Goal: Task Accomplishment & Management: Manage account settings

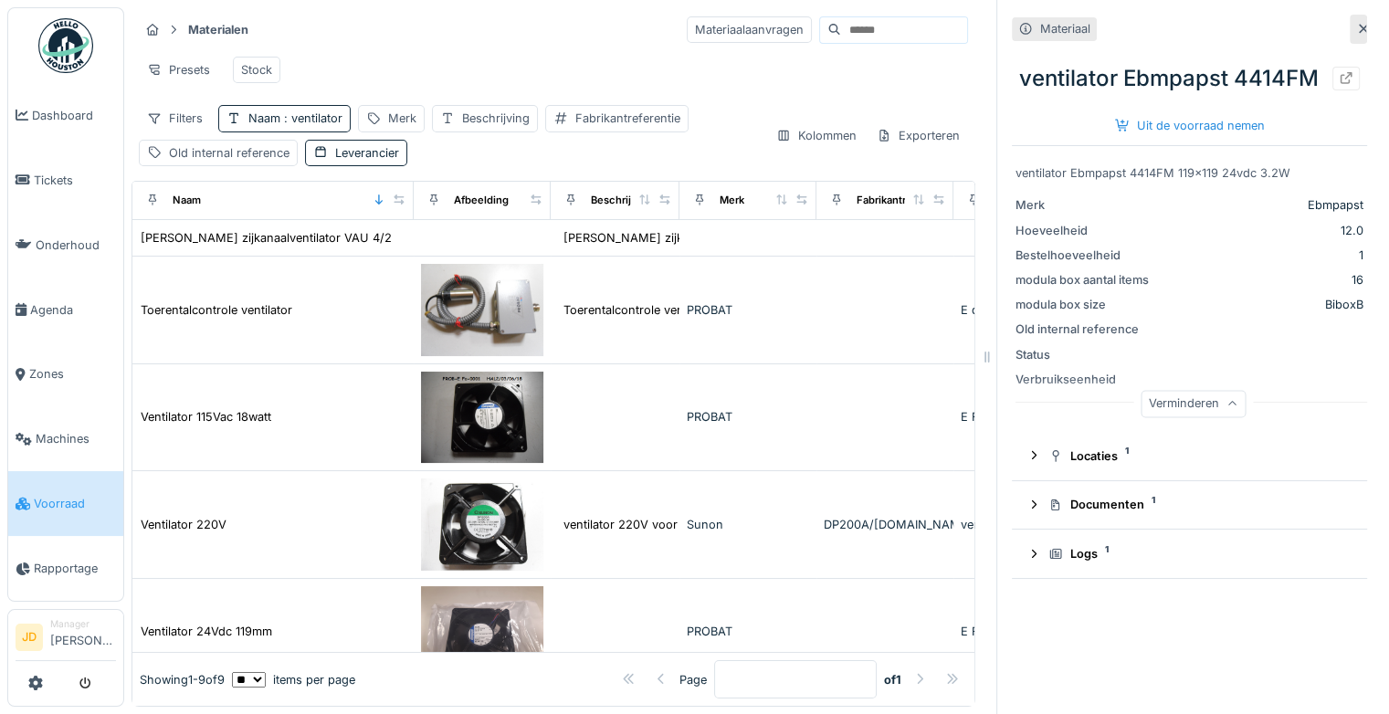
scroll to position [181, 0]
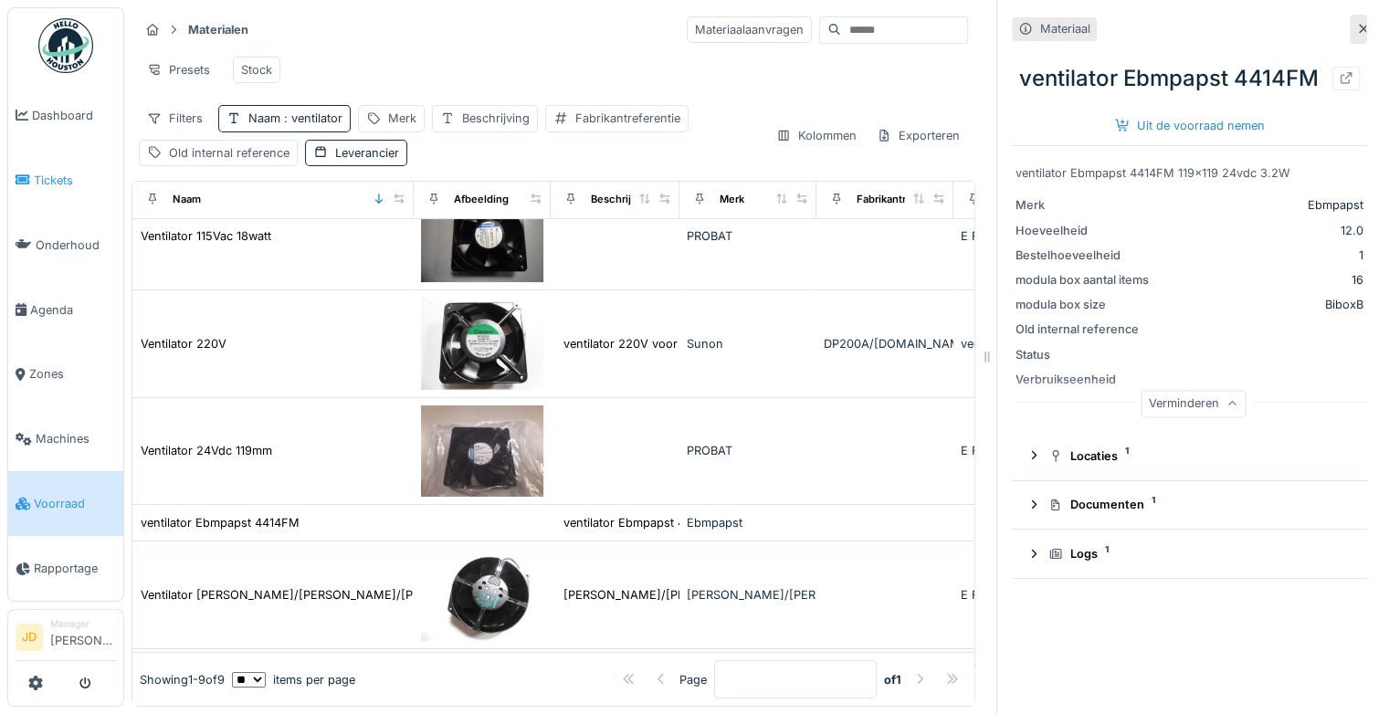
click at [62, 166] on link "Tickets" at bounding box center [65, 180] width 115 height 65
click at [38, 163] on link "Tickets" at bounding box center [65, 180] width 115 height 65
click at [36, 172] on span "Tickets" at bounding box center [75, 180] width 82 height 17
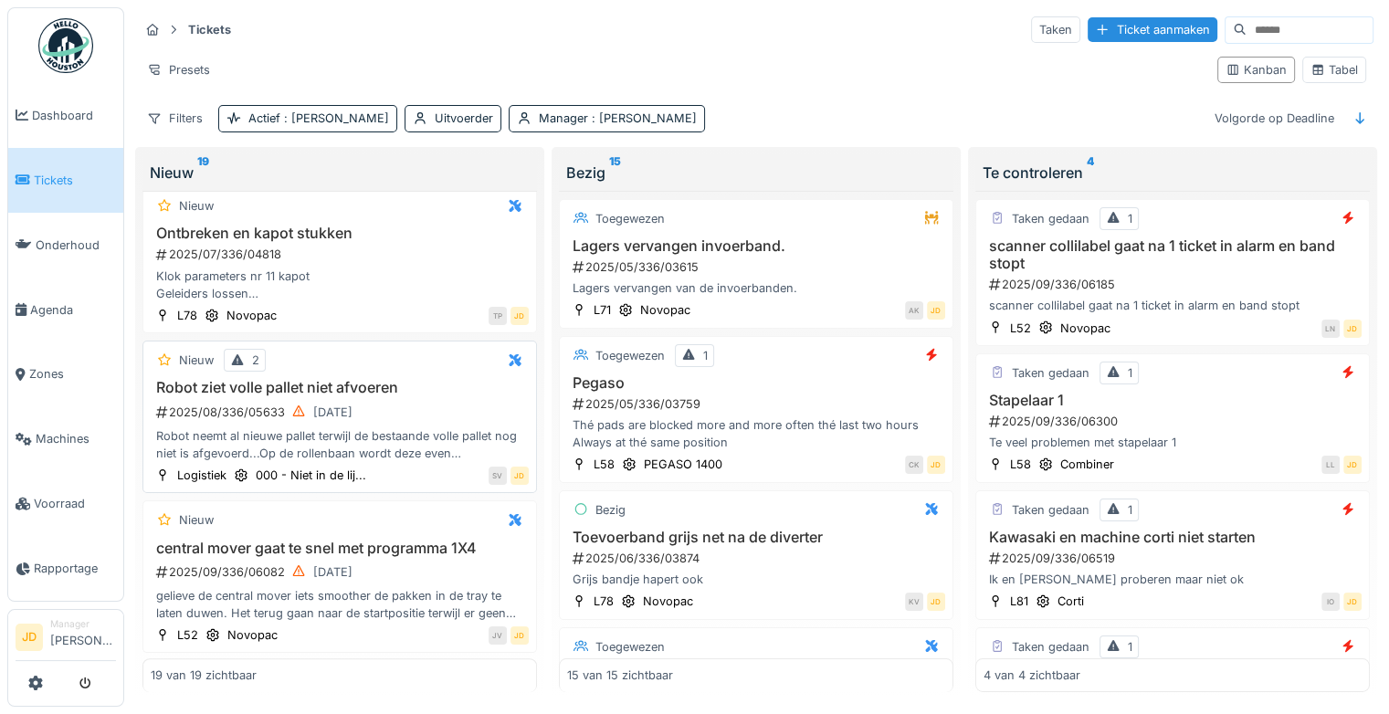
scroll to position [696, 0]
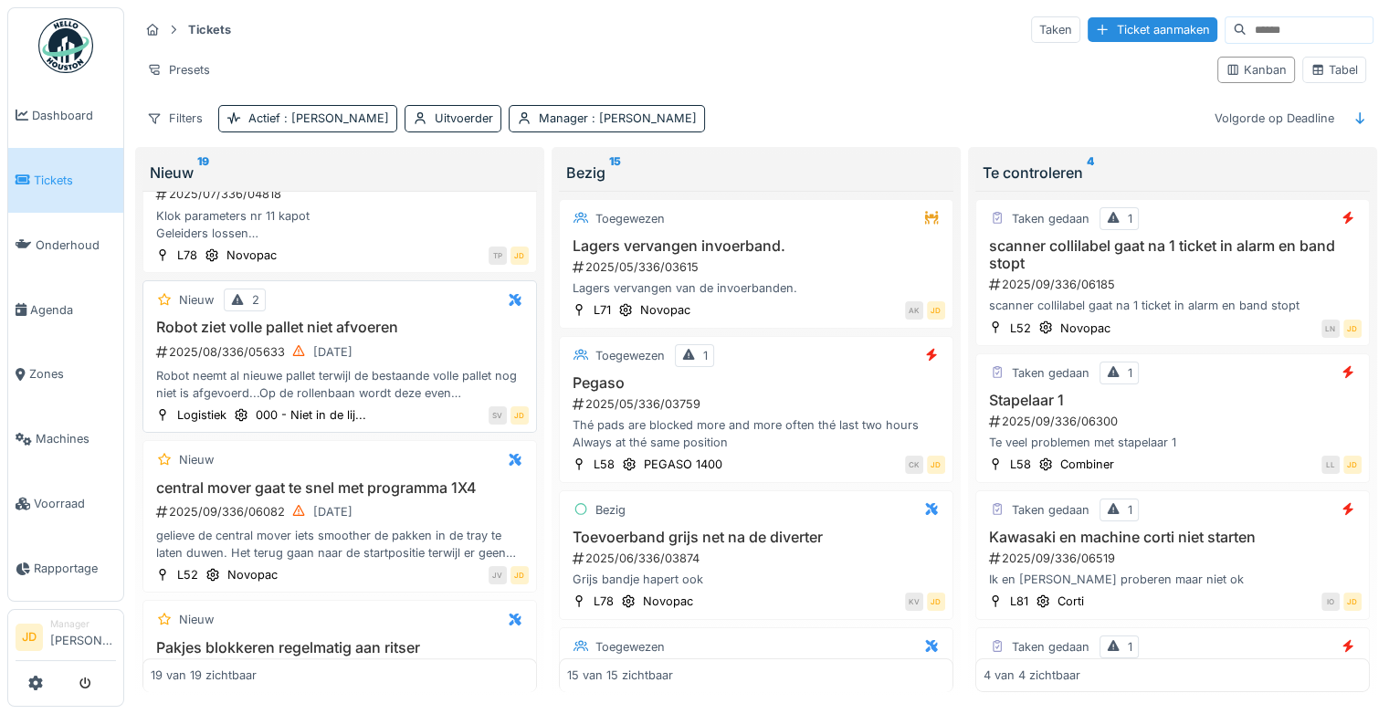
click at [434, 356] on div "2025/08/336/05633 [DATE]" at bounding box center [341, 352] width 374 height 23
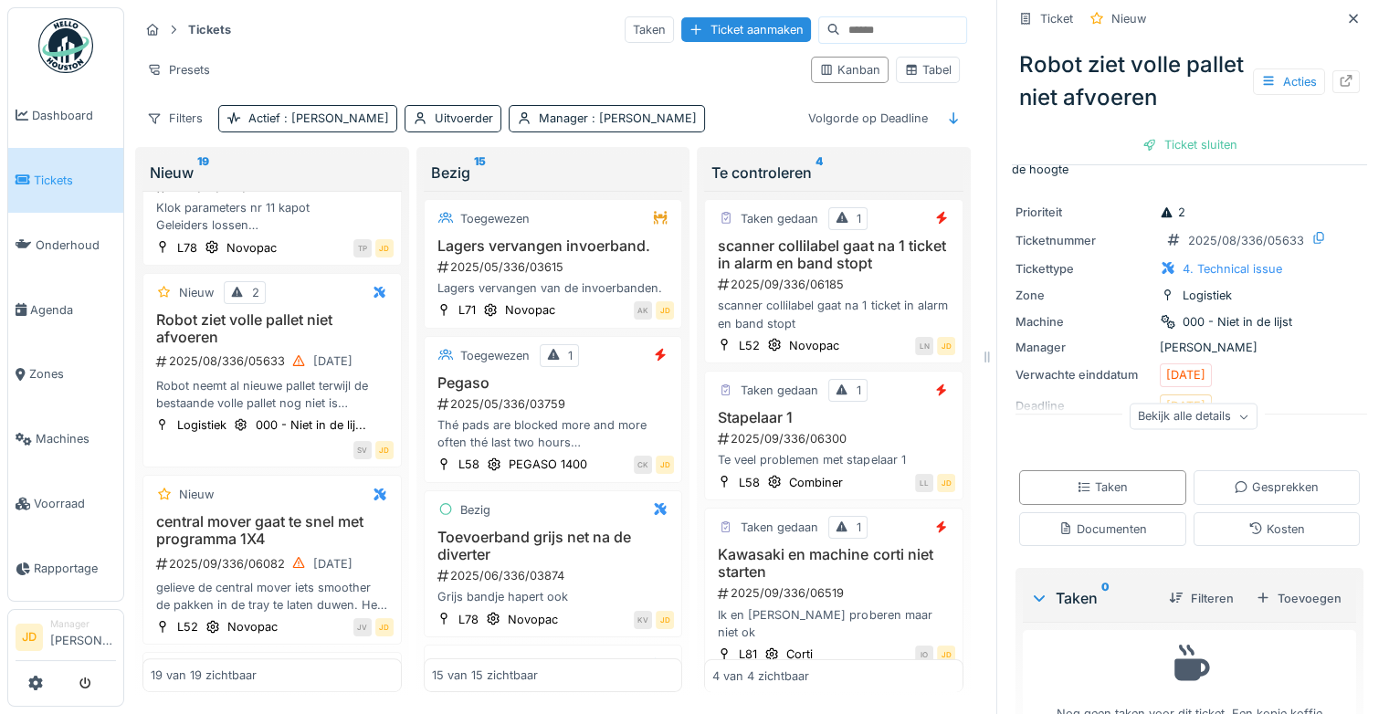
scroll to position [98, 0]
click at [1209, 403] on div "Bekijk alle details" at bounding box center [1193, 416] width 128 height 26
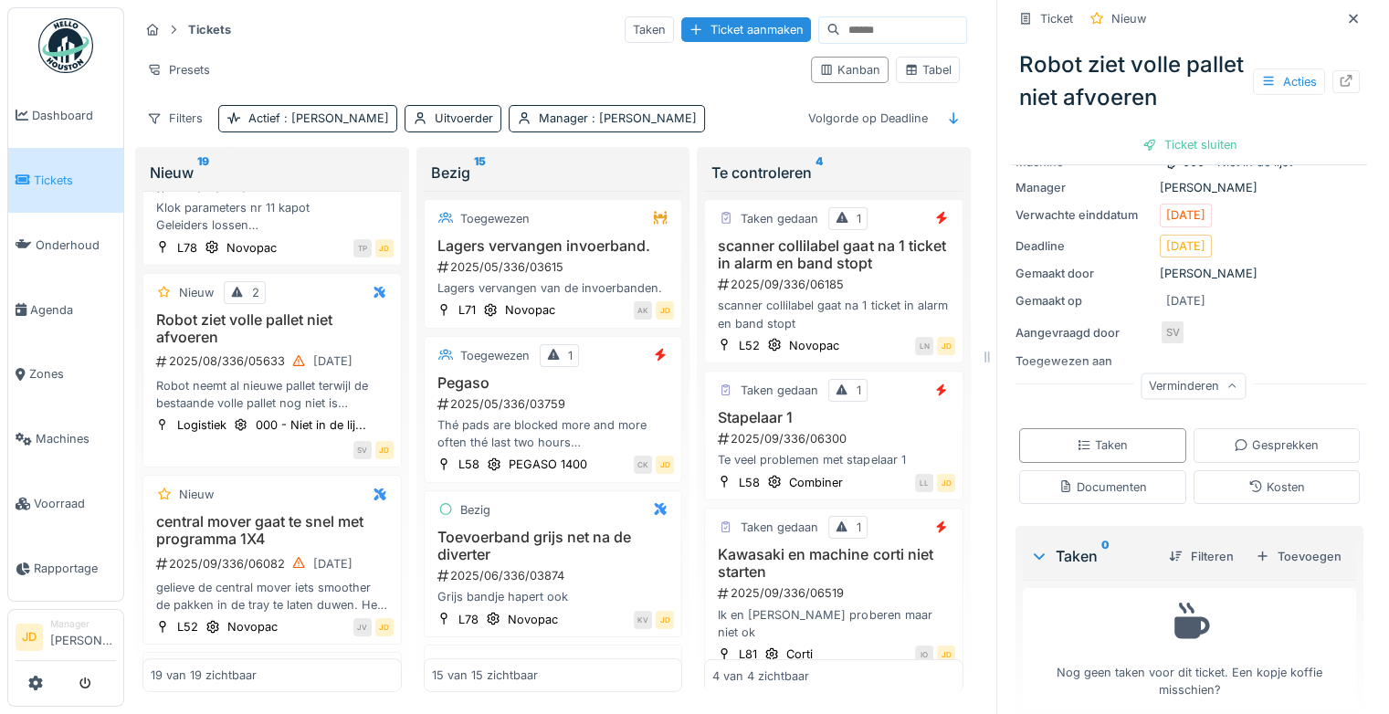
scroll to position [0, 0]
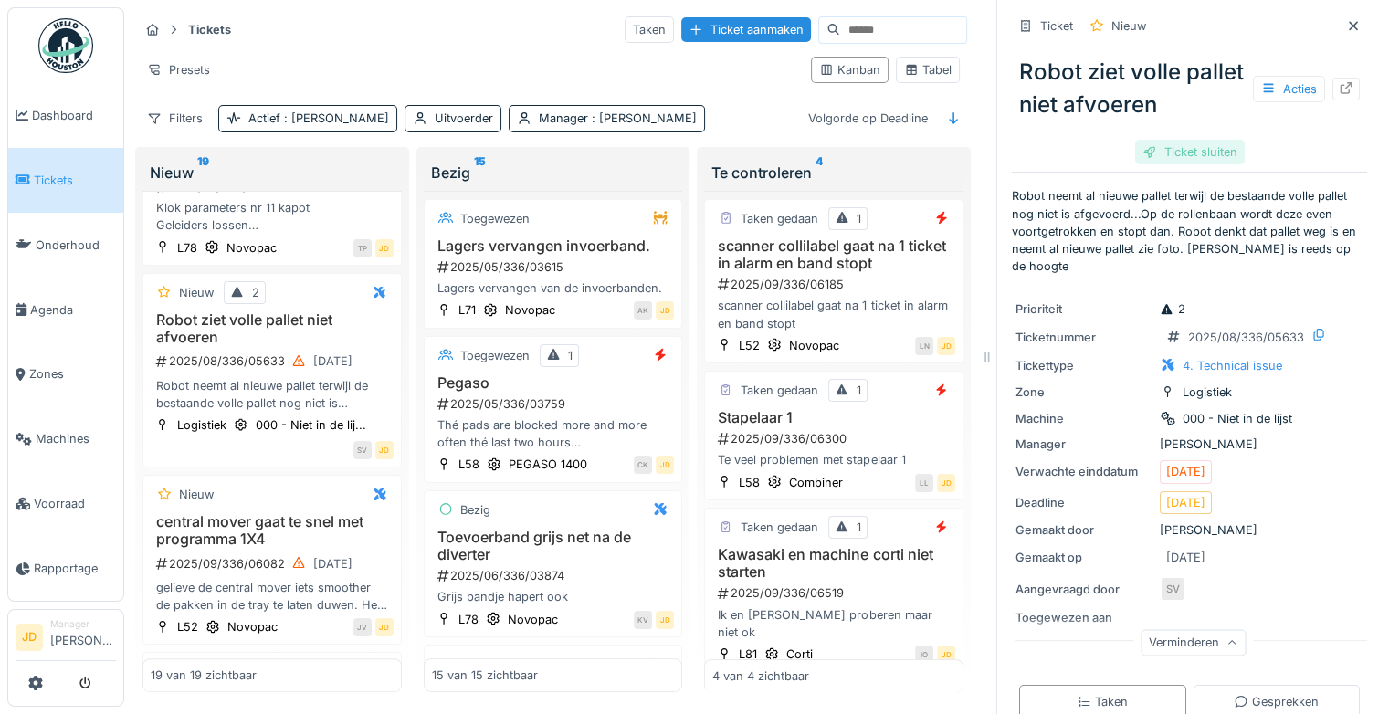
click at [1171, 146] on div "Ticket sluiten" at bounding box center [1190, 152] width 110 height 25
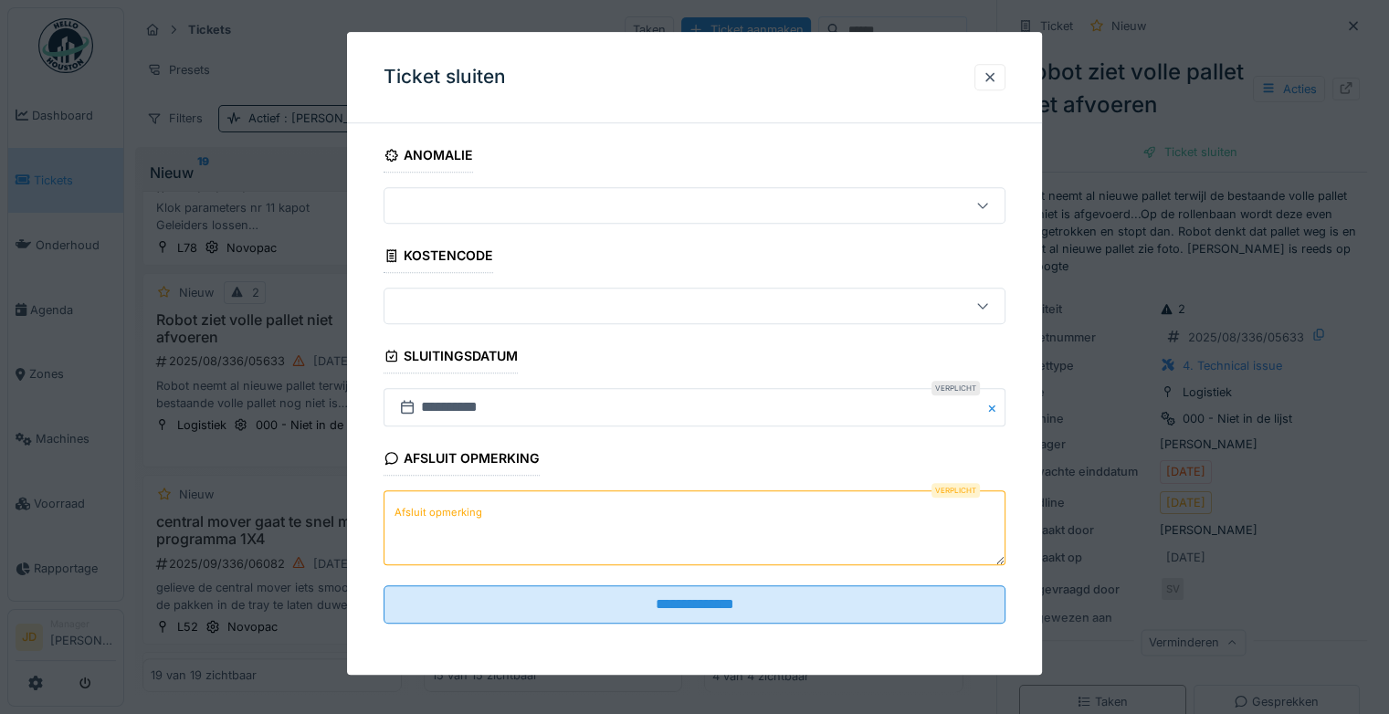
click at [761, 513] on textarea "Afsluit opmerking" at bounding box center [694, 528] width 622 height 75
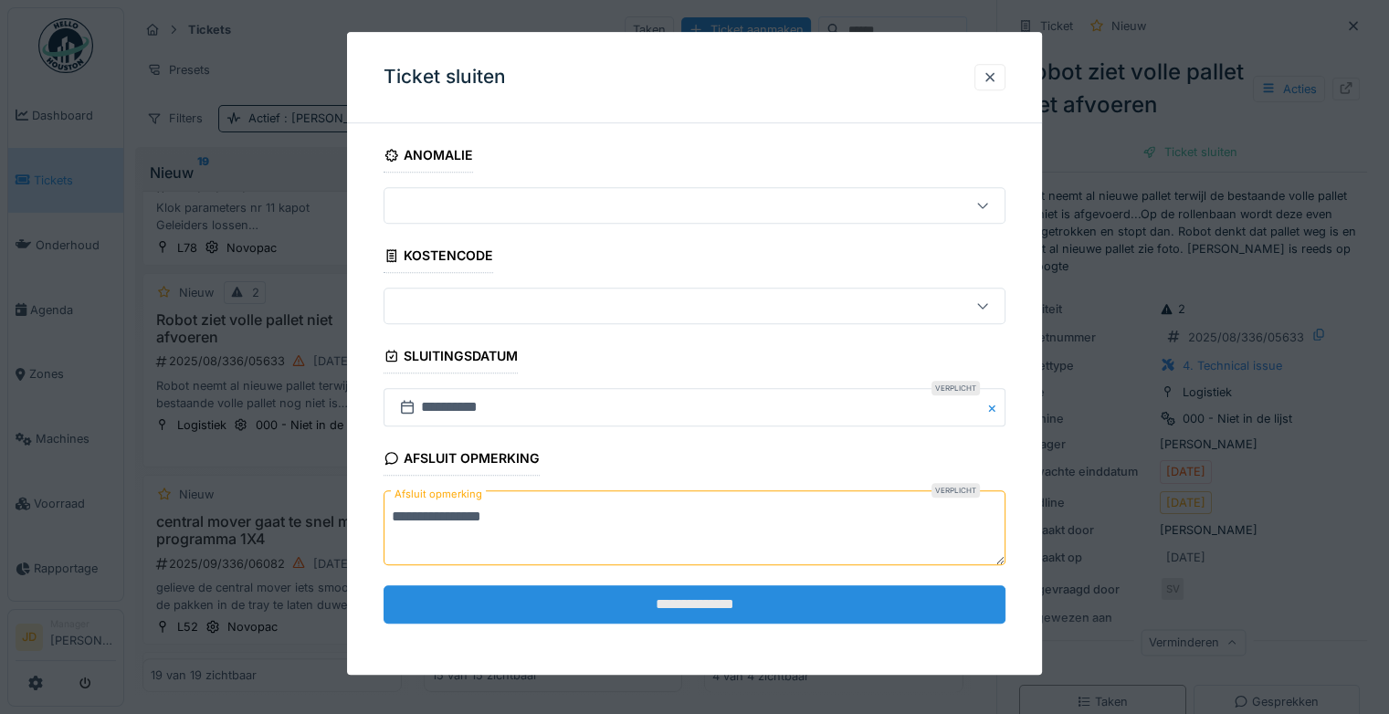
type textarea "**********"
click at [676, 595] on input "**********" at bounding box center [694, 604] width 622 height 38
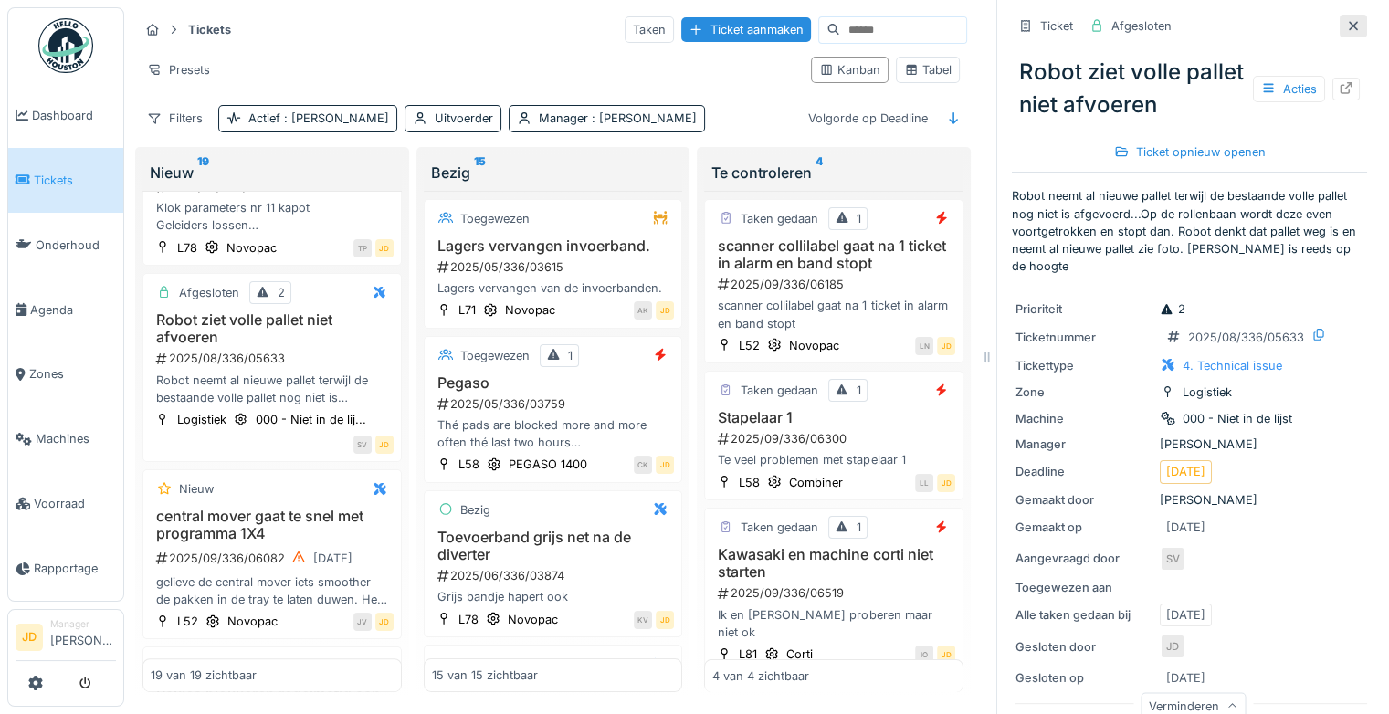
click at [1346, 27] on icon at bounding box center [1353, 26] width 15 height 12
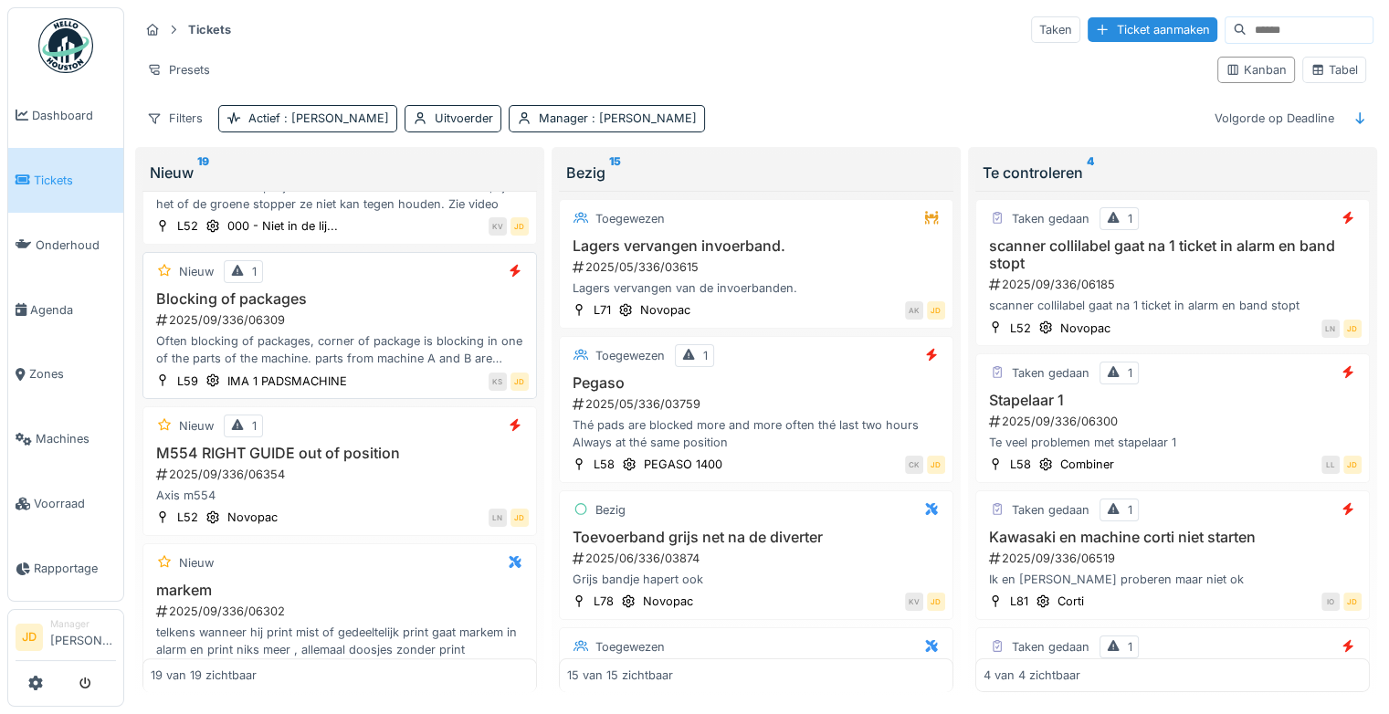
scroll to position [1215, 0]
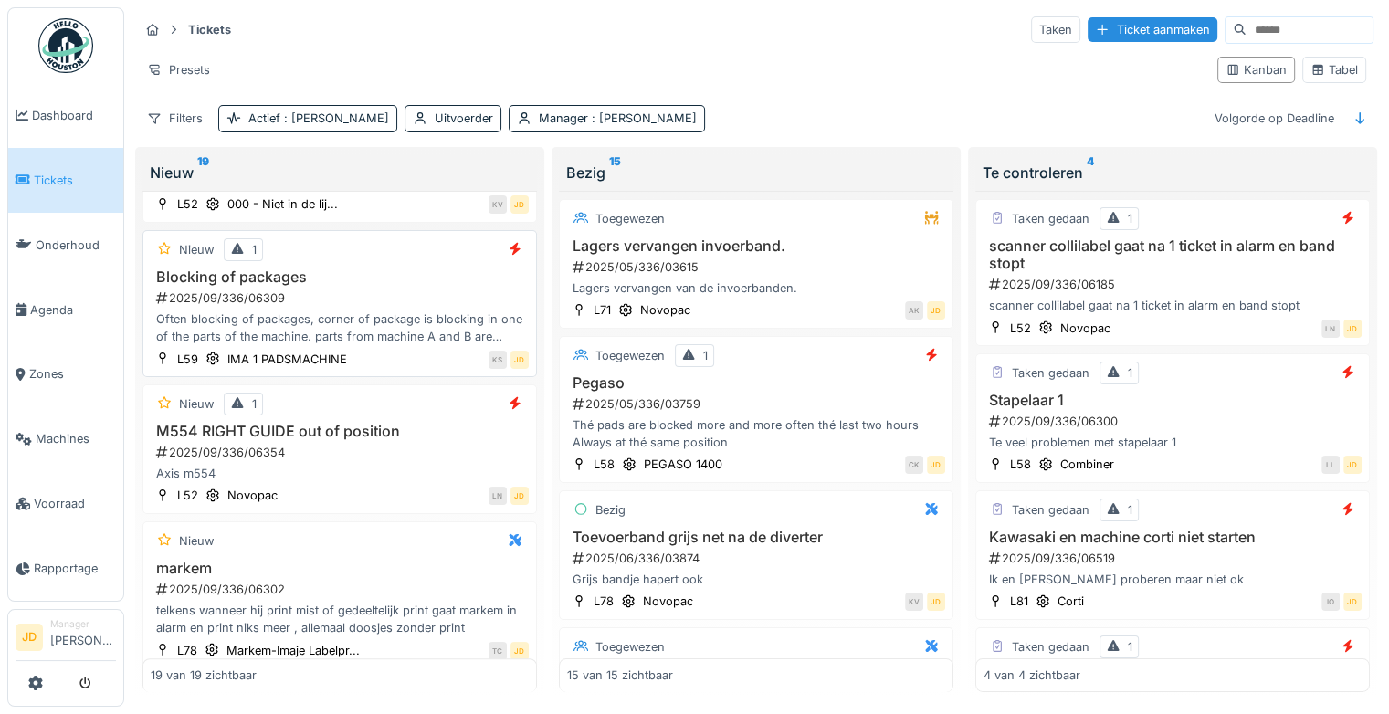
click at [405, 303] on div "2025/09/336/06309" at bounding box center [341, 297] width 374 height 17
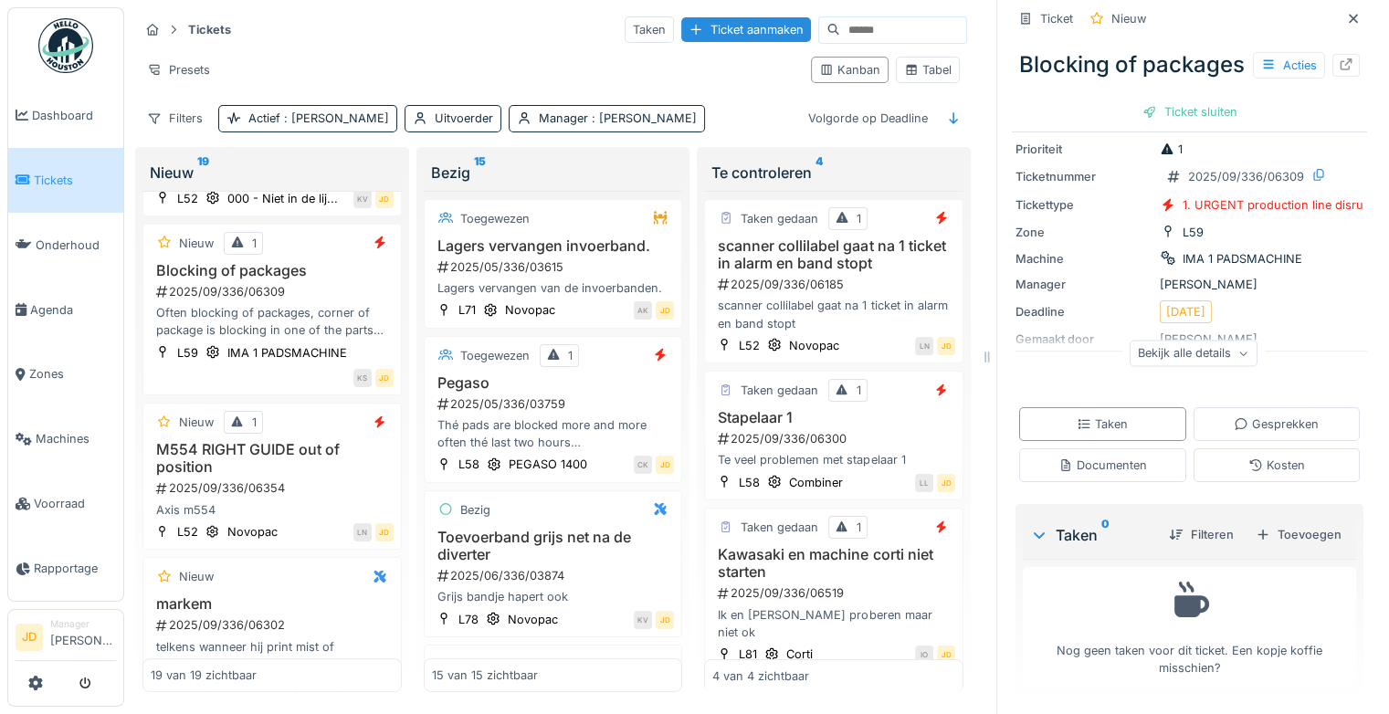
scroll to position [95, 0]
click at [1019, 482] on div "Documenten" at bounding box center [1102, 465] width 167 height 34
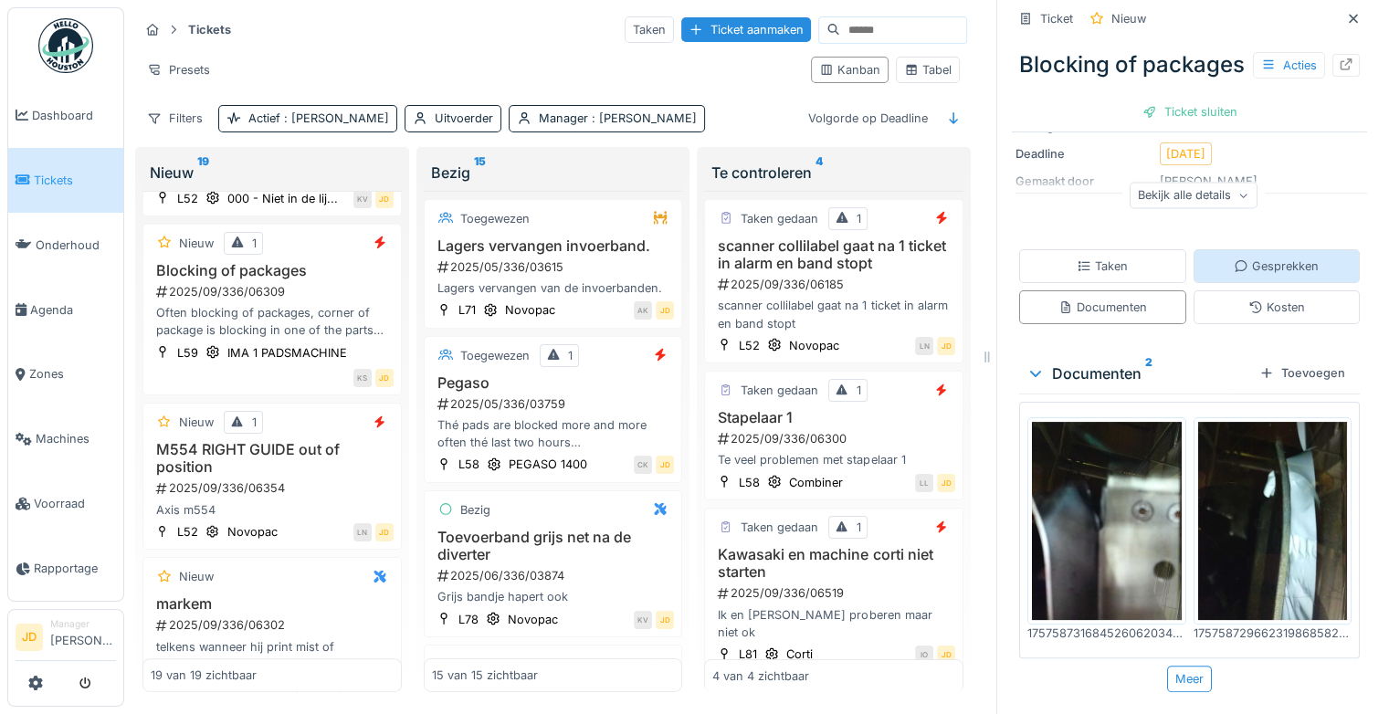
scroll to position [0, 0]
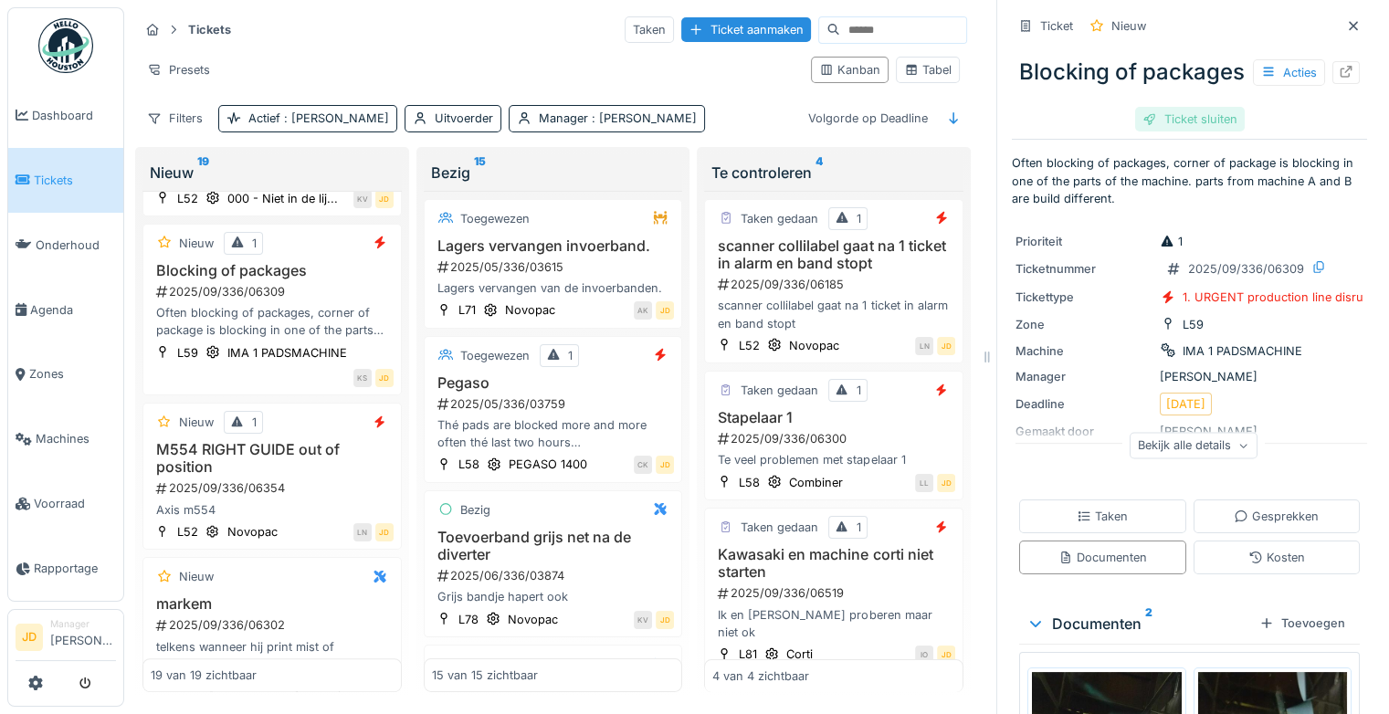
click at [1155, 131] on div "Ticket sluiten" at bounding box center [1190, 119] width 110 height 25
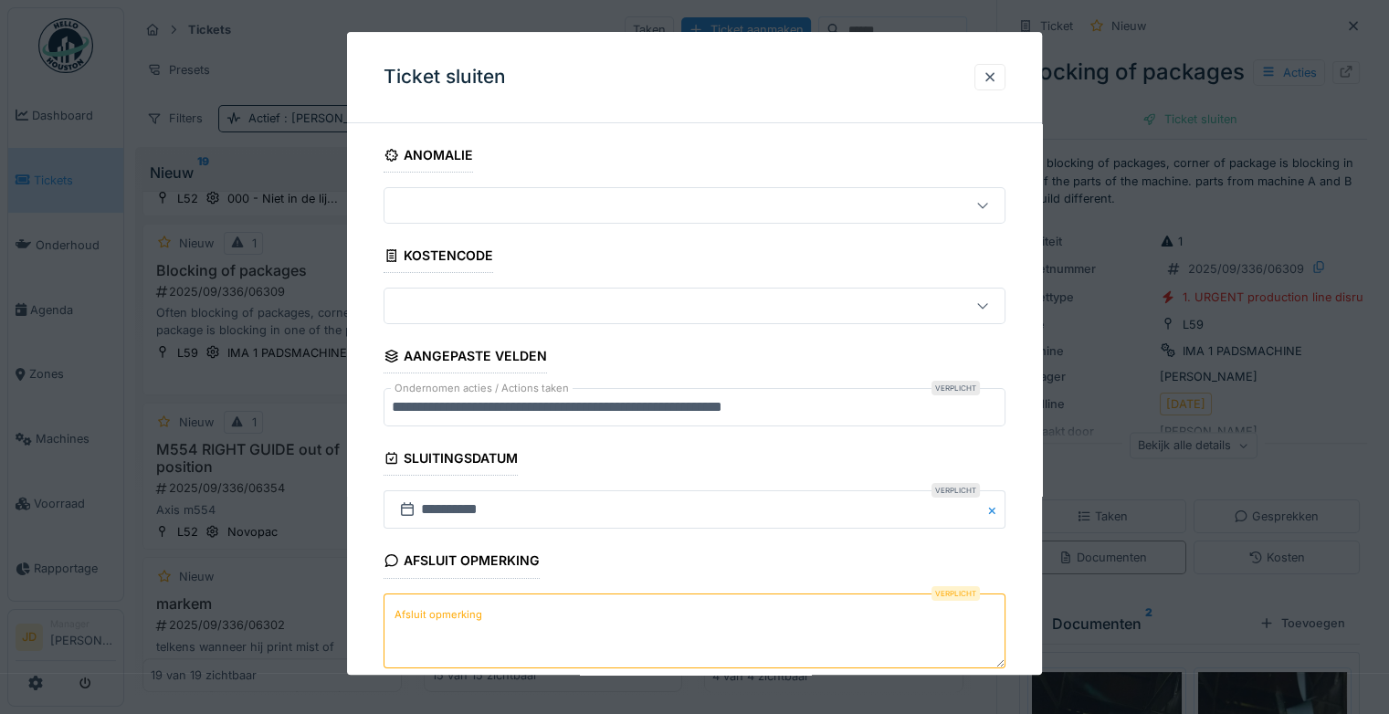
click at [548, 640] on textarea "Afsluit opmerking" at bounding box center [694, 630] width 622 height 75
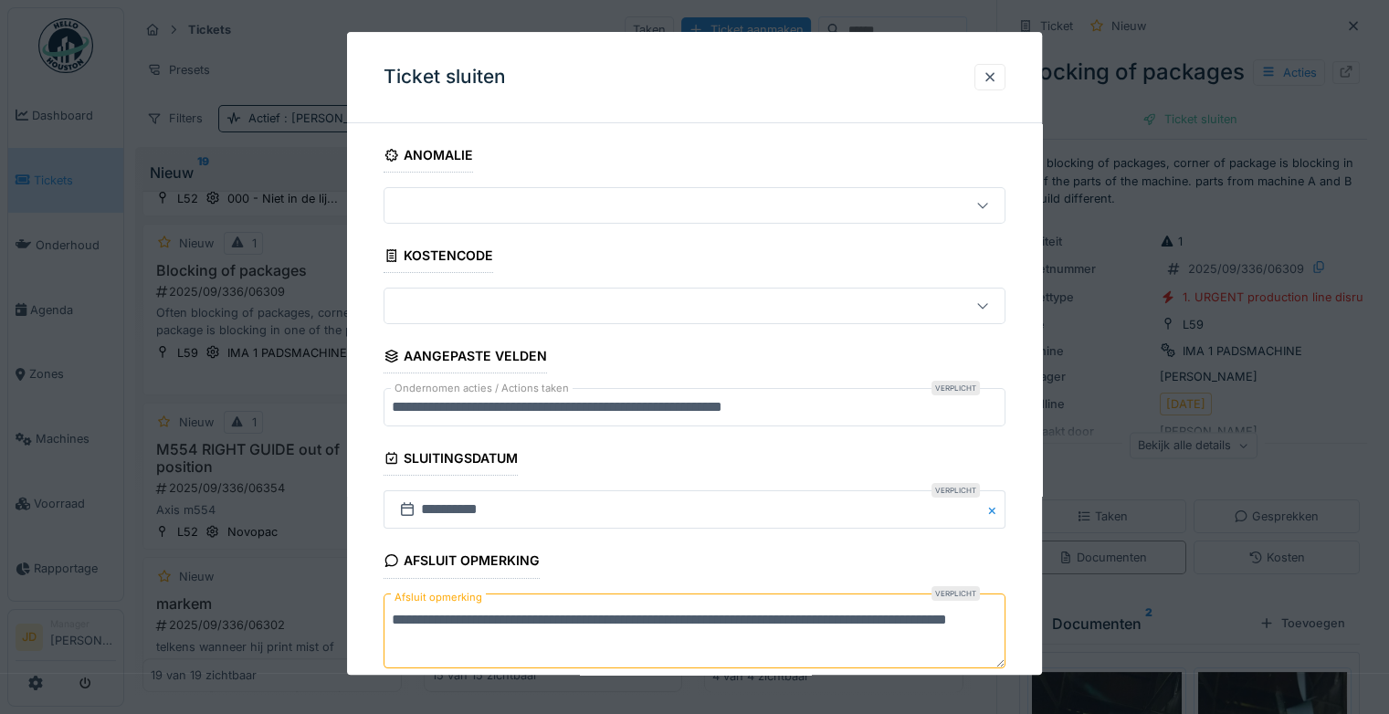
scroll to position [99, 0]
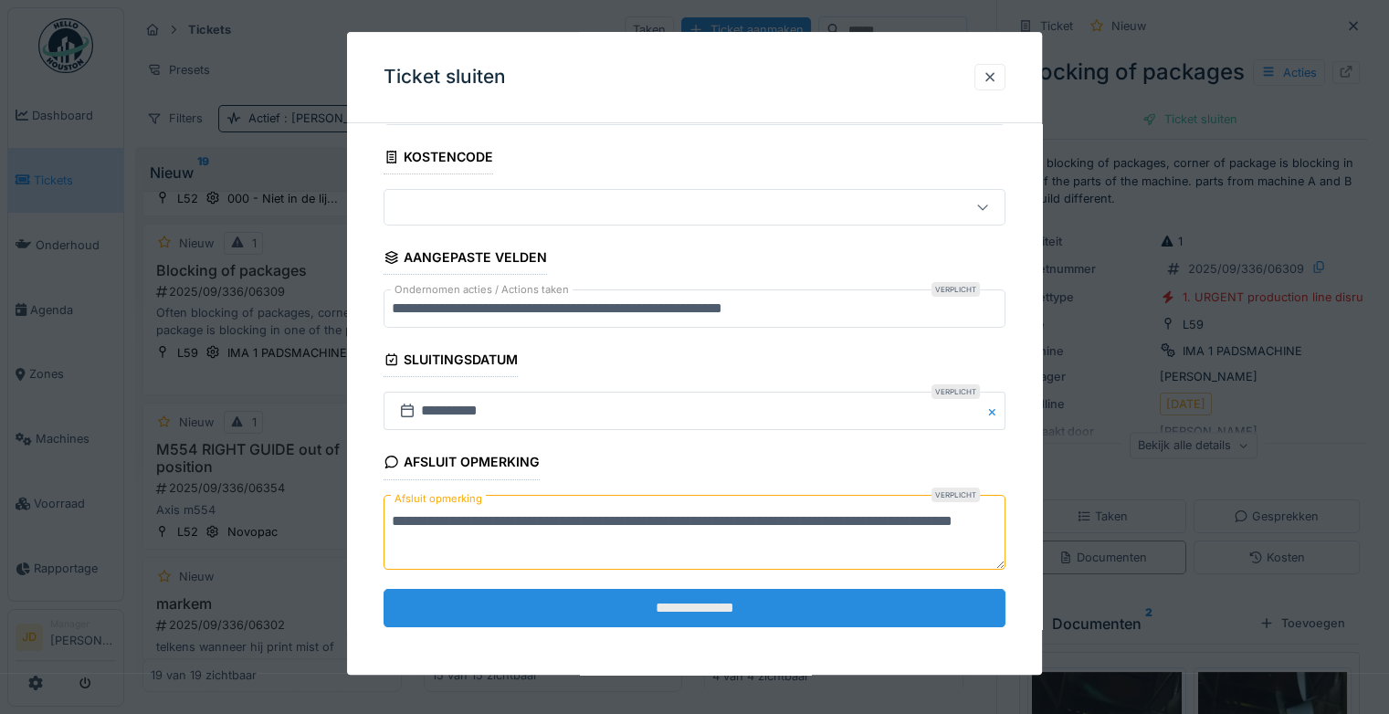
type textarea "**********"
click at [598, 612] on input "**********" at bounding box center [694, 608] width 622 height 38
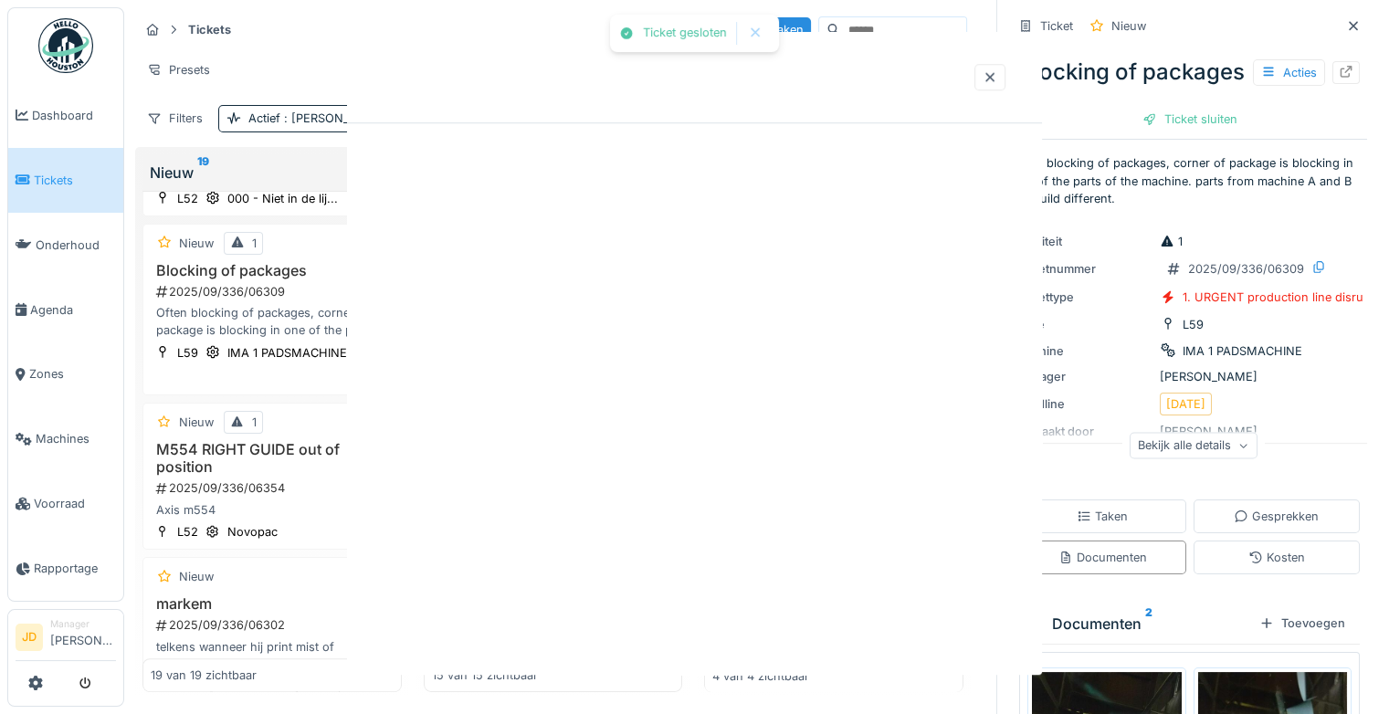
scroll to position [0, 0]
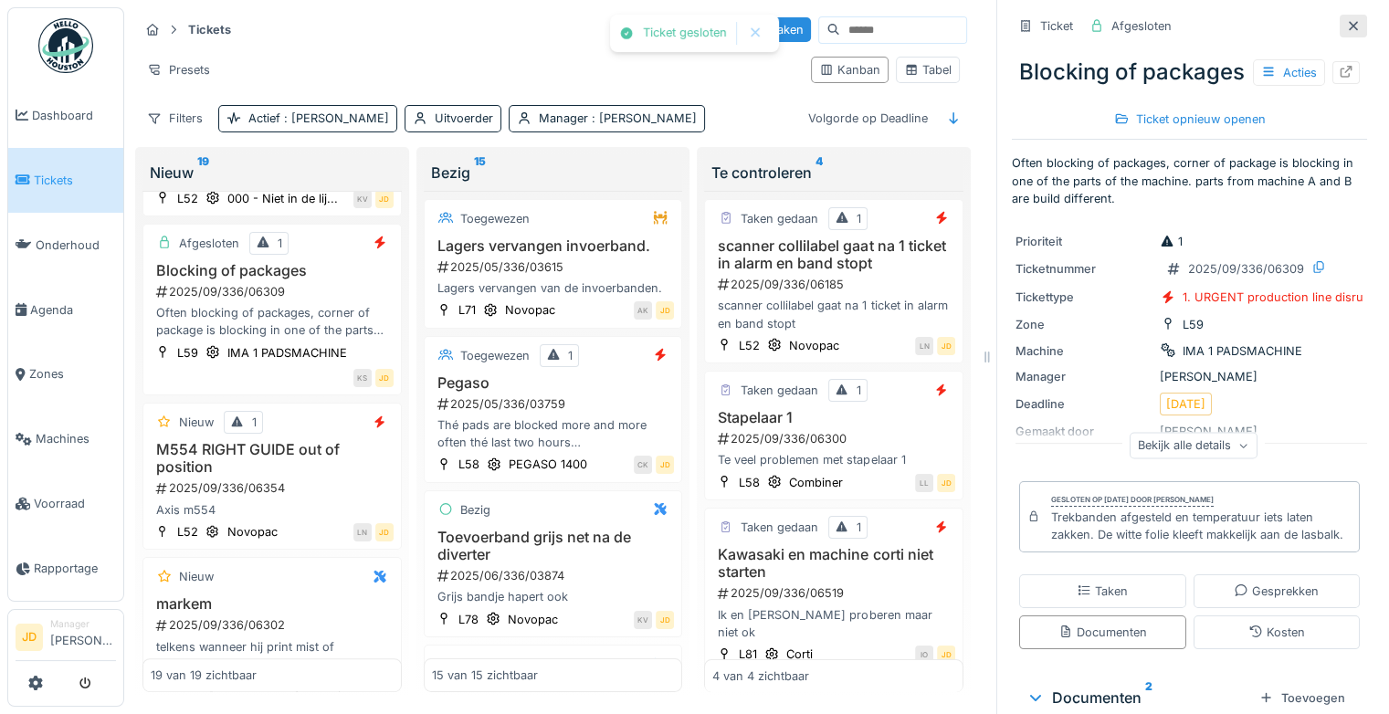
click at [1346, 20] on icon at bounding box center [1353, 26] width 15 height 12
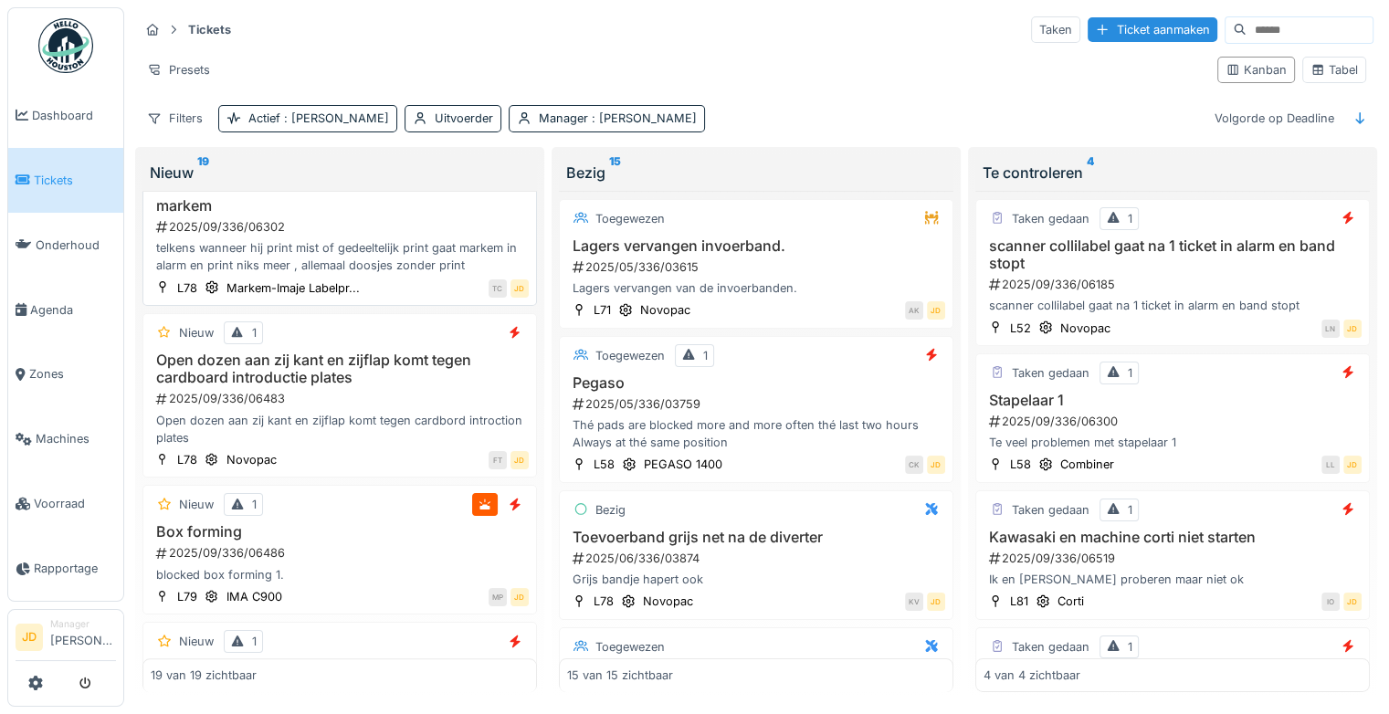
scroll to position [1577, 0]
click at [399, 378] on h3 "Open dozen aan zij kant en zijflap komt tegen cardboard introductie plates" at bounding box center [340, 369] width 378 height 35
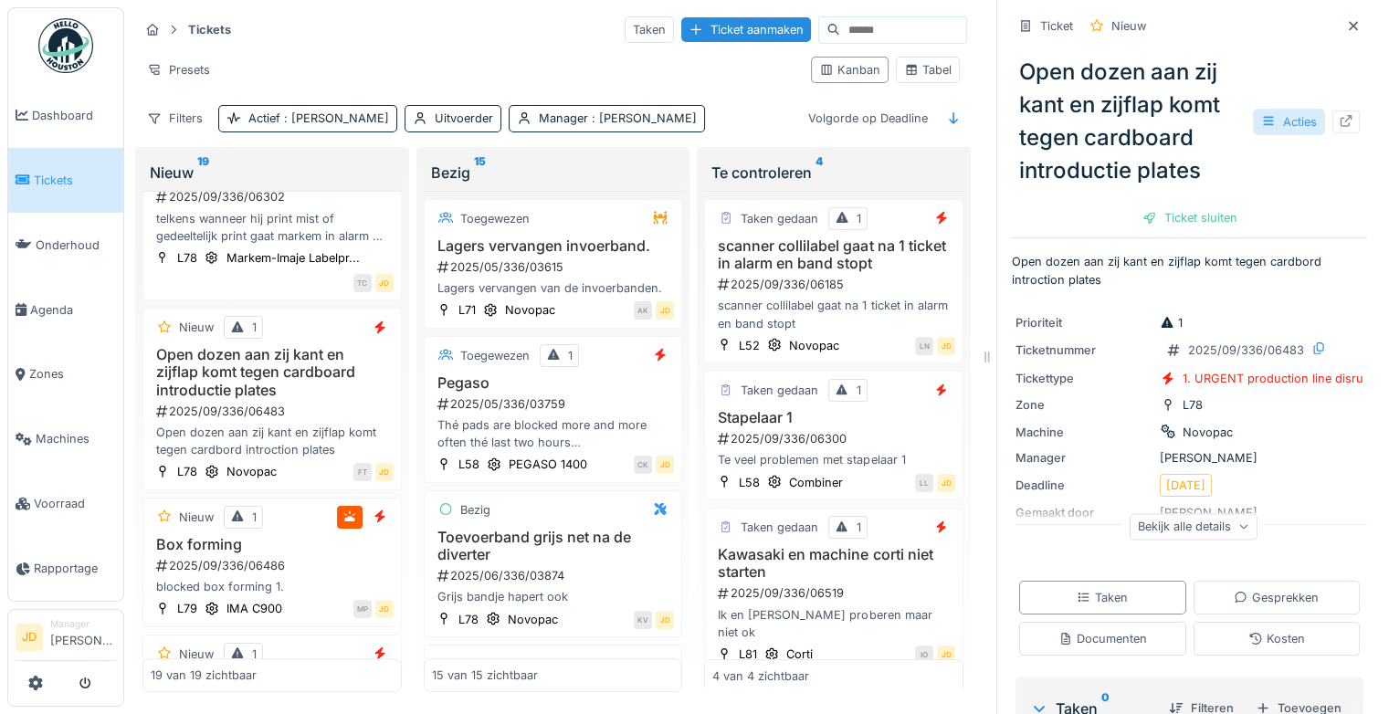
click at [1253, 109] on div "Acties" at bounding box center [1289, 122] width 72 height 26
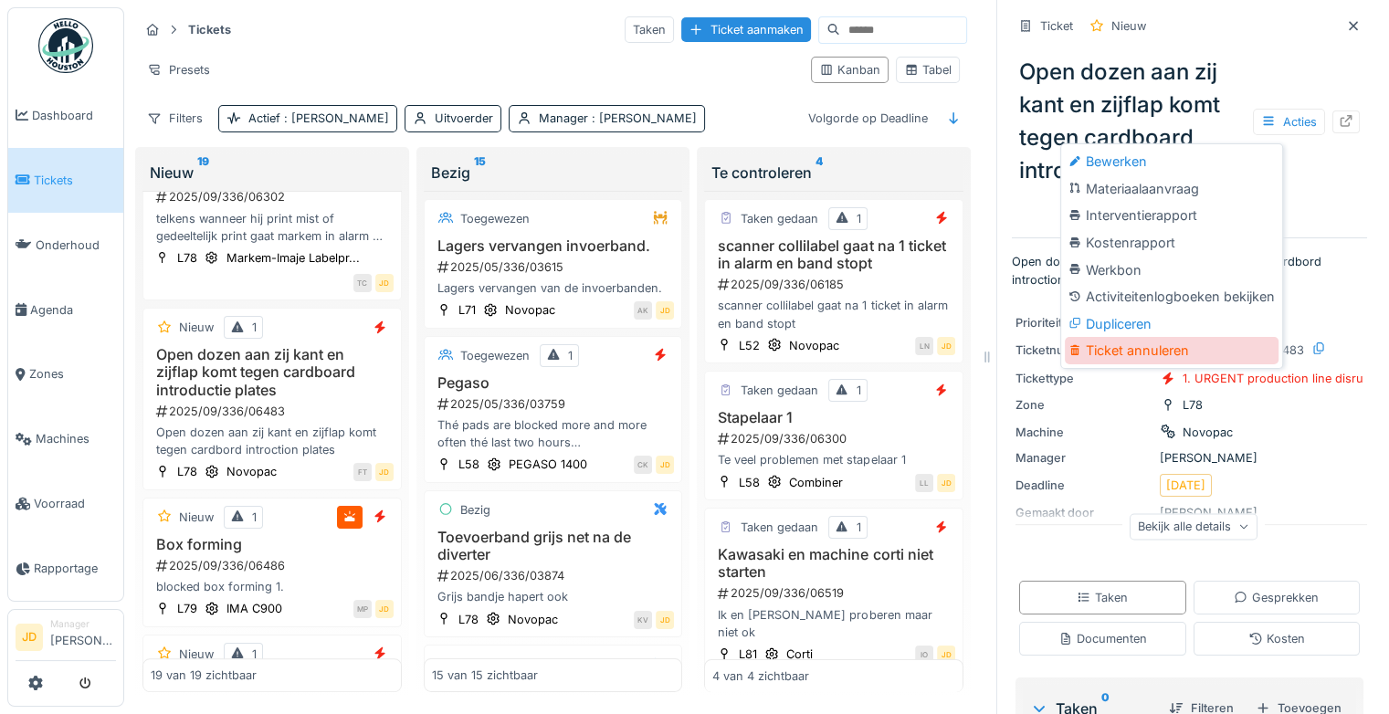
click at [1115, 337] on div "Ticket annuleren" at bounding box center [1172, 350] width 214 height 27
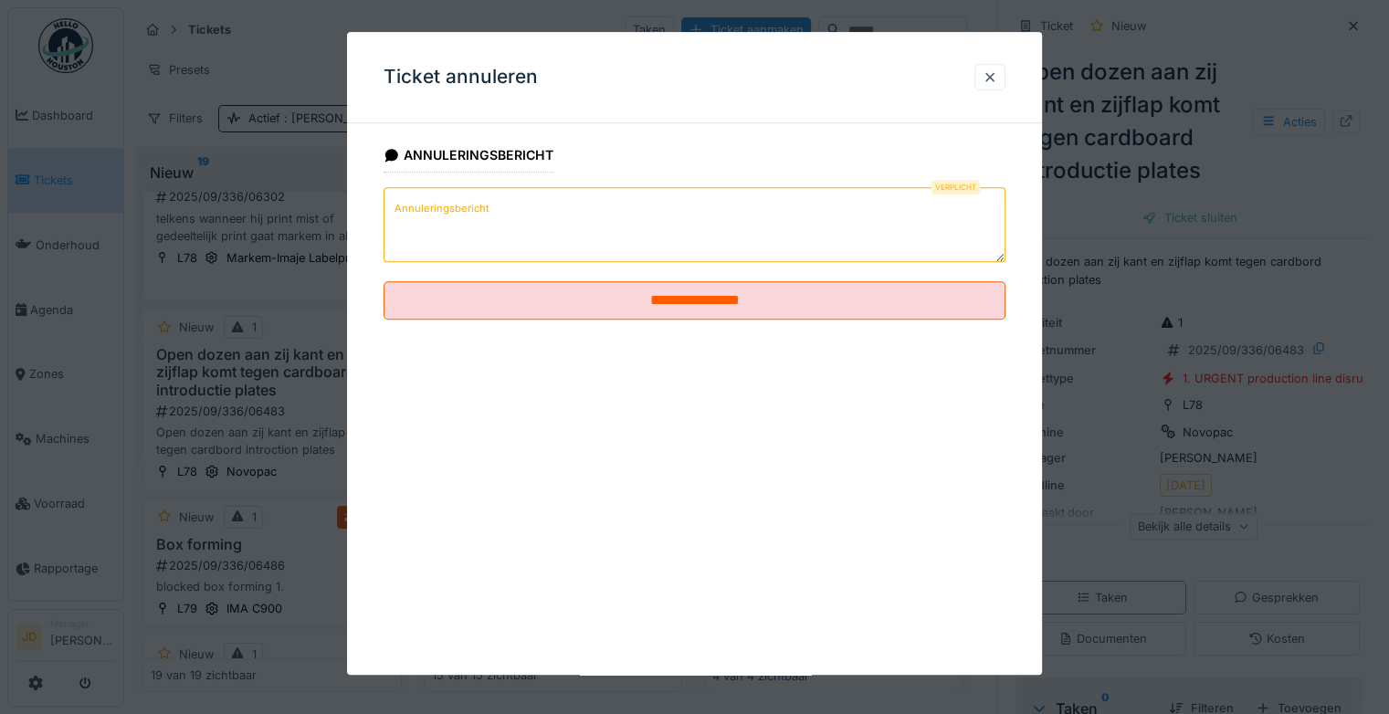
click at [744, 242] on textarea "Annuleringsbericht" at bounding box center [694, 224] width 622 height 75
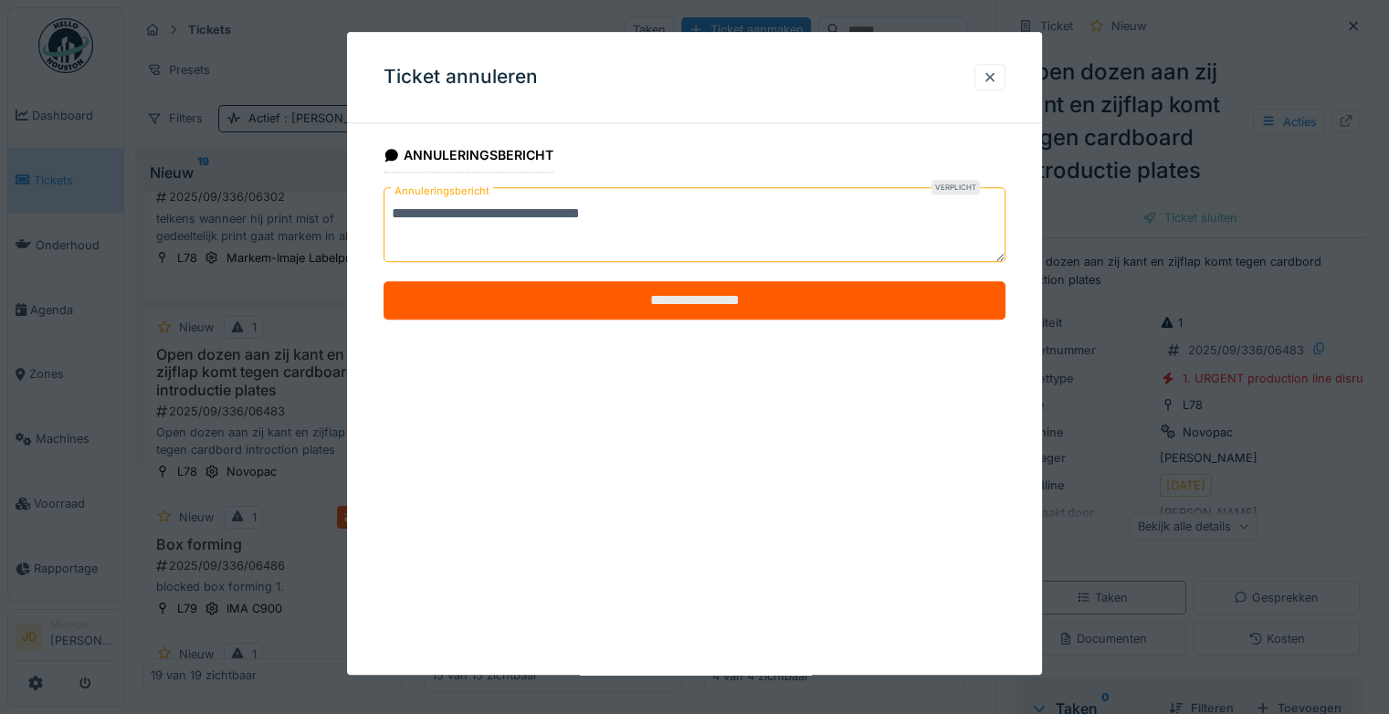
type textarea "**********"
click at [722, 310] on input "**********" at bounding box center [694, 300] width 622 height 38
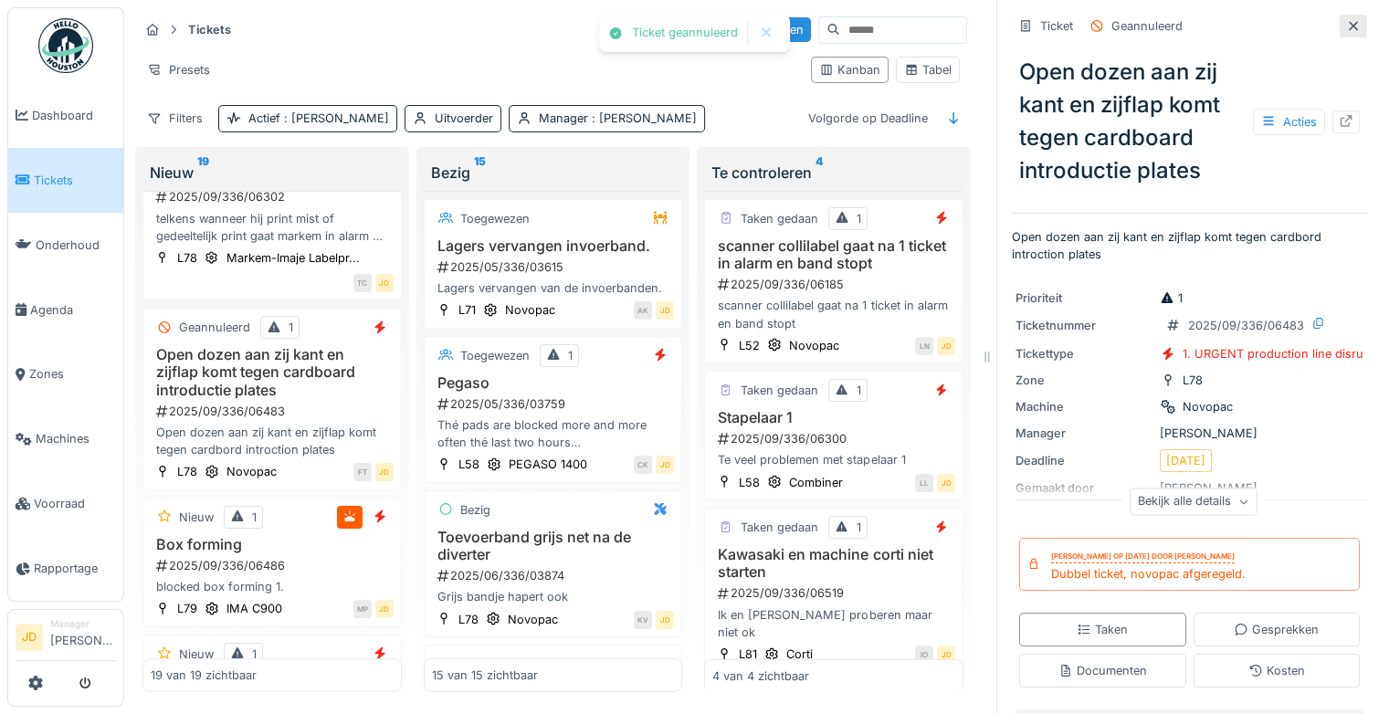
click at [1346, 20] on icon at bounding box center [1353, 26] width 15 height 12
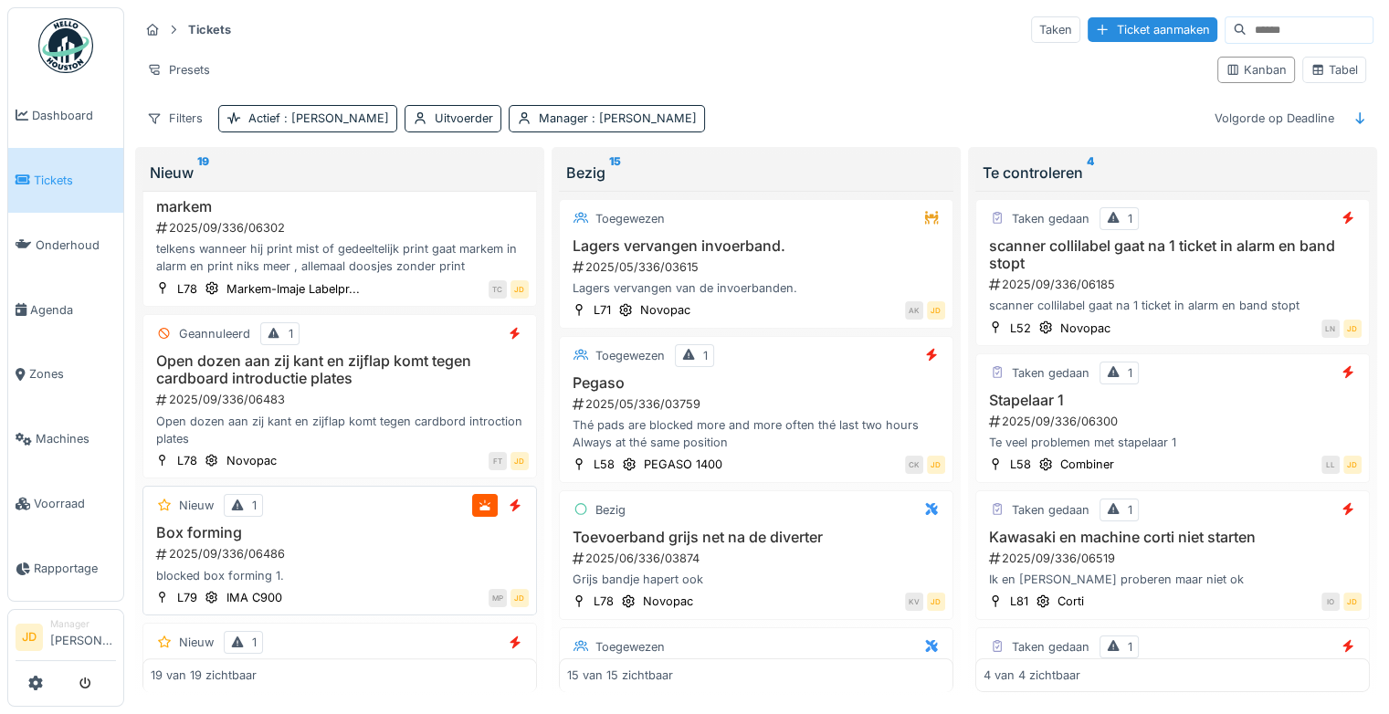
scroll to position [1709, 0]
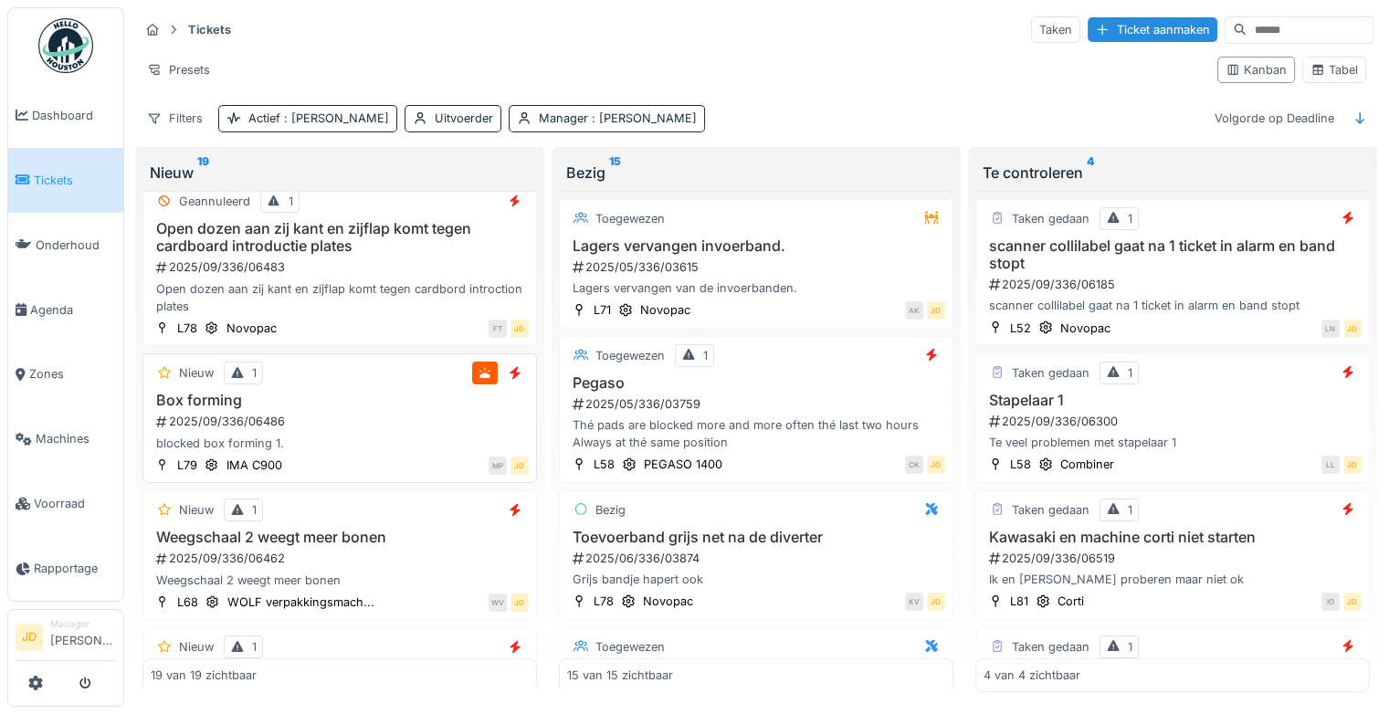
click at [383, 425] on div "2025/09/336/06486" at bounding box center [341, 421] width 374 height 17
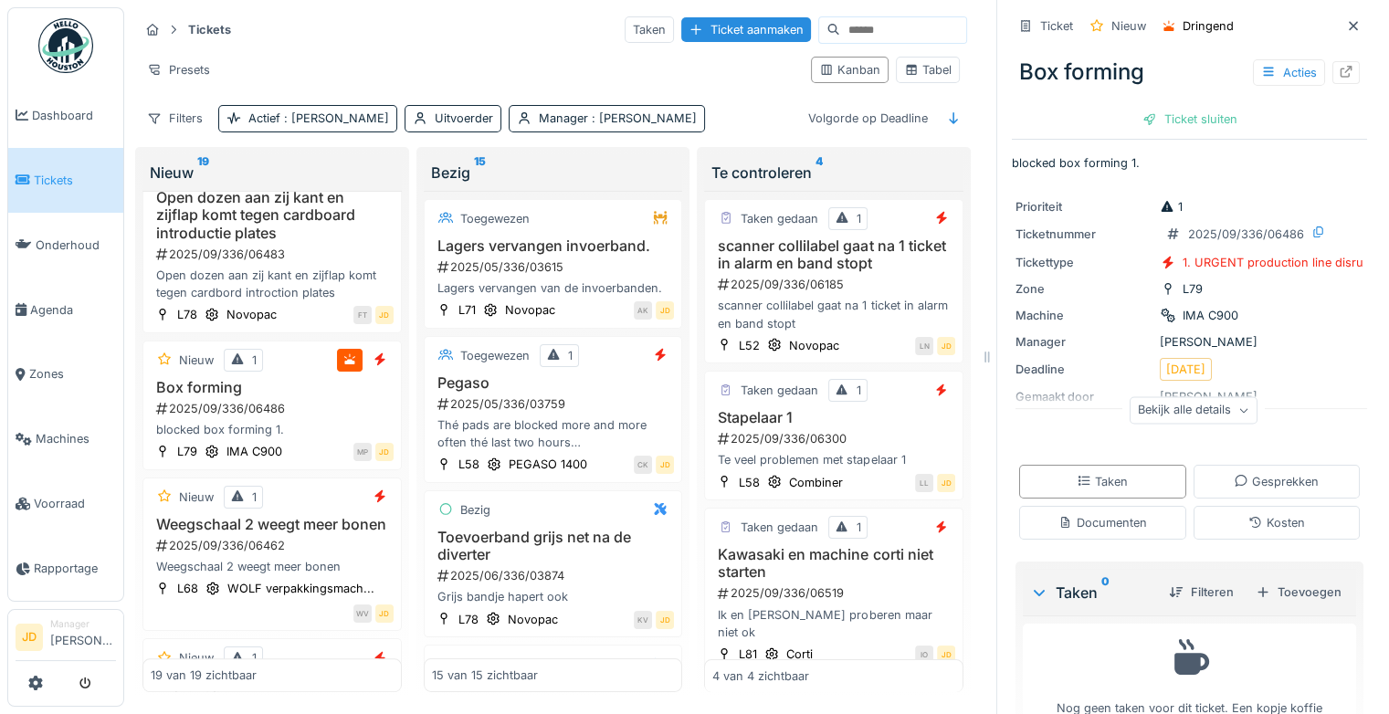
click at [1216, 399] on div "Bekijk alle details" at bounding box center [1193, 410] width 128 height 26
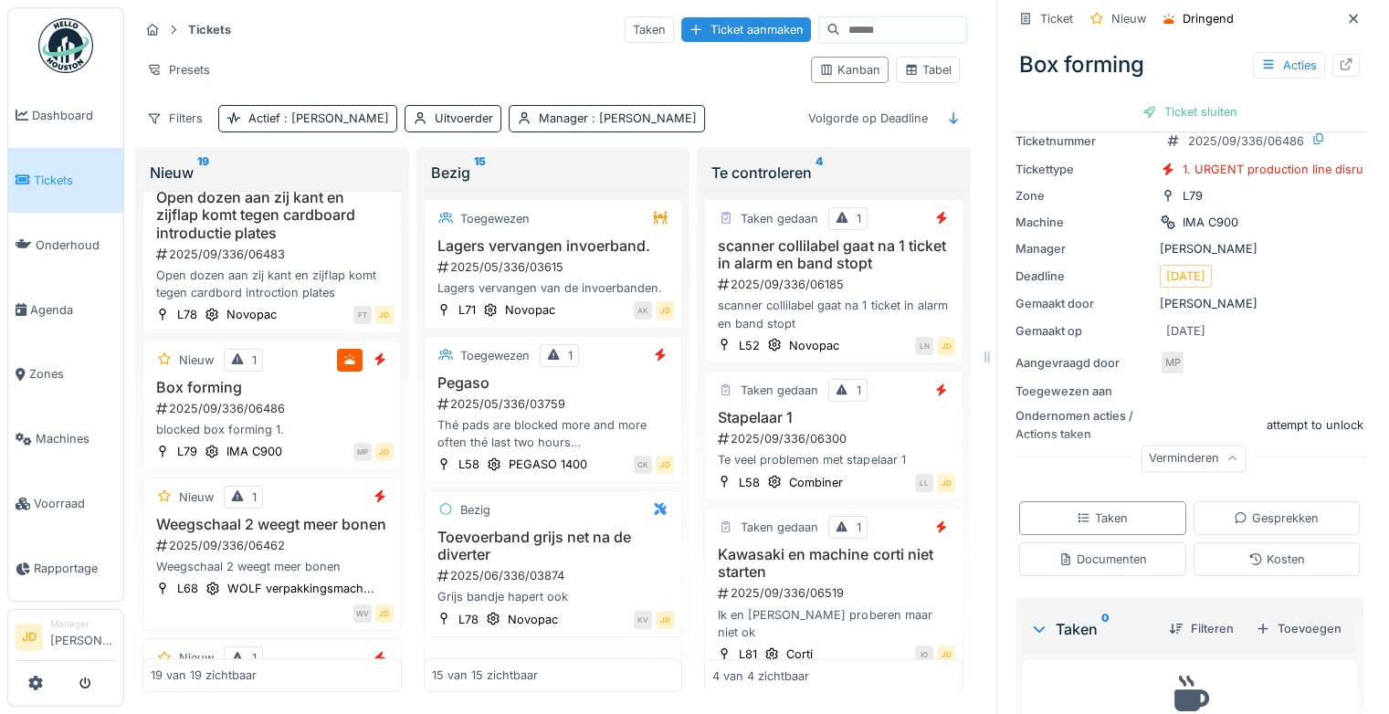
scroll to position [184, 0]
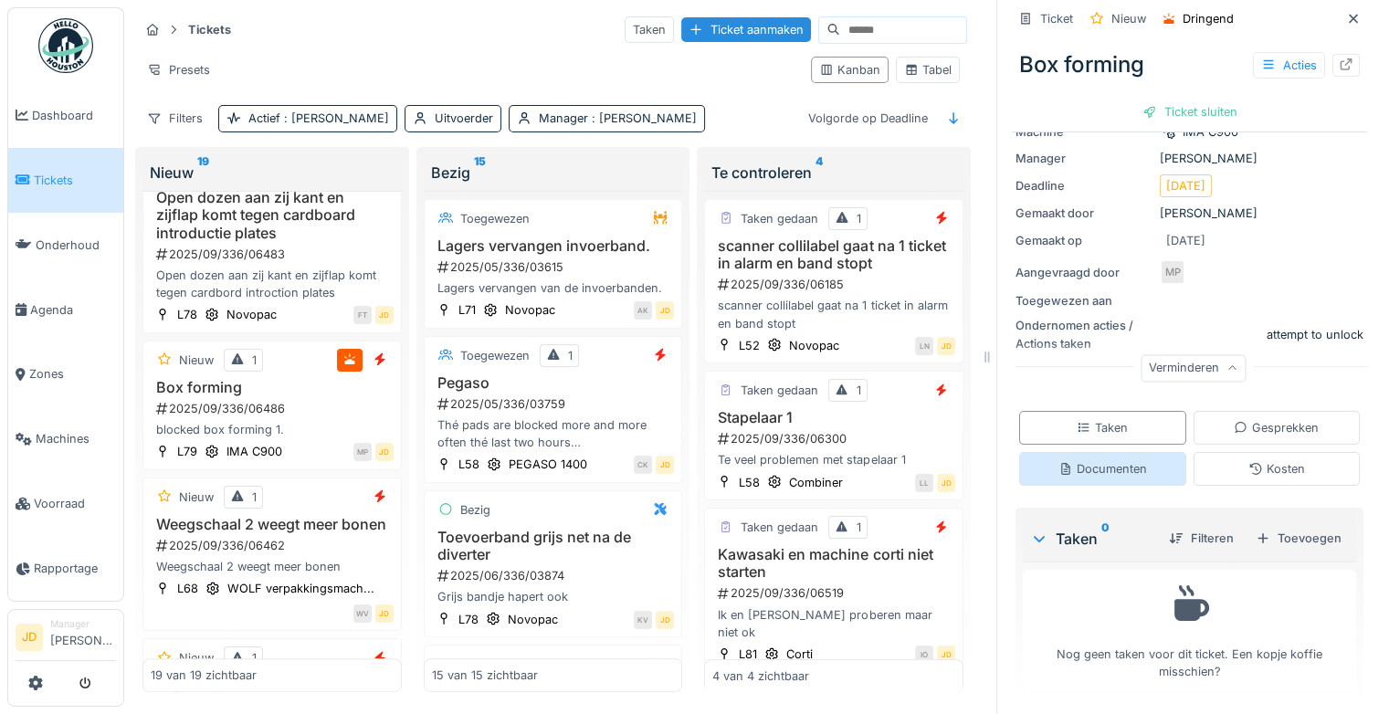
click at [1103, 460] on div "Documenten" at bounding box center [1102, 468] width 89 height 17
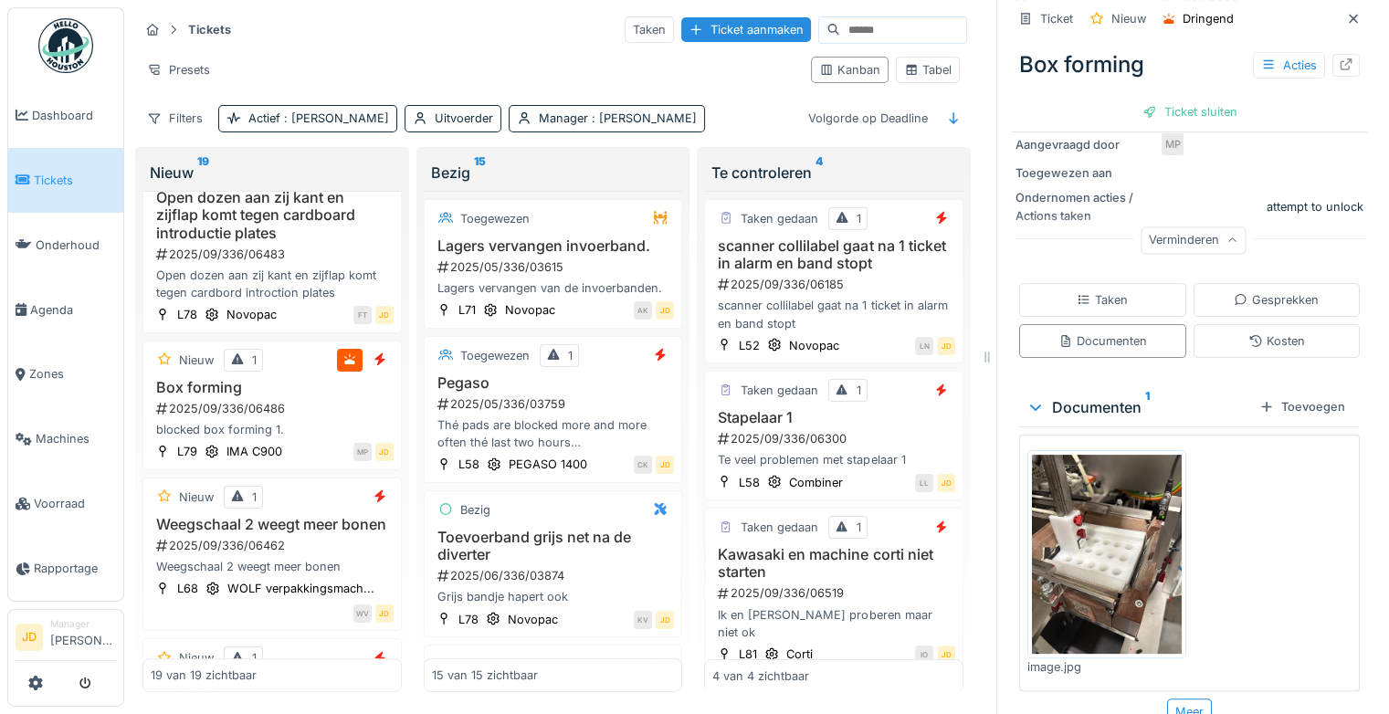
scroll to position [331, 0]
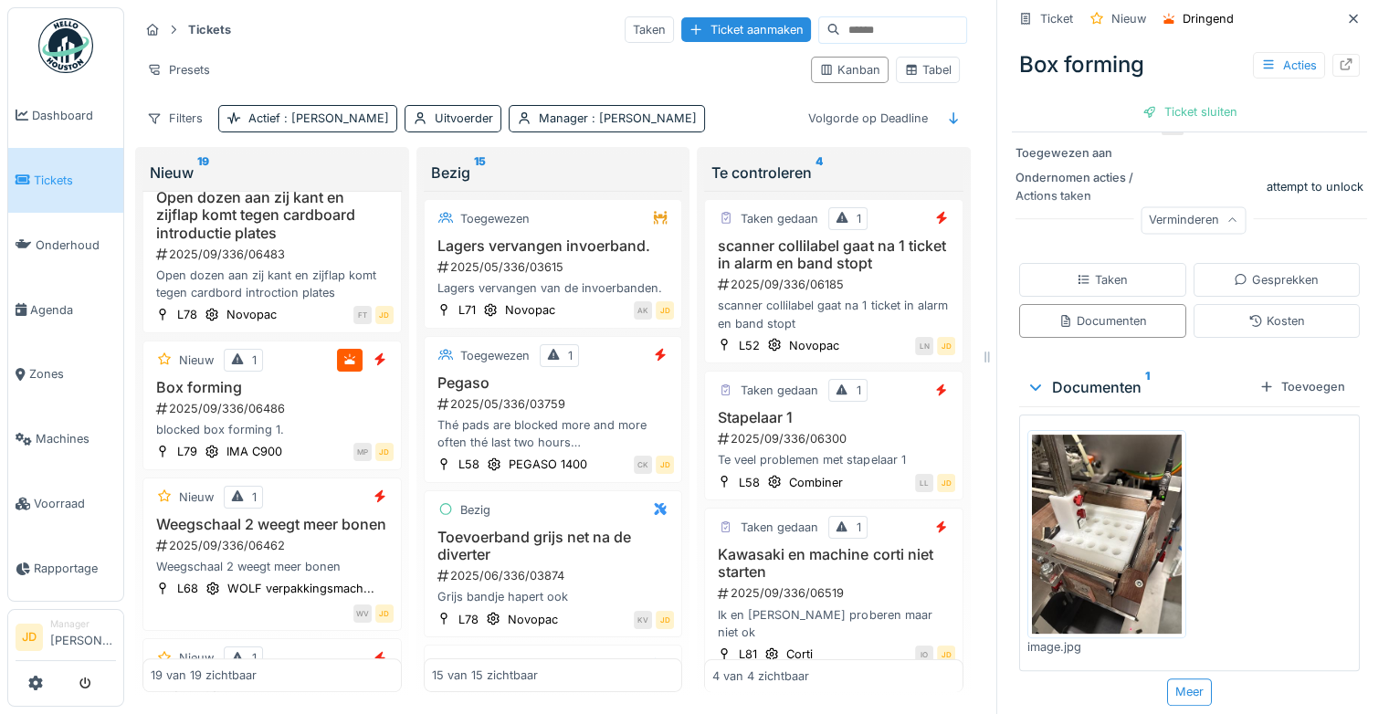
click at [1081, 534] on img at bounding box center [1107, 534] width 150 height 199
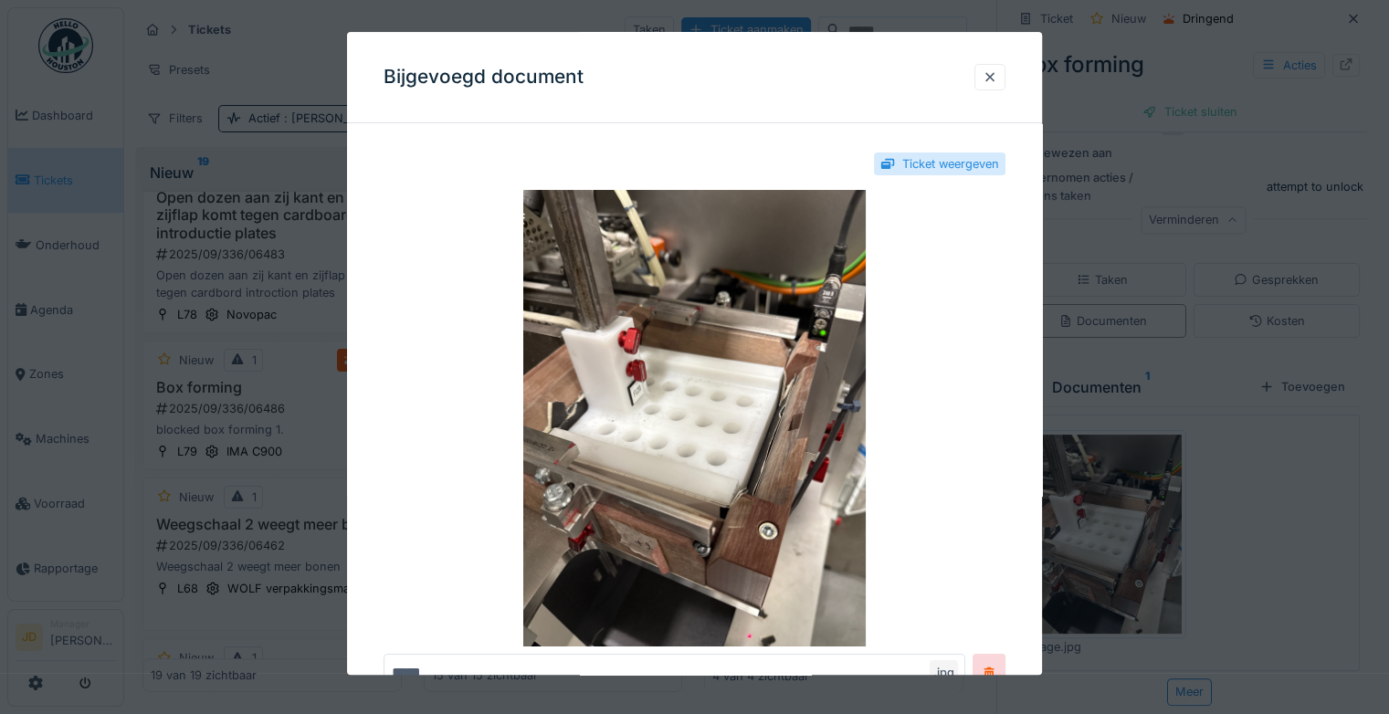
click at [1216, 554] on div at bounding box center [694, 357] width 1389 height 714
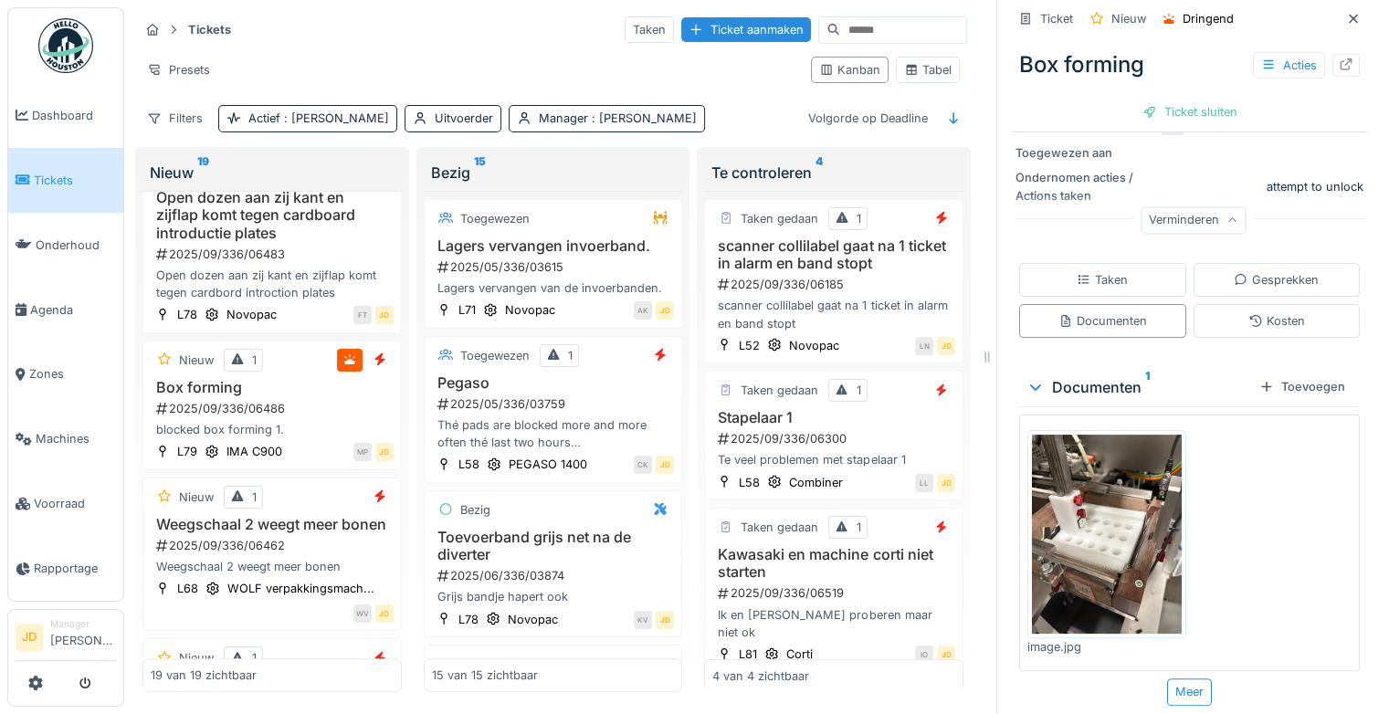
scroll to position [0, 0]
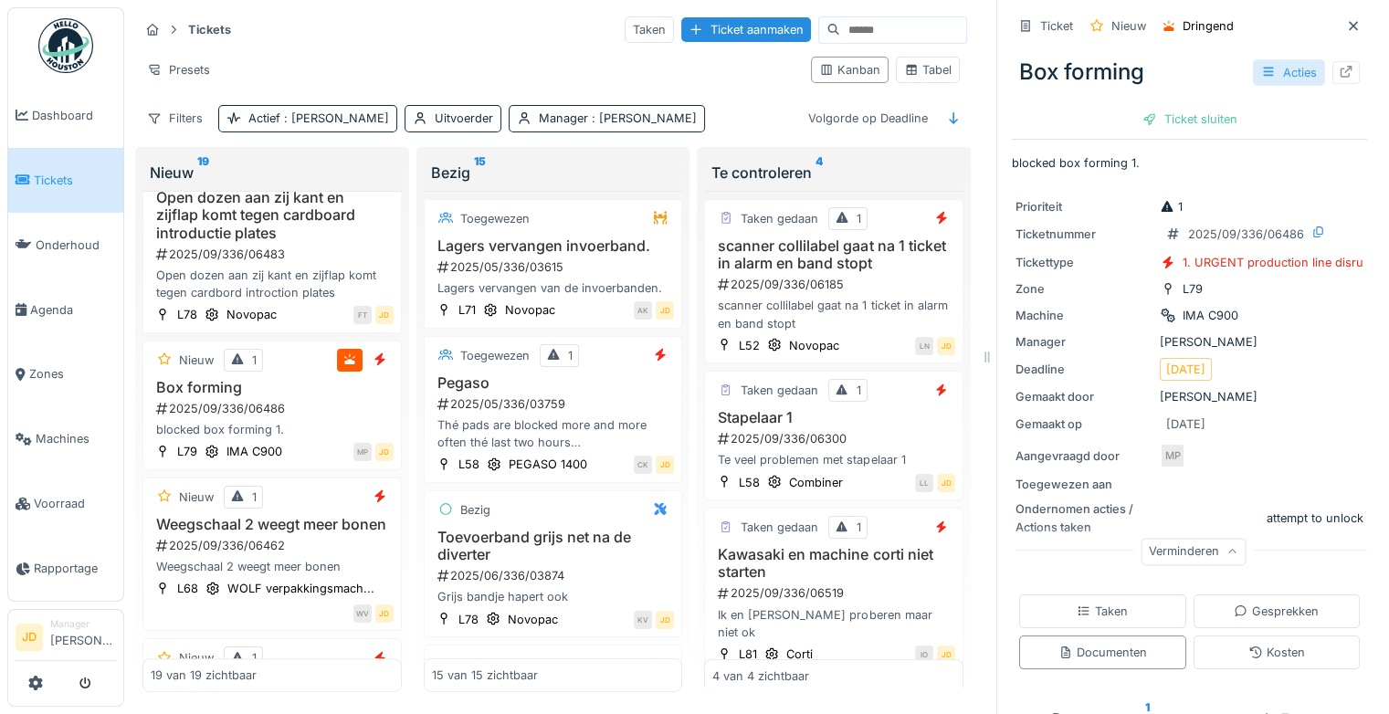
click at [1261, 66] on icon at bounding box center [1268, 72] width 15 height 12
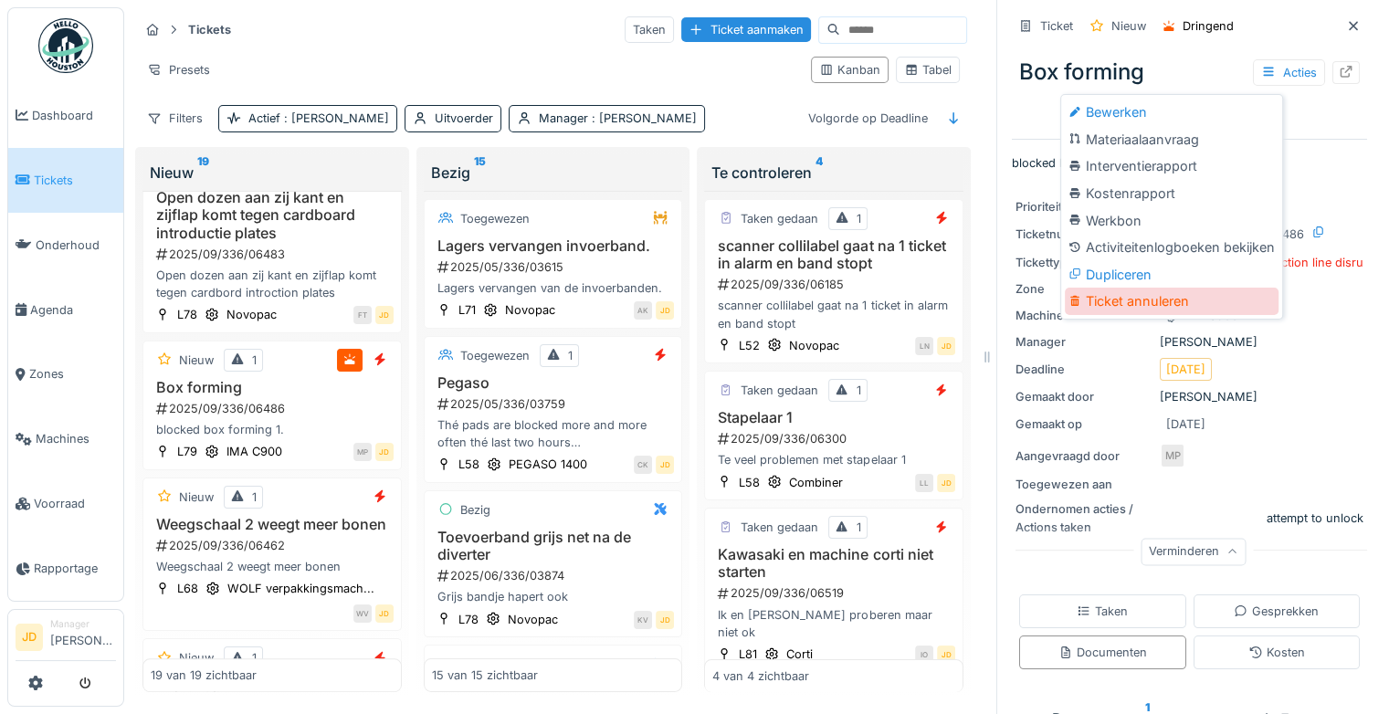
click at [1096, 289] on div "Ticket annuleren" at bounding box center [1172, 301] width 214 height 27
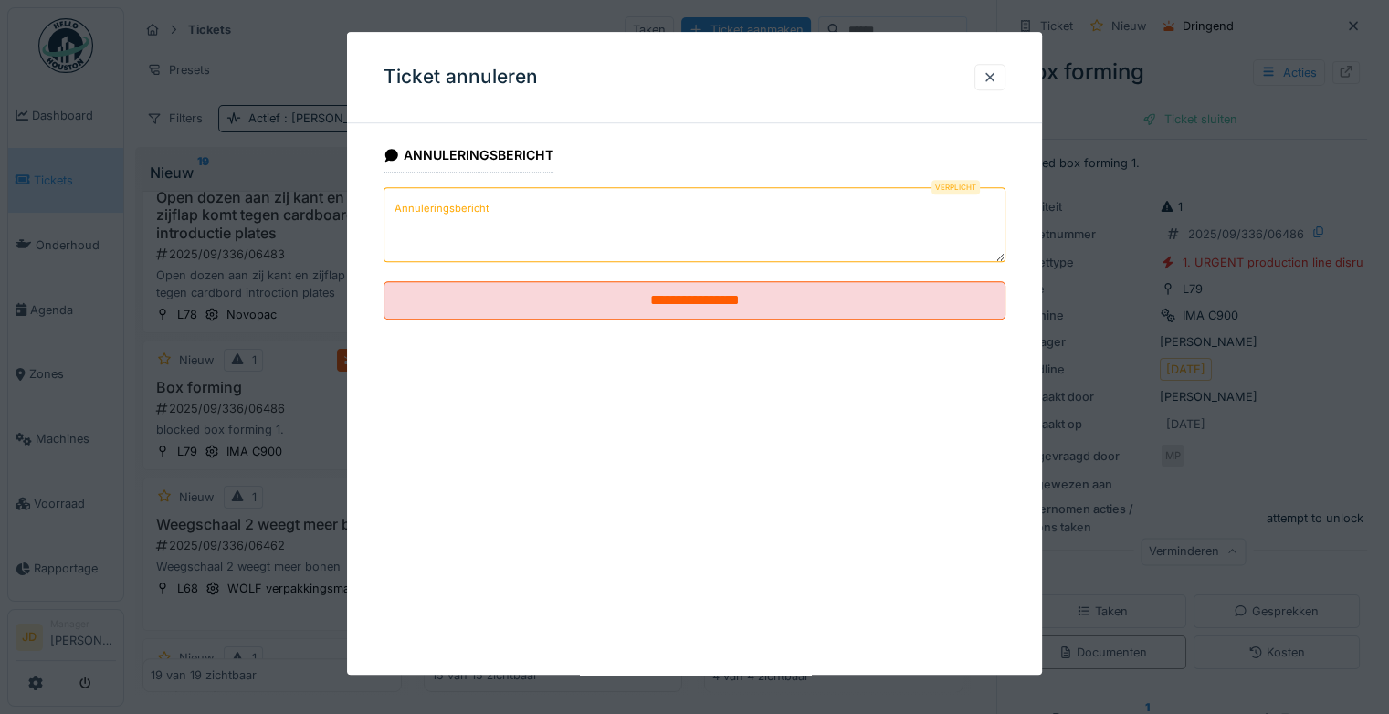
click at [741, 231] on textarea "Annuleringsbericht" at bounding box center [694, 224] width 622 height 75
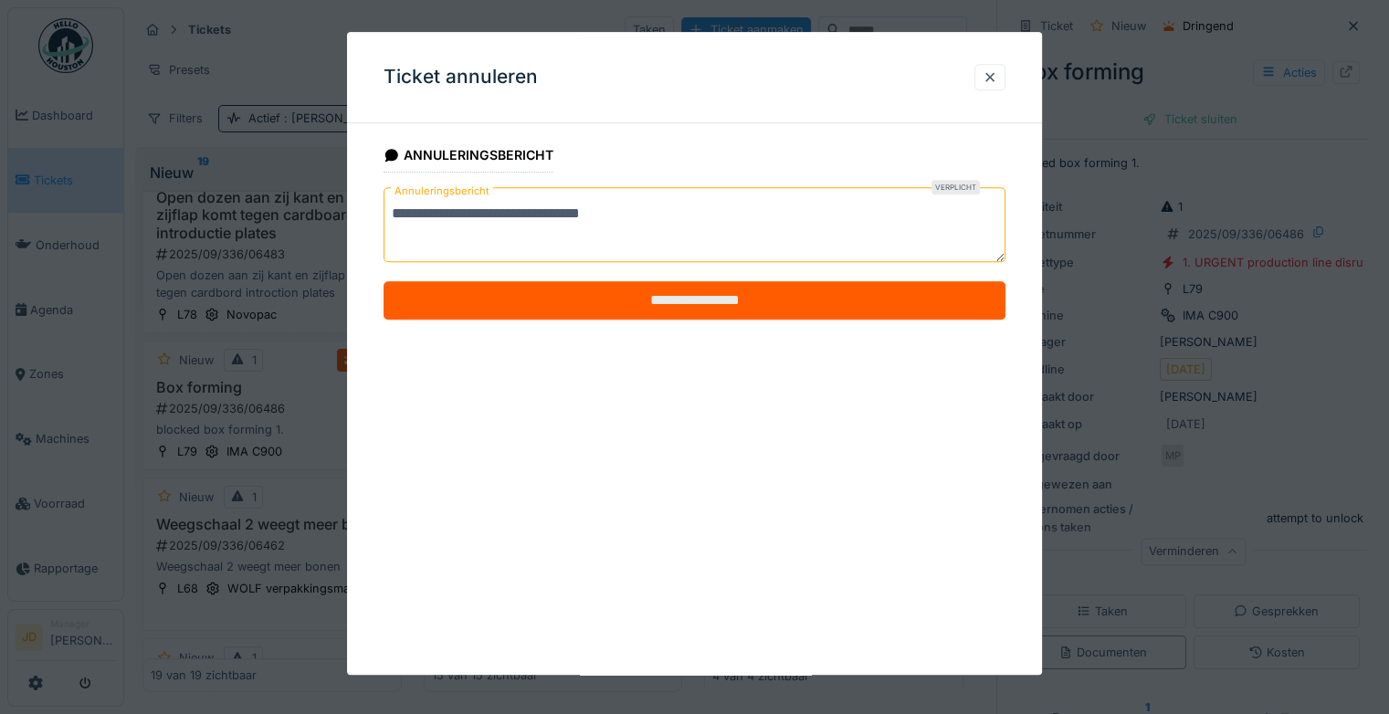
type textarea "**********"
click at [689, 295] on input "**********" at bounding box center [694, 300] width 622 height 38
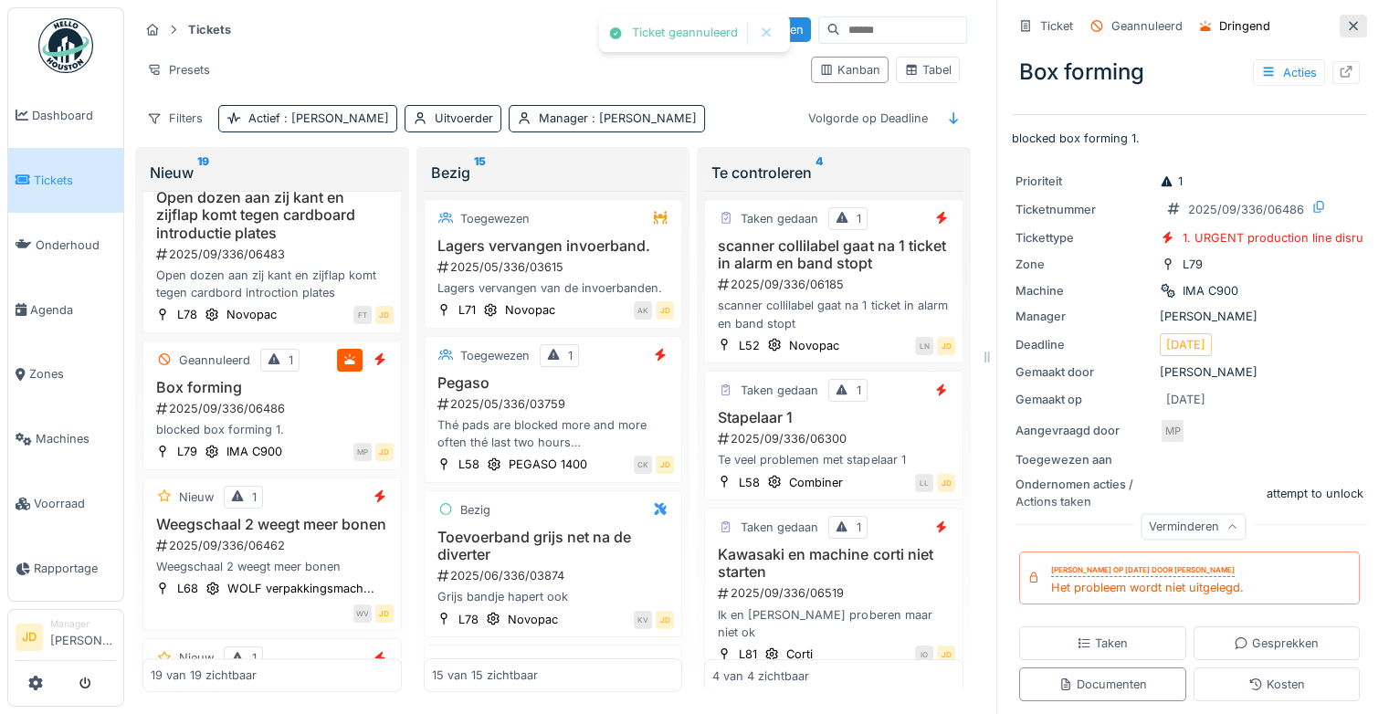
click at [1348, 21] on icon at bounding box center [1352, 25] width 9 height 9
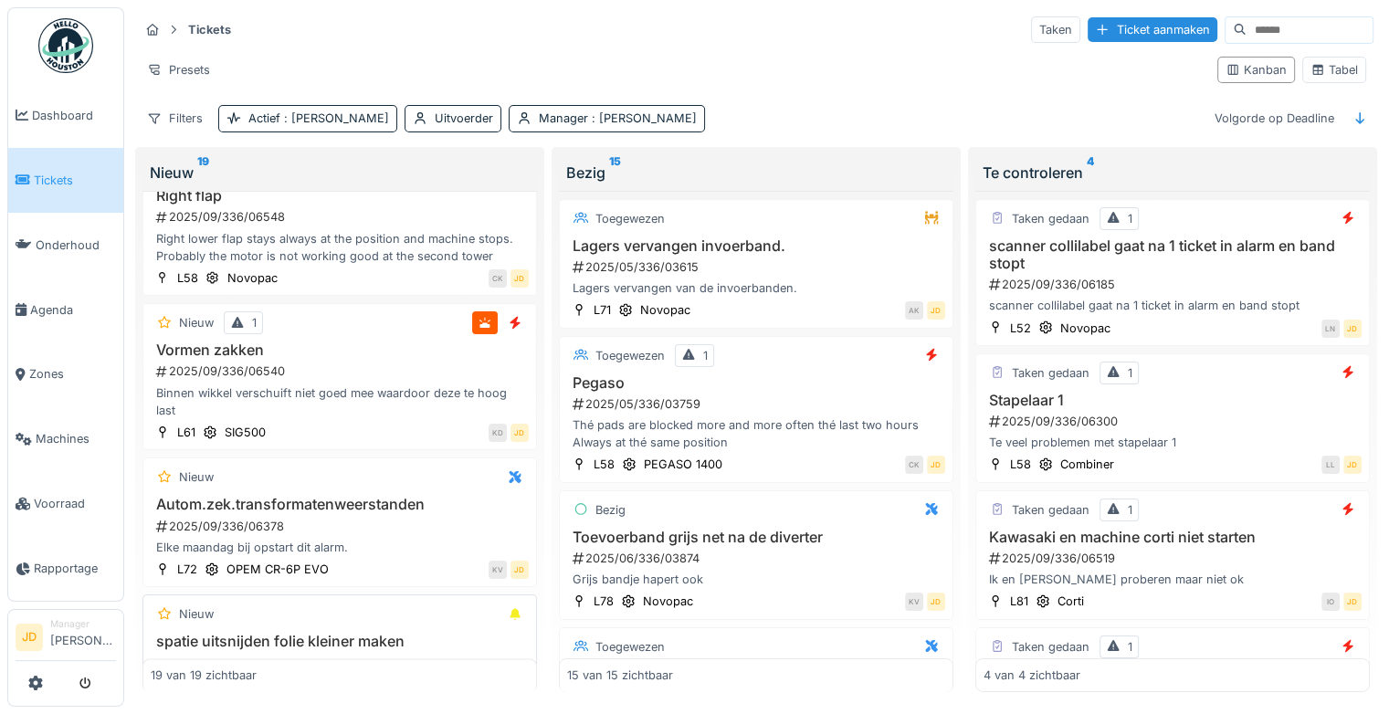
scroll to position [2188, 0]
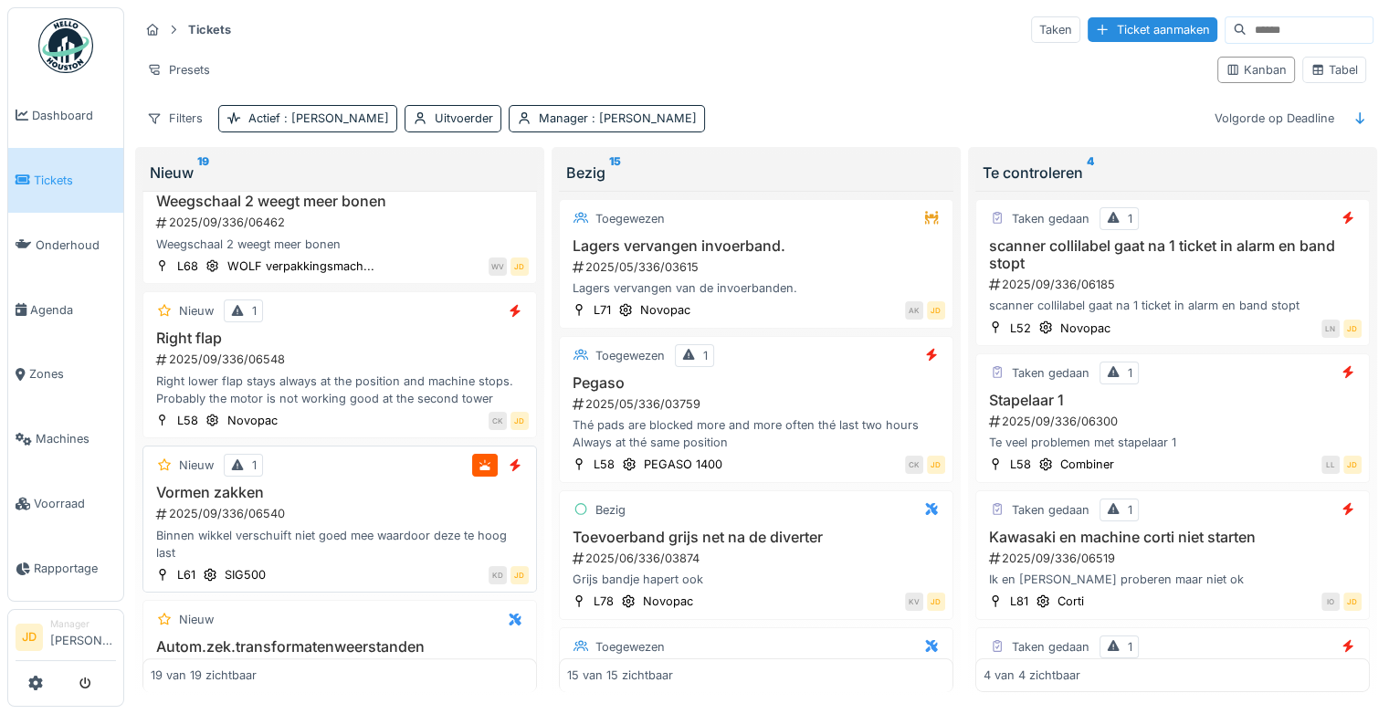
click at [372, 360] on div "2025/09/336/06548" at bounding box center [341, 359] width 374 height 17
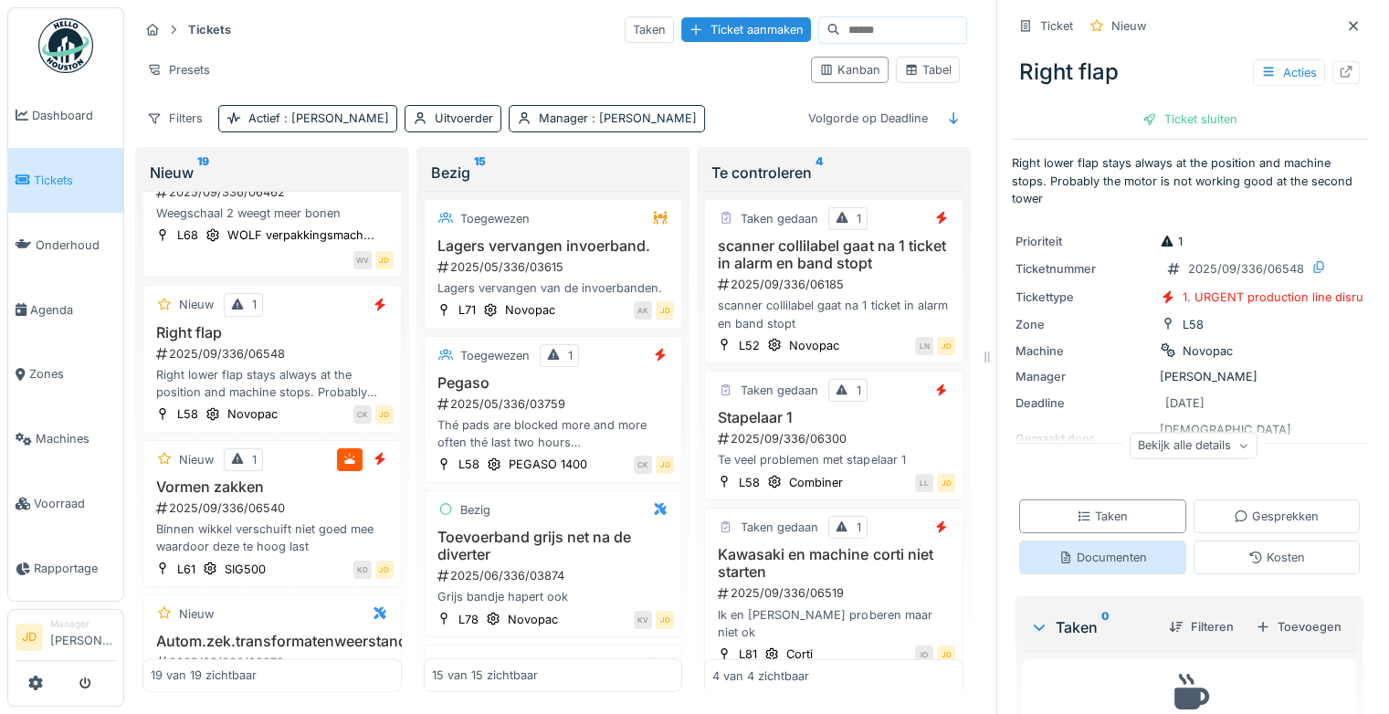
click at [1128, 550] on div "Documenten" at bounding box center [1102, 557] width 89 height 17
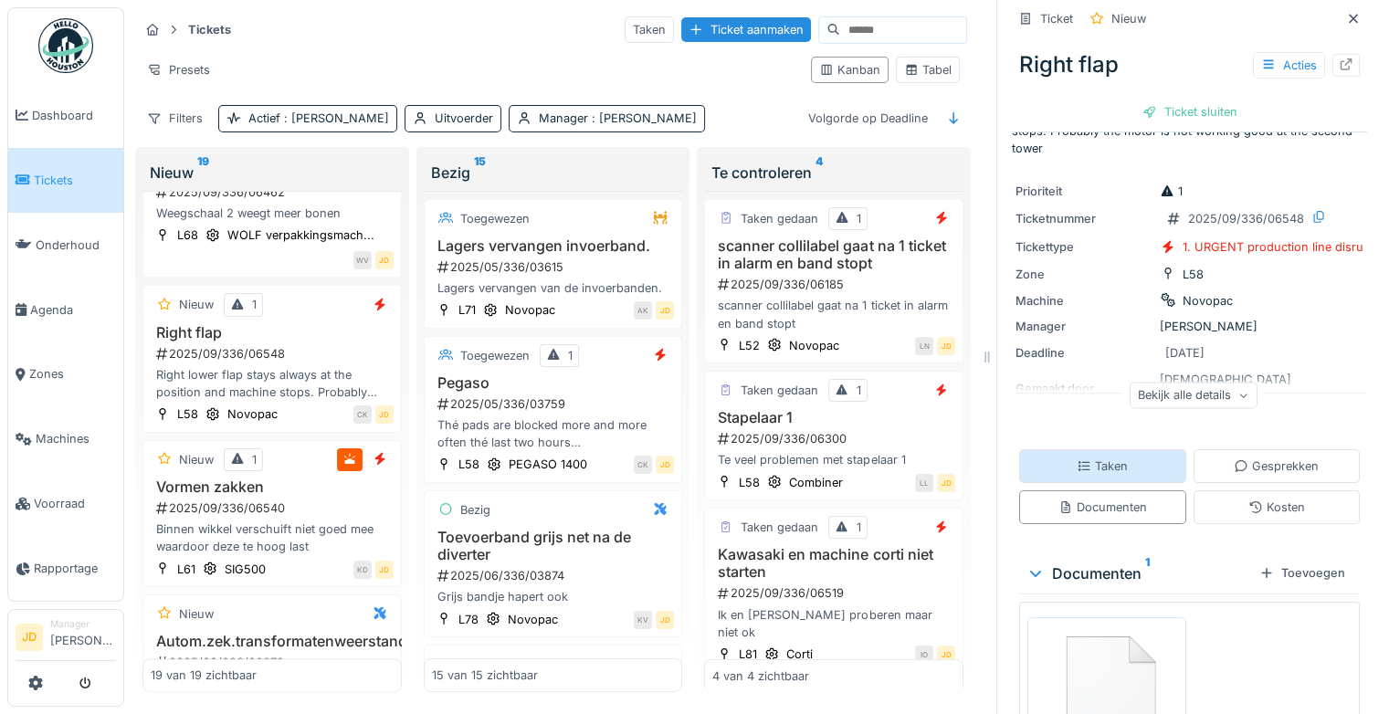
click at [1081, 457] on div "Taken" at bounding box center [1101, 465] width 51 height 17
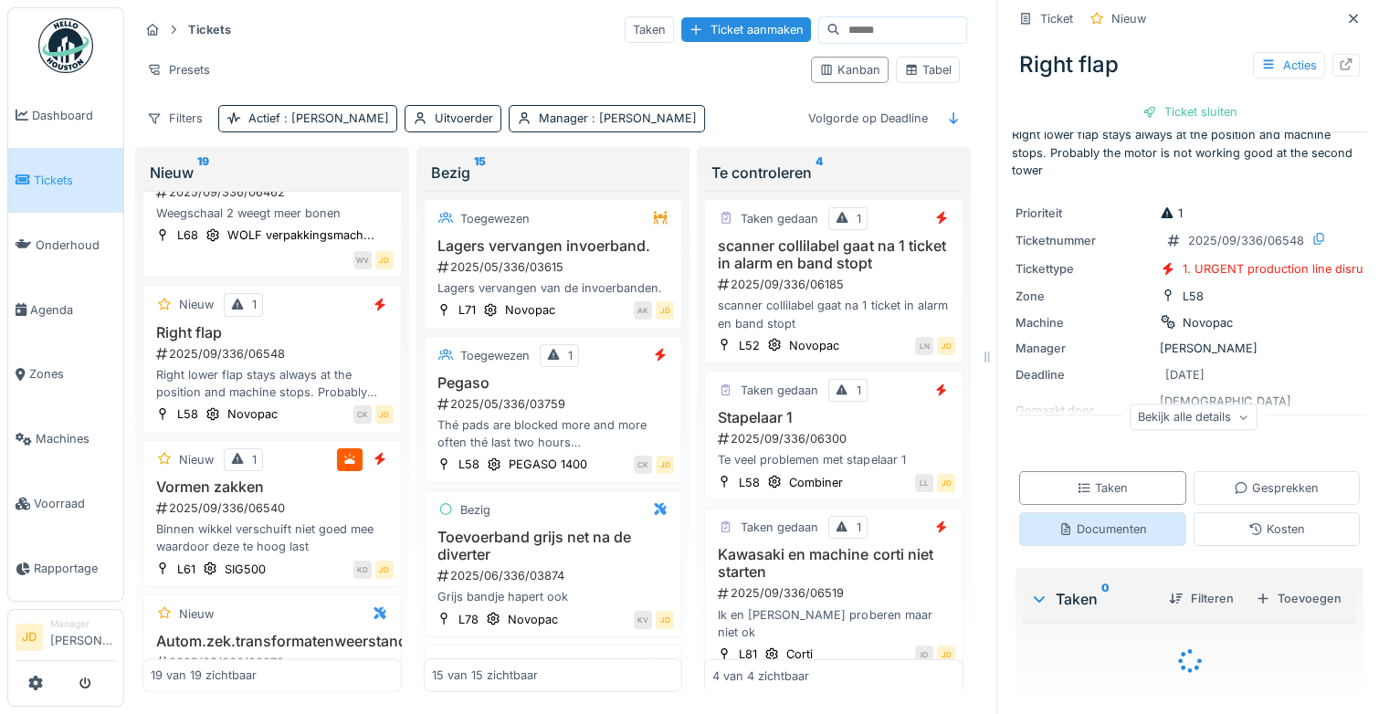
click at [1081, 520] on div "Documenten" at bounding box center [1102, 528] width 89 height 17
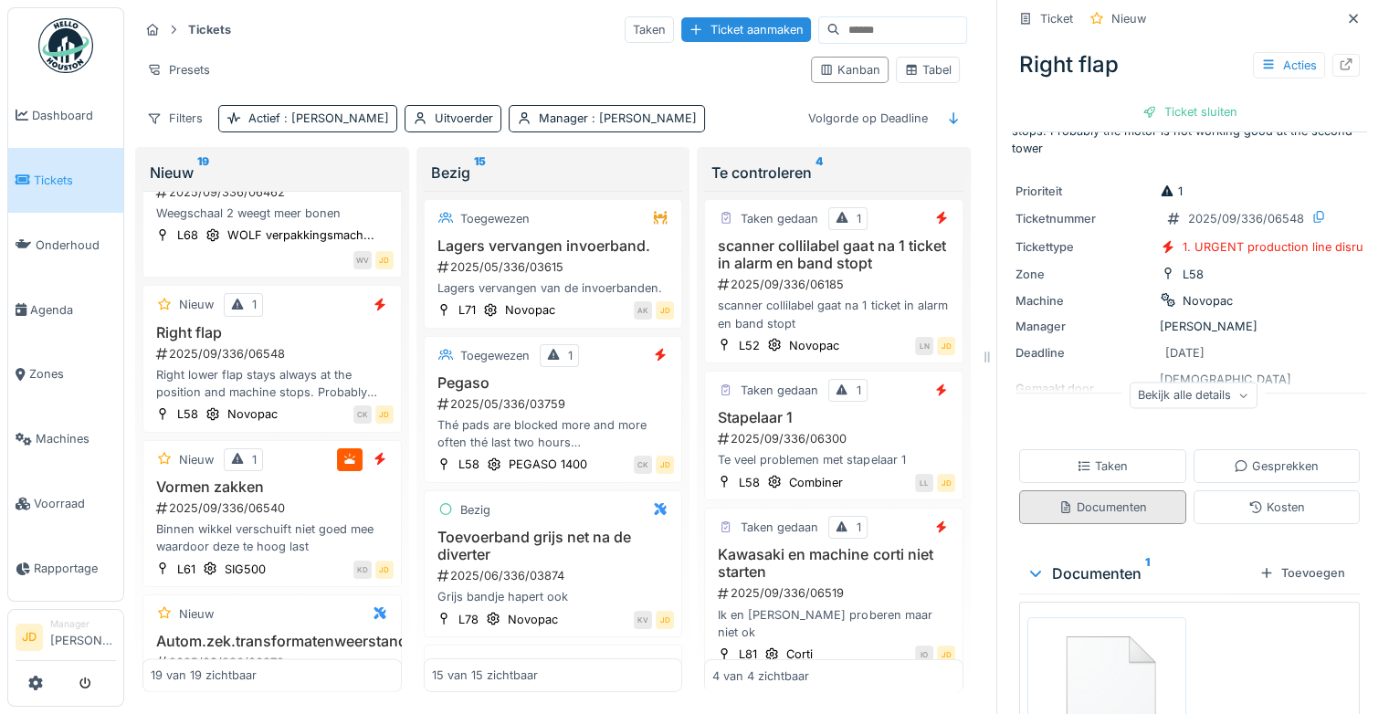
scroll to position [187, 0]
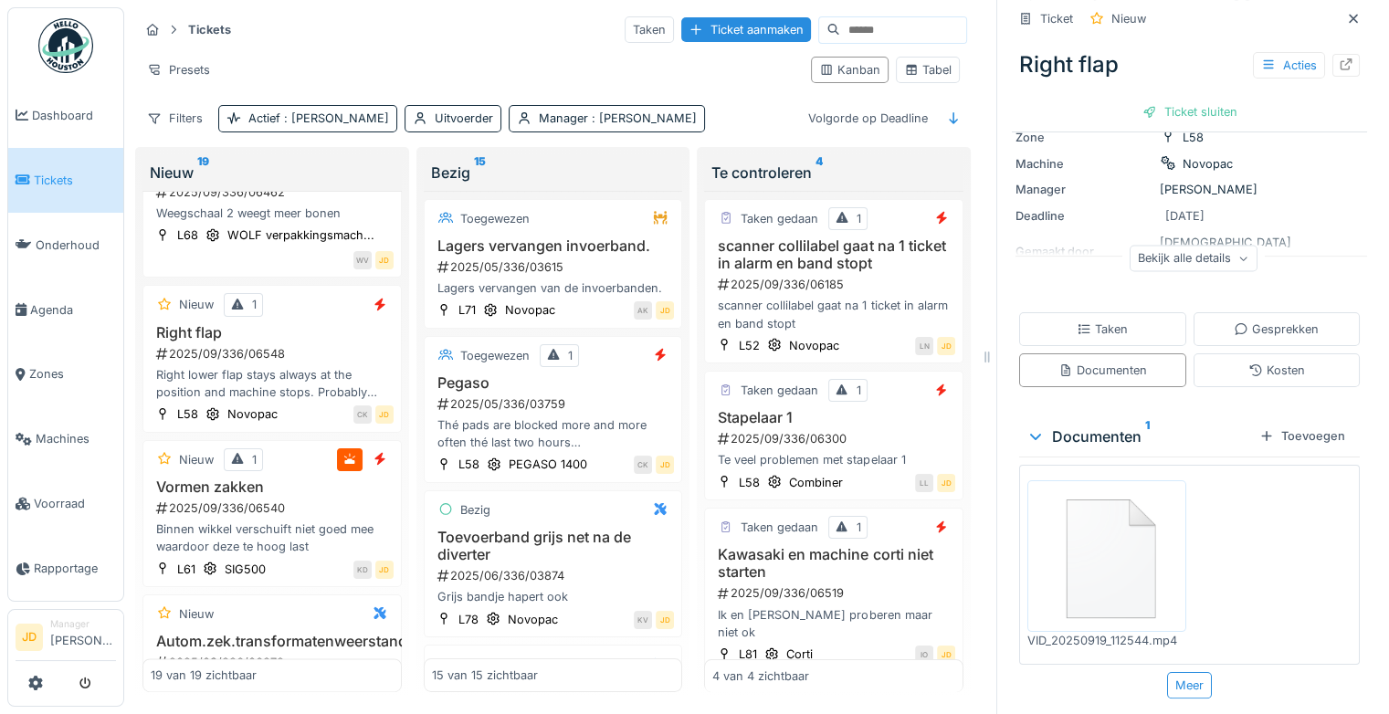
click at [1085, 519] on img at bounding box center [1107, 556] width 150 height 143
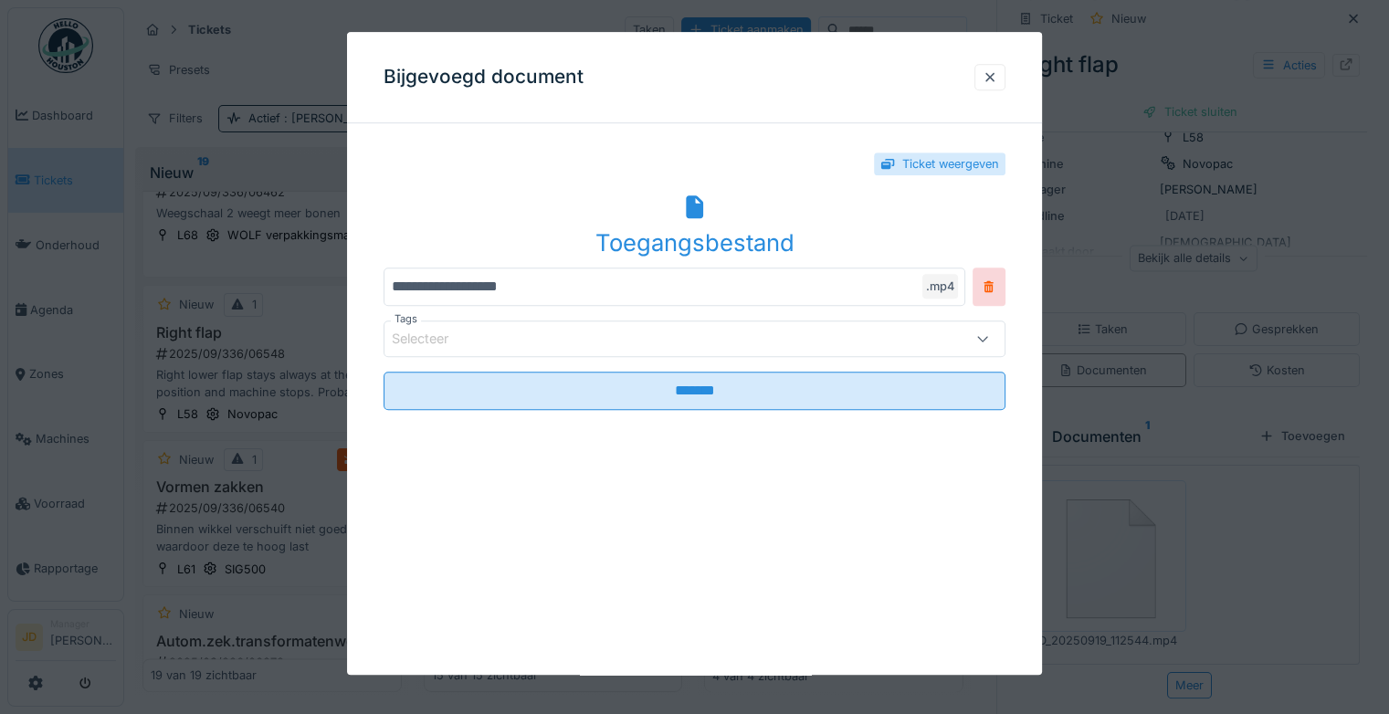
click at [624, 187] on div "Ticket weergeven" at bounding box center [694, 164] width 622 height 52
click at [698, 211] on icon at bounding box center [694, 207] width 17 height 24
click at [1005, 75] on div at bounding box center [989, 77] width 31 height 26
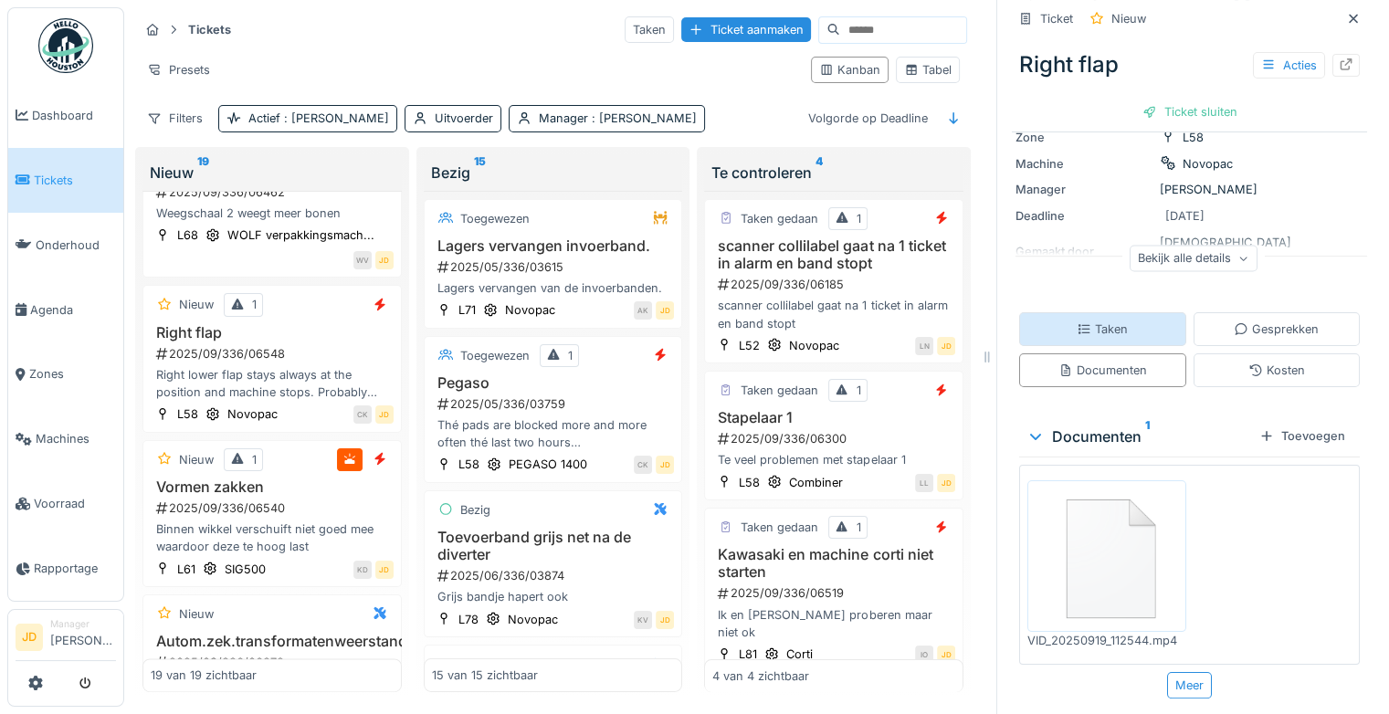
click at [1076, 323] on div "Taken" at bounding box center [1101, 328] width 51 height 17
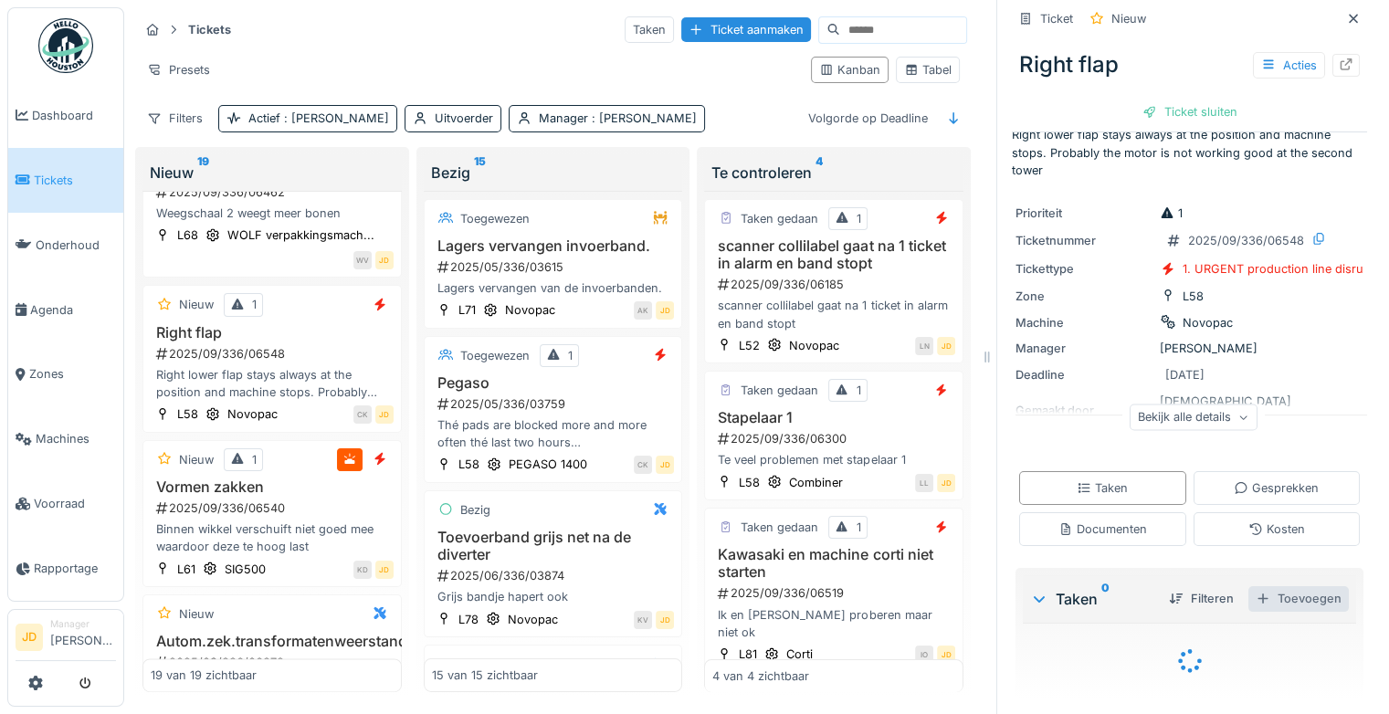
click at [1264, 586] on div "Toevoegen" at bounding box center [1298, 598] width 100 height 25
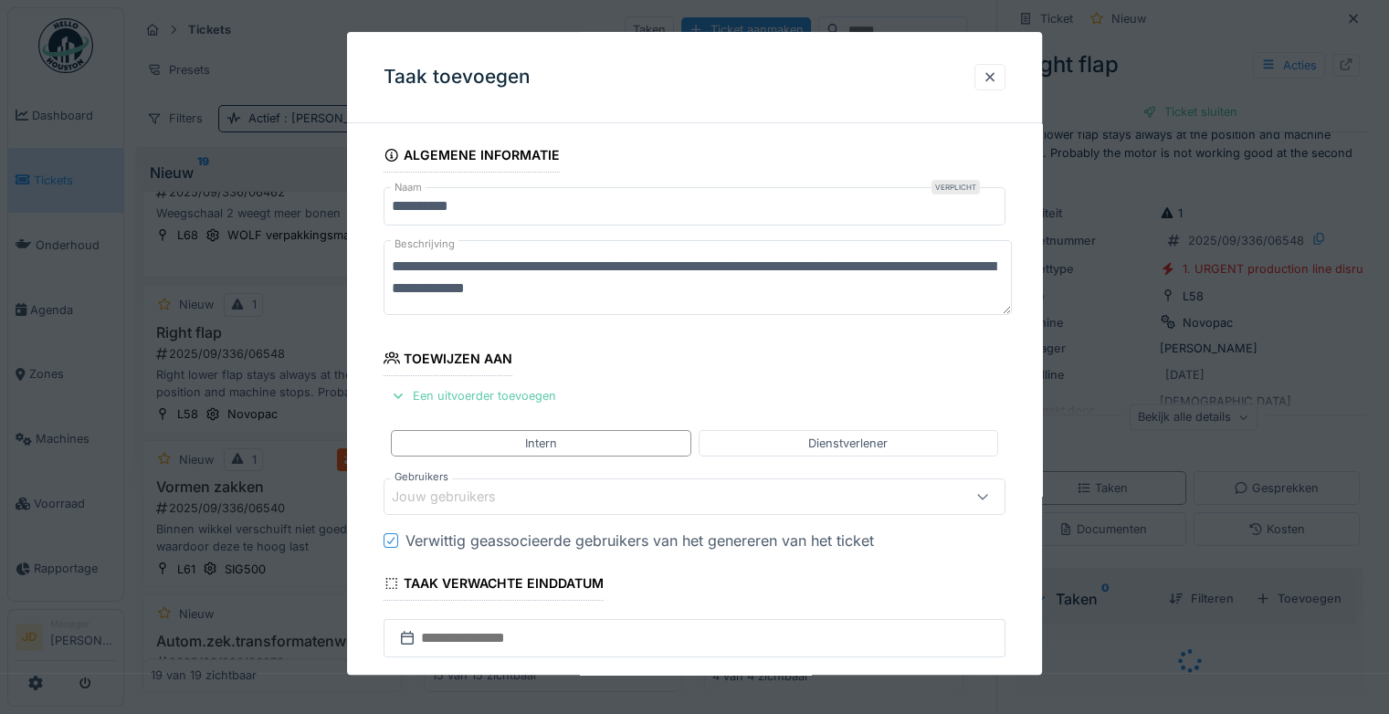
click at [493, 385] on div "Een uitvoerder toevoegen" at bounding box center [473, 395] width 180 height 25
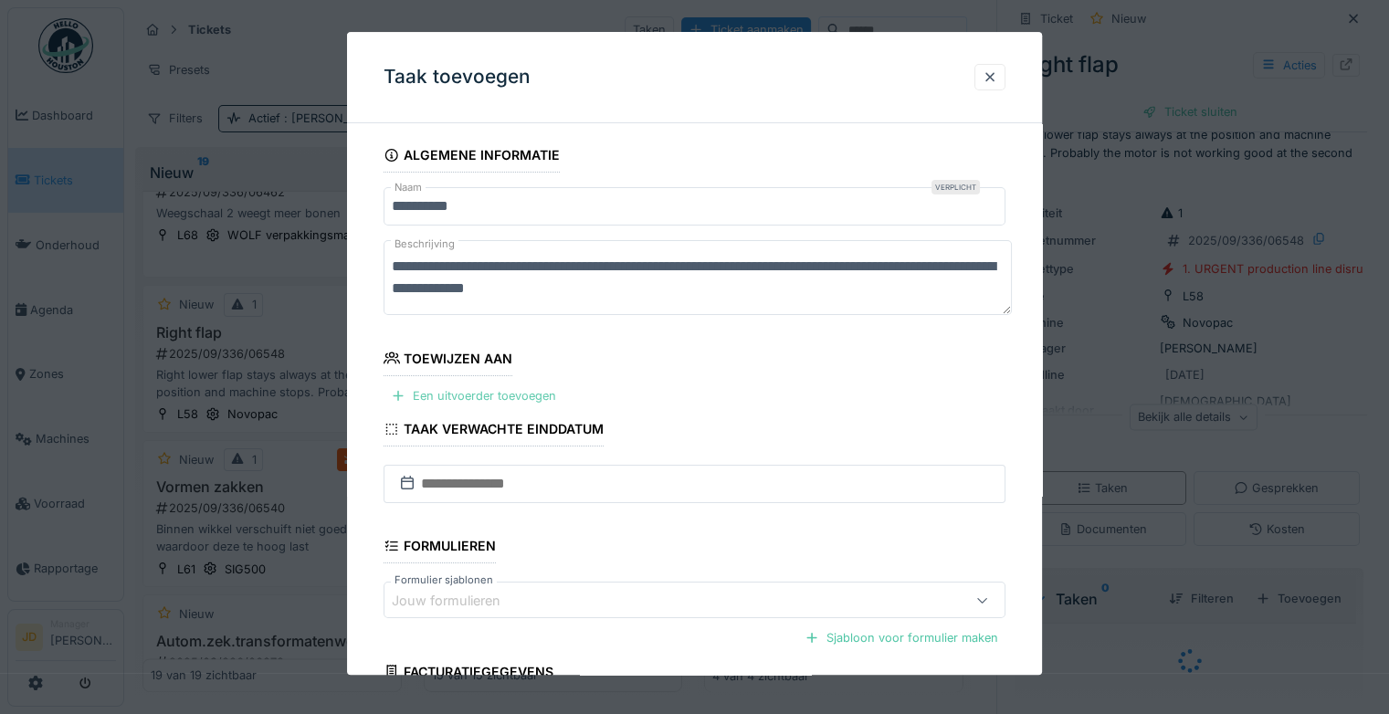
click at [489, 400] on div "Een uitvoerder toevoegen" at bounding box center [473, 395] width 180 height 25
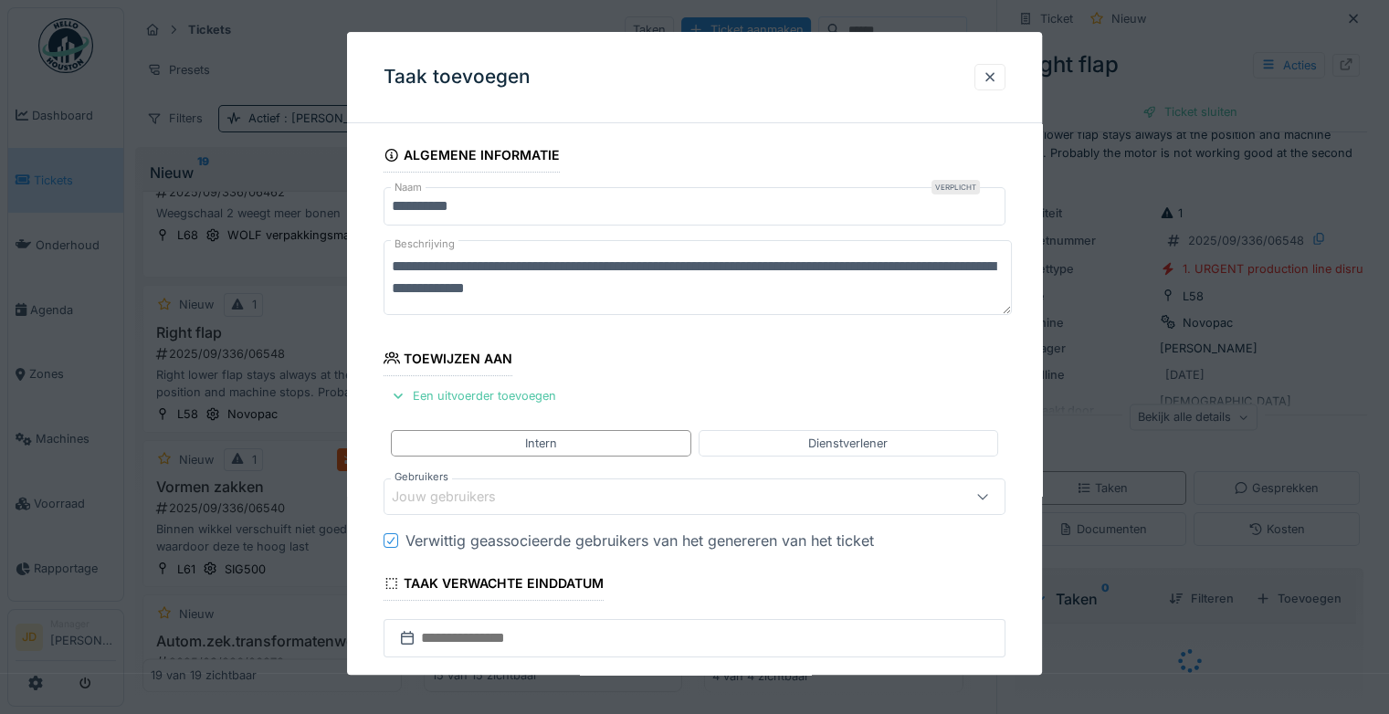
click at [496, 496] on div "Jouw gebruikers" at bounding box center [457, 498] width 130 height 20
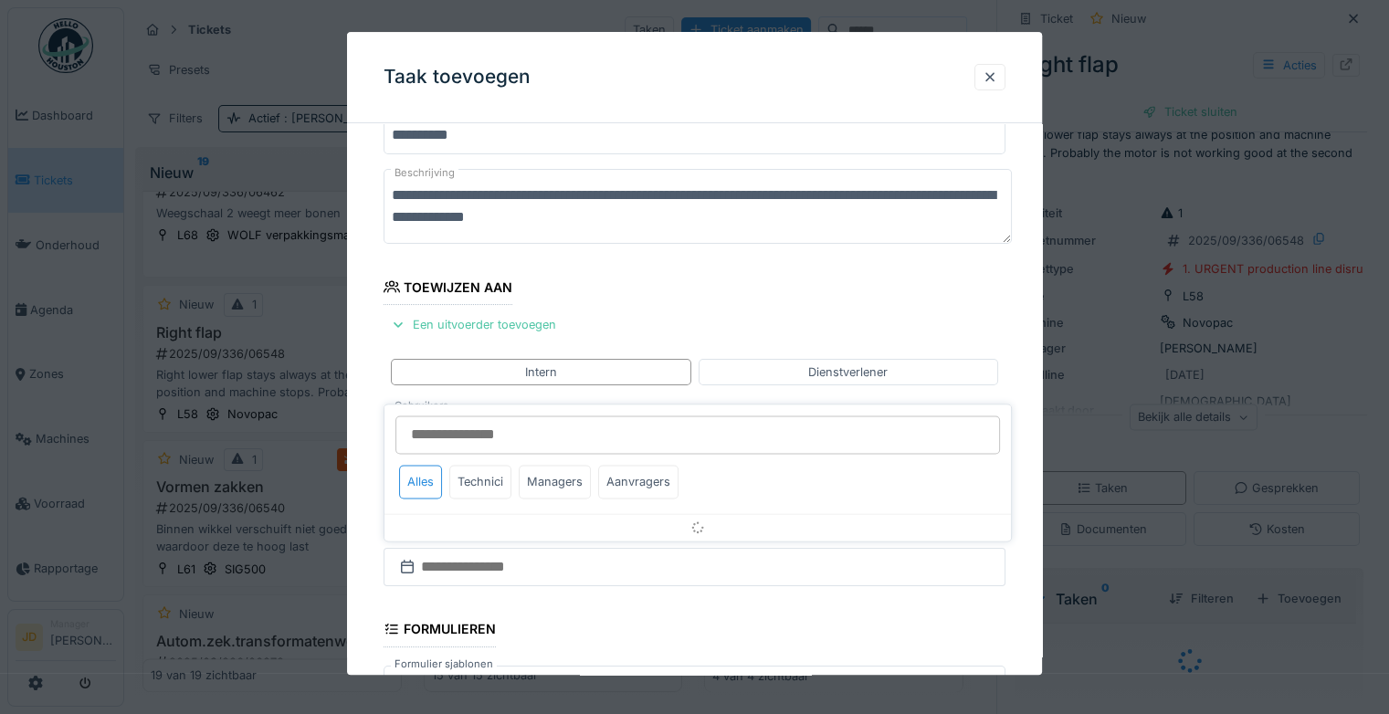
scroll to position [142, 0]
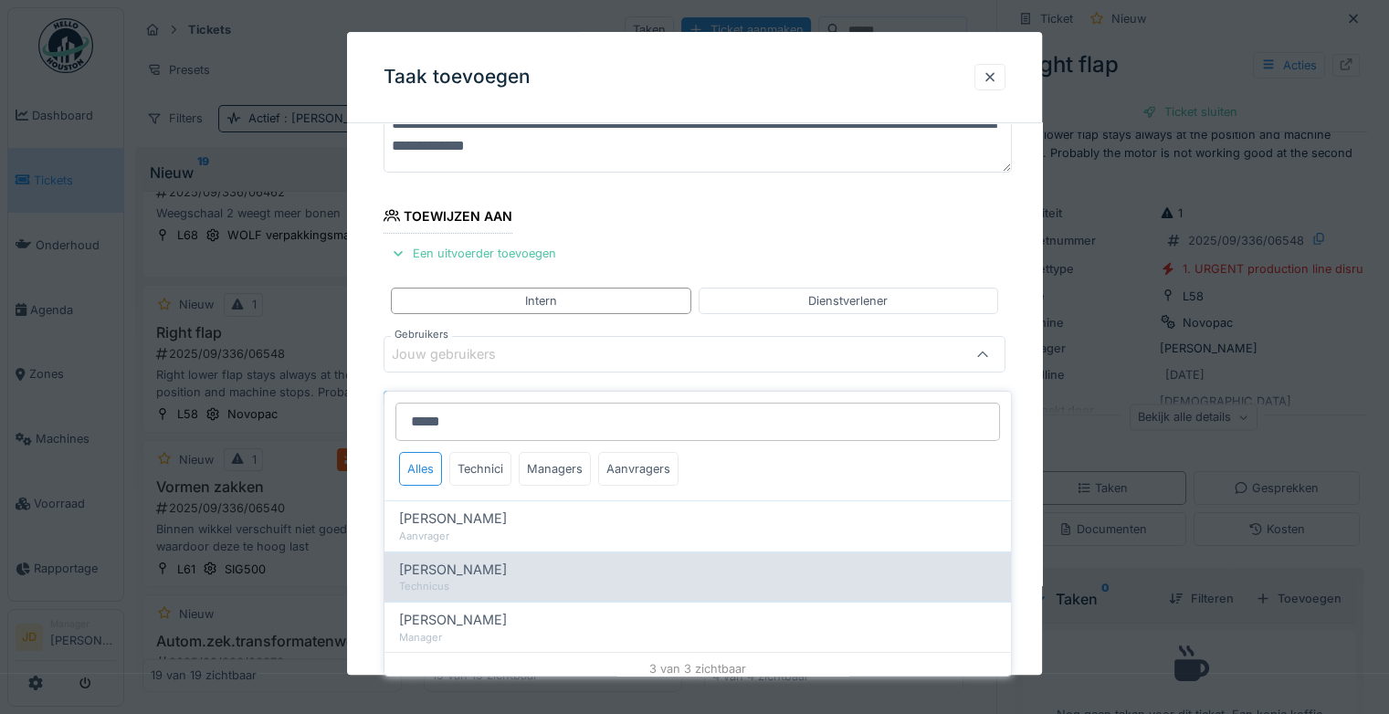
type input "****"
click at [506, 561] on div "Carl Bauwelinck" at bounding box center [697, 570] width 597 height 20
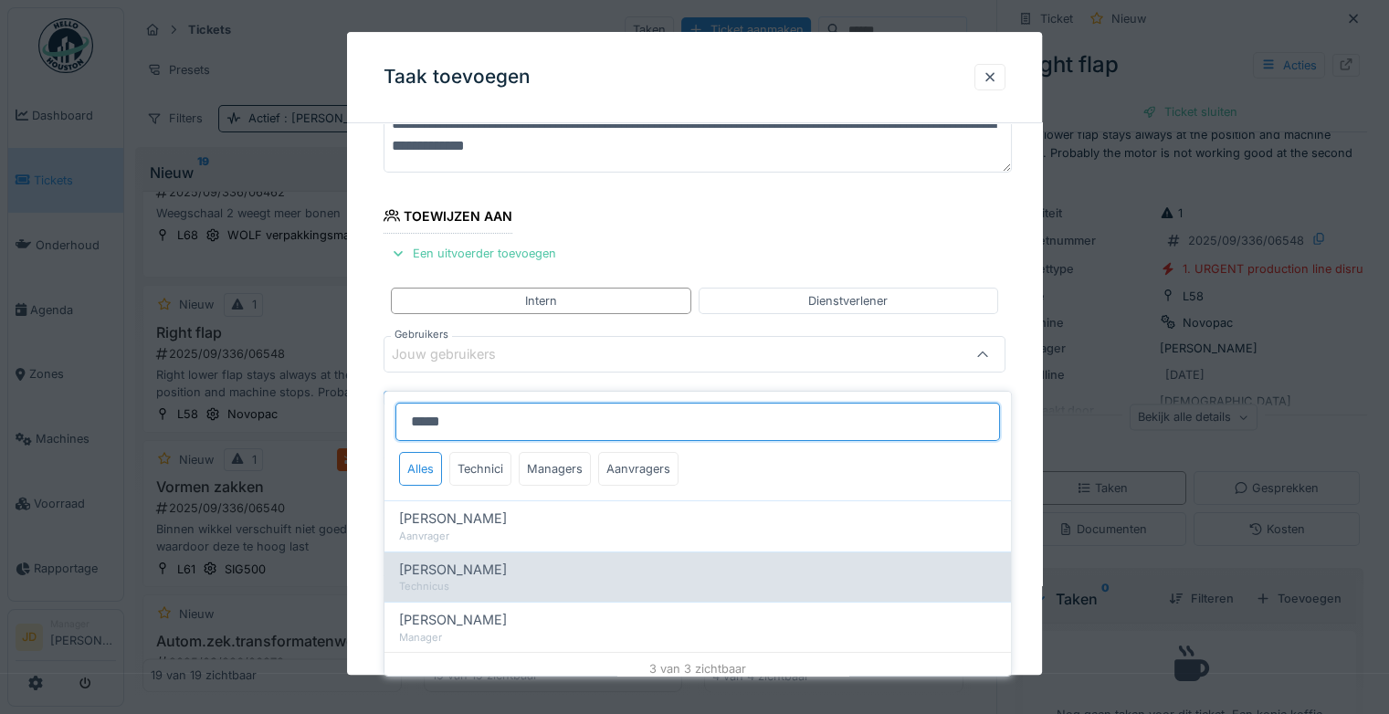
type input "****"
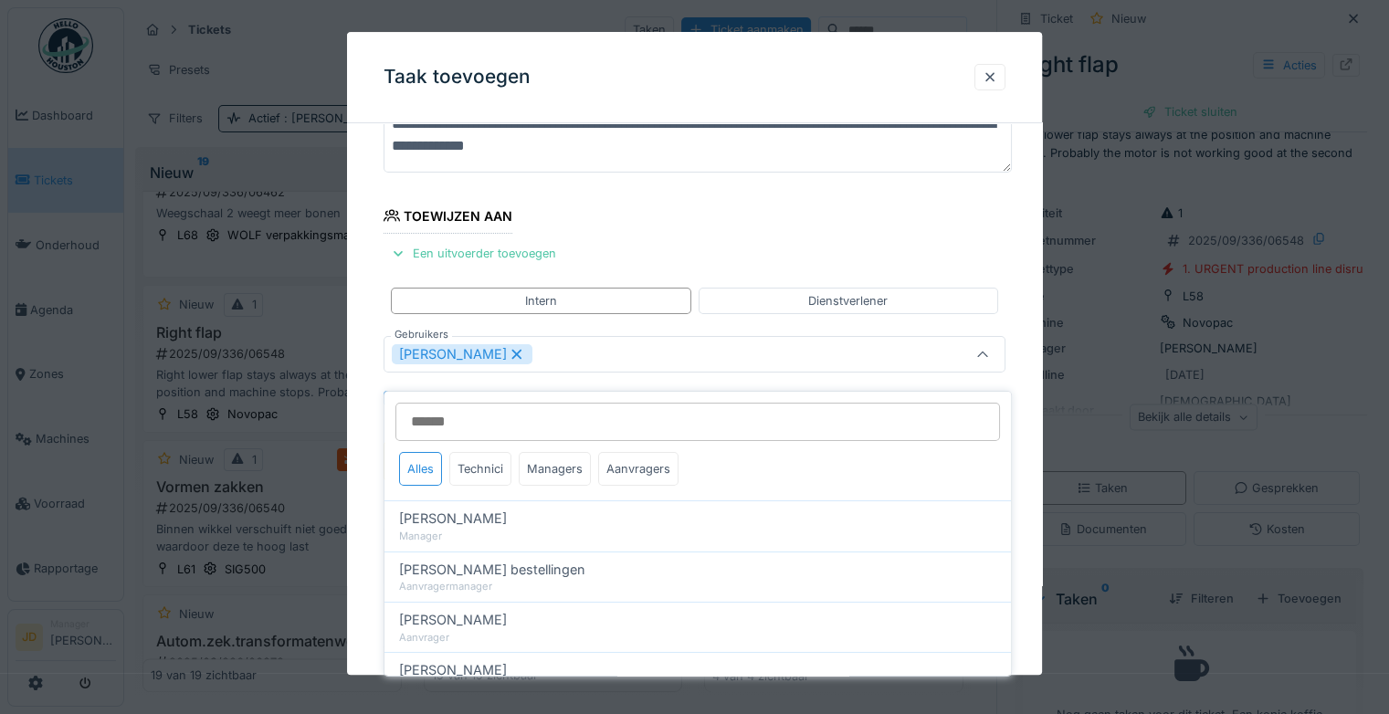
click at [987, 349] on icon at bounding box center [982, 355] width 15 height 12
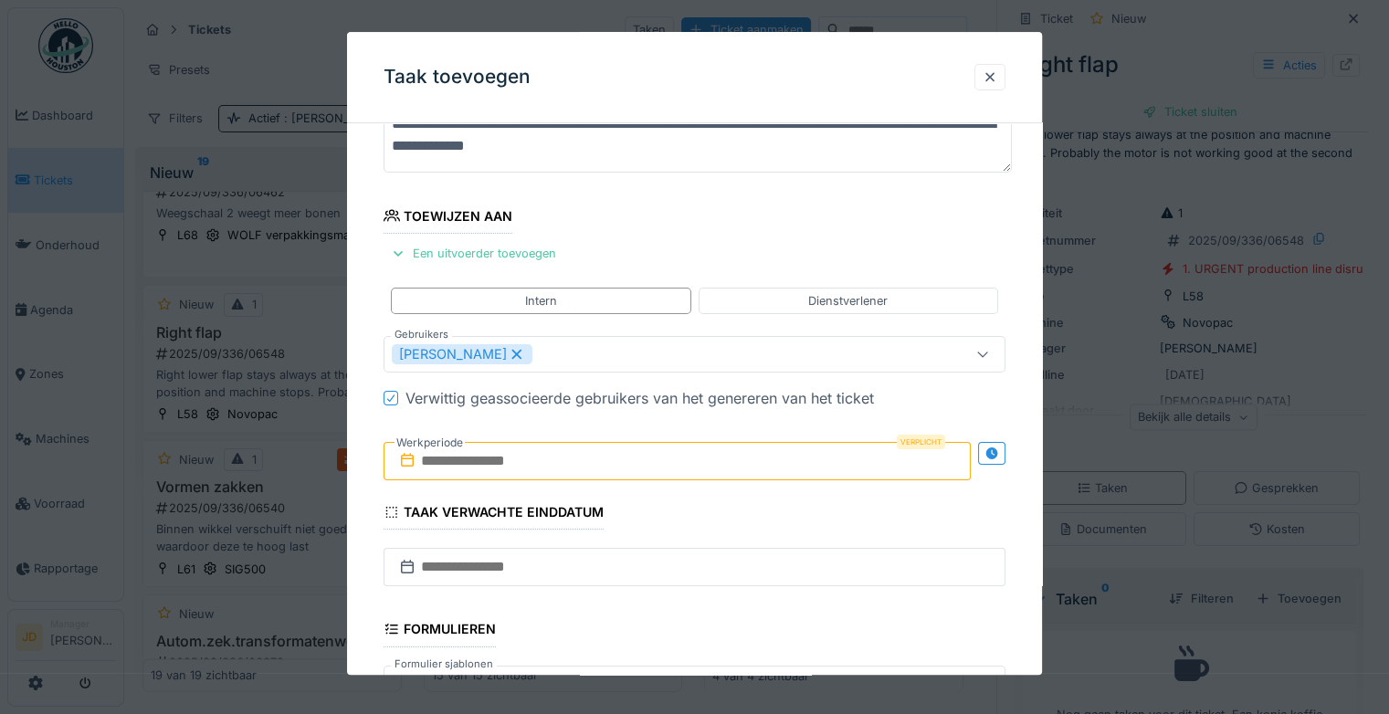
click at [475, 462] on input "text" at bounding box center [676, 461] width 587 height 38
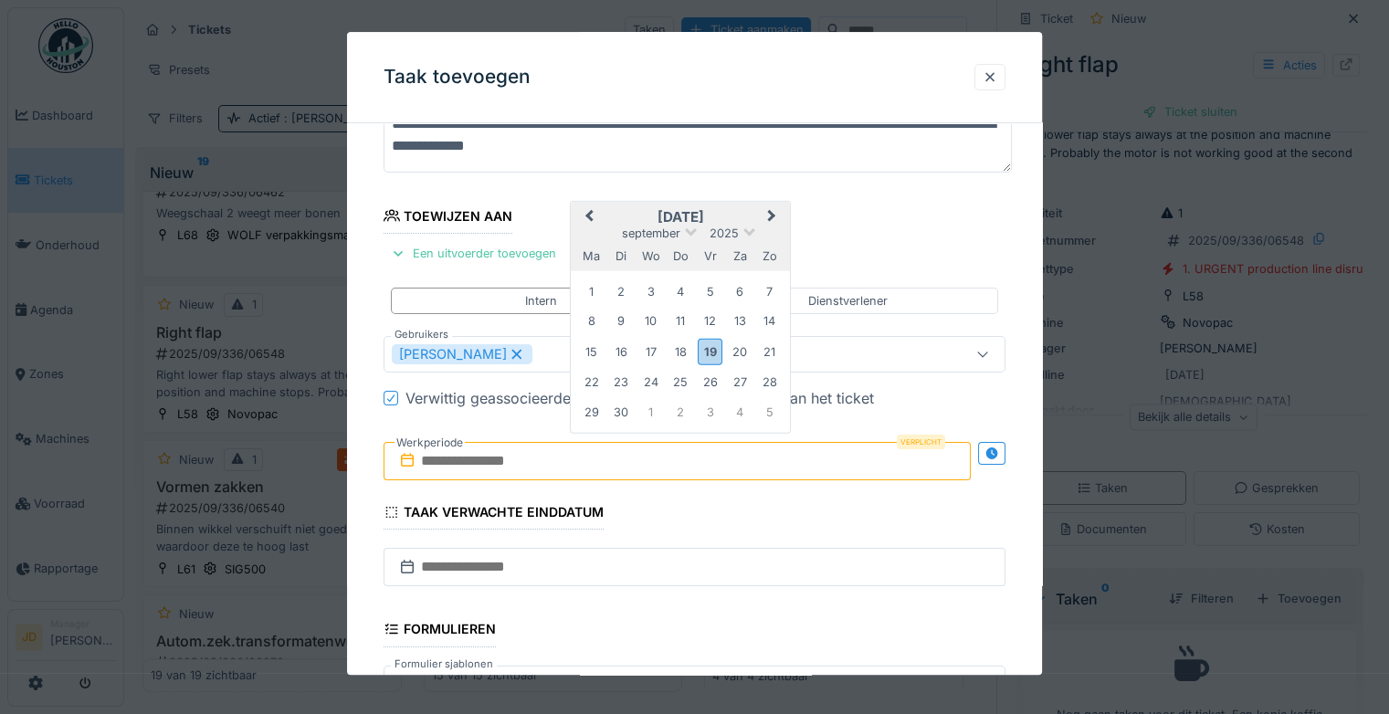
click at [745, 214] on h2 "september 2025" at bounding box center [680, 217] width 219 height 16
click at [710, 350] on div "19" at bounding box center [710, 352] width 25 height 26
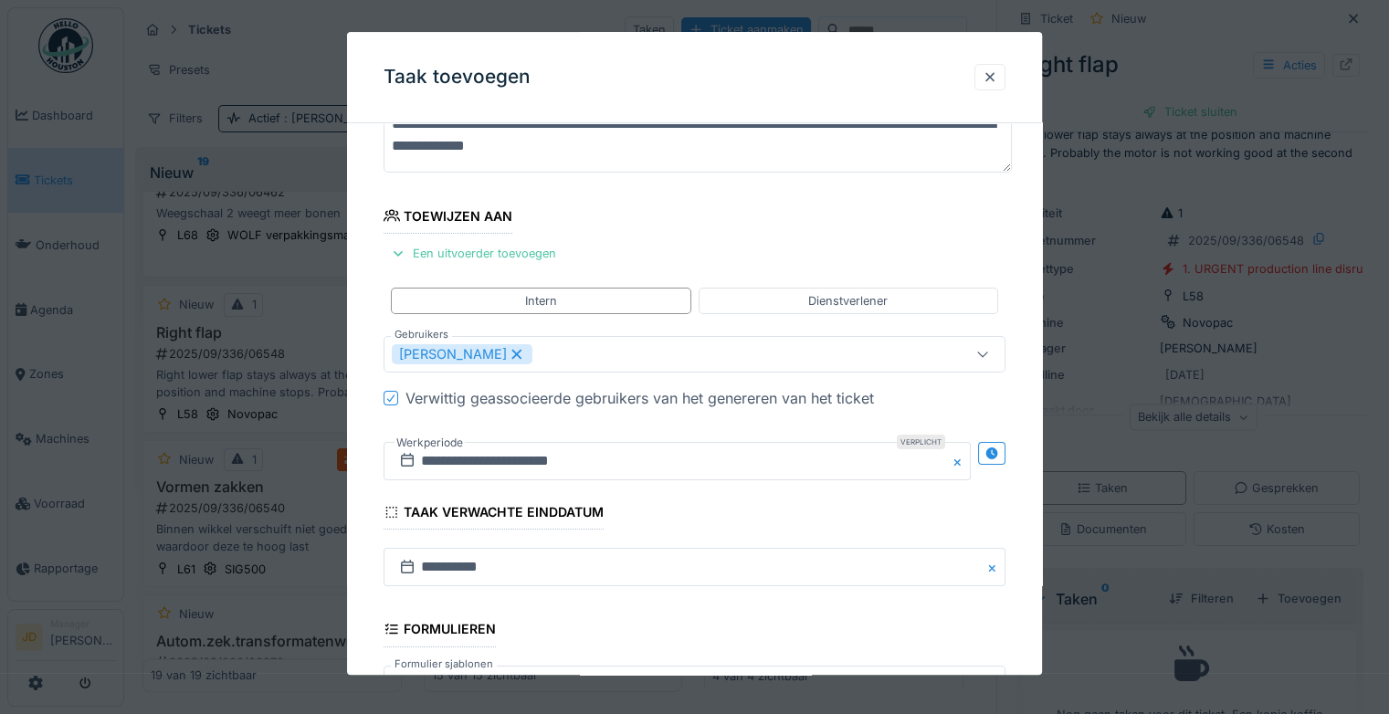
scroll to position [395, 0]
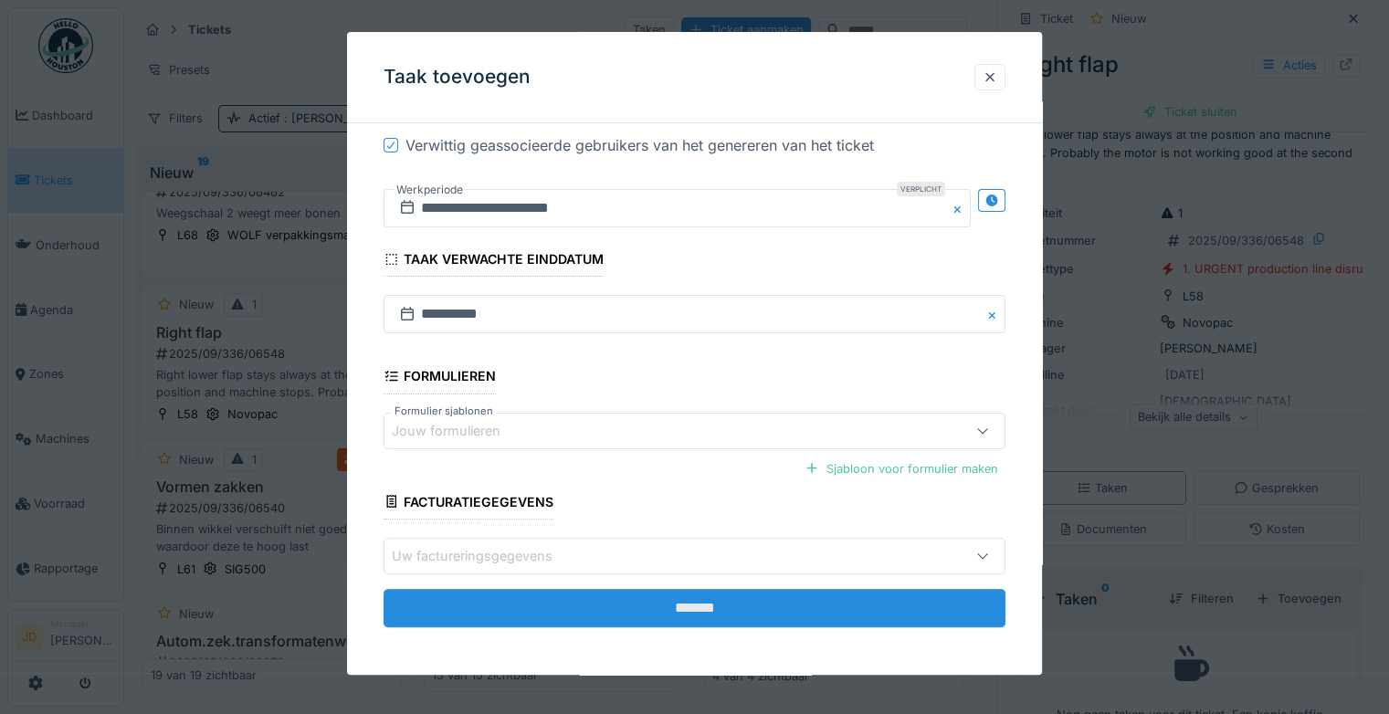
click at [681, 608] on input "*******" at bounding box center [694, 608] width 622 height 38
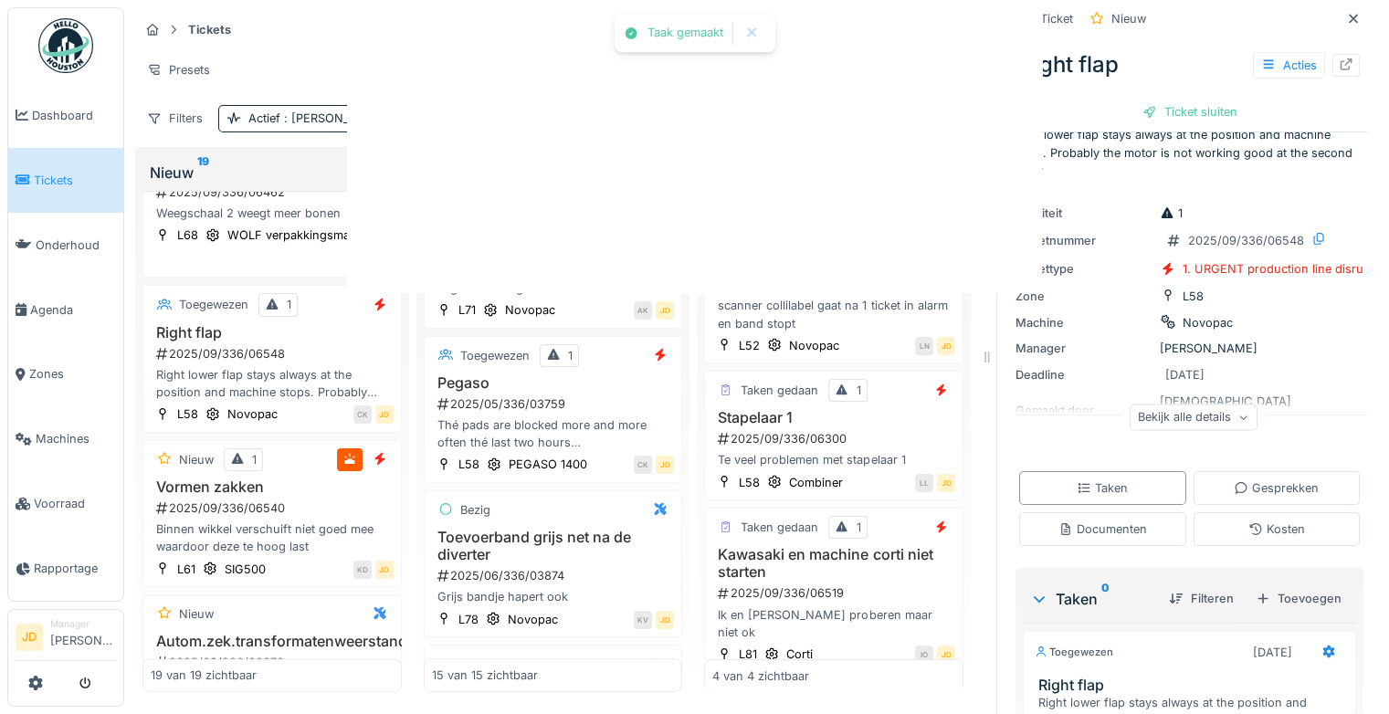
scroll to position [4, 0]
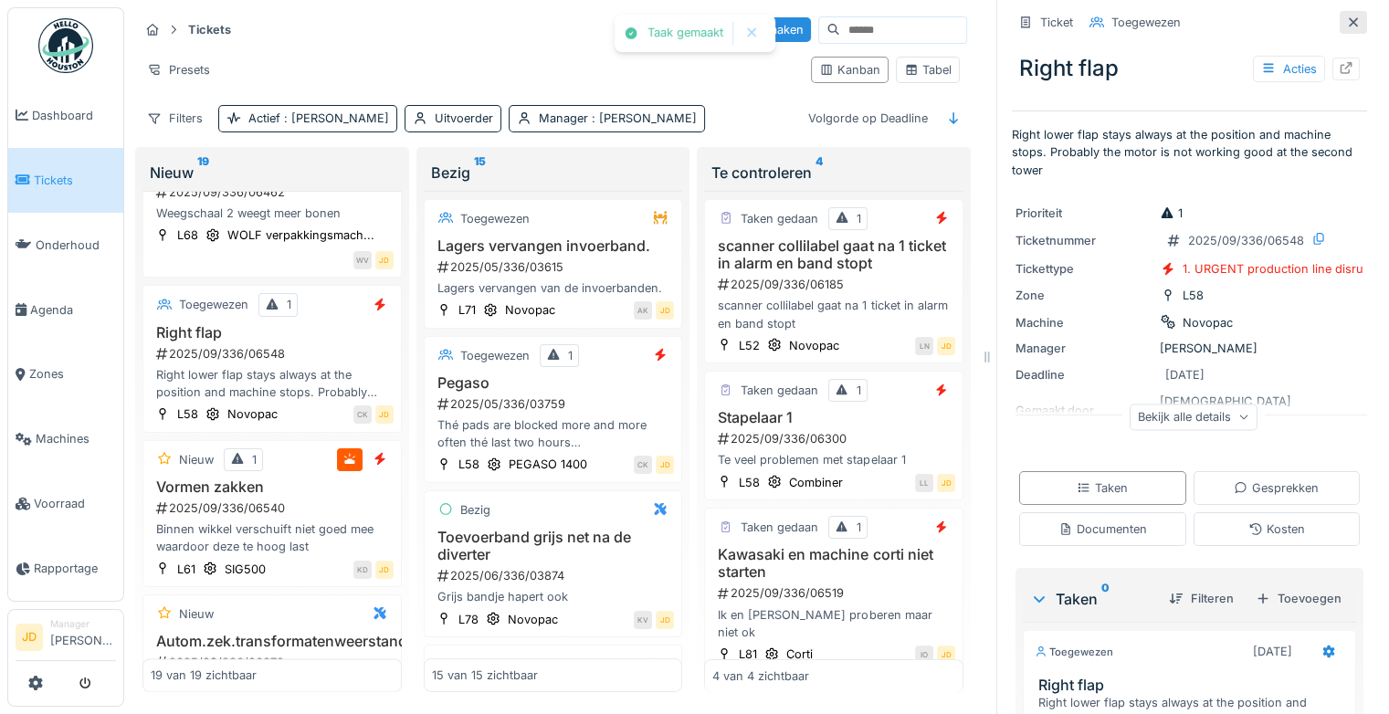
click at [1346, 16] on icon at bounding box center [1353, 22] width 15 height 12
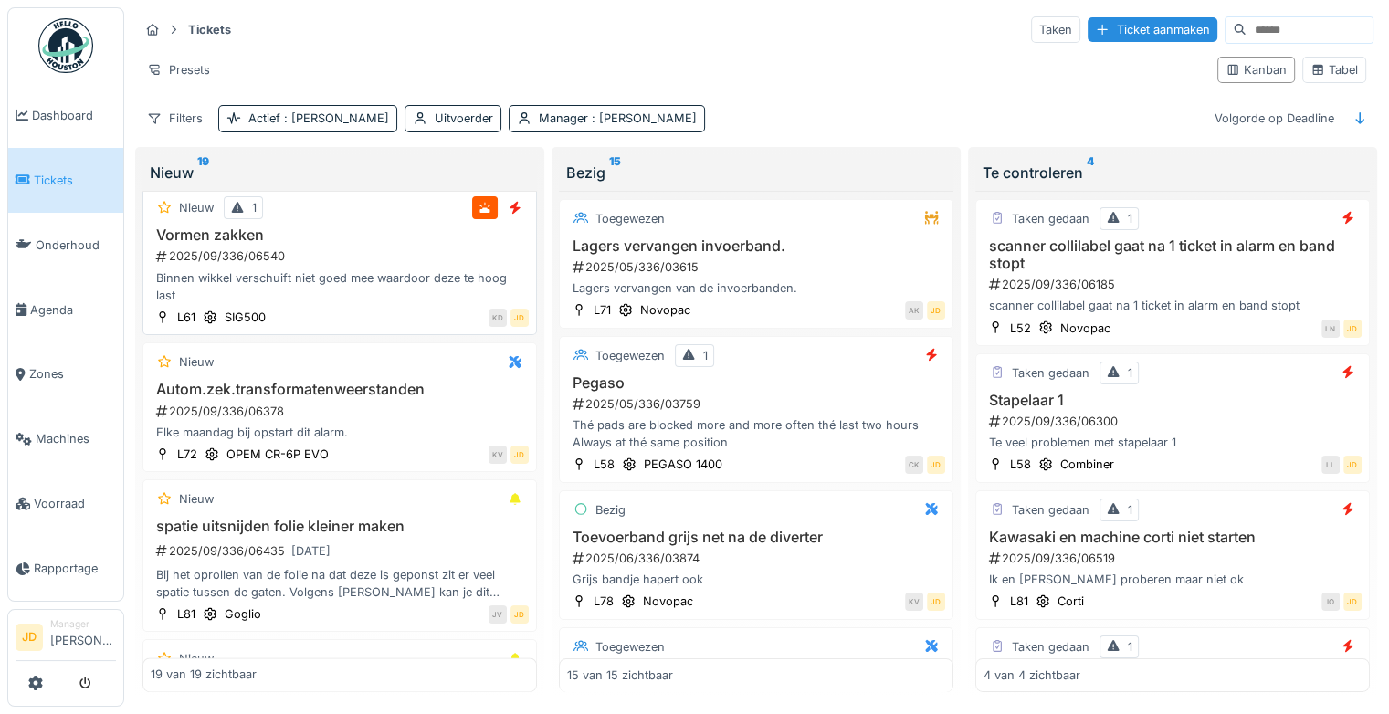
scroll to position [2332, 0]
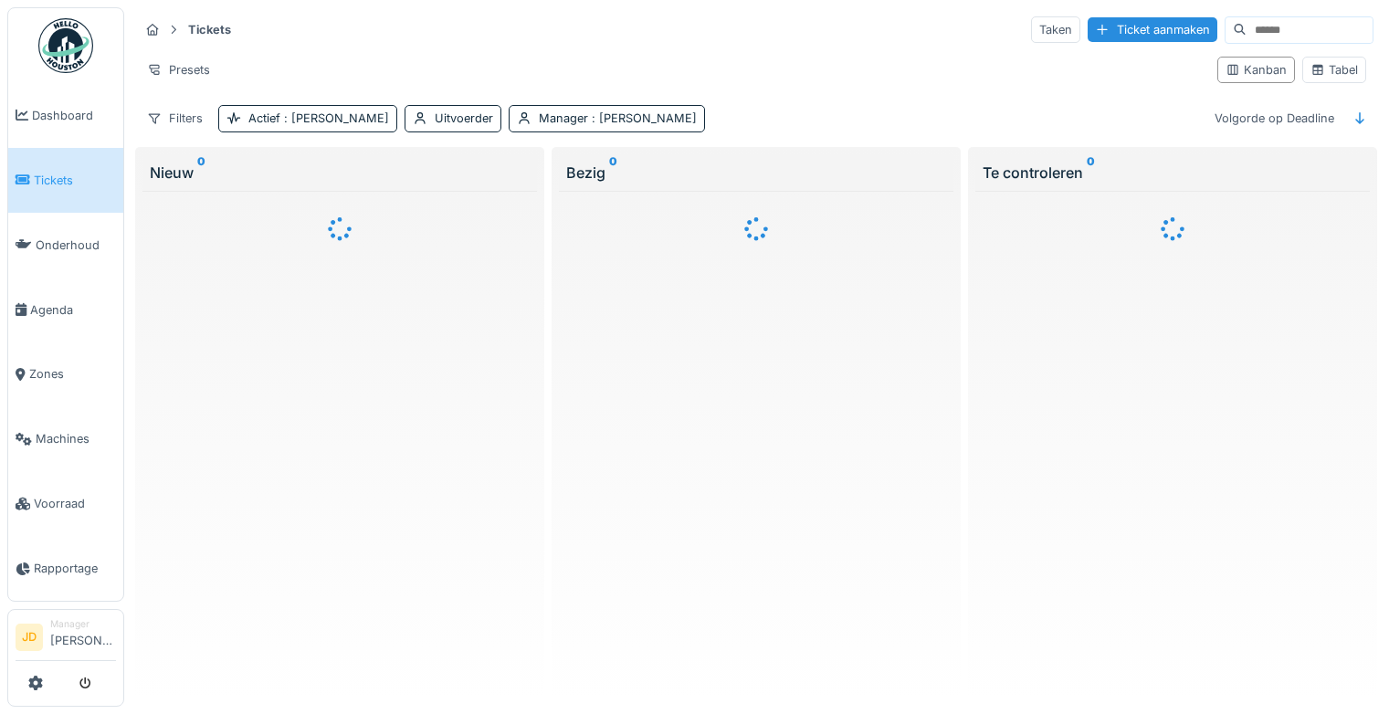
scroll to position [14, 0]
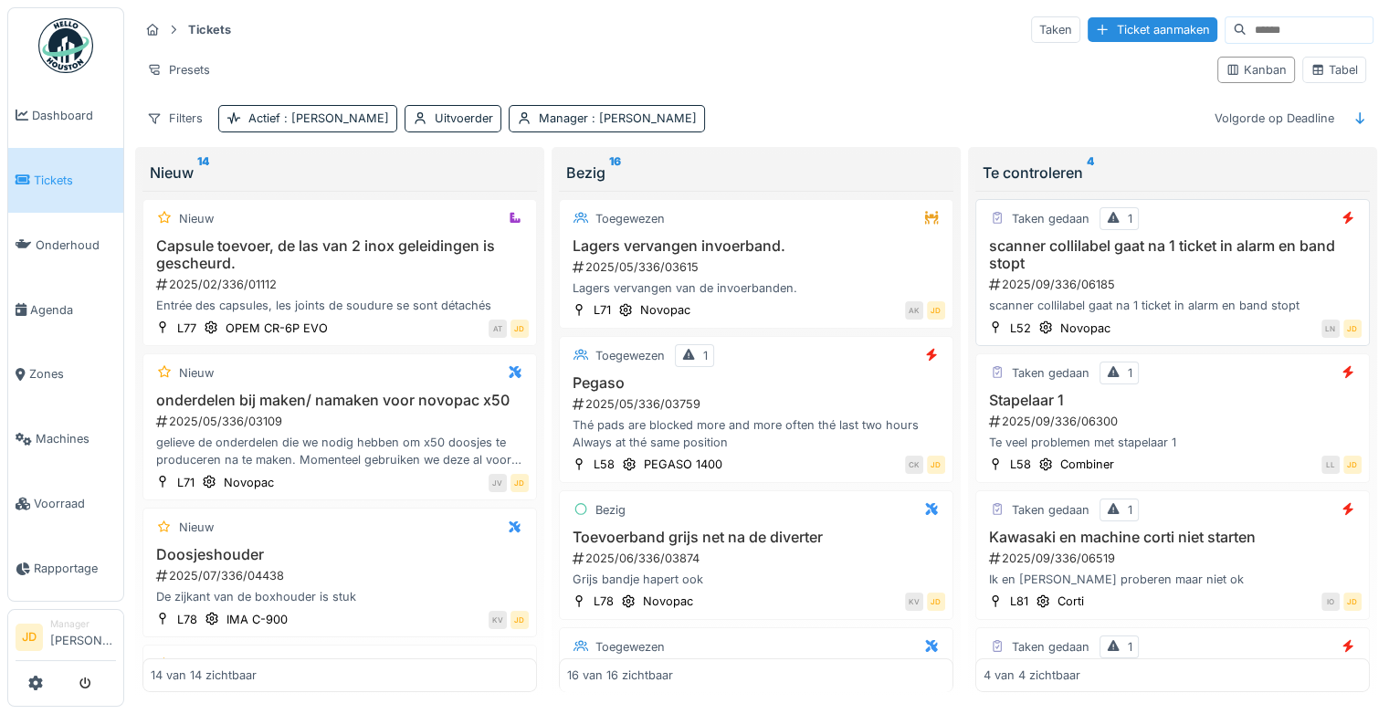
click at [1214, 276] on div "2025/09/336/06185" at bounding box center [1174, 284] width 374 height 17
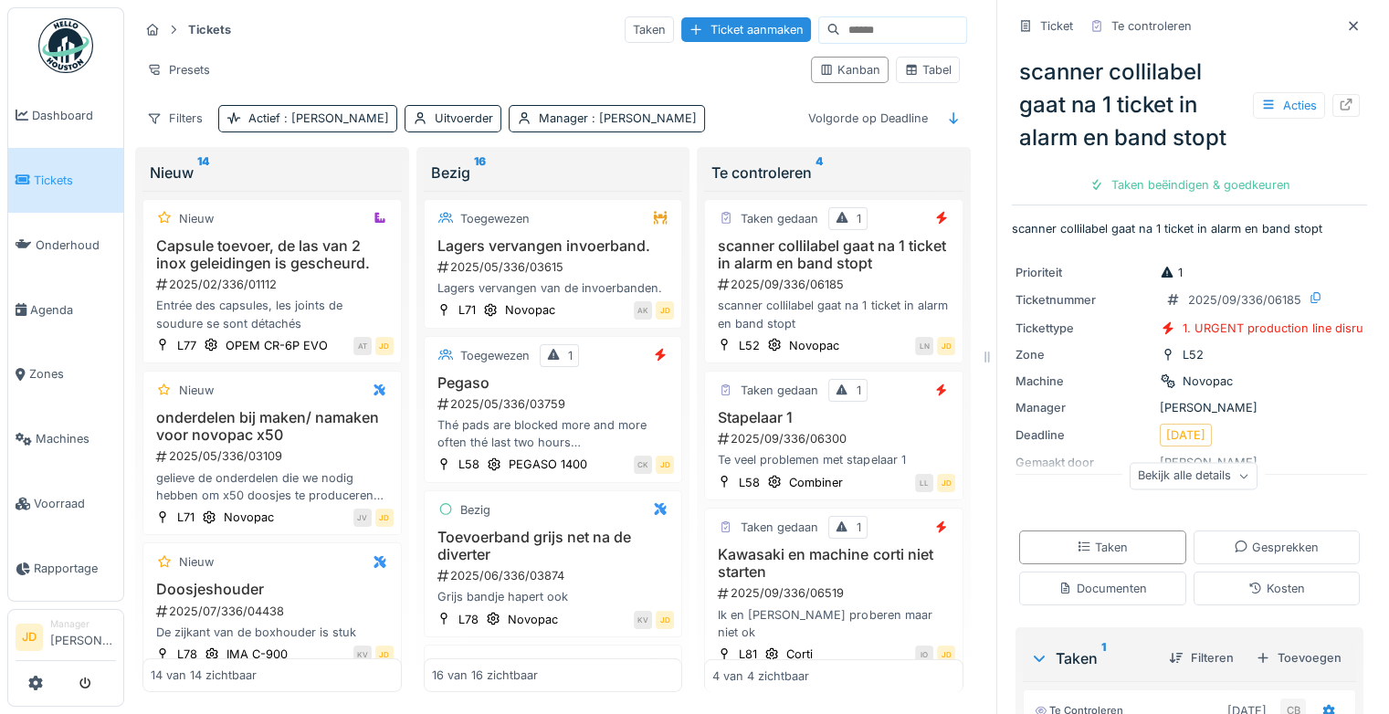
scroll to position [322, 0]
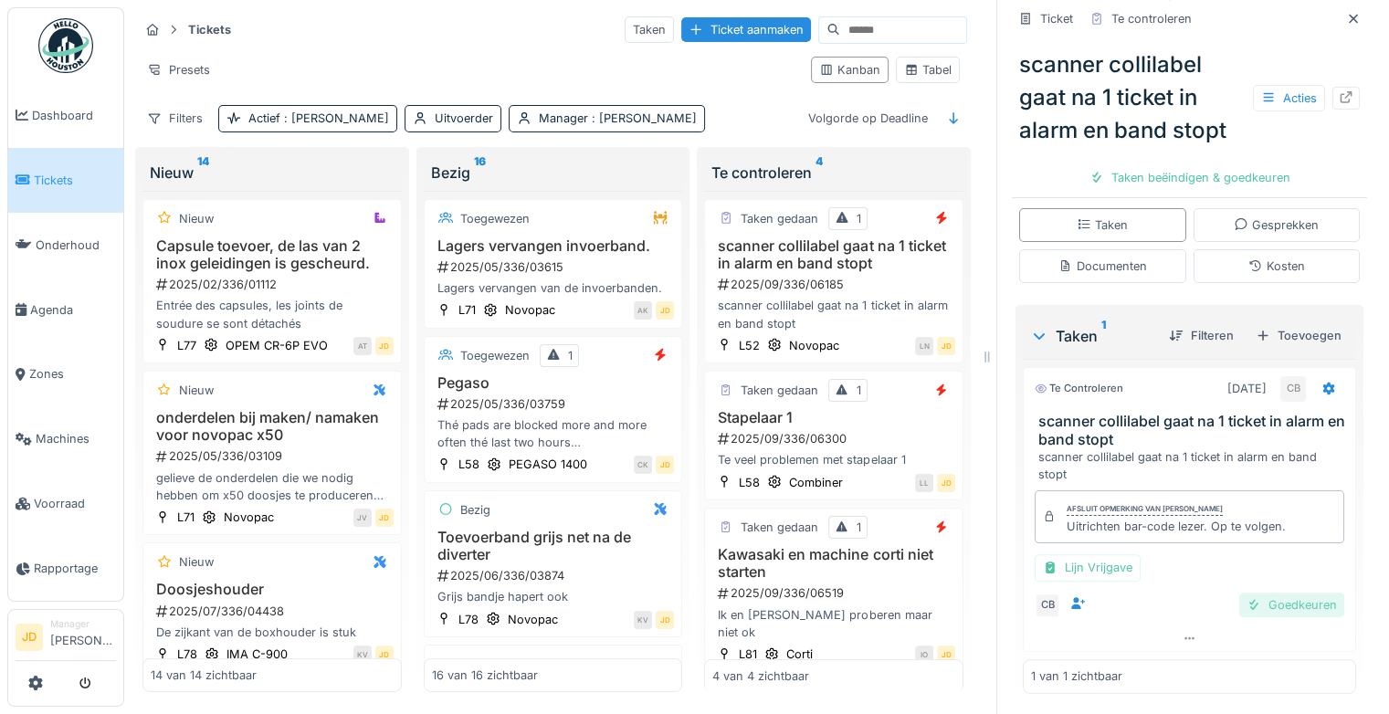
click at [1239, 593] on div "Goedkeuren" at bounding box center [1291, 605] width 105 height 25
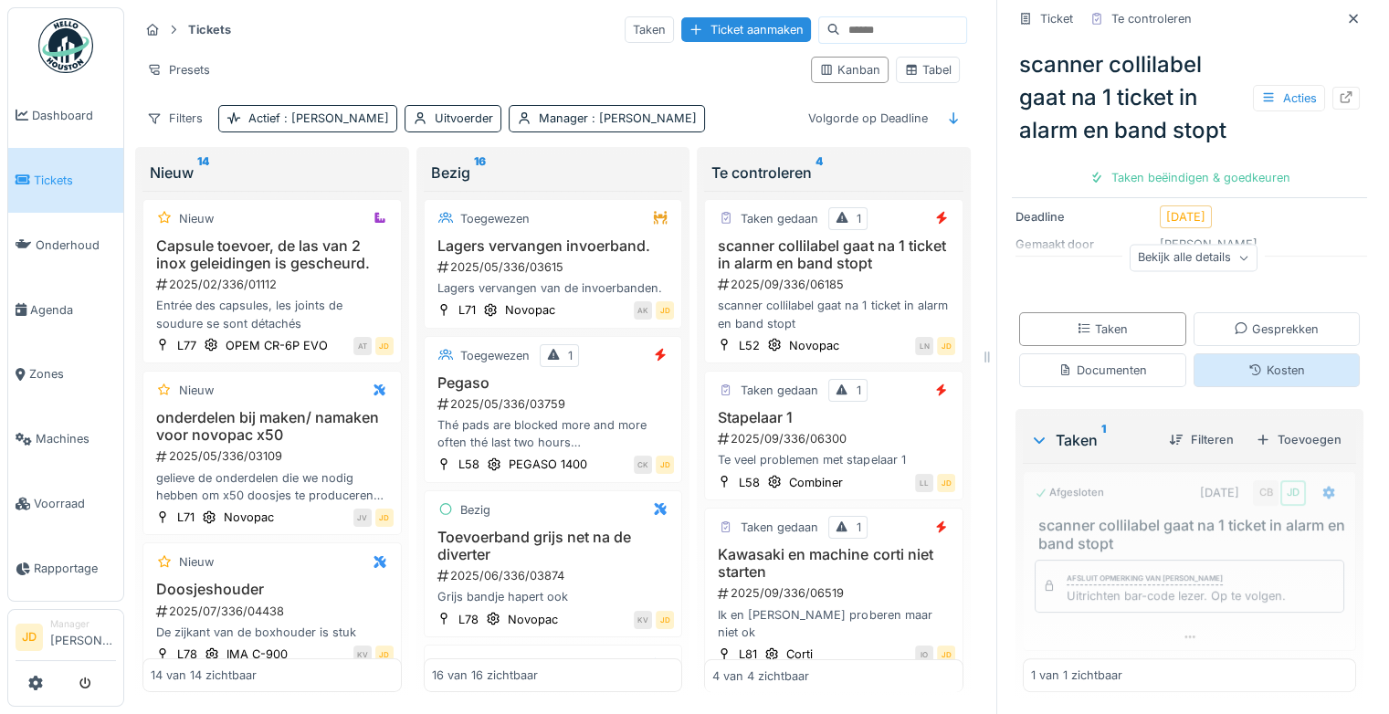
scroll to position [217, 0]
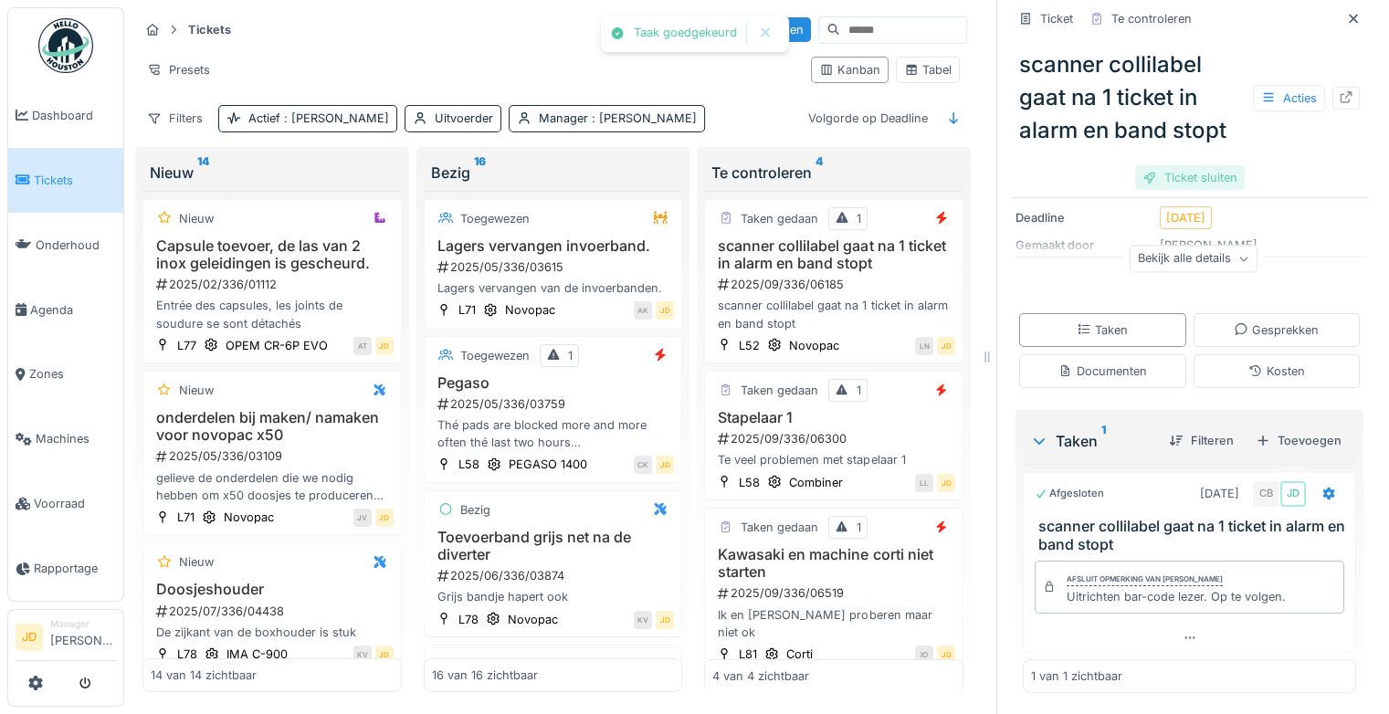
click at [1184, 165] on div "Ticket sluiten" at bounding box center [1190, 177] width 110 height 25
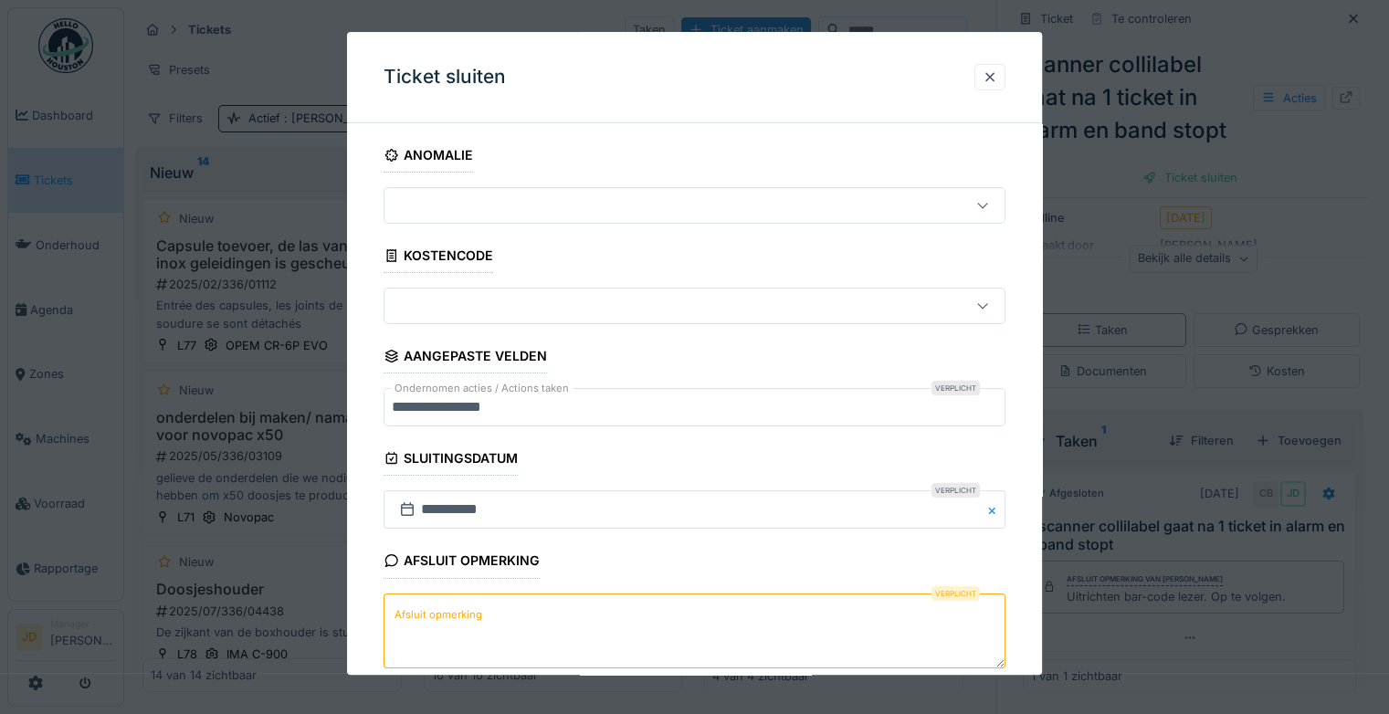
click at [564, 631] on textarea "Afsluit opmerking" at bounding box center [694, 630] width 622 height 75
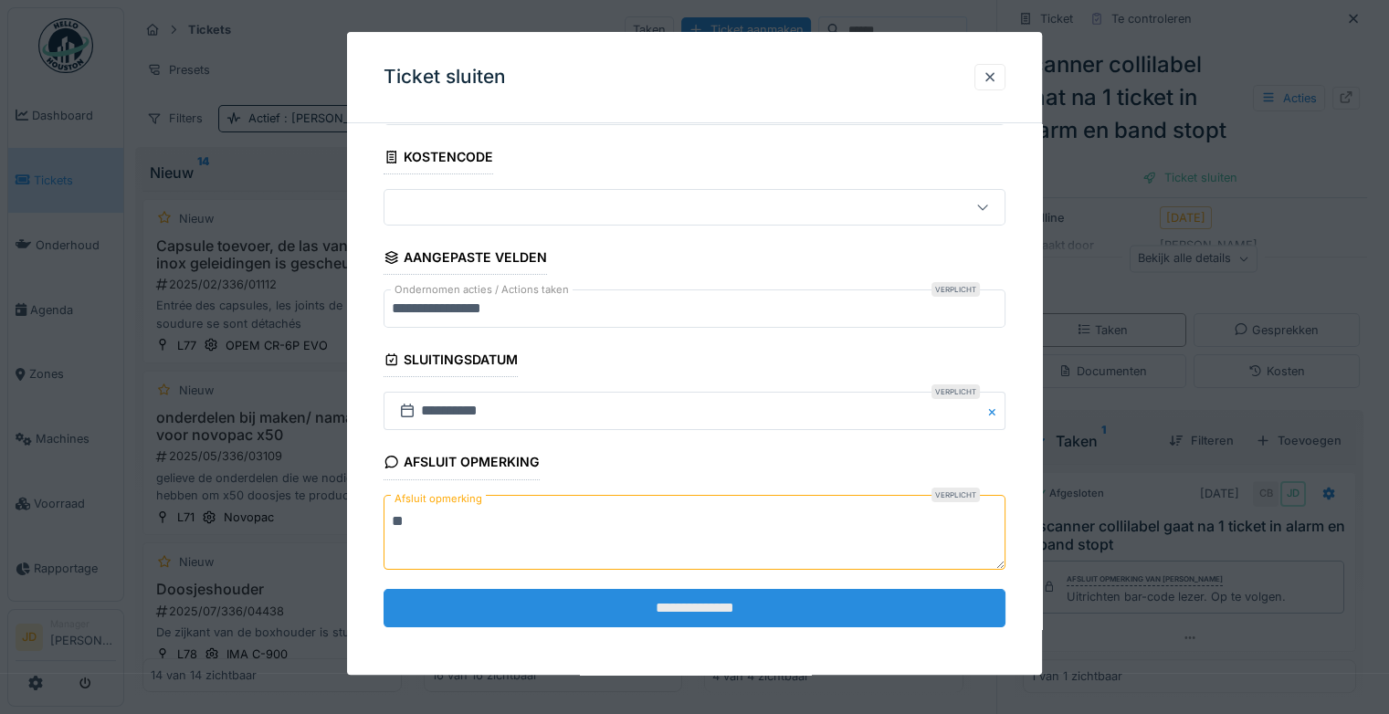
type textarea "**"
click at [614, 610] on input "**********" at bounding box center [694, 608] width 622 height 38
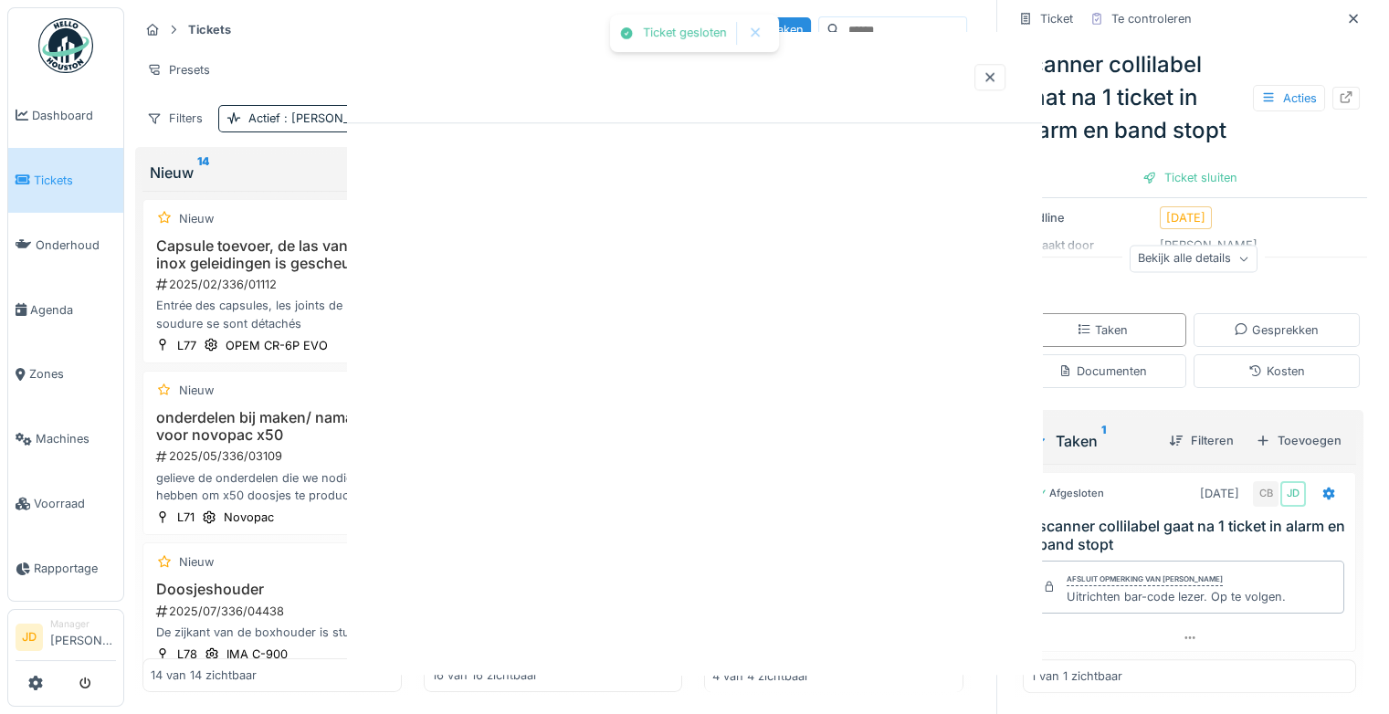
scroll to position [0, 0]
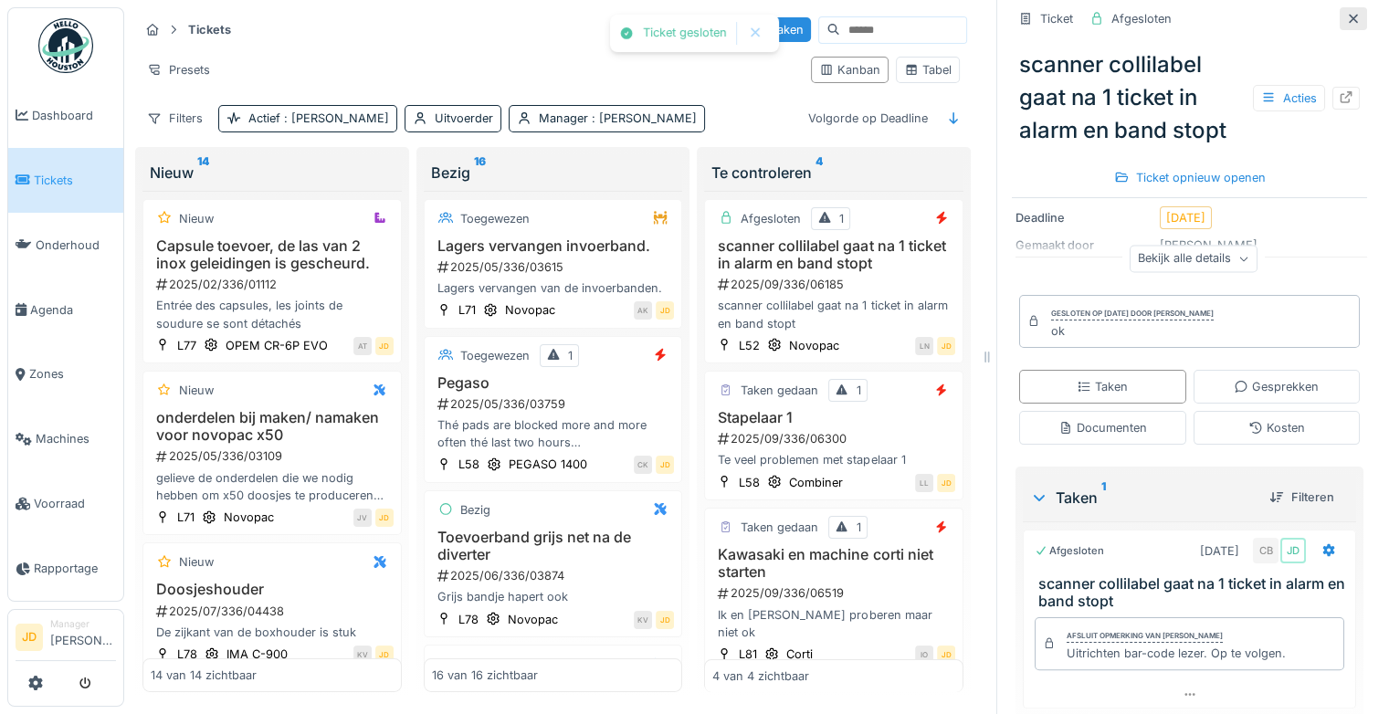
click at [1348, 14] on icon at bounding box center [1352, 18] width 9 height 9
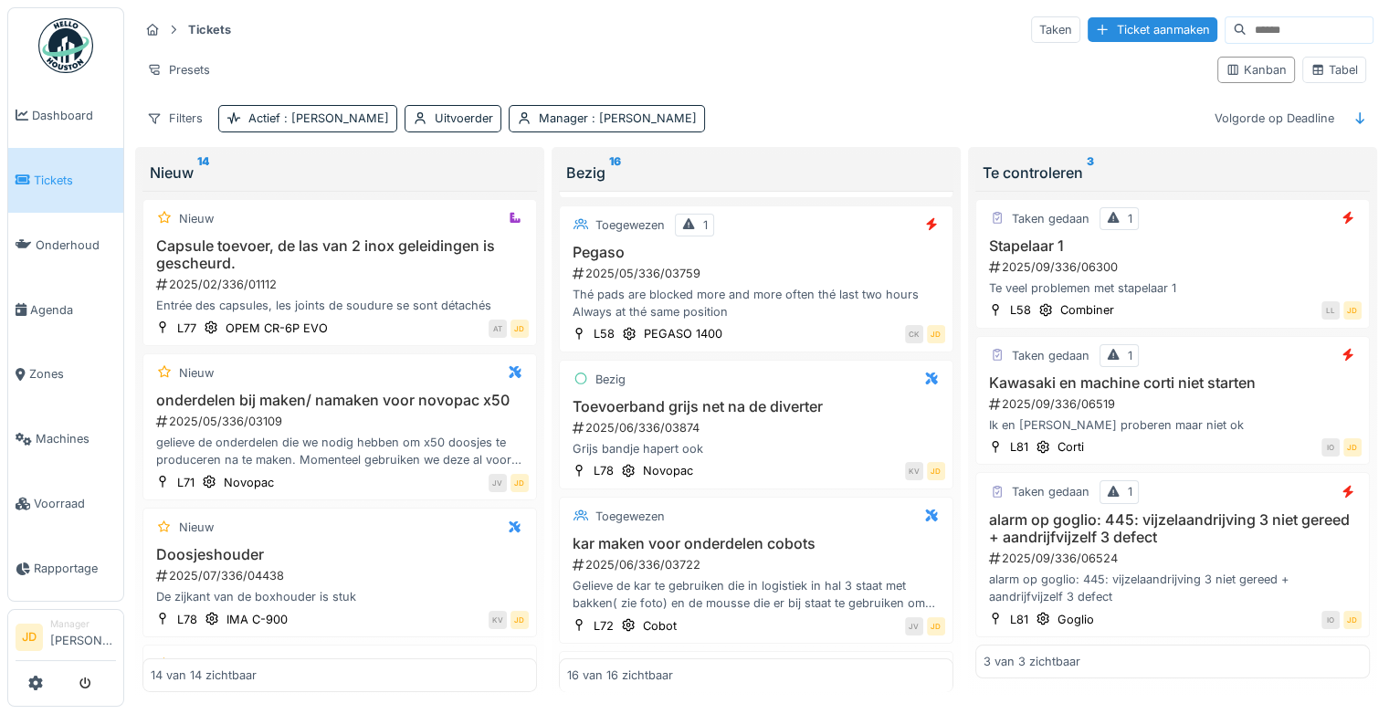
scroll to position [131, 0]
click at [840, 294] on div "Thé pads are blocked more and more often thé last two hours Always at thé same …" at bounding box center [756, 303] width 378 height 35
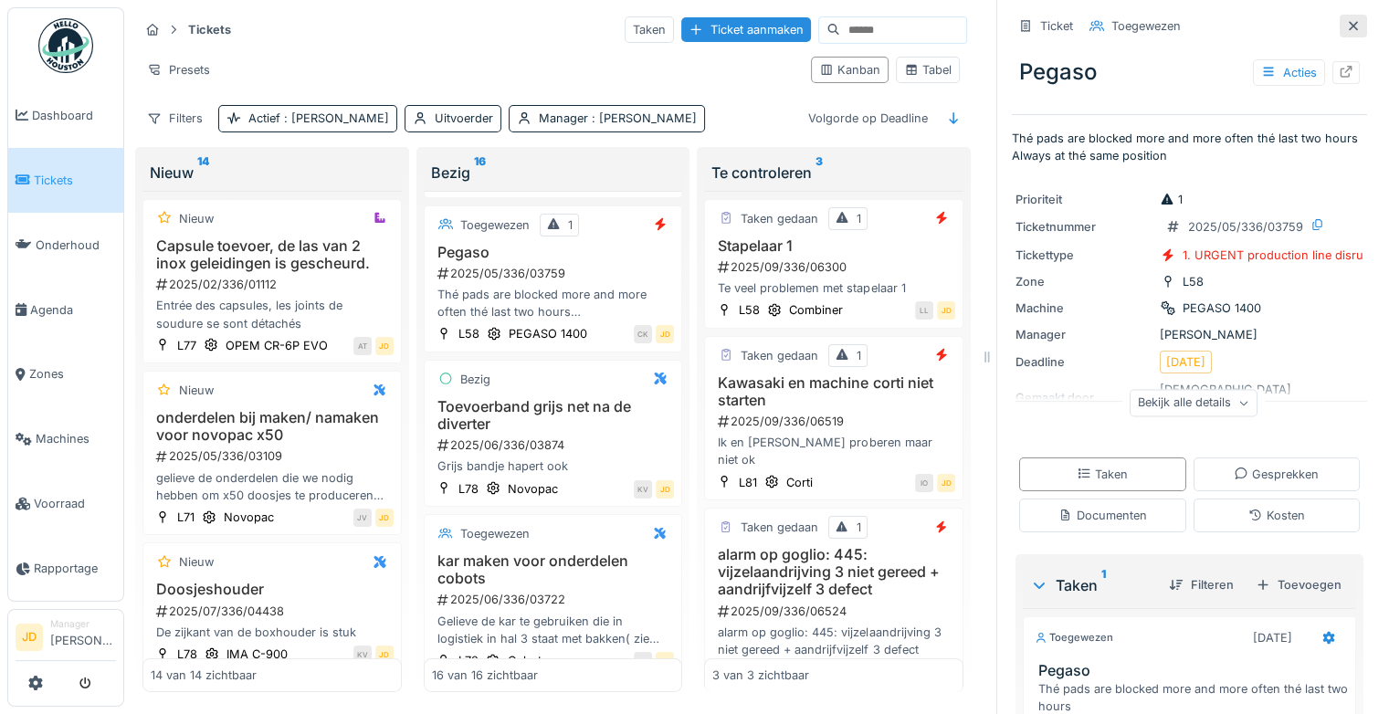
click at [1346, 20] on icon at bounding box center [1353, 26] width 15 height 12
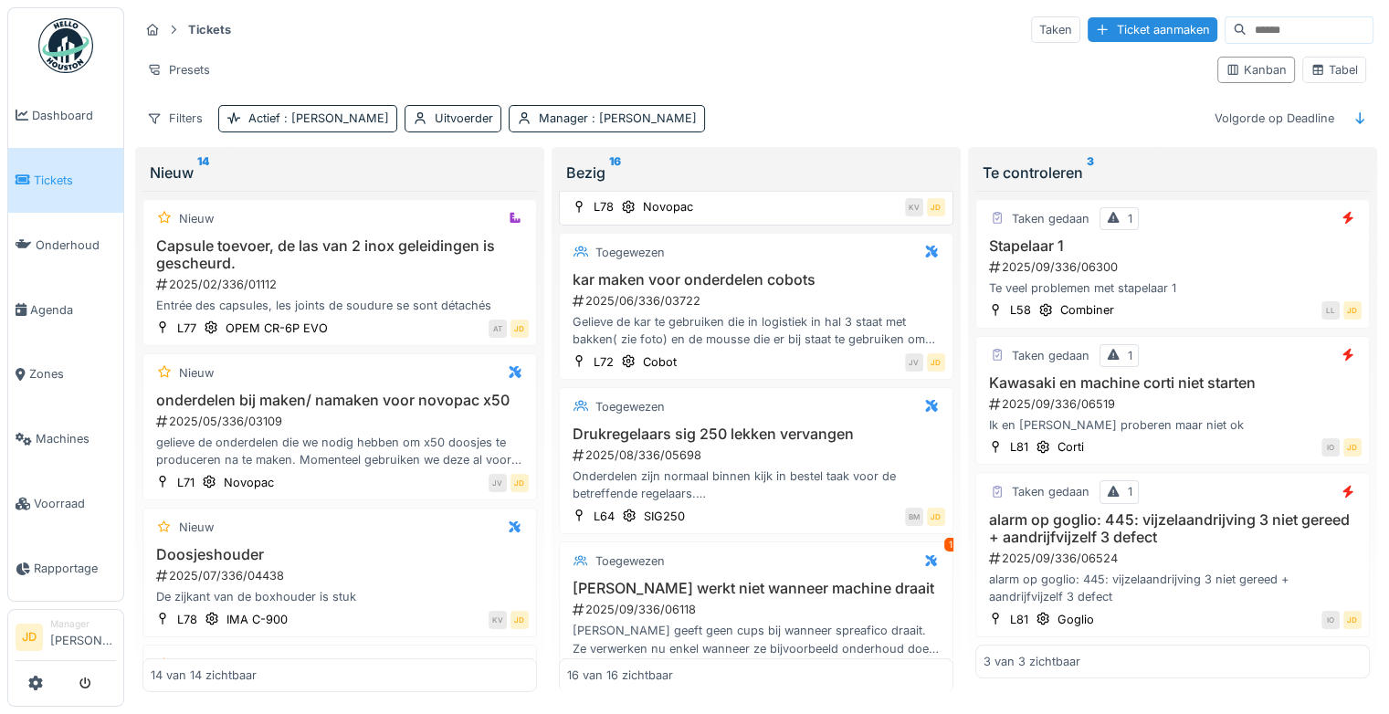
scroll to position [412, 0]
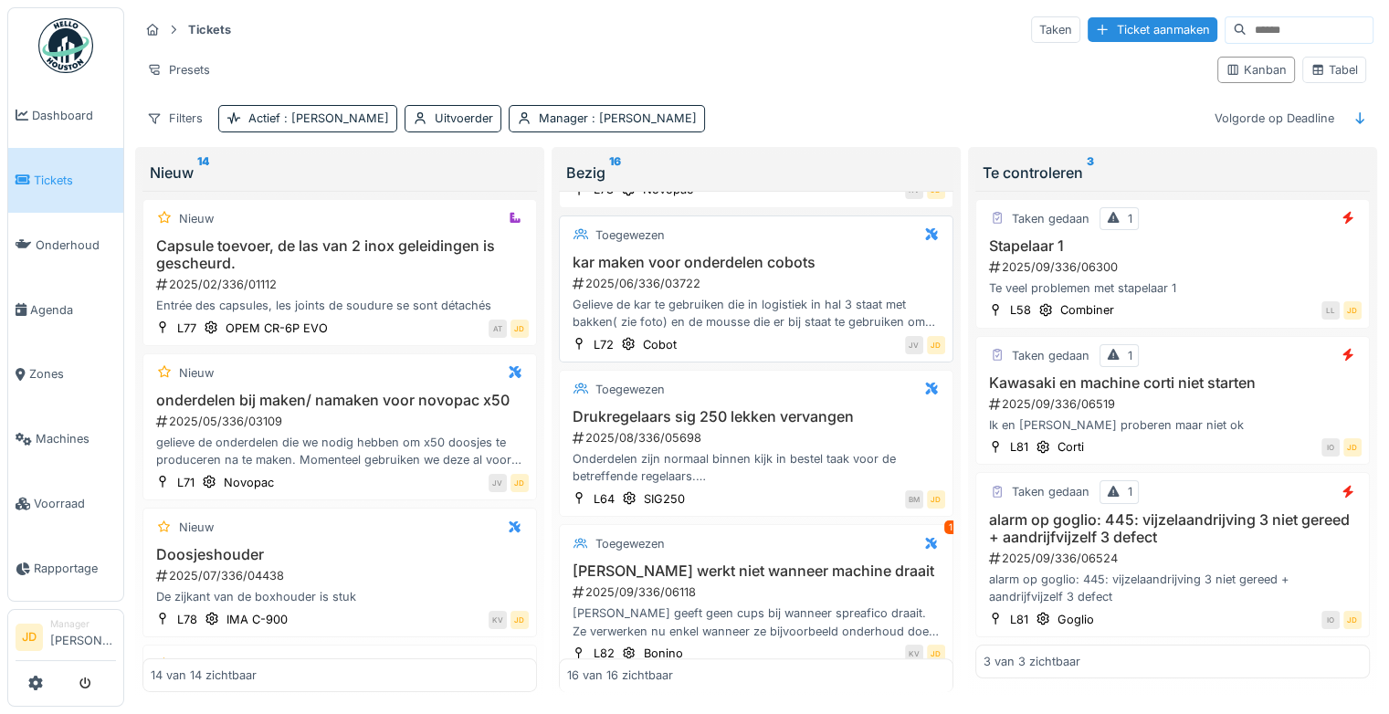
click at [781, 296] on div "Gelieve de kar te gebruiken die in logistiek in hal 3 staat met bakken( zie fot…" at bounding box center [756, 313] width 378 height 35
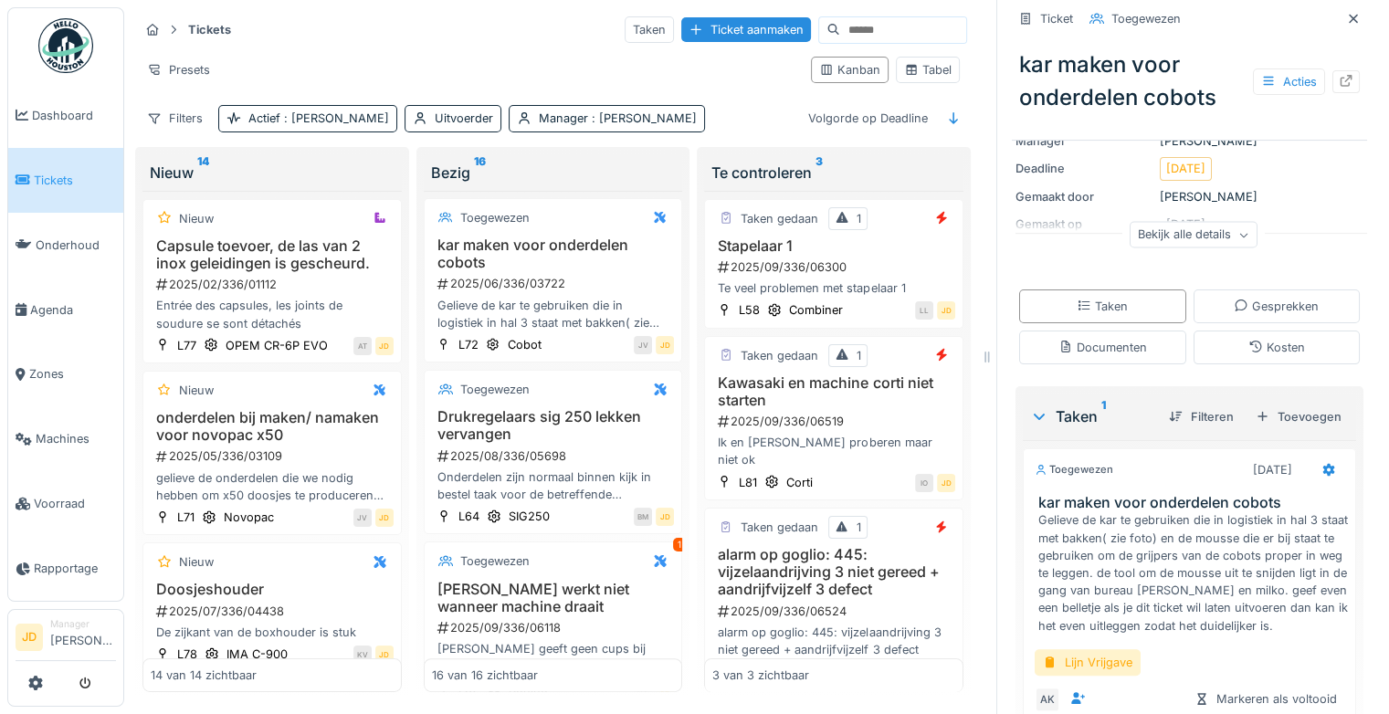
scroll to position [401, 0]
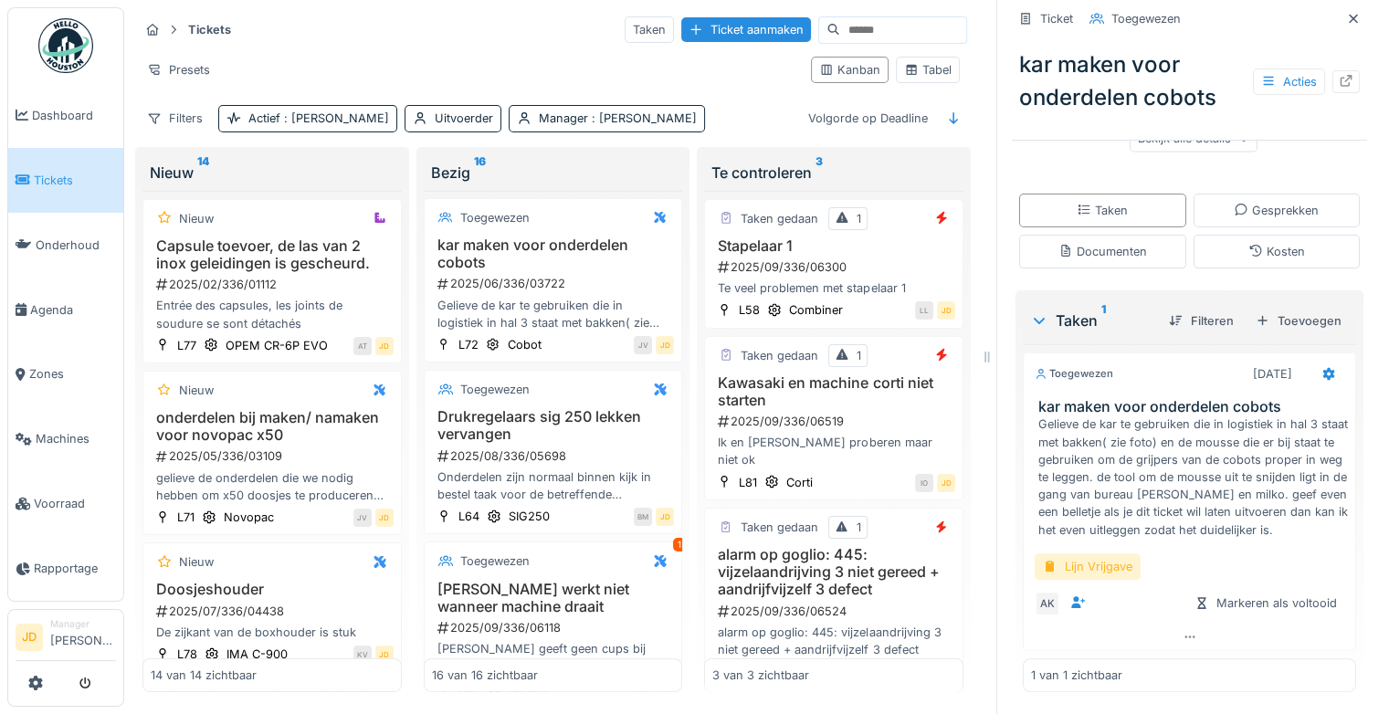
click at [1081, 553] on div "Lijn Vrijgave" at bounding box center [1087, 566] width 106 height 26
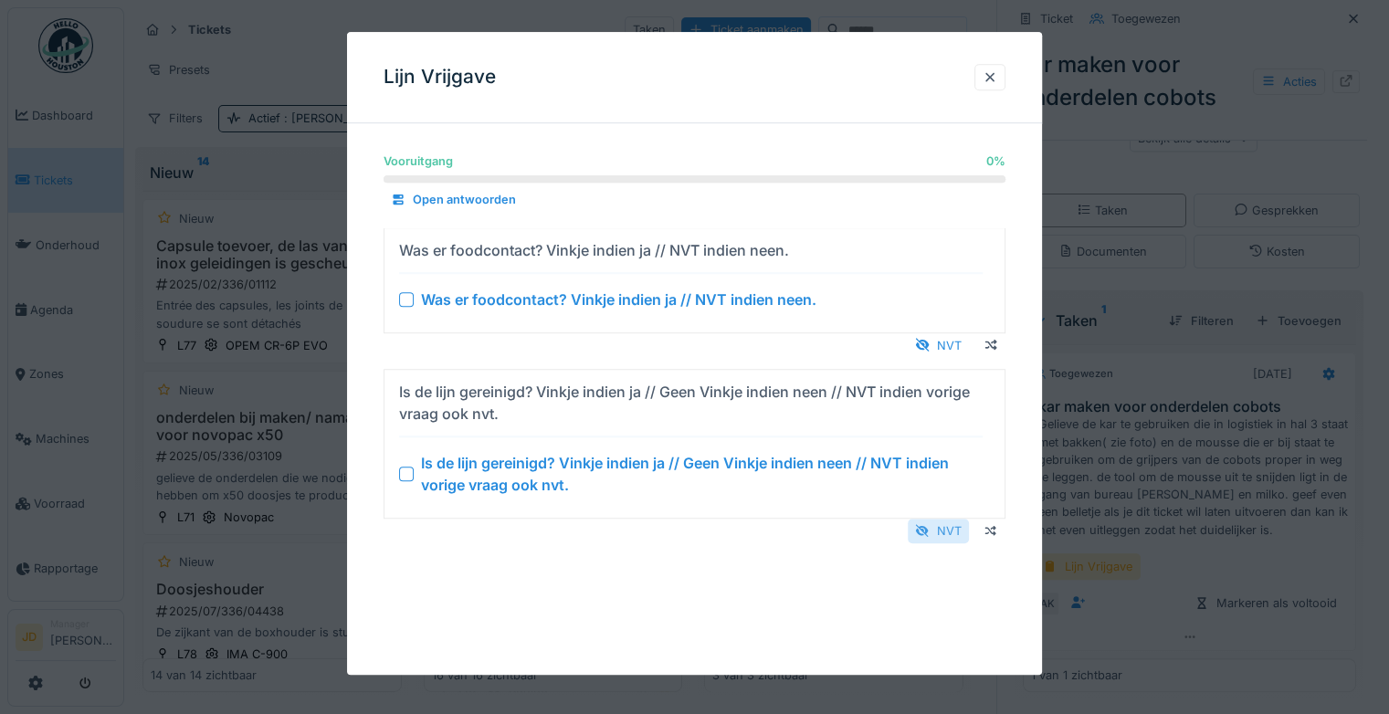
click at [934, 519] on div "NVT" at bounding box center [938, 531] width 61 height 25
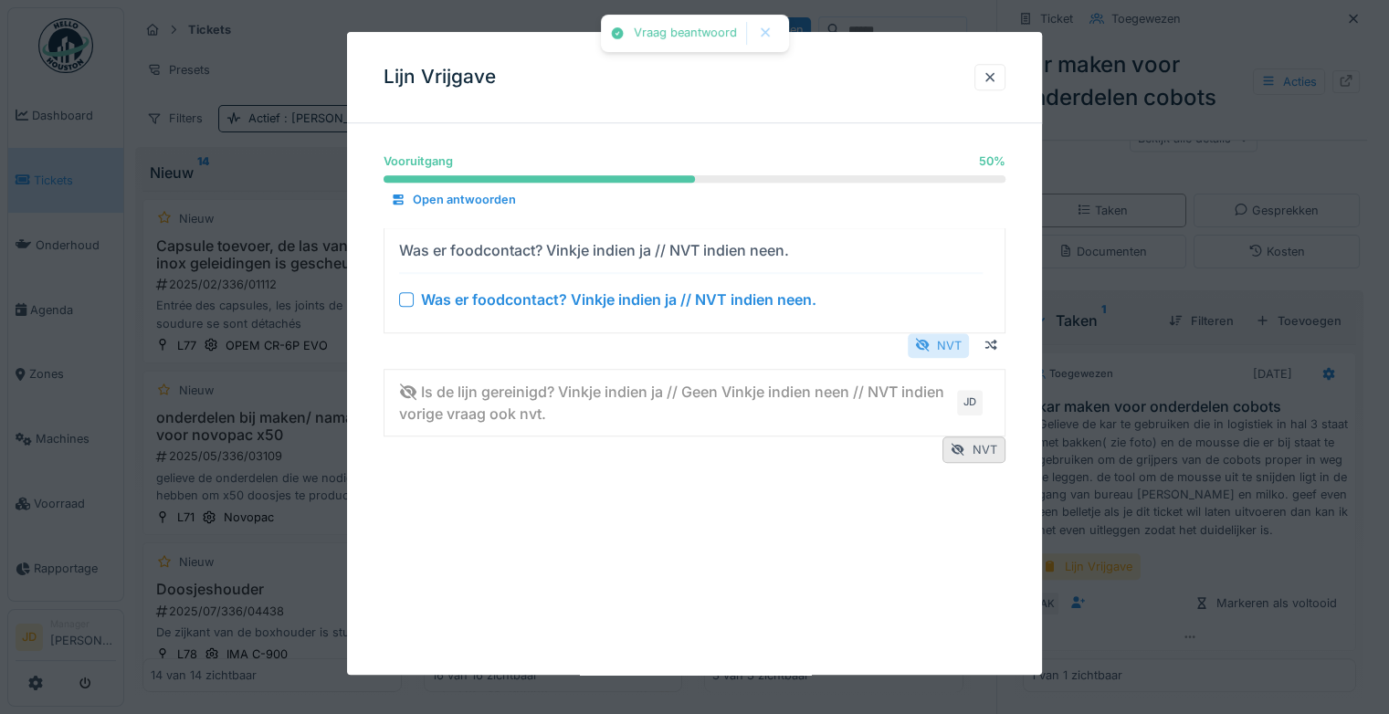
click at [945, 346] on div "NVT" at bounding box center [938, 345] width 61 height 25
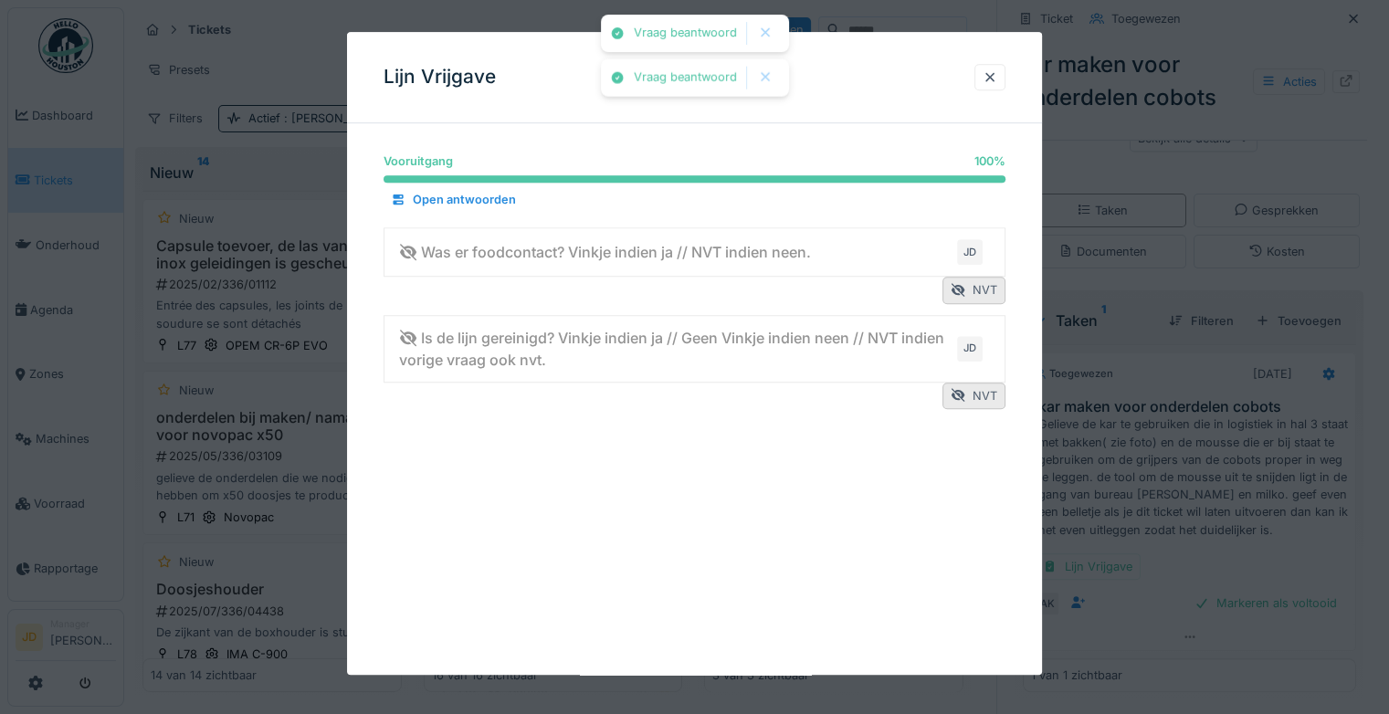
click at [1188, 575] on div at bounding box center [694, 357] width 1389 height 714
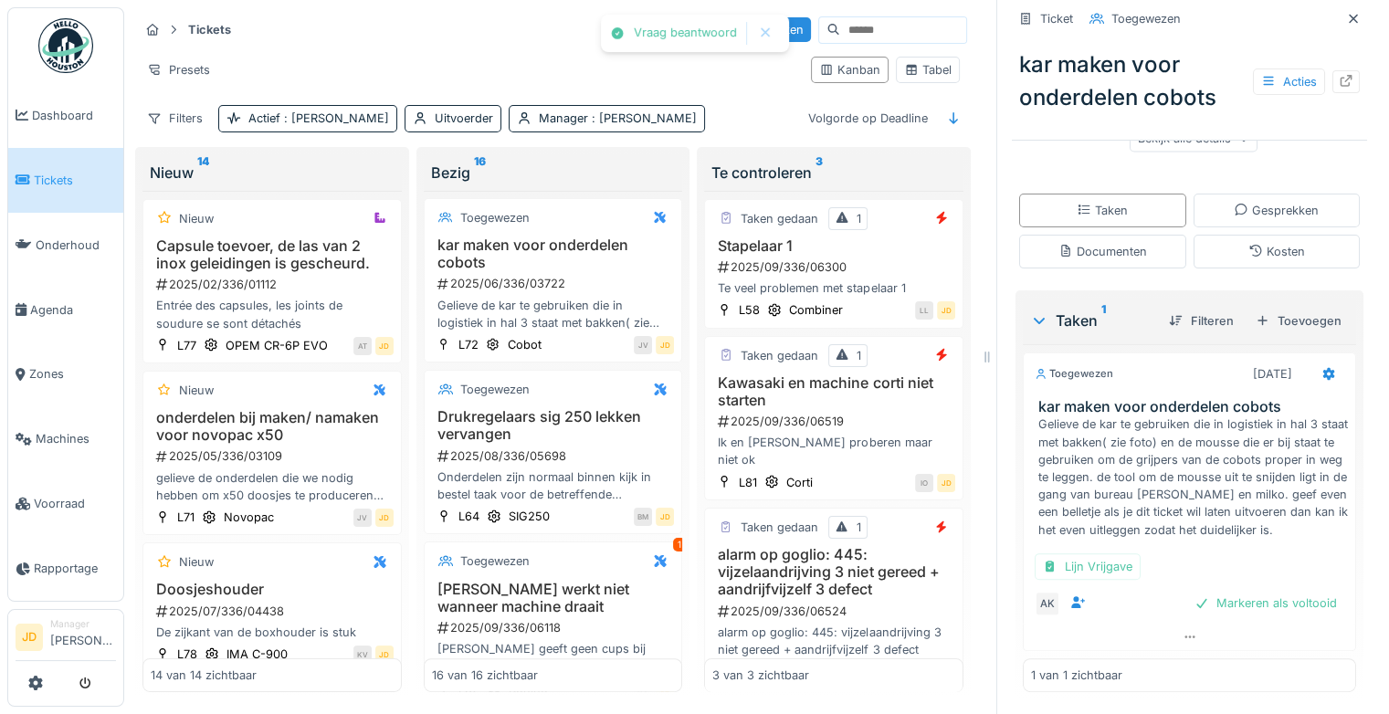
click at [1191, 591] on div "Markeren als voltooid" at bounding box center [1265, 603] width 157 height 25
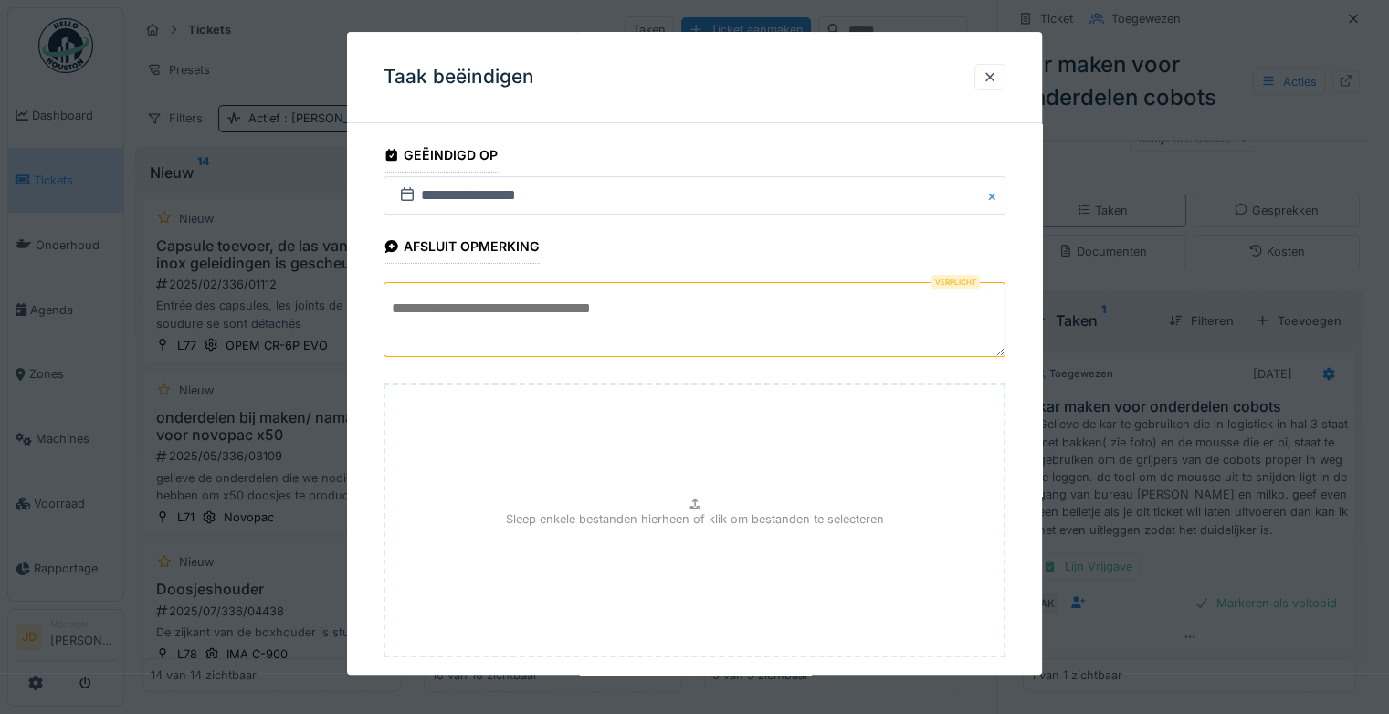
click at [628, 283] on textarea at bounding box center [694, 319] width 622 height 75
type textarea "*"
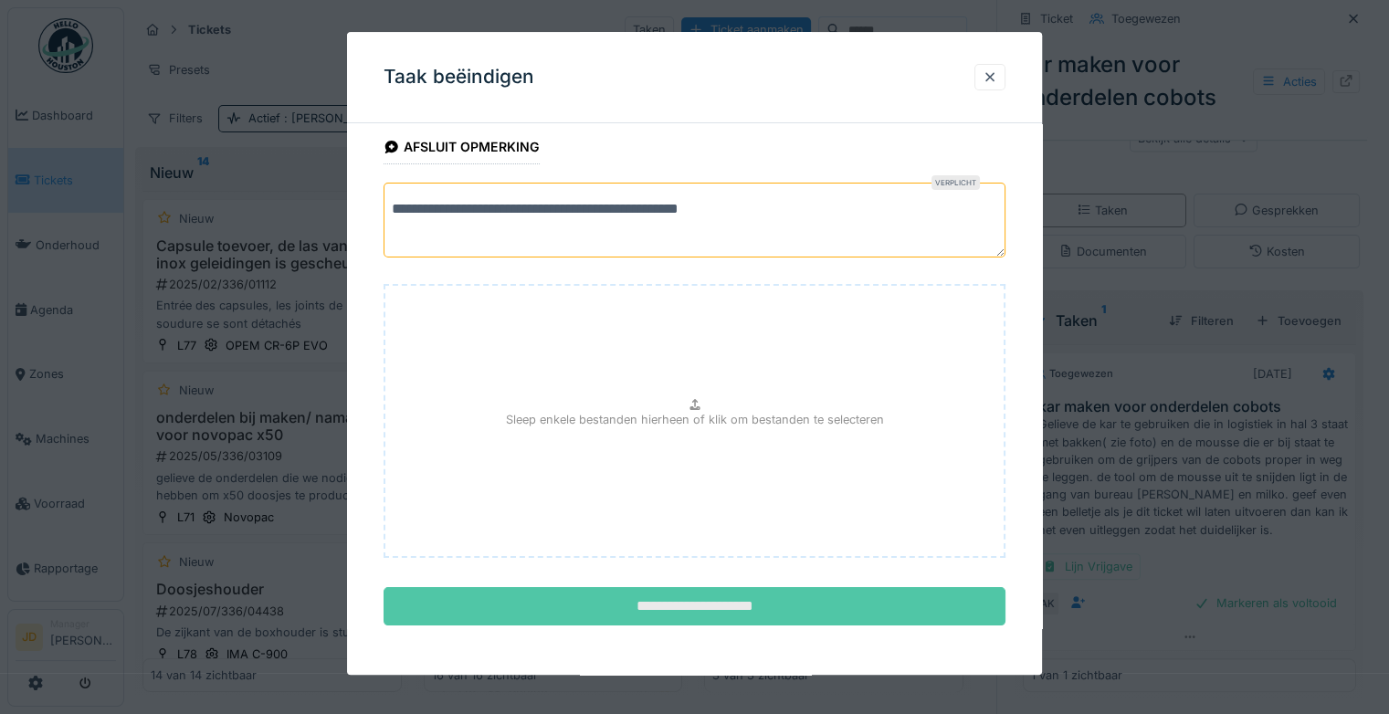
type textarea "**********"
click at [691, 595] on input "**********" at bounding box center [694, 607] width 622 height 38
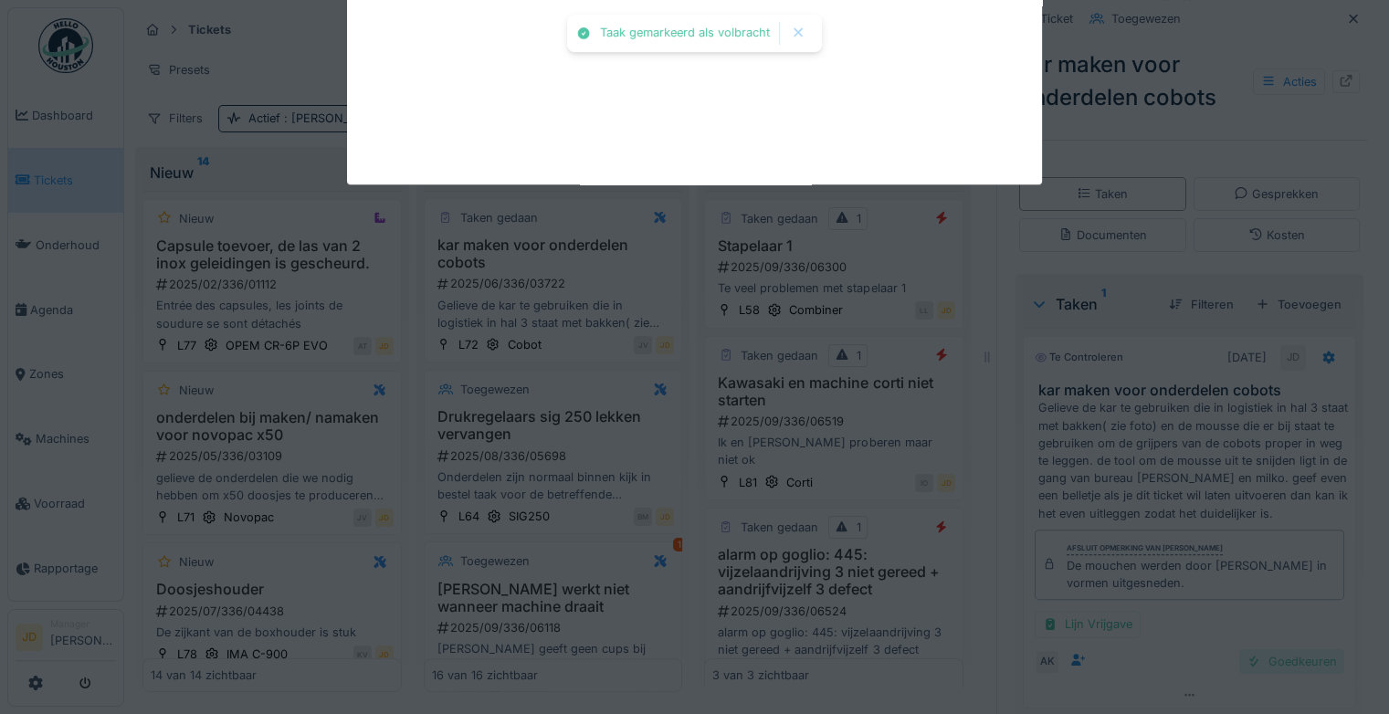
scroll to position [425, 0]
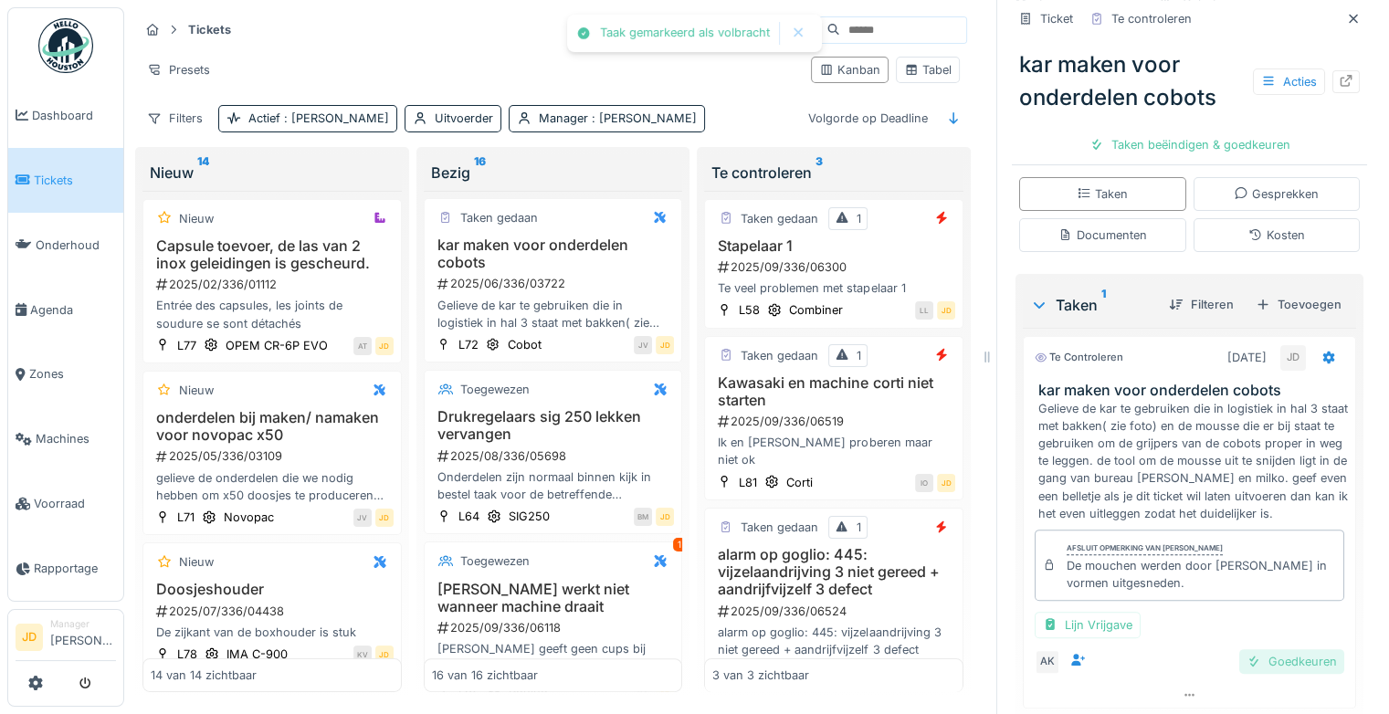
click at [1239, 660] on div "Goedkeuren" at bounding box center [1291, 661] width 105 height 25
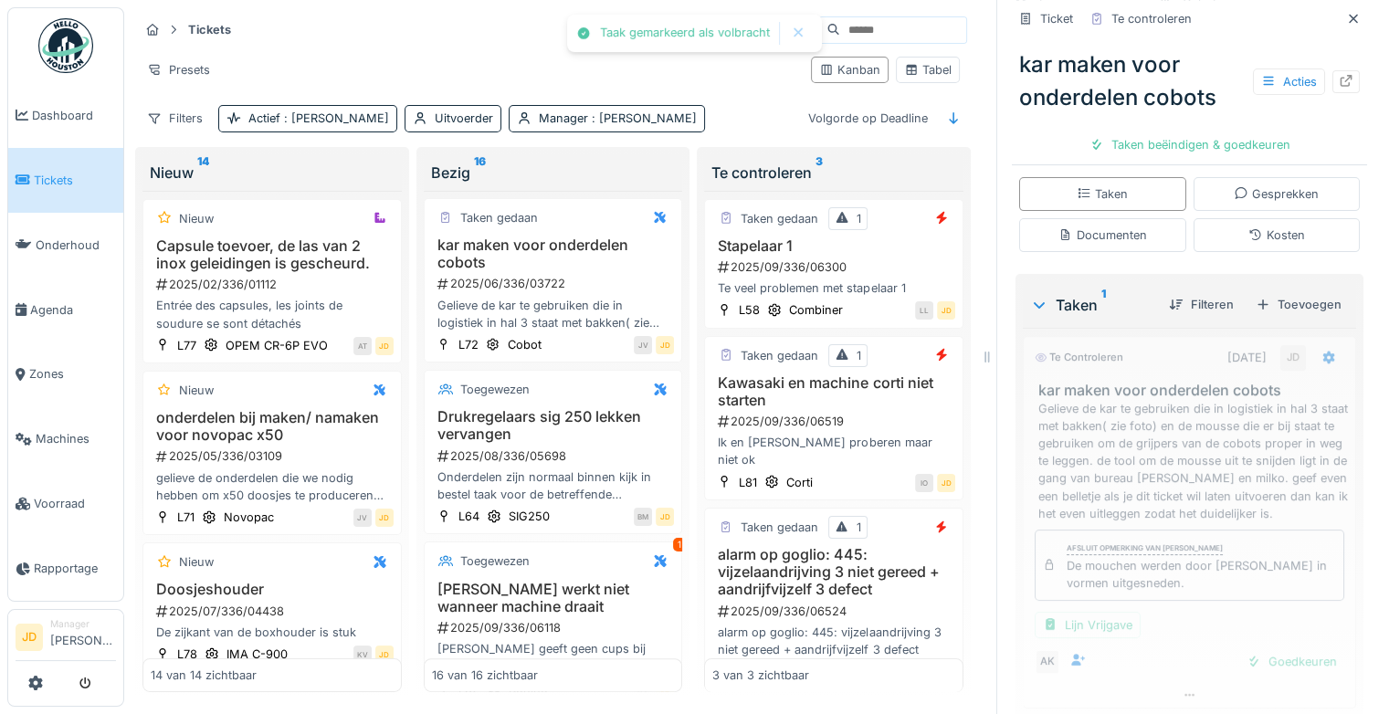
scroll to position [289, 0]
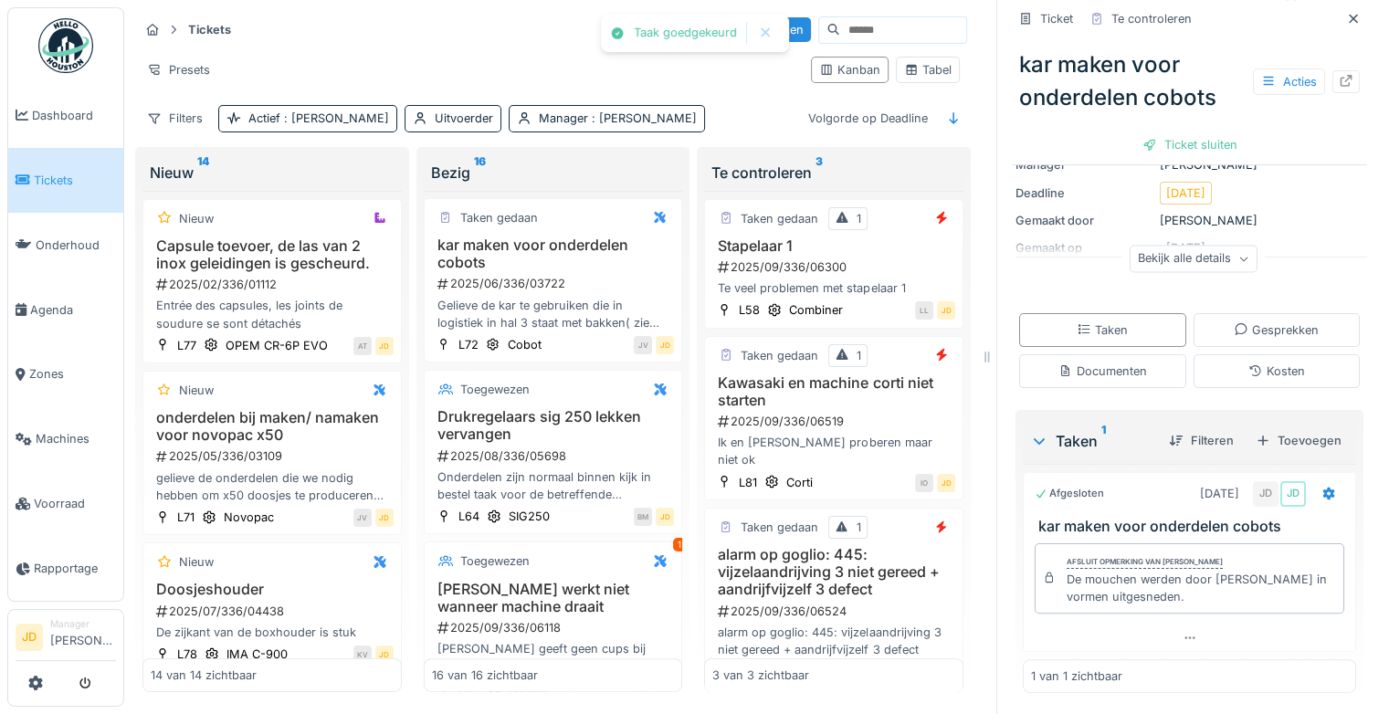
click at [1201, 136] on div "Ticket sluiten" at bounding box center [1190, 144] width 110 height 25
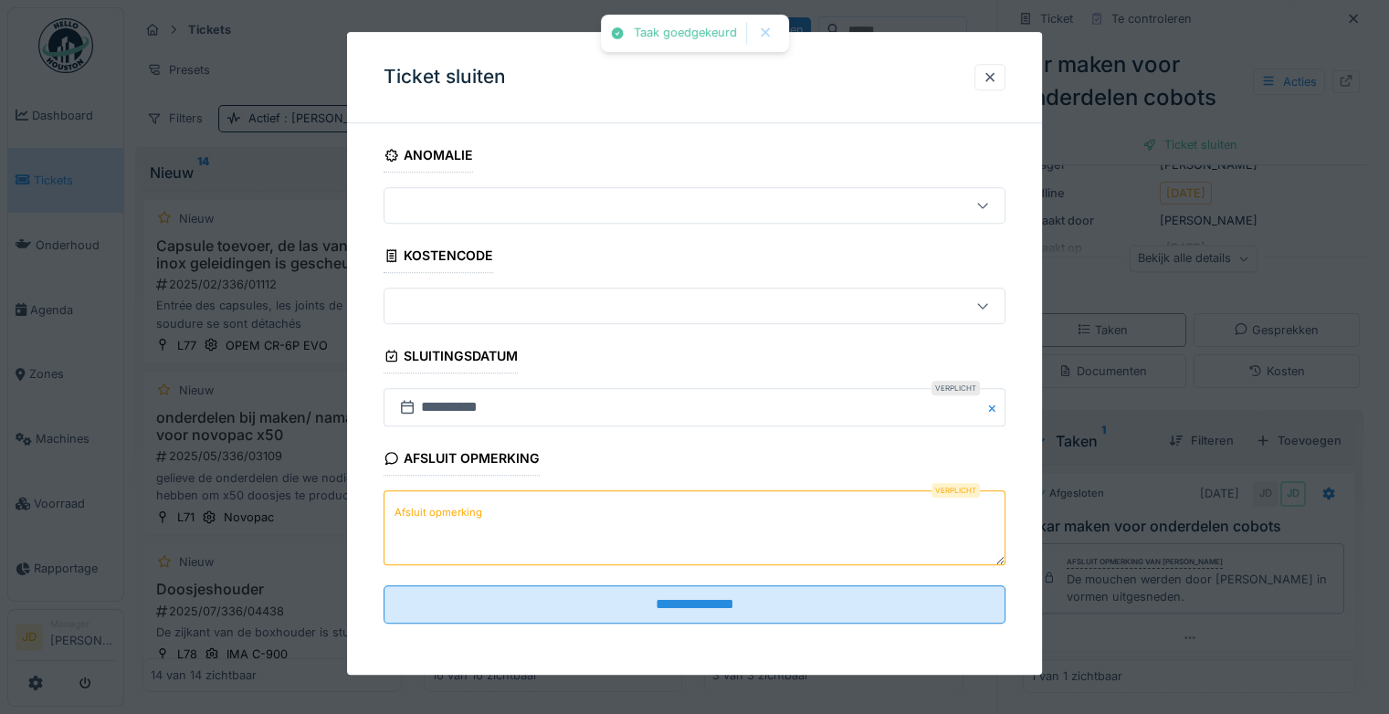
click at [507, 536] on textarea "Afsluit opmerking" at bounding box center [694, 528] width 622 height 75
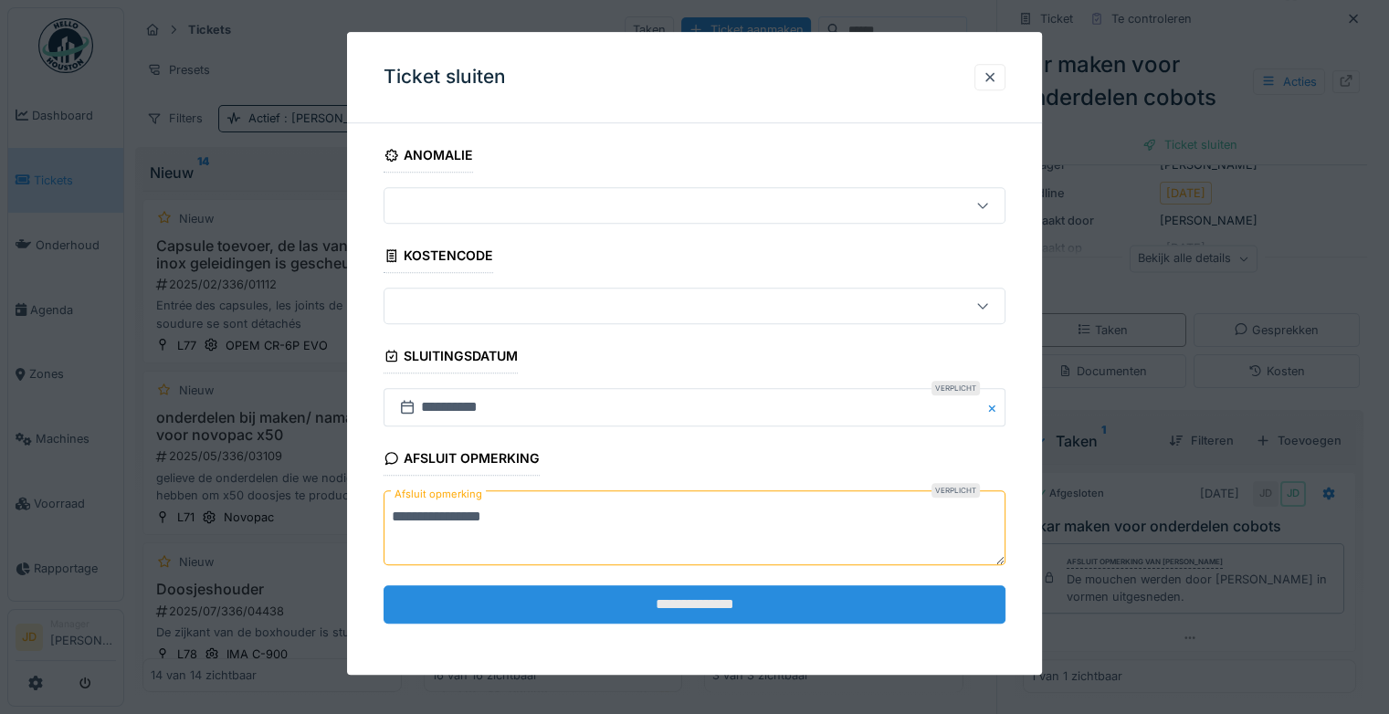
type textarea "**********"
click at [551, 601] on input "**********" at bounding box center [694, 604] width 622 height 38
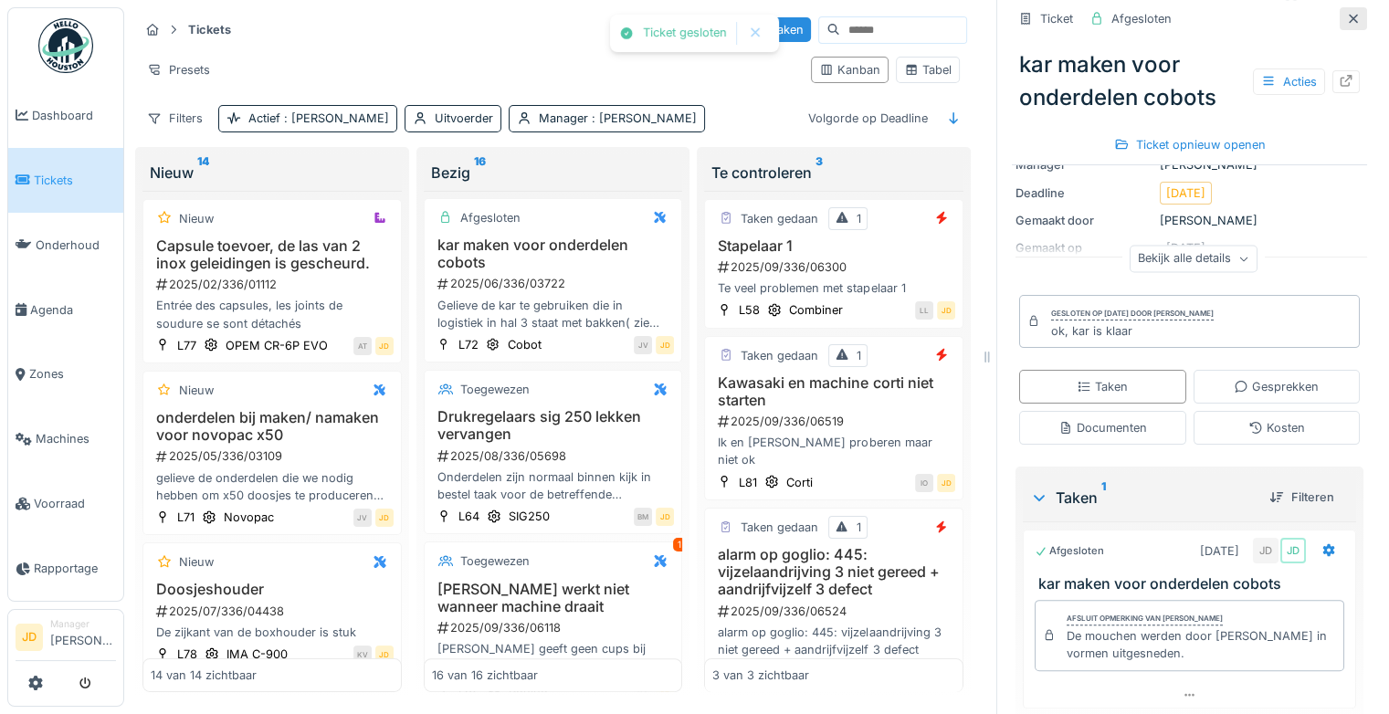
click at [1346, 13] on icon at bounding box center [1353, 19] width 15 height 12
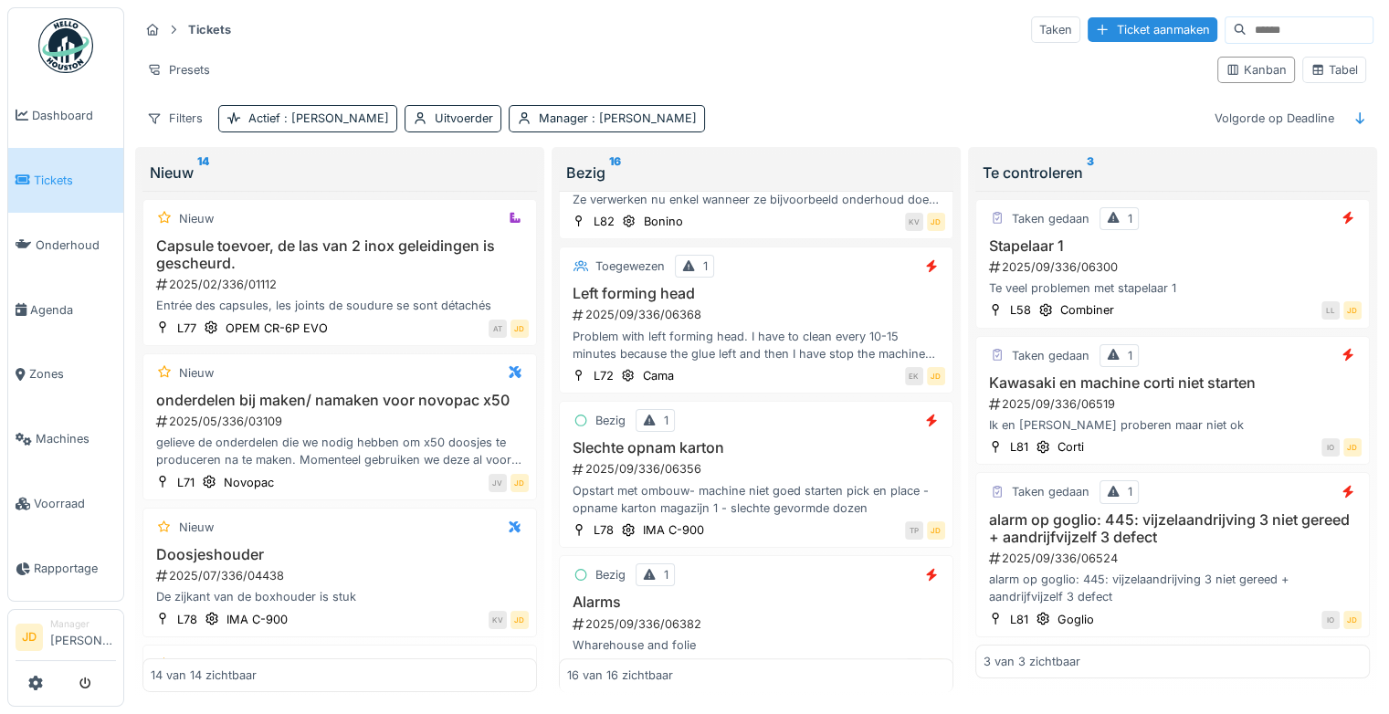
scroll to position [844, 0]
click at [792, 328] on div "Problem with left forming head. I have to clean every 10-15 minutes because the…" at bounding box center [756, 345] width 378 height 35
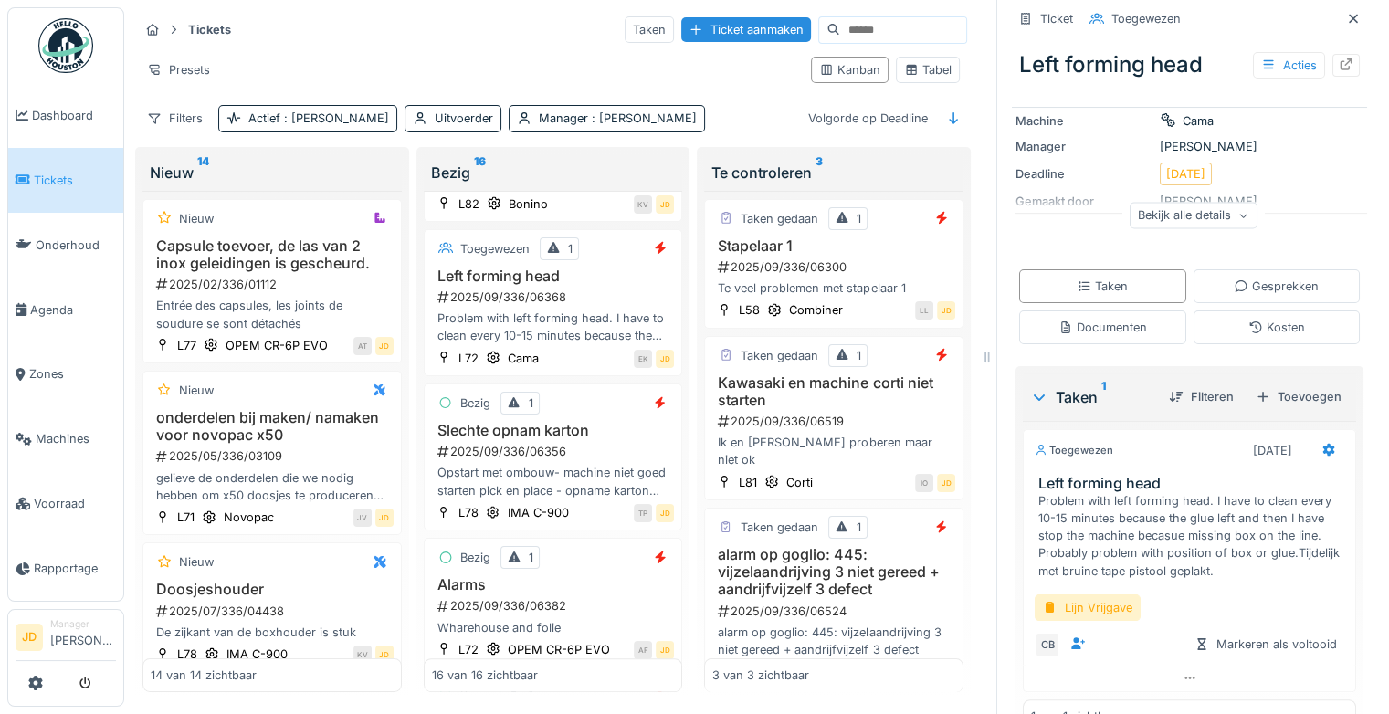
scroll to position [247, 0]
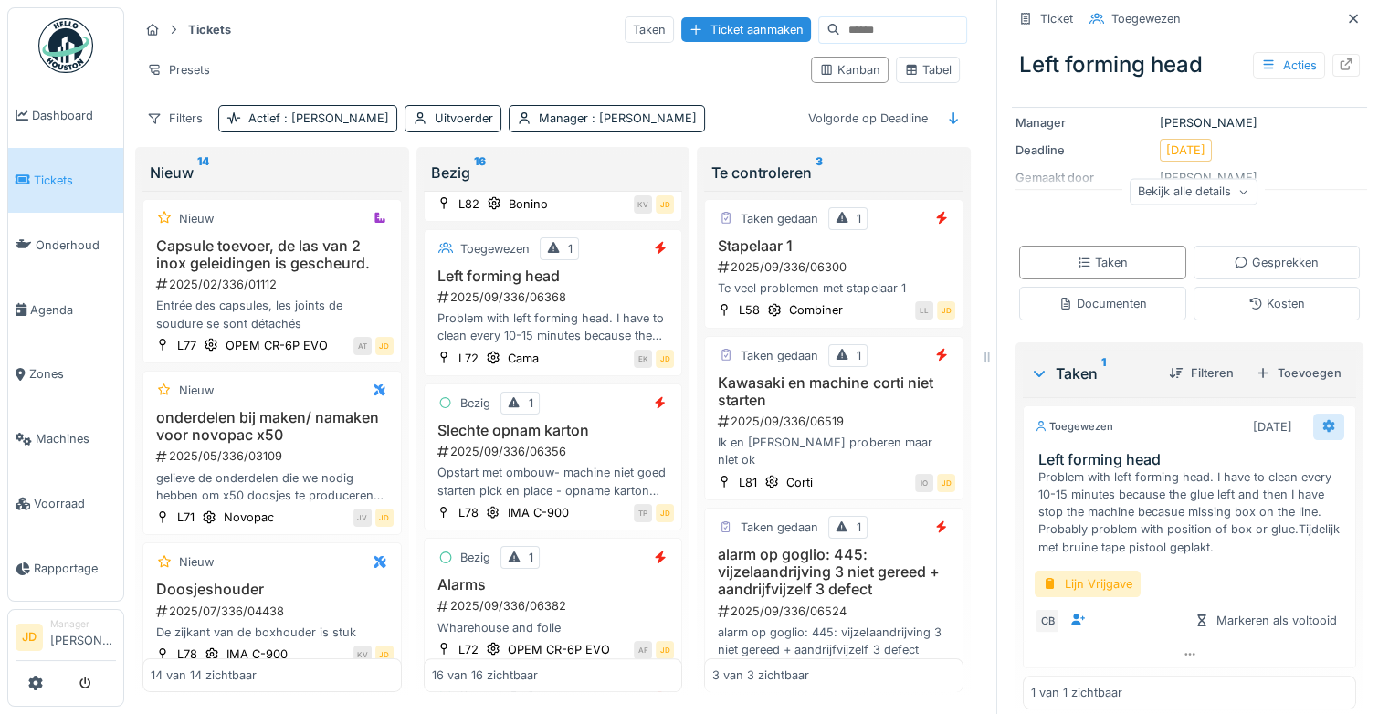
click at [1323, 429] on icon at bounding box center [1329, 426] width 12 height 13
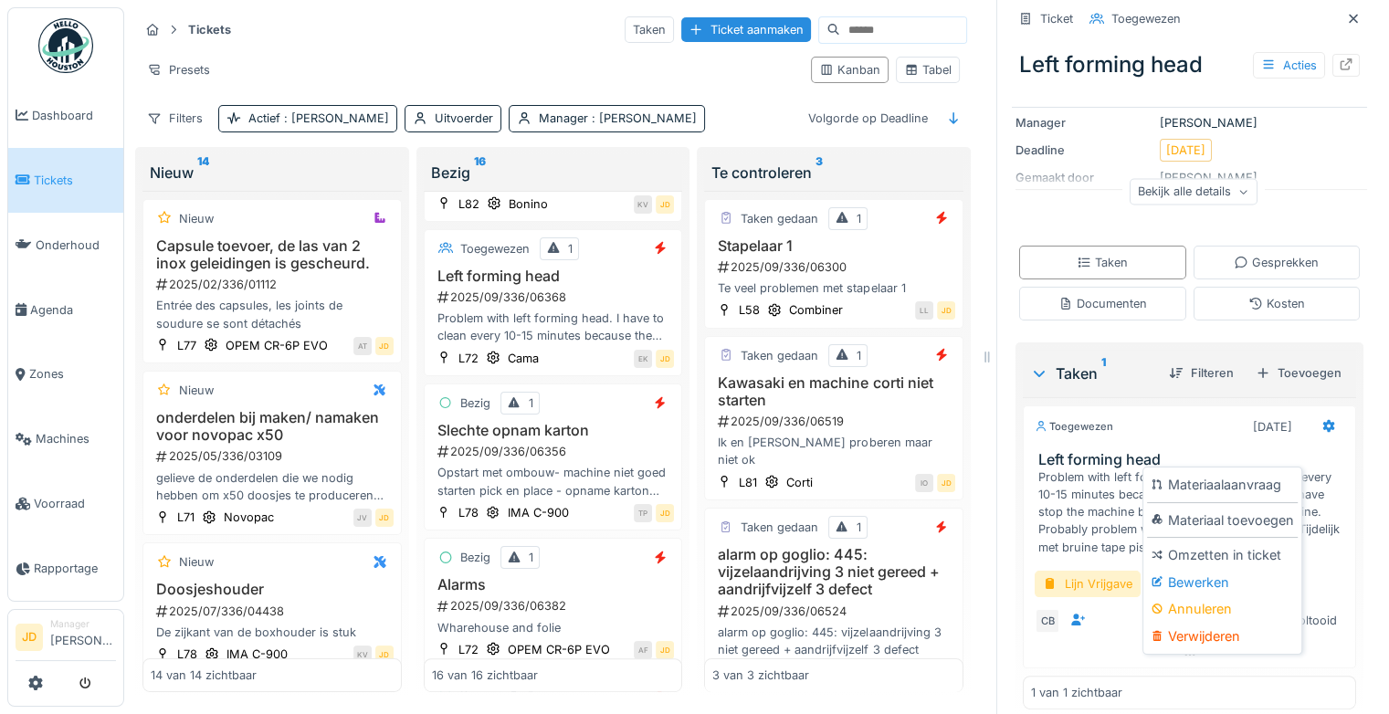
click at [1099, 509] on div "Problem with left forming head. I have to clean every 10-15 minutes because the…" at bounding box center [1193, 512] width 310 height 88
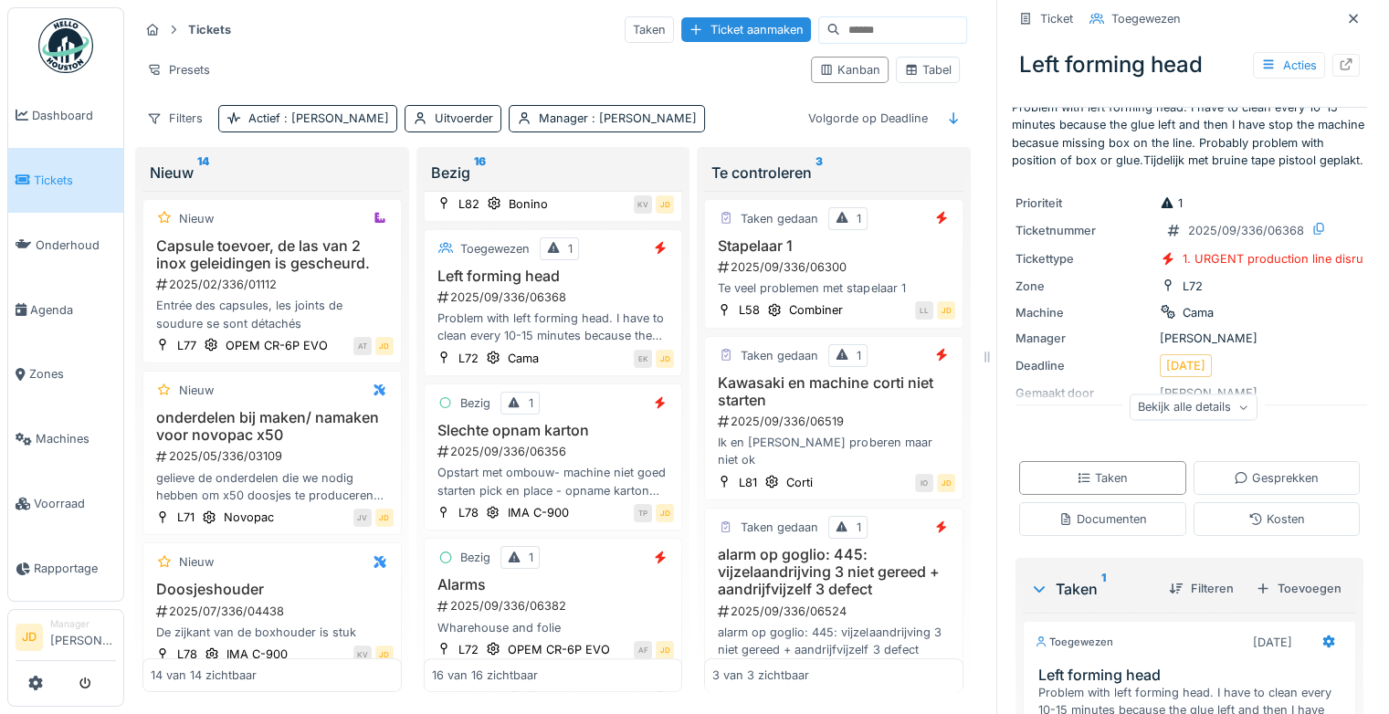
scroll to position [30, 0]
click at [1182, 412] on div "Bekijk alle details" at bounding box center [1193, 407] width 128 height 26
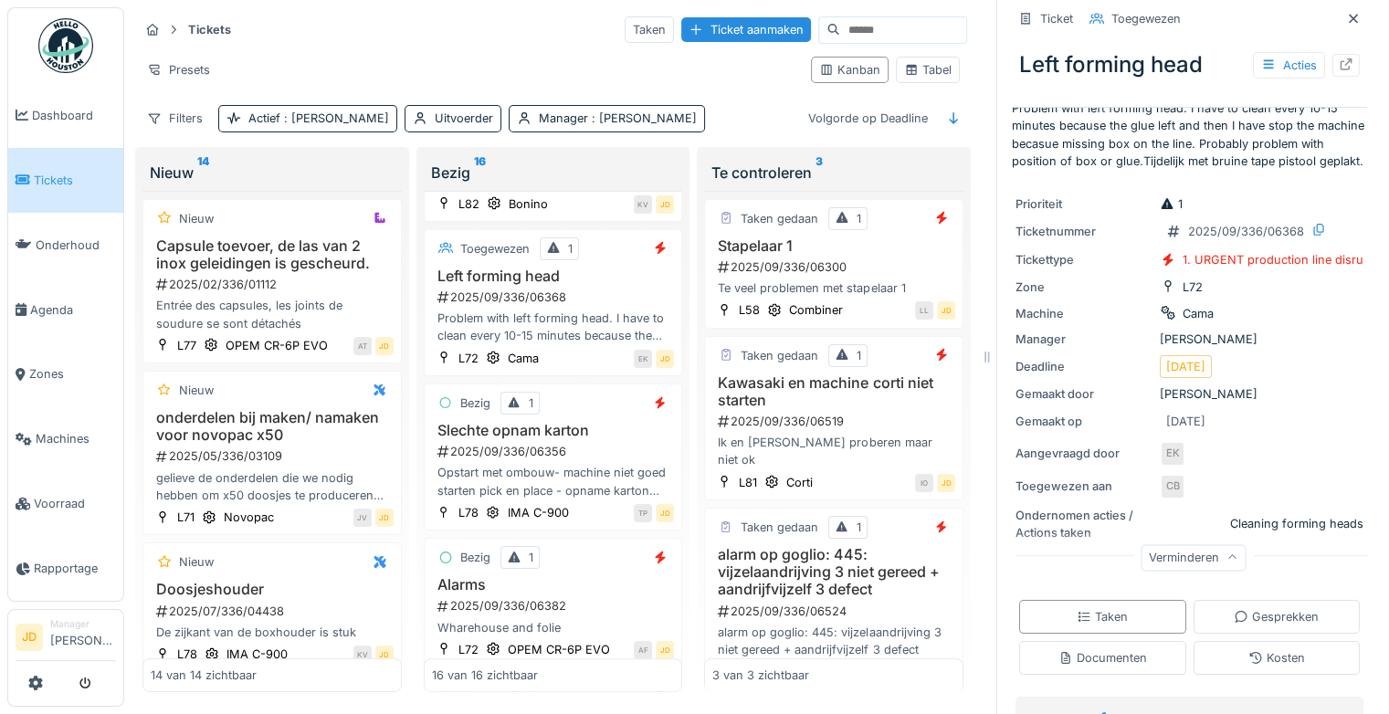
click at [1204, 566] on div "Verminderen" at bounding box center [1192, 557] width 105 height 26
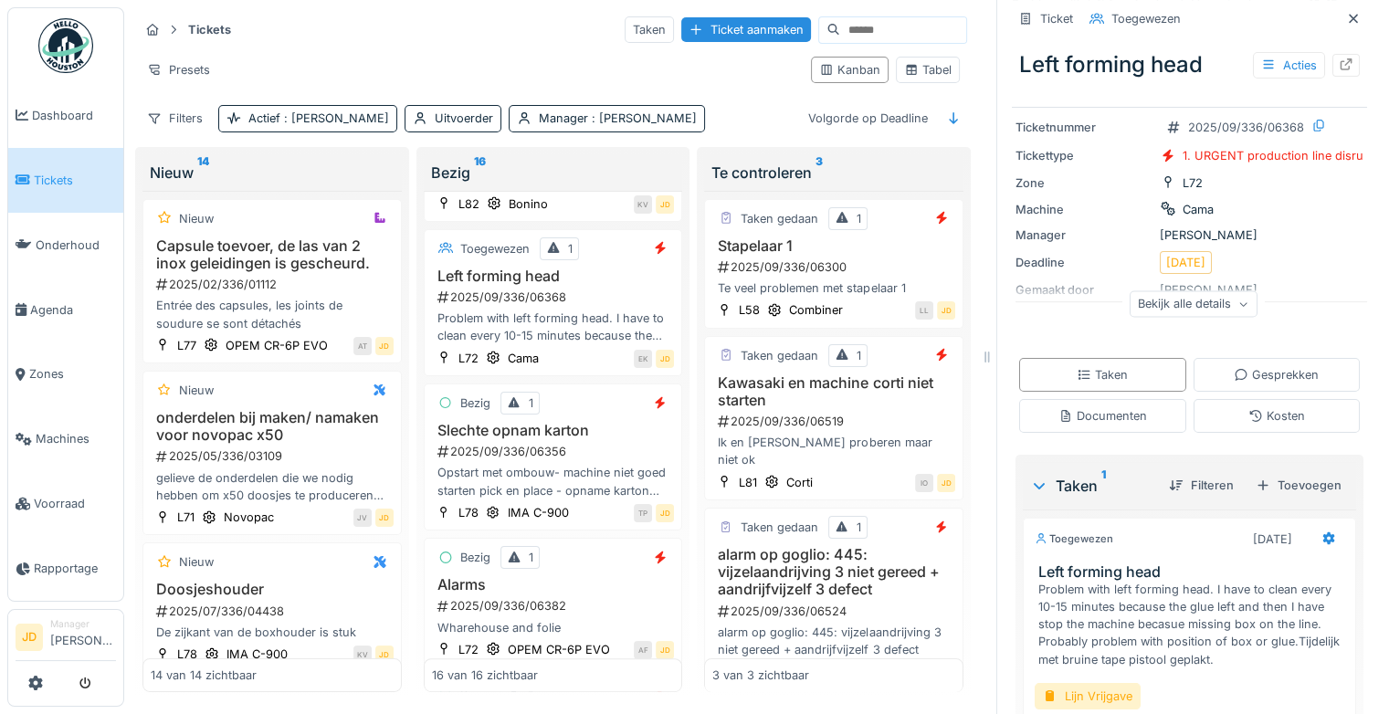
scroll to position [135, 0]
click at [1097, 424] on div "Documenten" at bounding box center [1102, 414] width 89 height 17
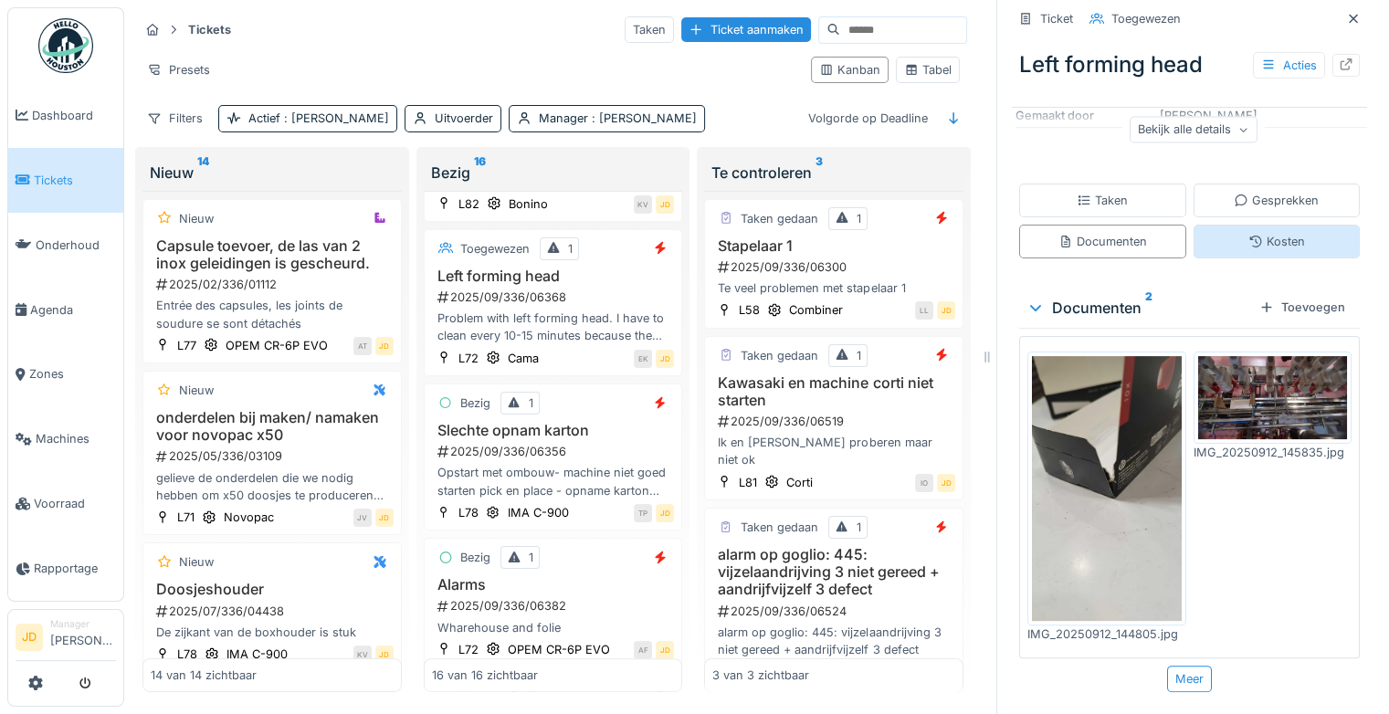
scroll to position [0, 0]
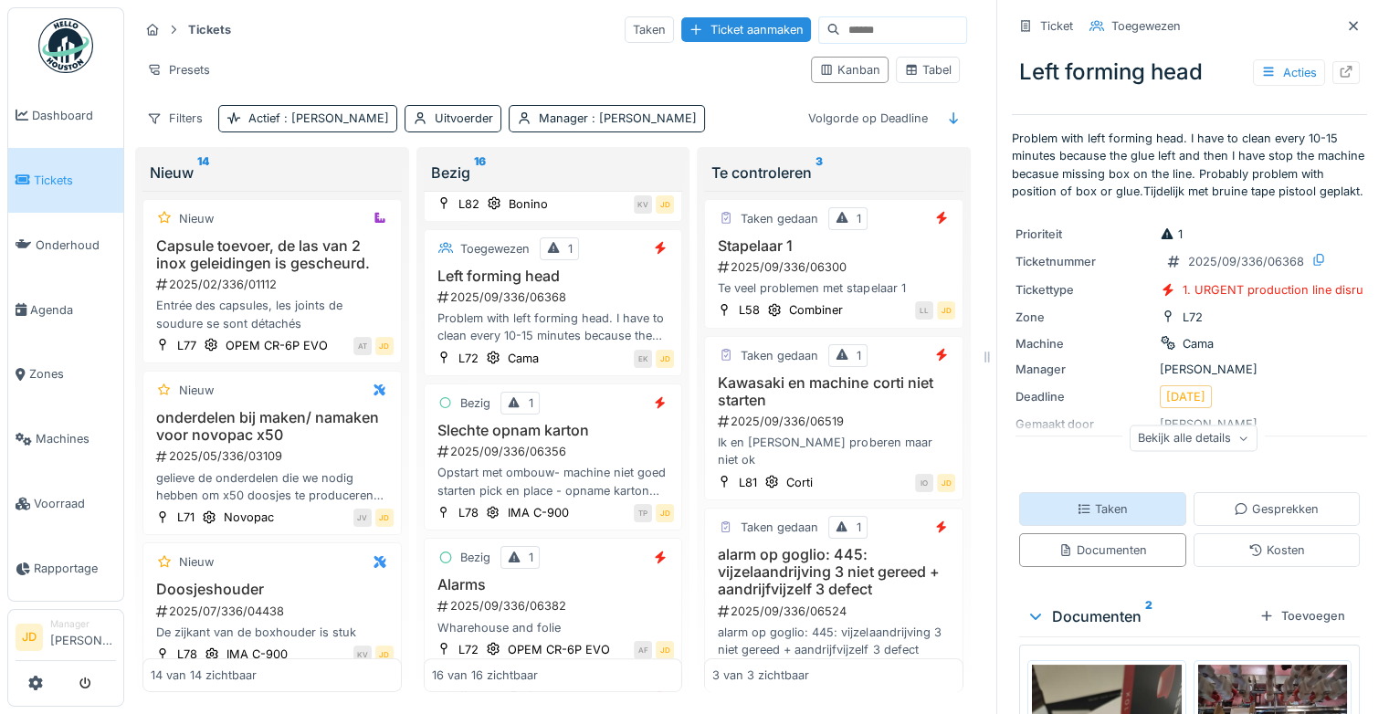
click at [1106, 517] on div "Taken" at bounding box center [1101, 508] width 51 height 17
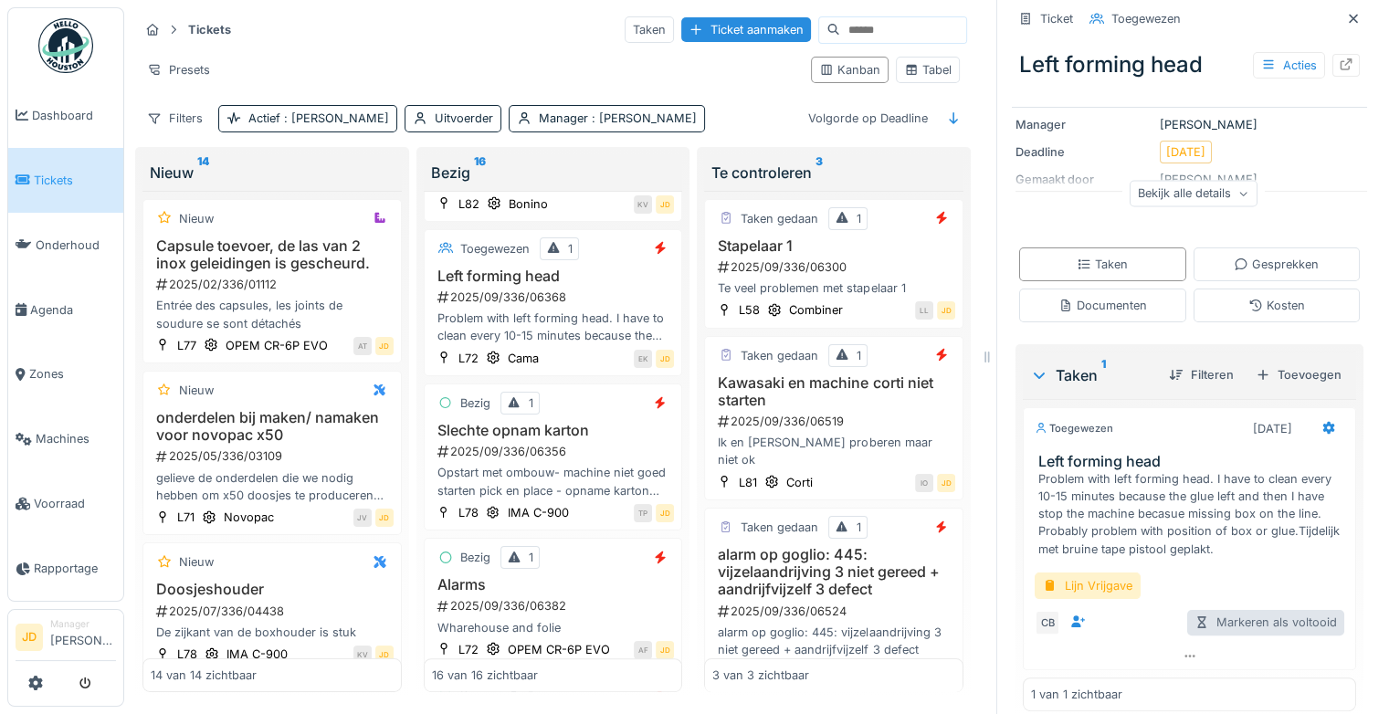
scroll to position [280, 0]
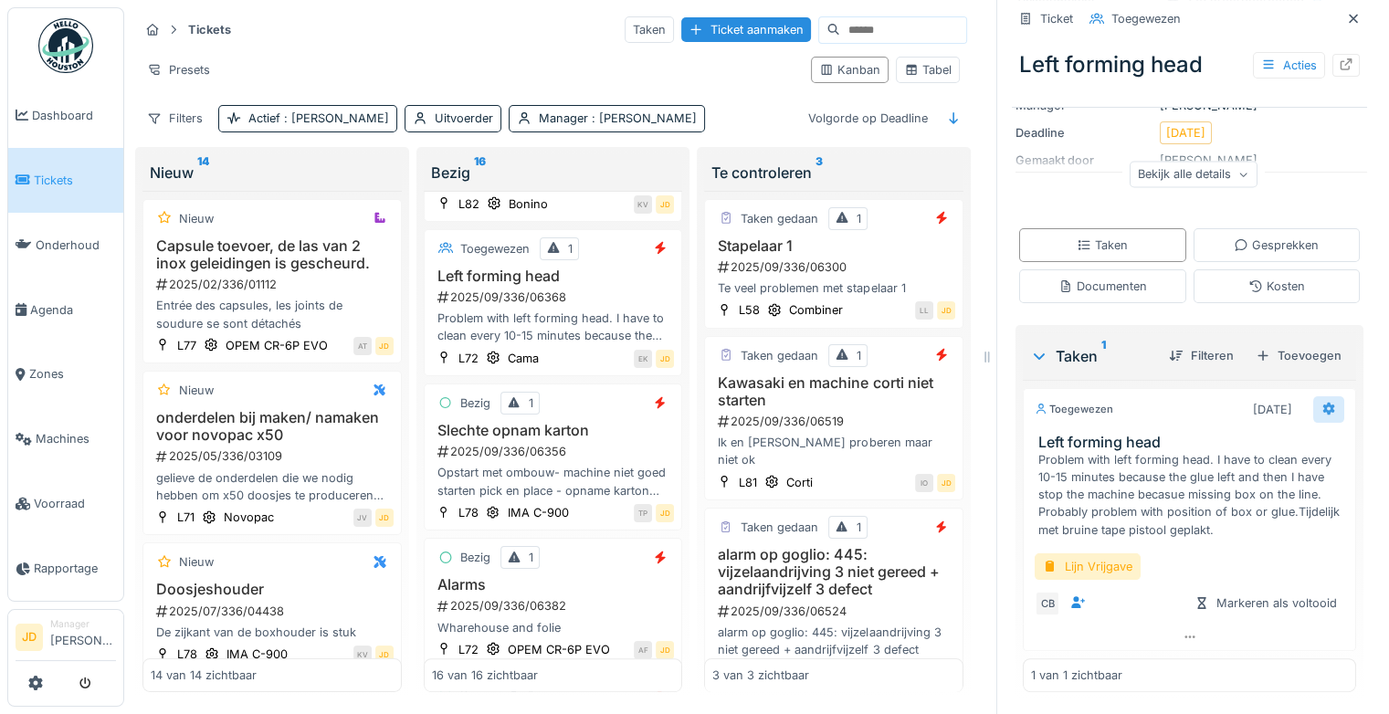
click at [1323, 403] on icon at bounding box center [1329, 409] width 12 height 13
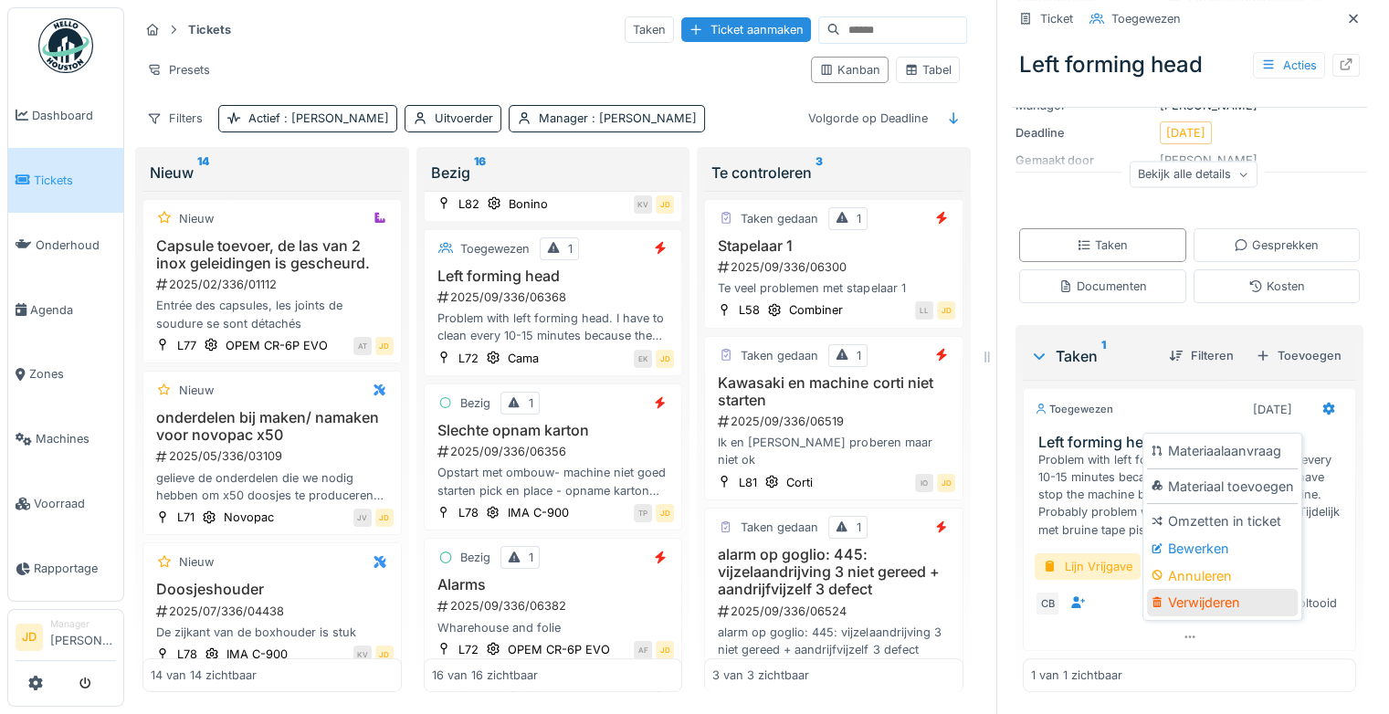
click at [1227, 589] on div "Verwijderen" at bounding box center [1222, 602] width 151 height 27
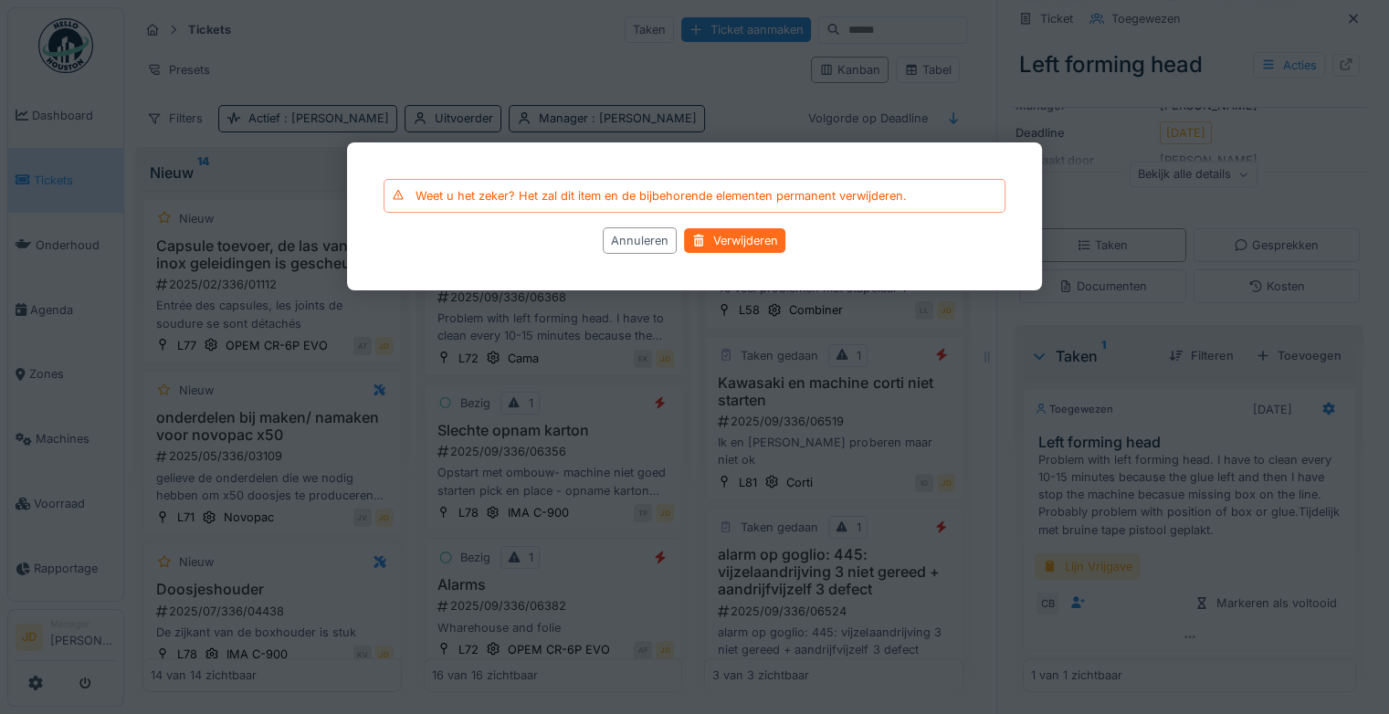
click at [720, 247] on div "Verwijderen" at bounding box center [735, 241] width 101 height 25
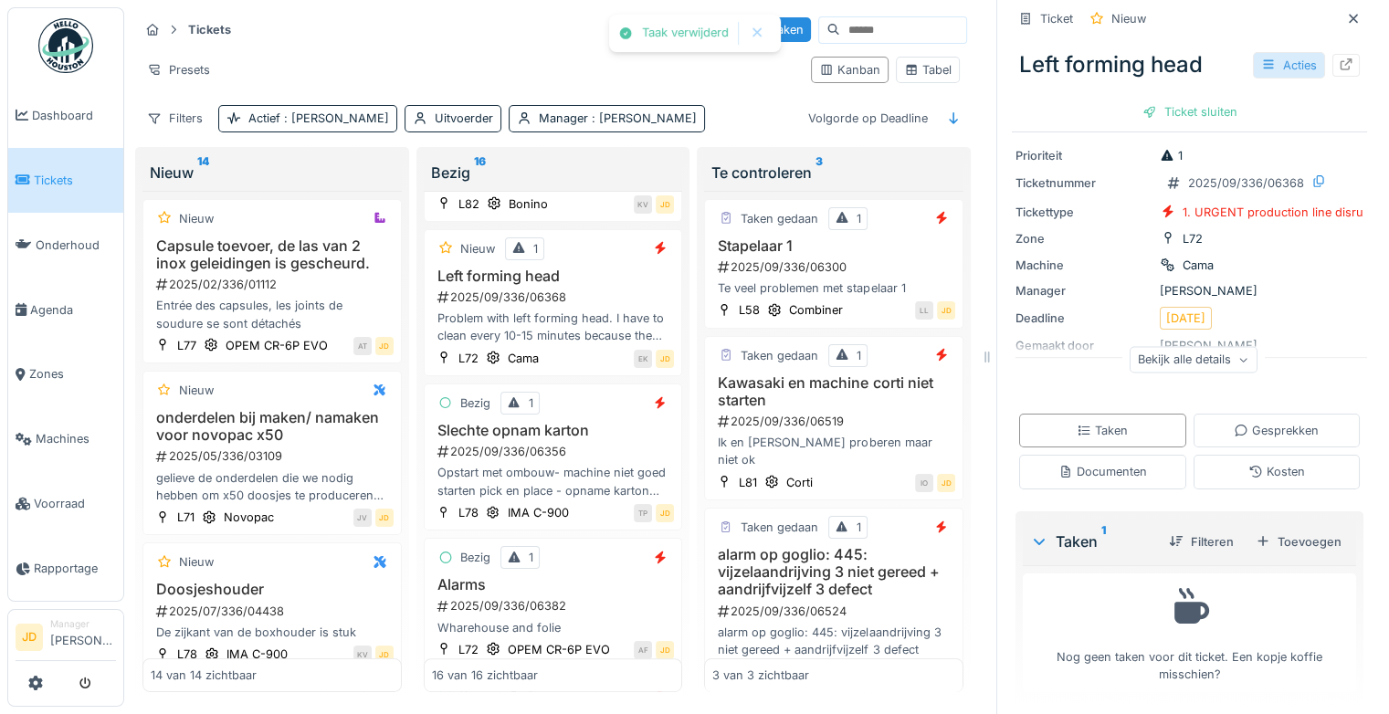
scroll to position [128, 0]
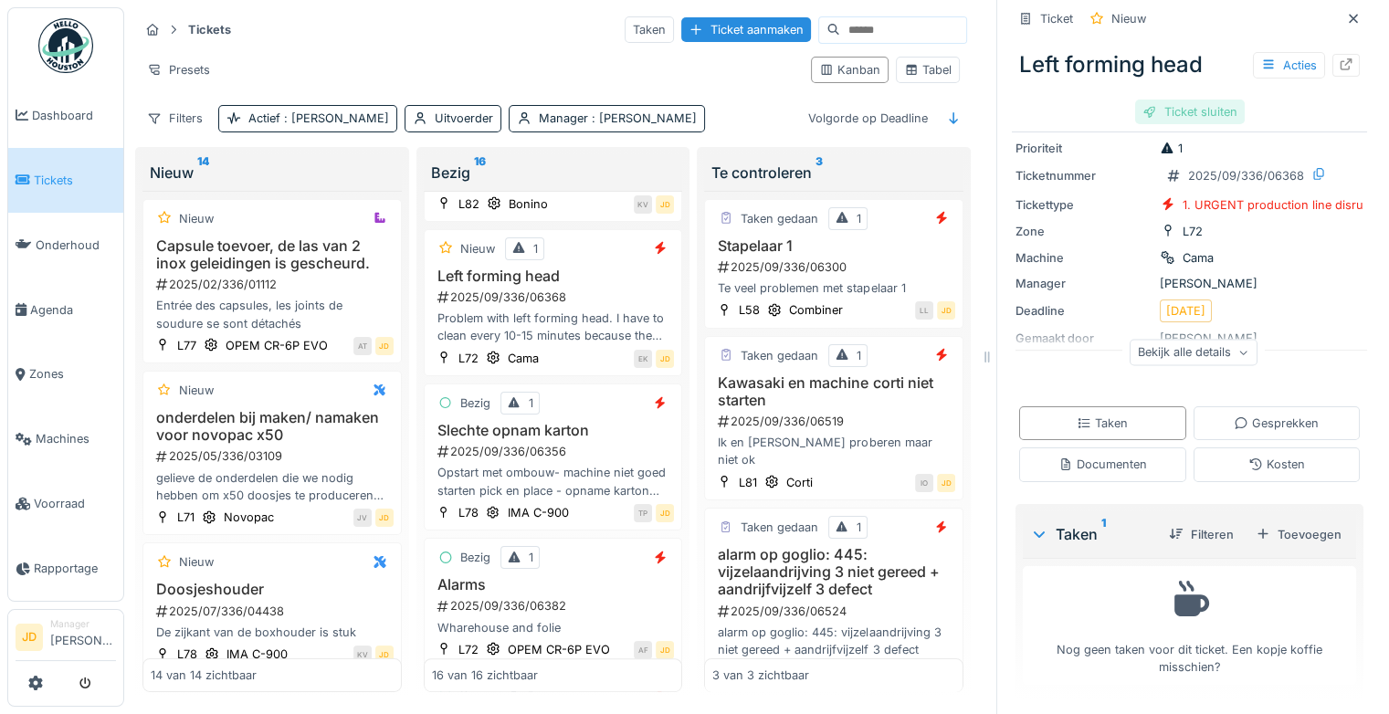
click at [1203, 100] on div "Ticket sluiten" at bounding box center [1190, 112] width 110 height 25
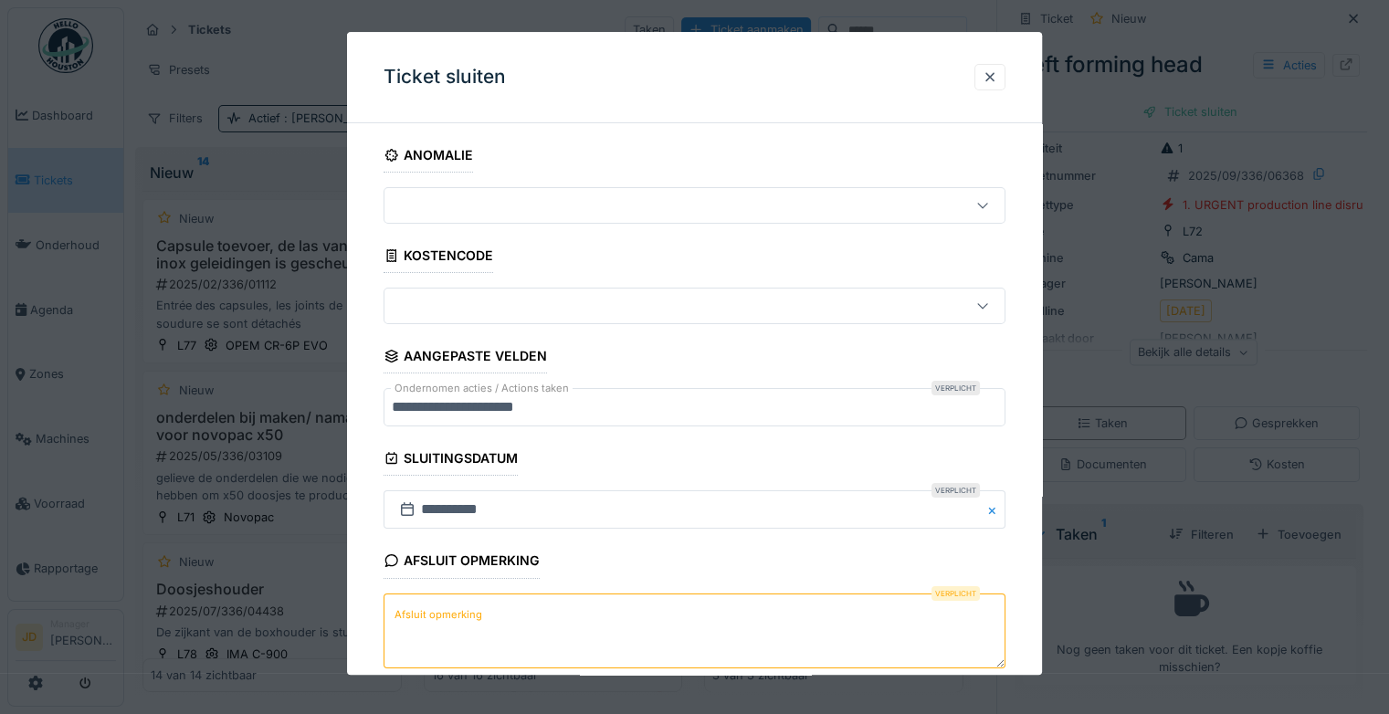
click at [582, 603] on textarea "Afsluit opmerking" at bounding box center [694, 630] width 622 height 75
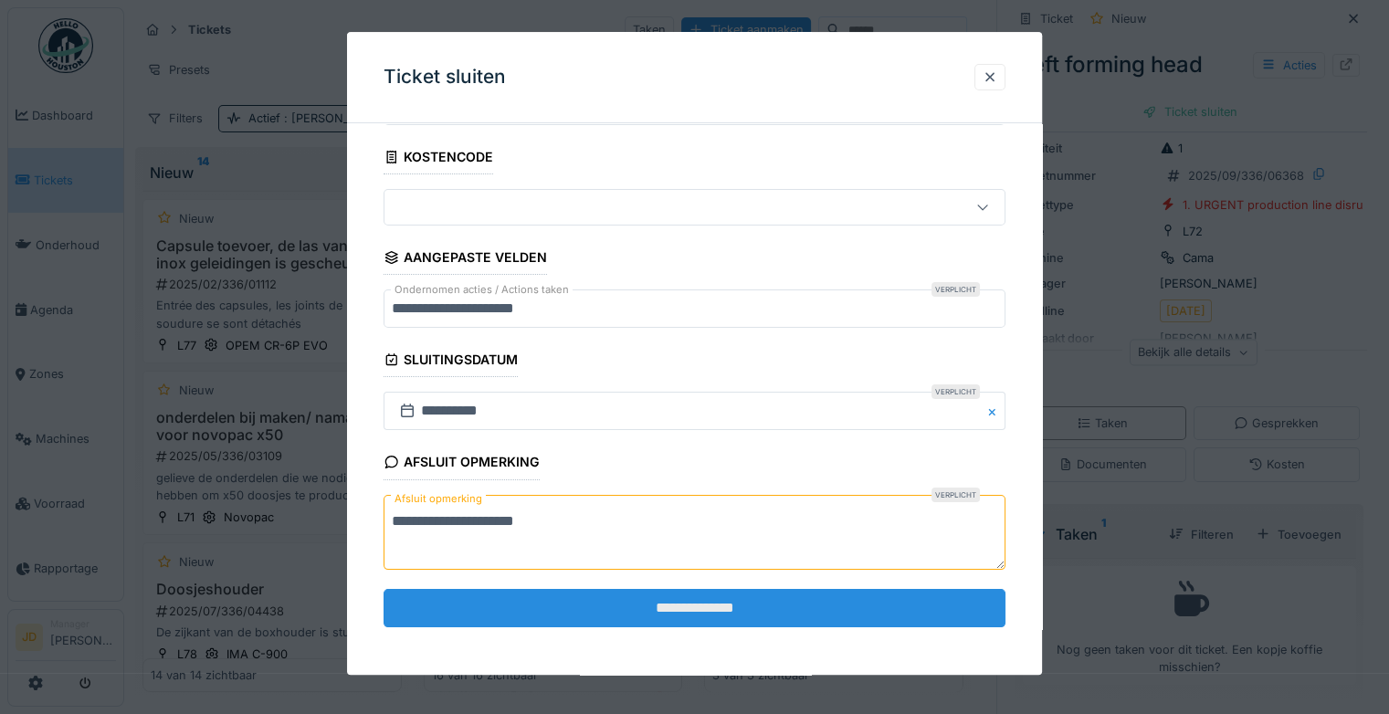
type textarea "**********"
click at [590, 604] on input "**********" at bounding box center [694, 608] width 622 height 38
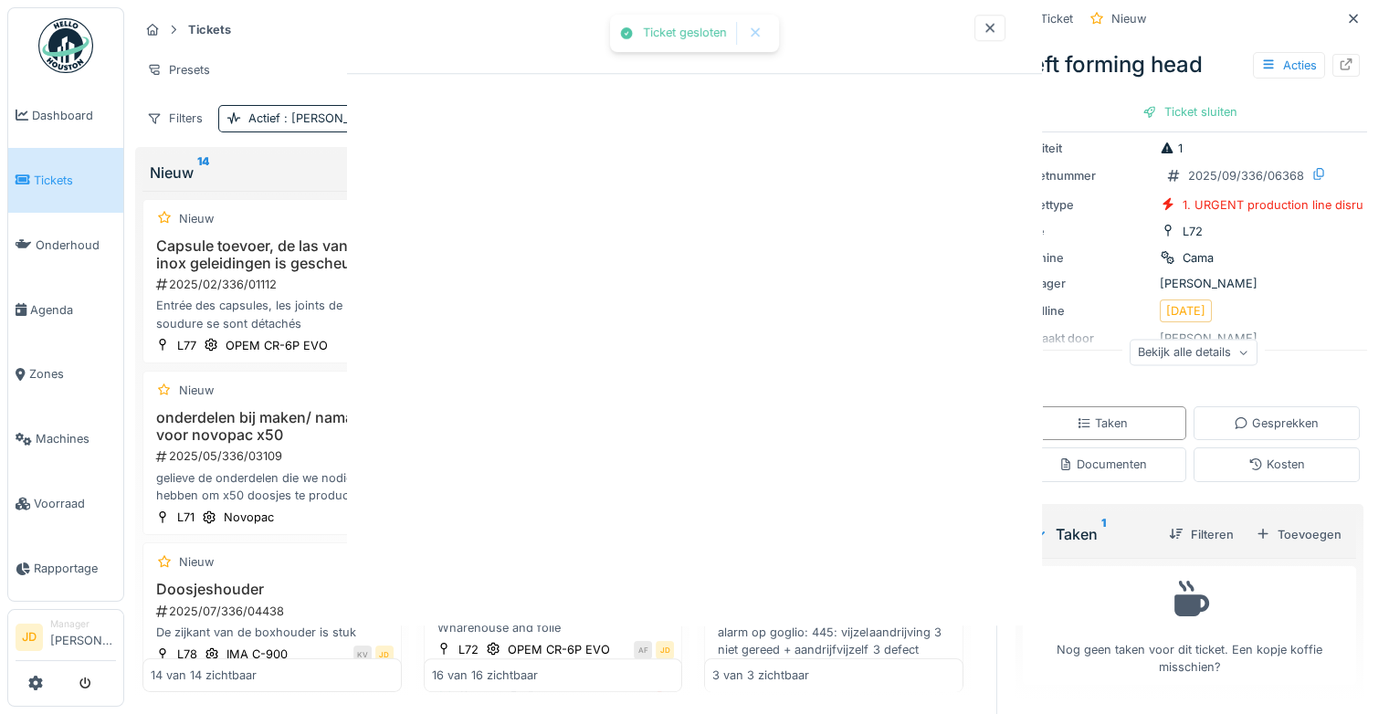
scroll to position [0, 0]
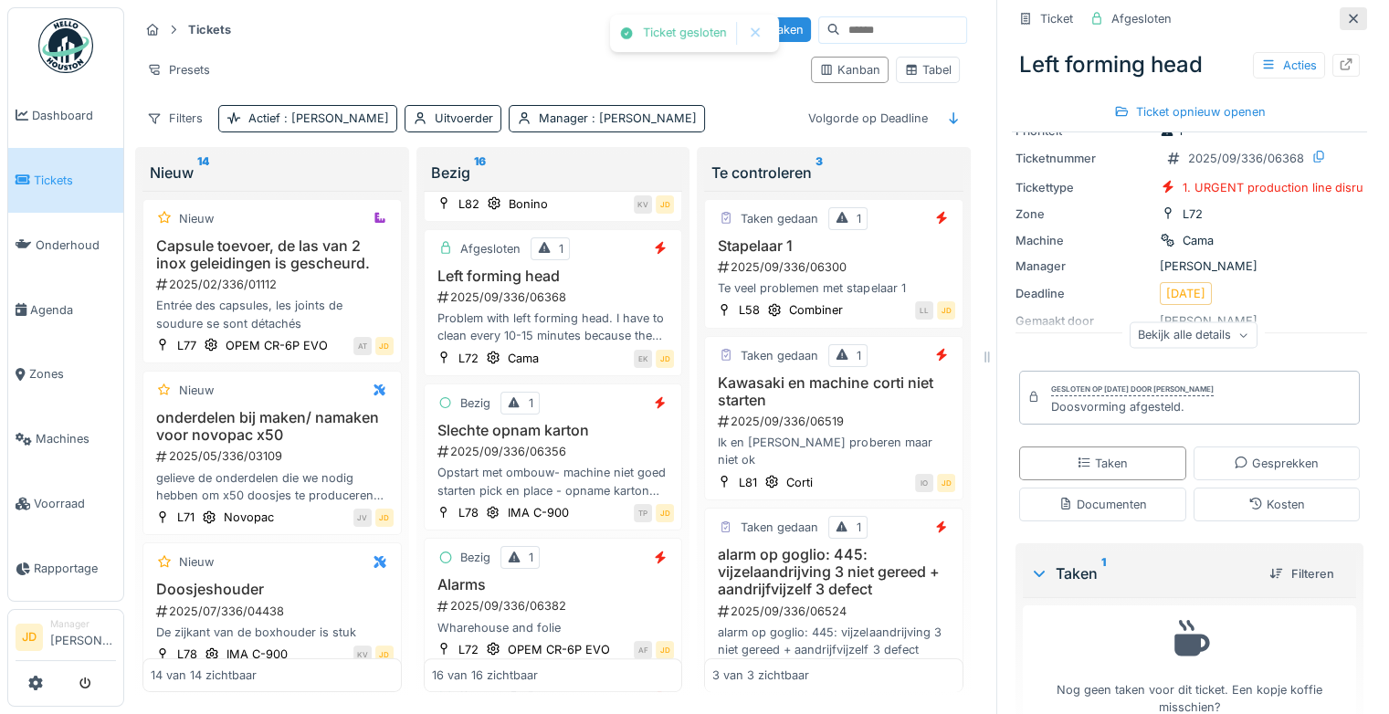
click at [1346, 12] on div at bounding box center [1353, 18] width 15 height 17
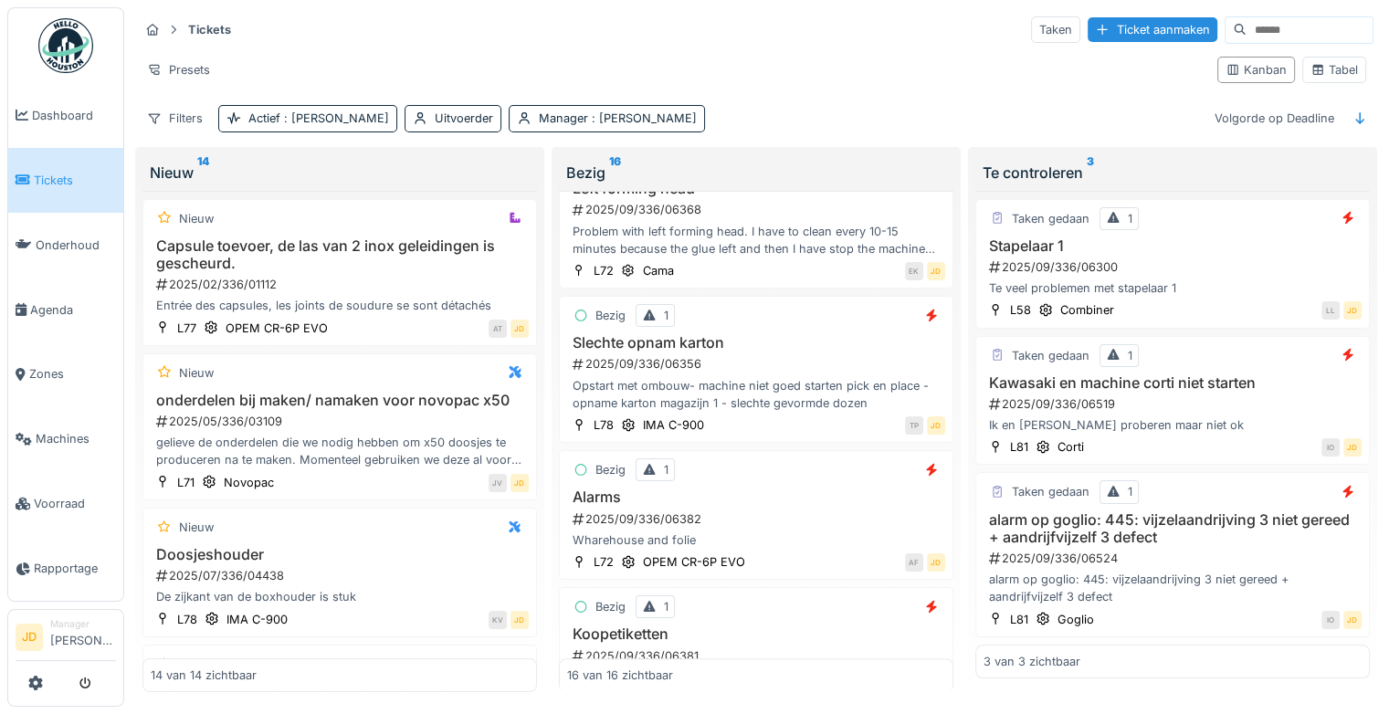
scroll to position [949, 0]
click at [799, 552] on div "AF JD" at bounding box center [850, 561] width 190 height 19
click at [831, 530] on div "Bezig 1 Alarms 2025/09/336/06382 Wharehouse and folie L72 OPEM CR-6P EVO AF JD" at bounding box center [756, 515] width 394 height 130
click at [727, 510] on div "2025/09/336/06382" at bounding box center [758, 518] width 374 height 17
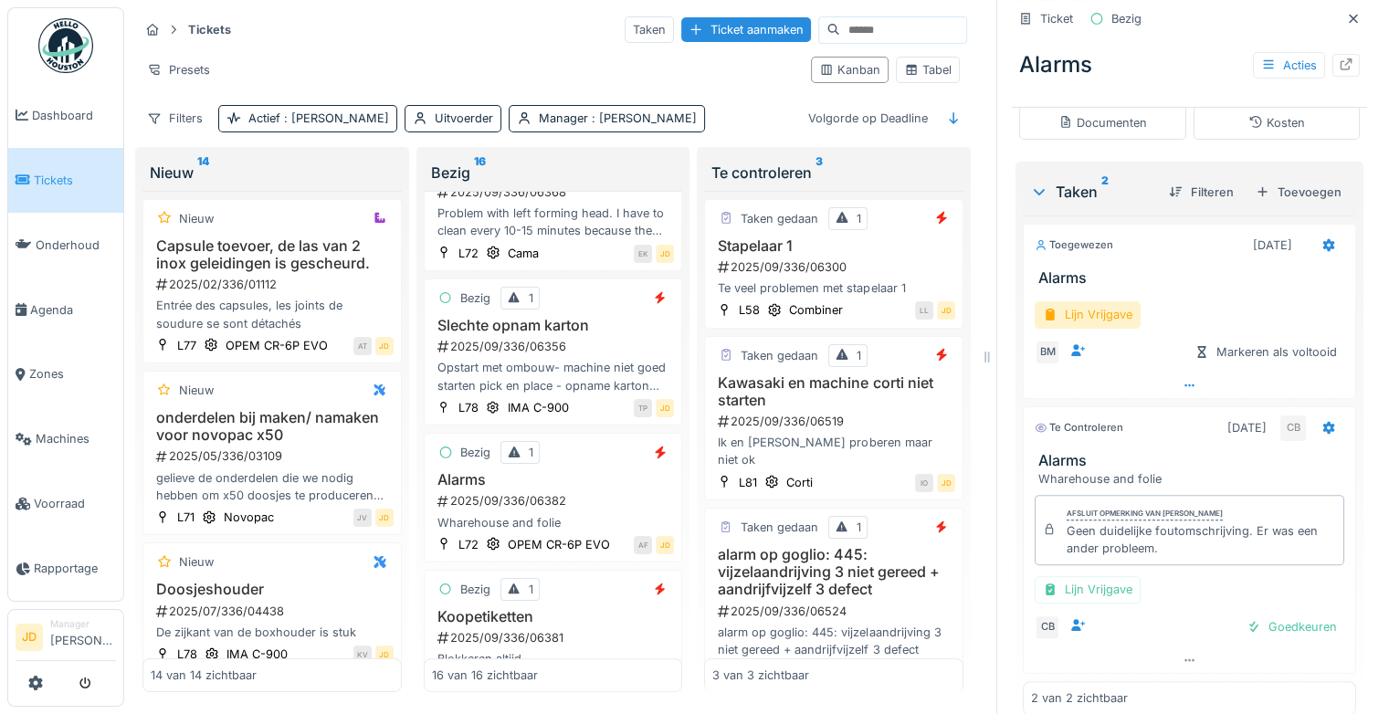
scroll to position [368, 0]
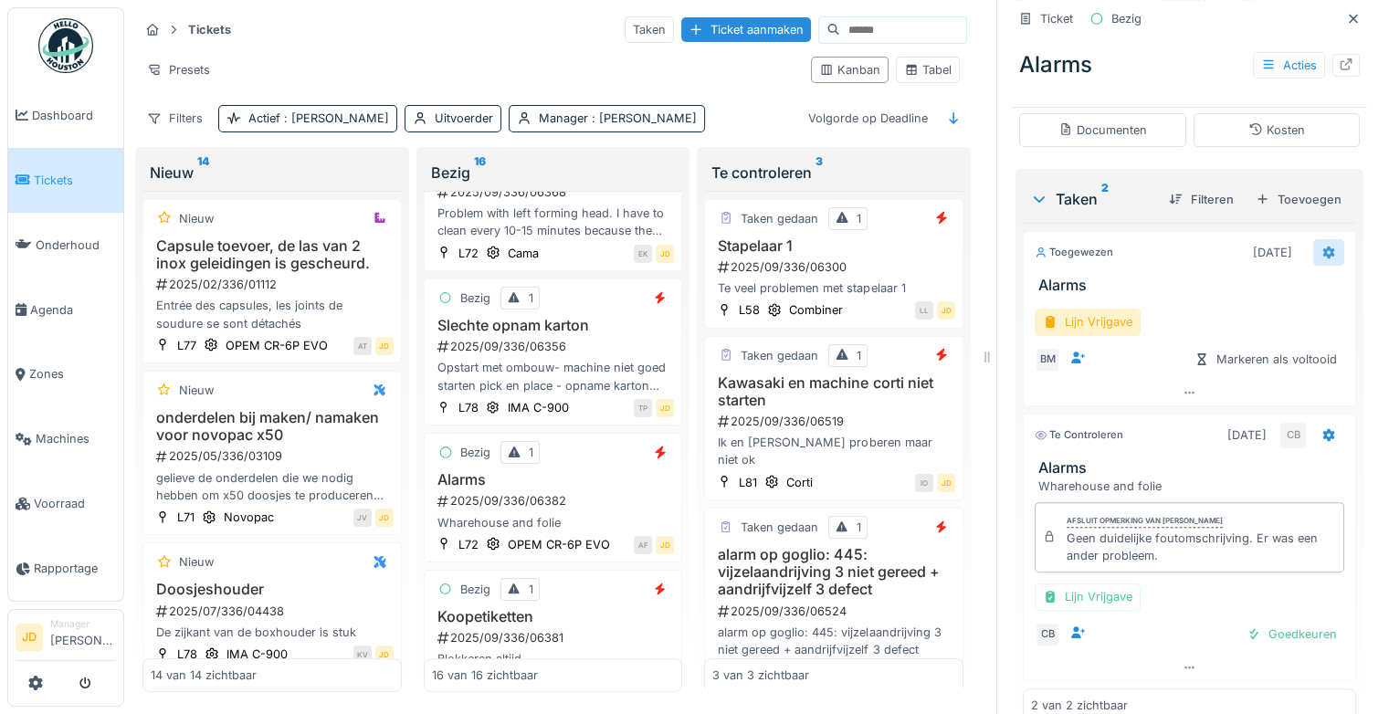
click at [1323, 246] on icon at bounding box center [1329, 252] width 12 height 13
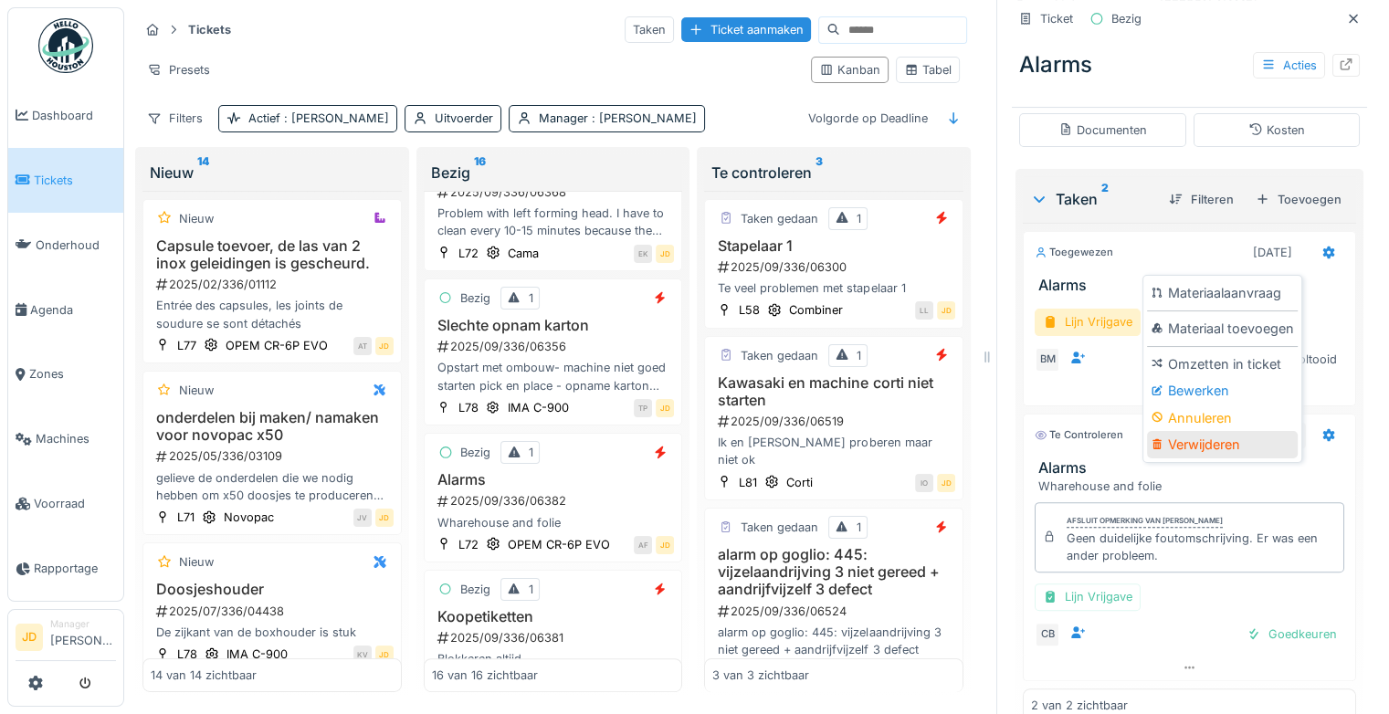
click at [1191, 433] on div "Verwijderen" at bounding box center [1222, 444] width 151 height 27
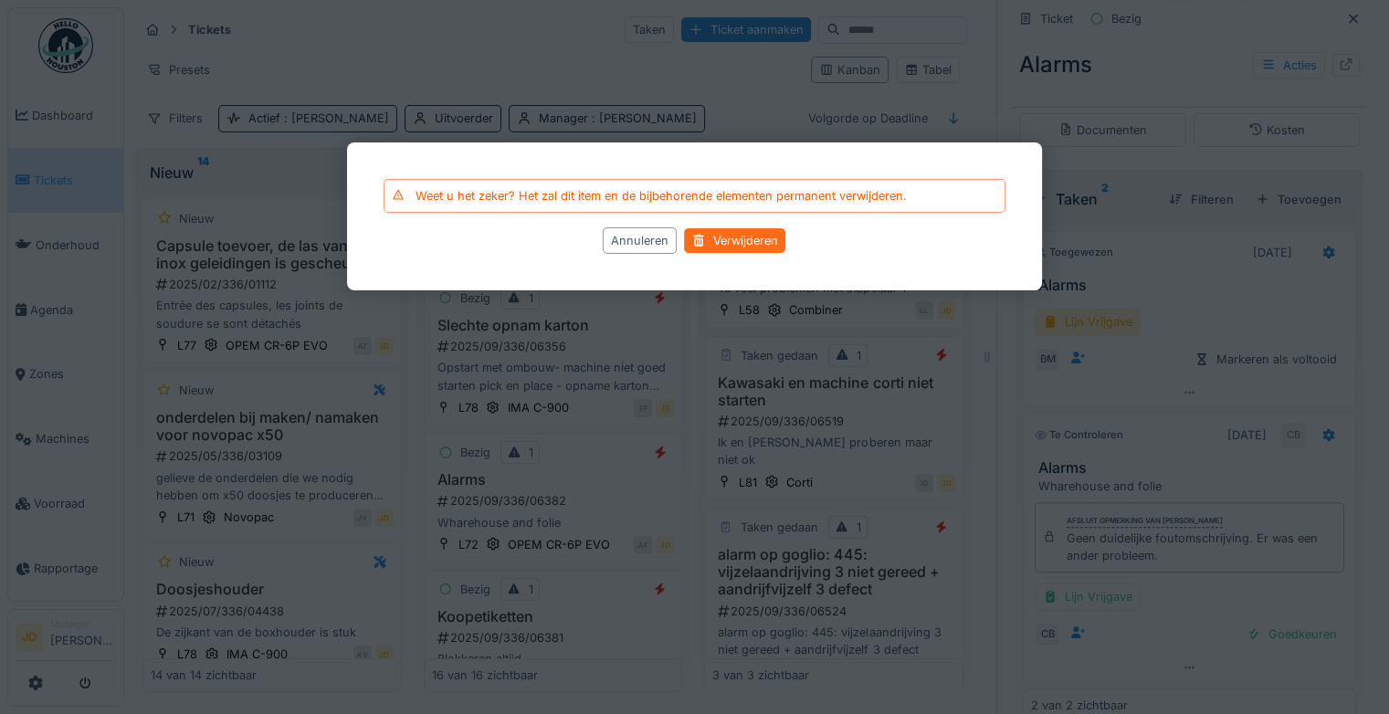
click at [750, 253] on div "Verwijderen" at bounding box center [735, 241] width 101 height 25
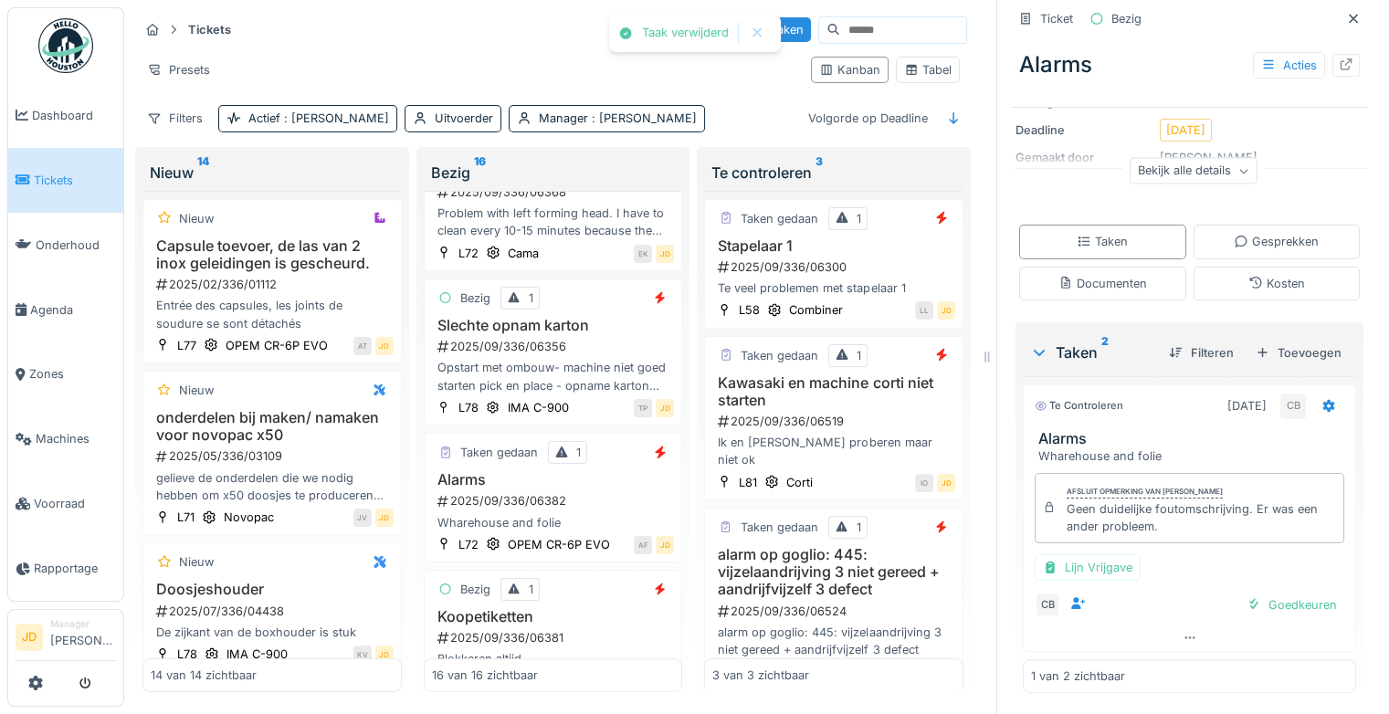
scroll to position [239, 0]
click at [1264, 598] on div "Goedkeuren" at bounding box center [1291, 605] width 105 height 25
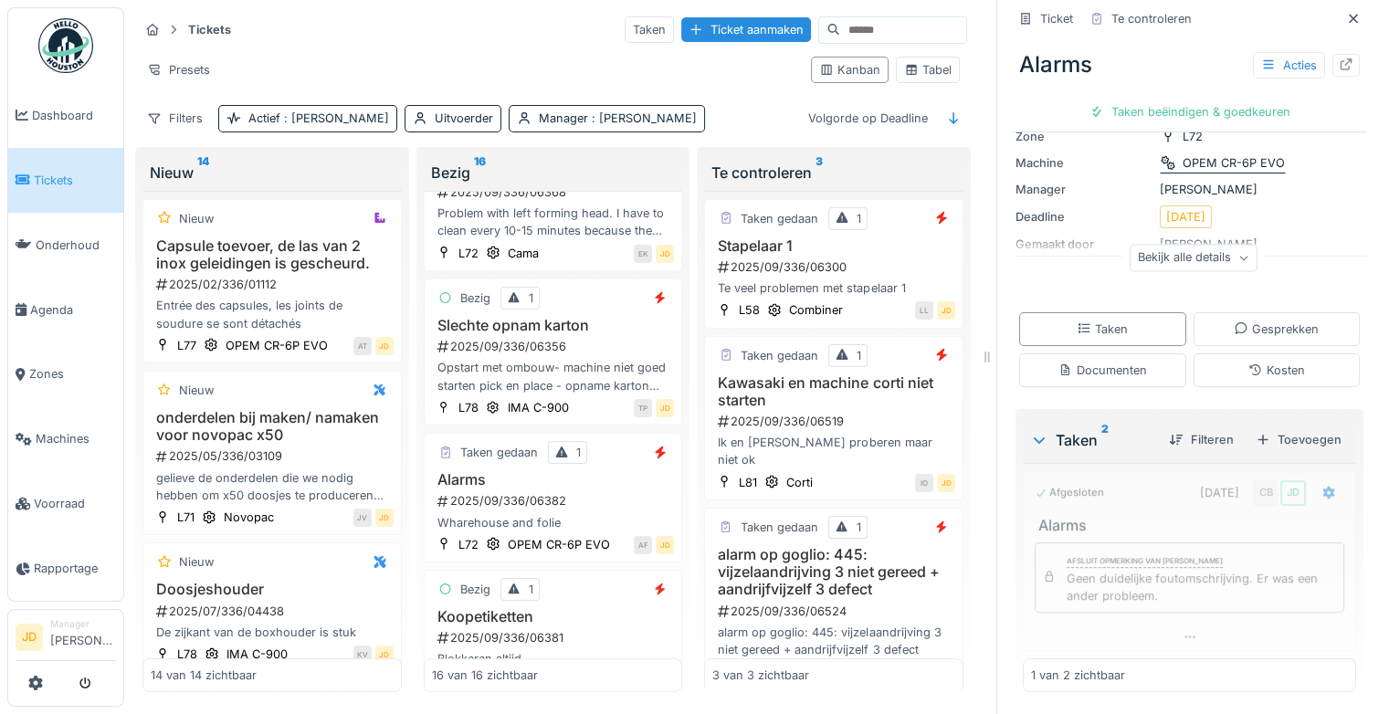
scroll to position [152, 0]
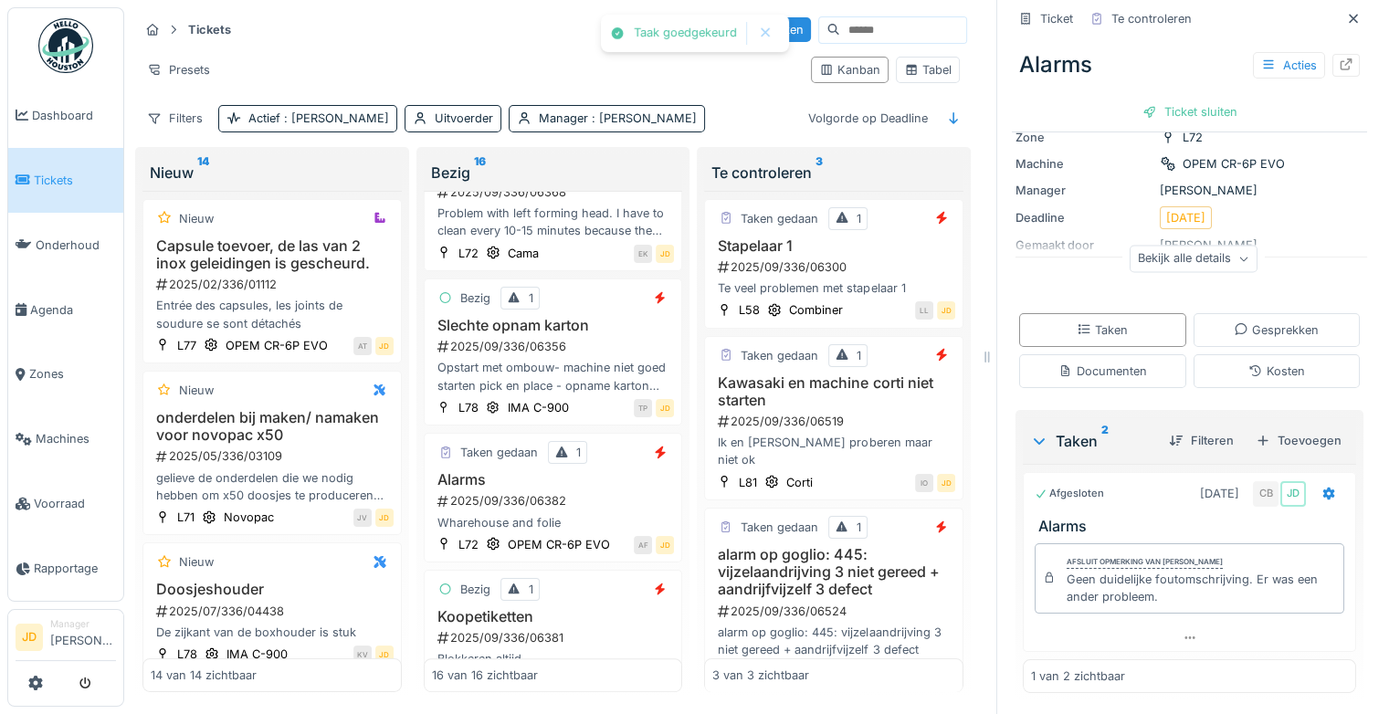
click at [1183, 83] on div "Alarms Acties Ticket sluiten" at bounding box center [1189, 81] width 355 height 94
click at [1182, 100] on div "Ticket sluiten" at bounding box center [1190, 112] width 110 height 25
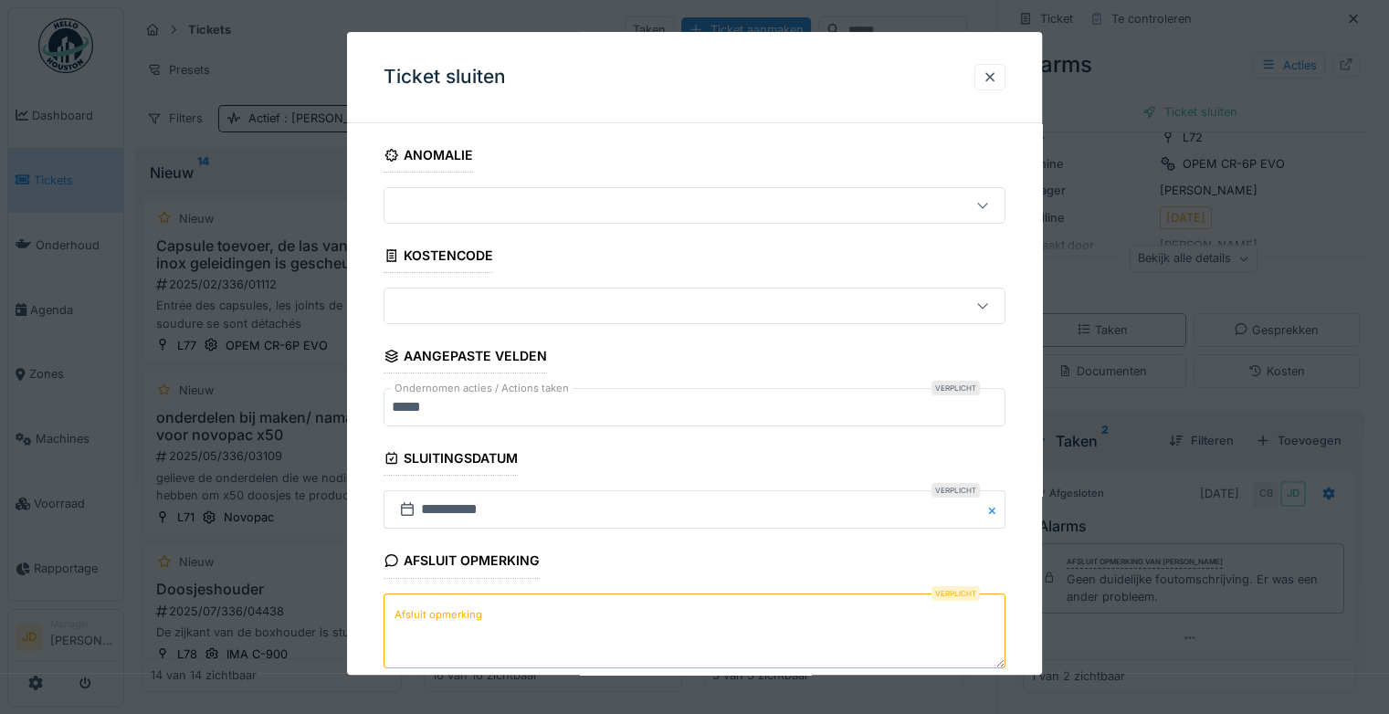
click at [480, 651] on textarea "Afsluit opmerking" at bounding box center [694, 630] width 622 height 75
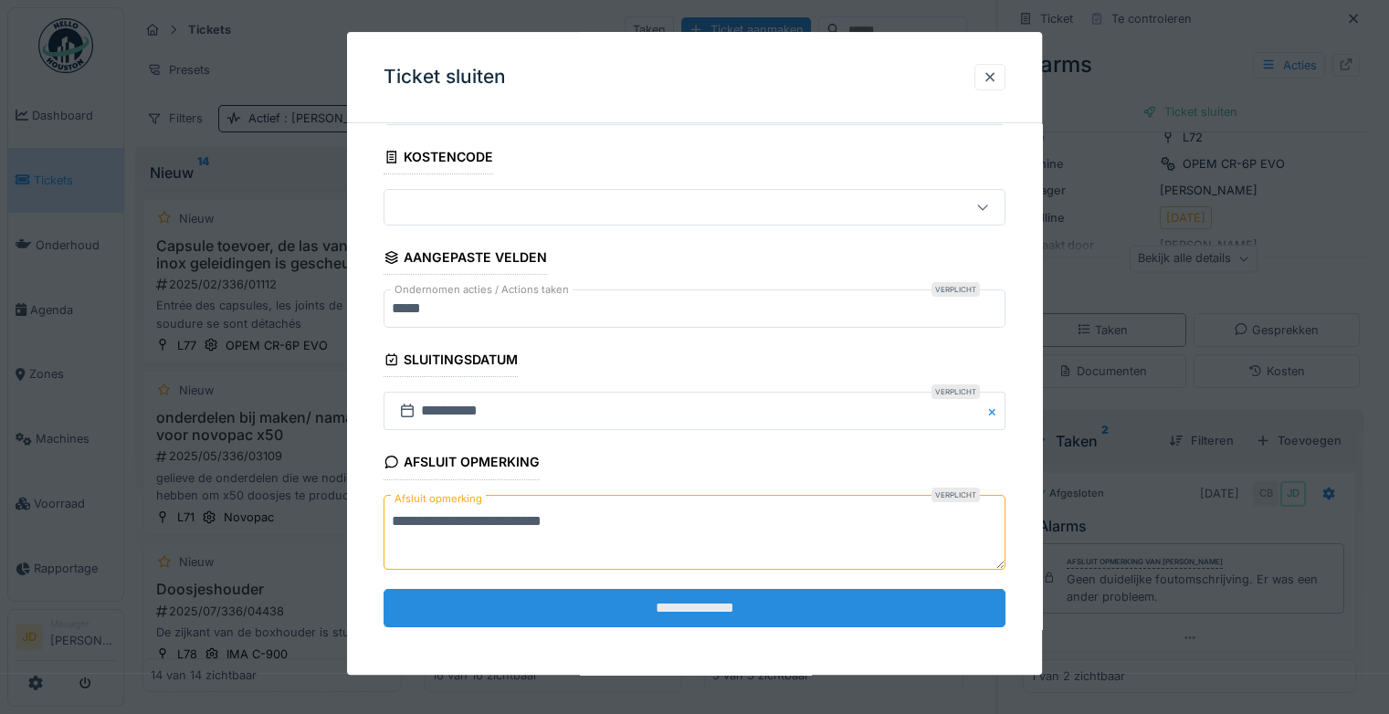
scroll to position [99, 0]
type textarea "**********"
click at [650, 612] on input "**********" at bounding box center [694, 608] width 622 height 38
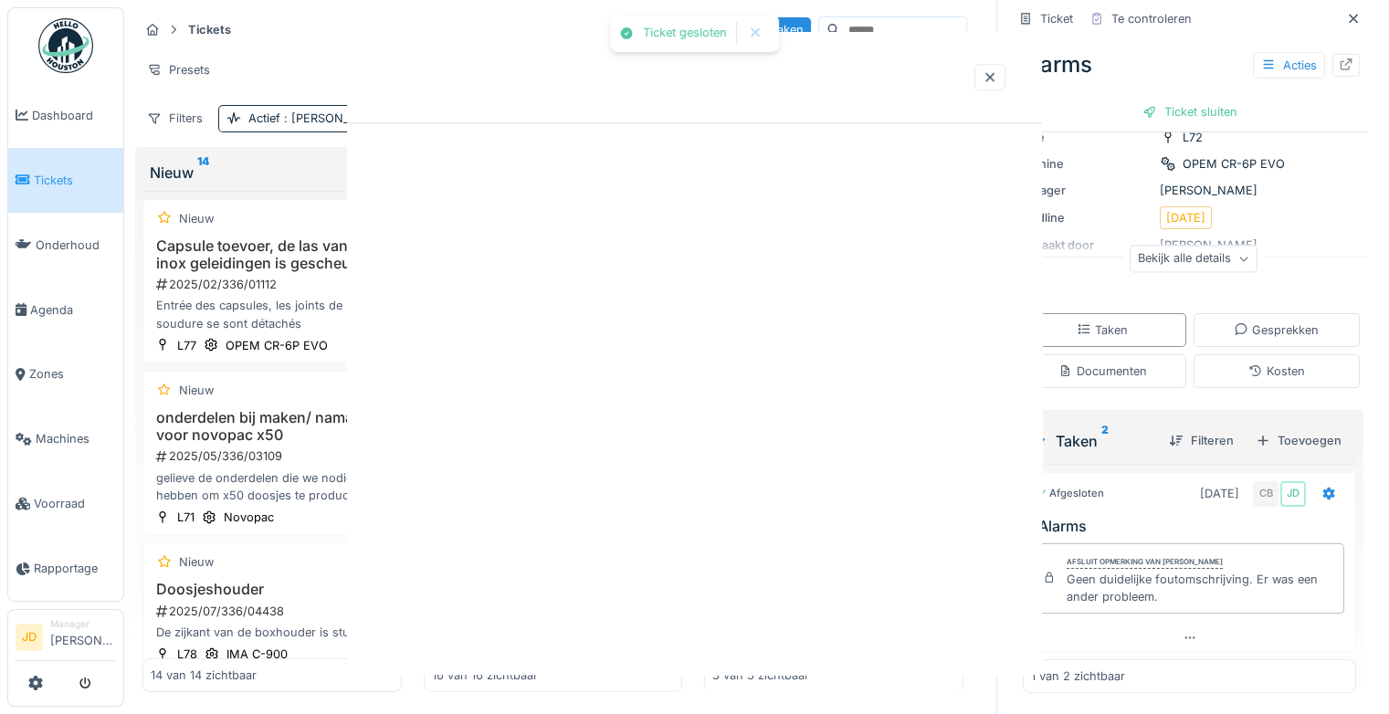
scroll to position [0, 0]
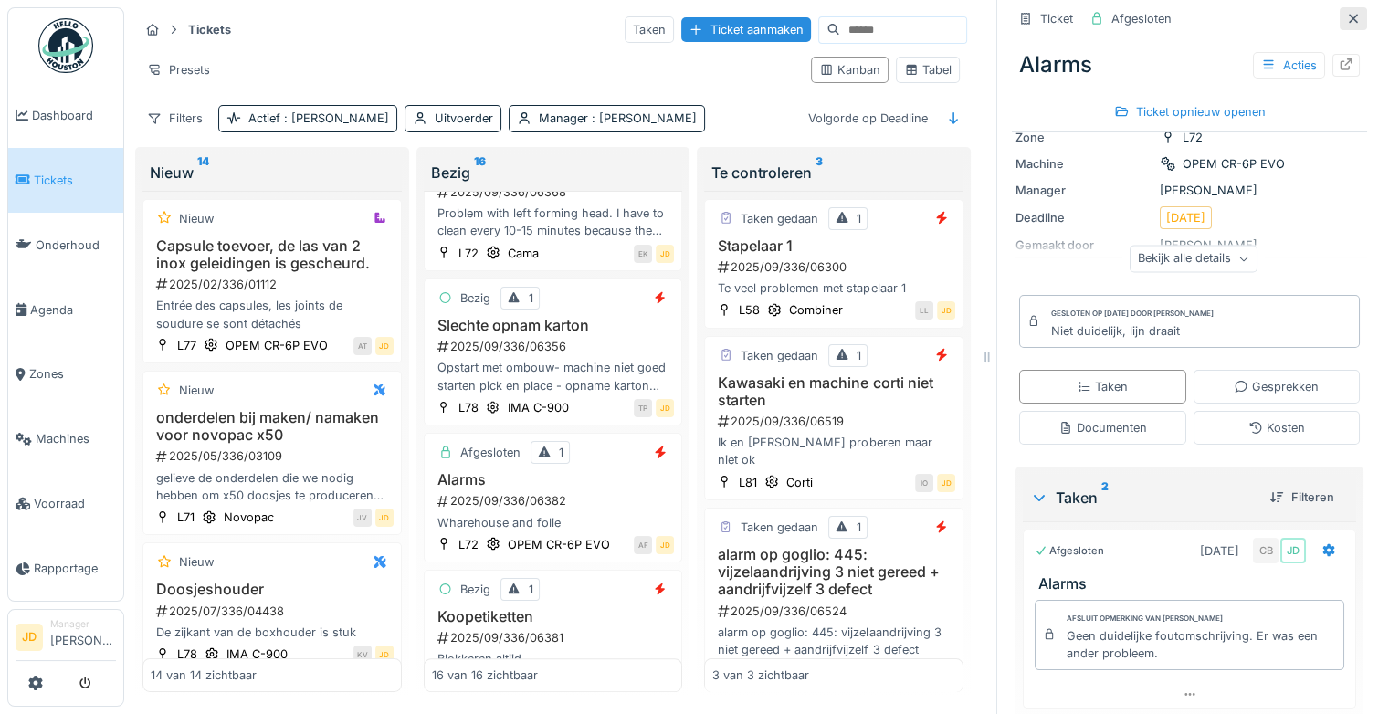
click at [1346, 13] on icon at bounding box center [1353, 19] width 15 height 12
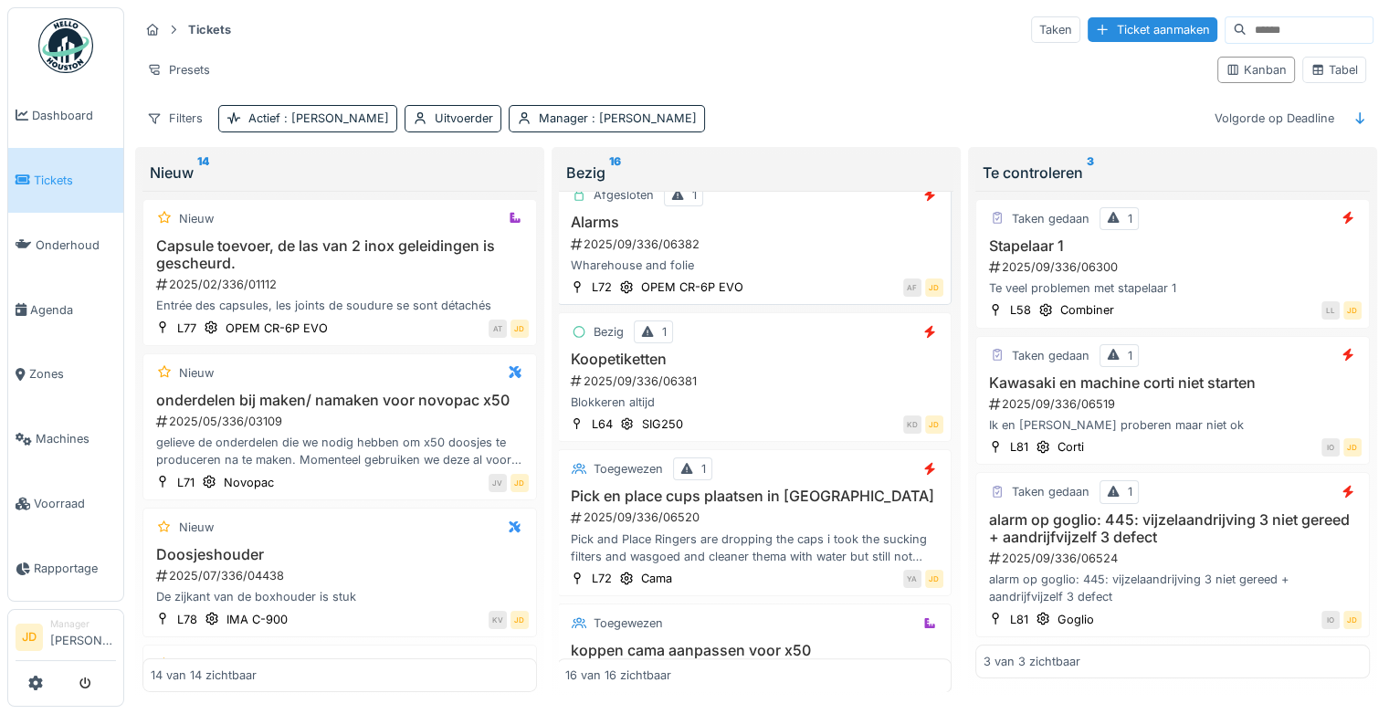
scroll to position [1222, 2]
click at [811, 352] on h3 "Koopetiketten" at bounding box center [754, 360] width 378 height 17
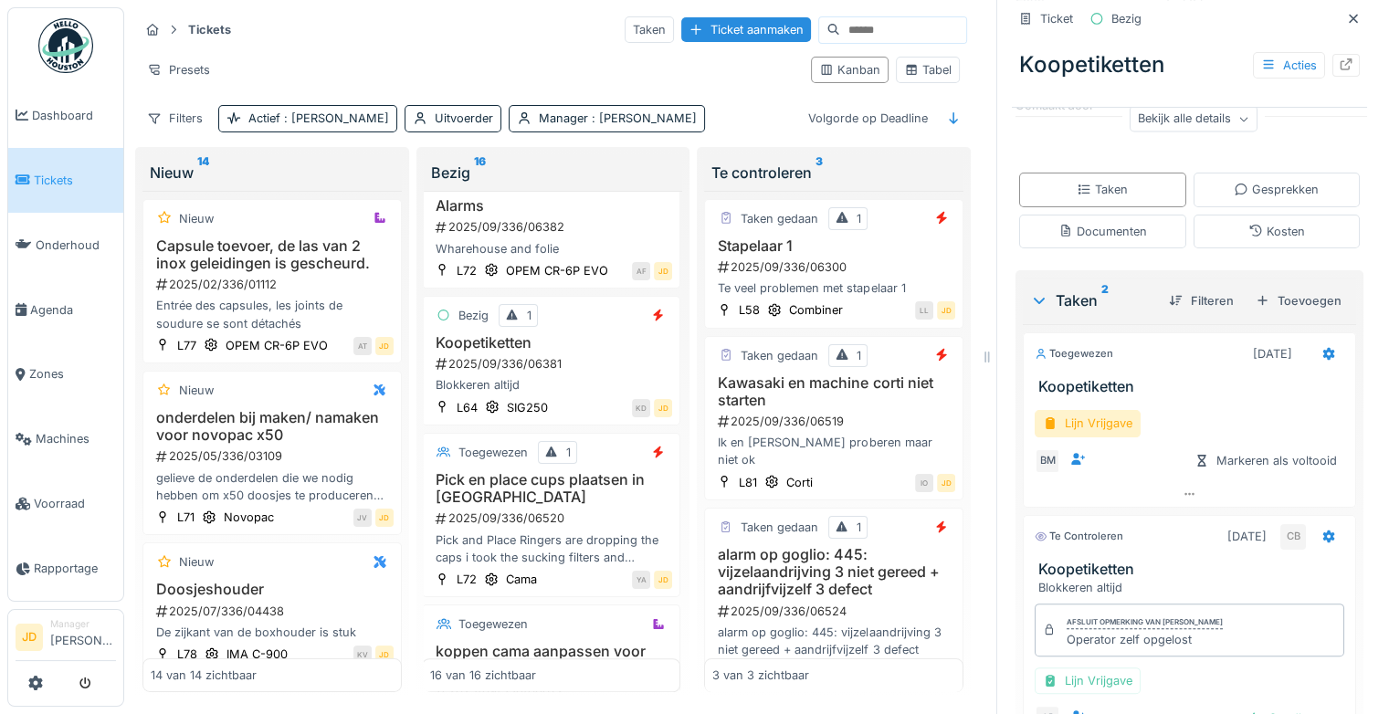
scroll to position [266, 0]
click at [1321, 349] on icon at bounding box center [1328, 355] width 15 height 12
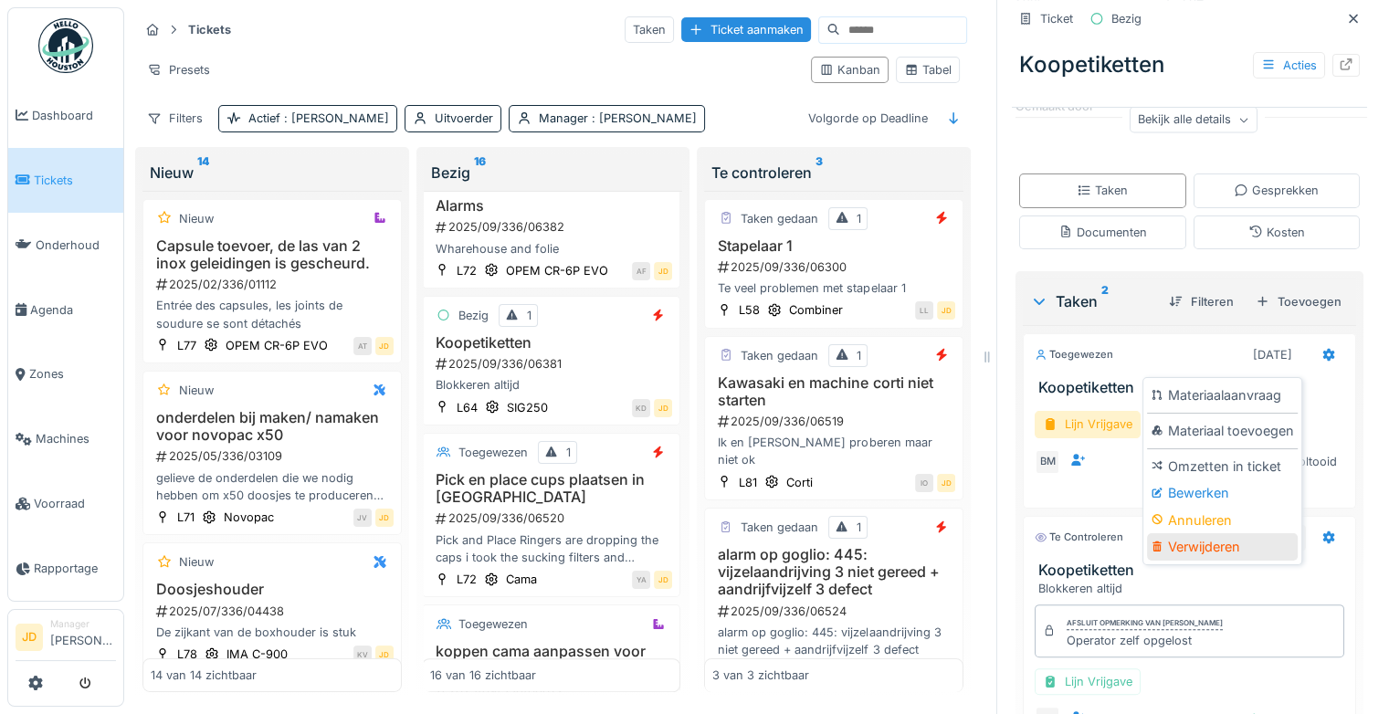
click at [1216, 533] on div "Verwijderen" at bounding box center [1222, 546] width 151 height 27
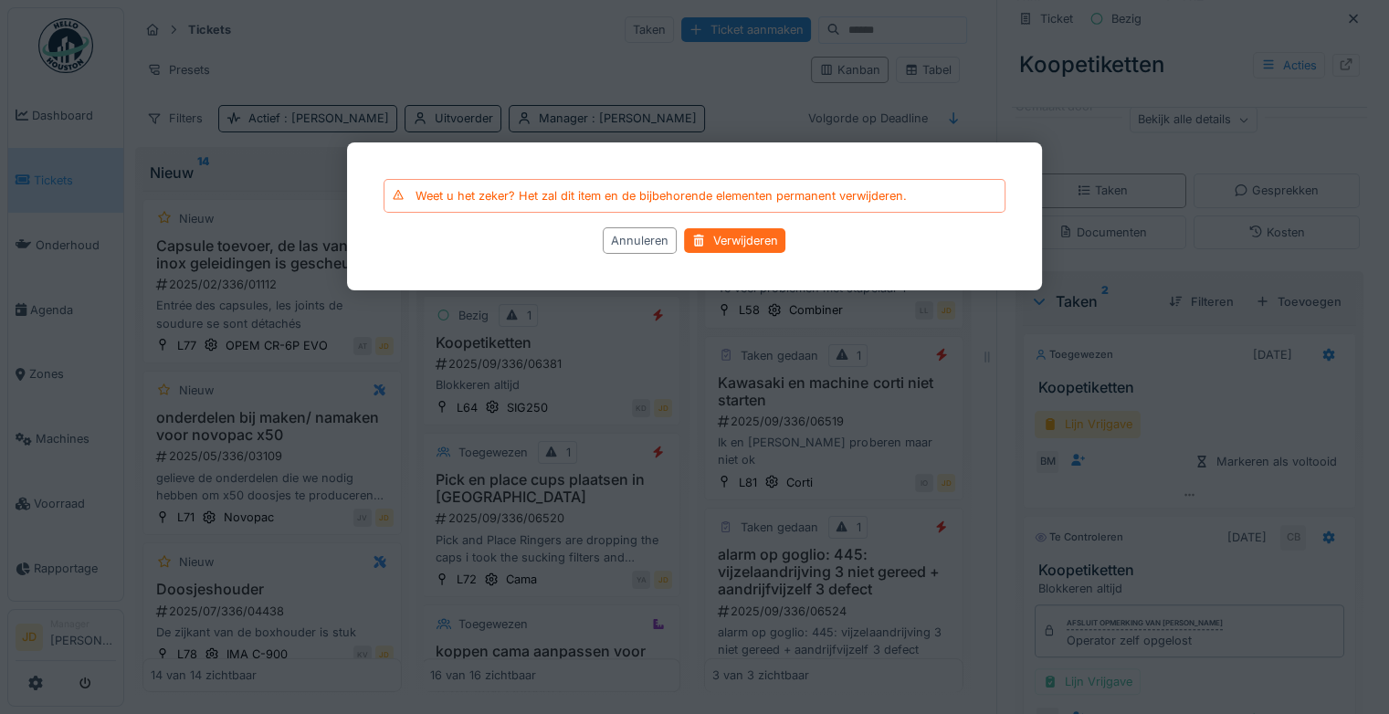
click at [742, 247] on div "Verwijderen" at bounding box center [735, 241] width 101 height 25
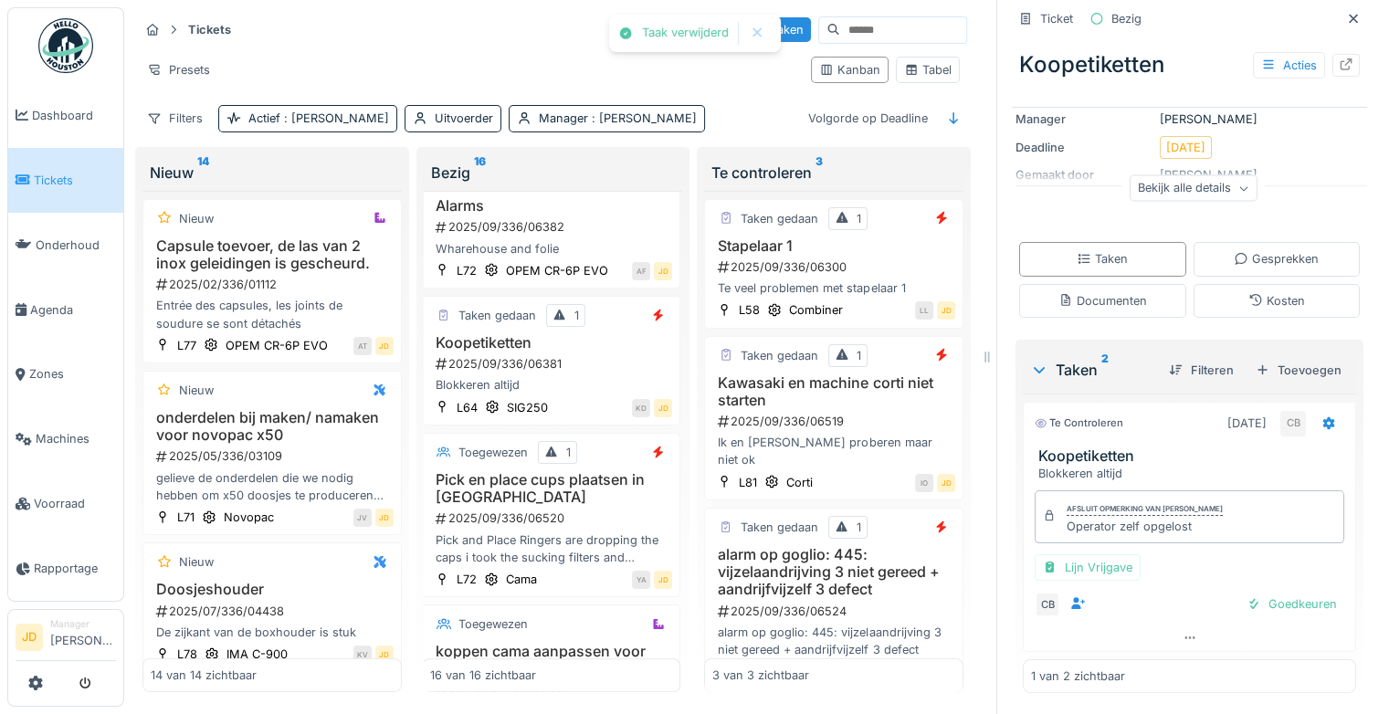
scroll to position [222, 0]
click at [1246, 596] on div at bounding box center [1253, 604] width 15 height 17
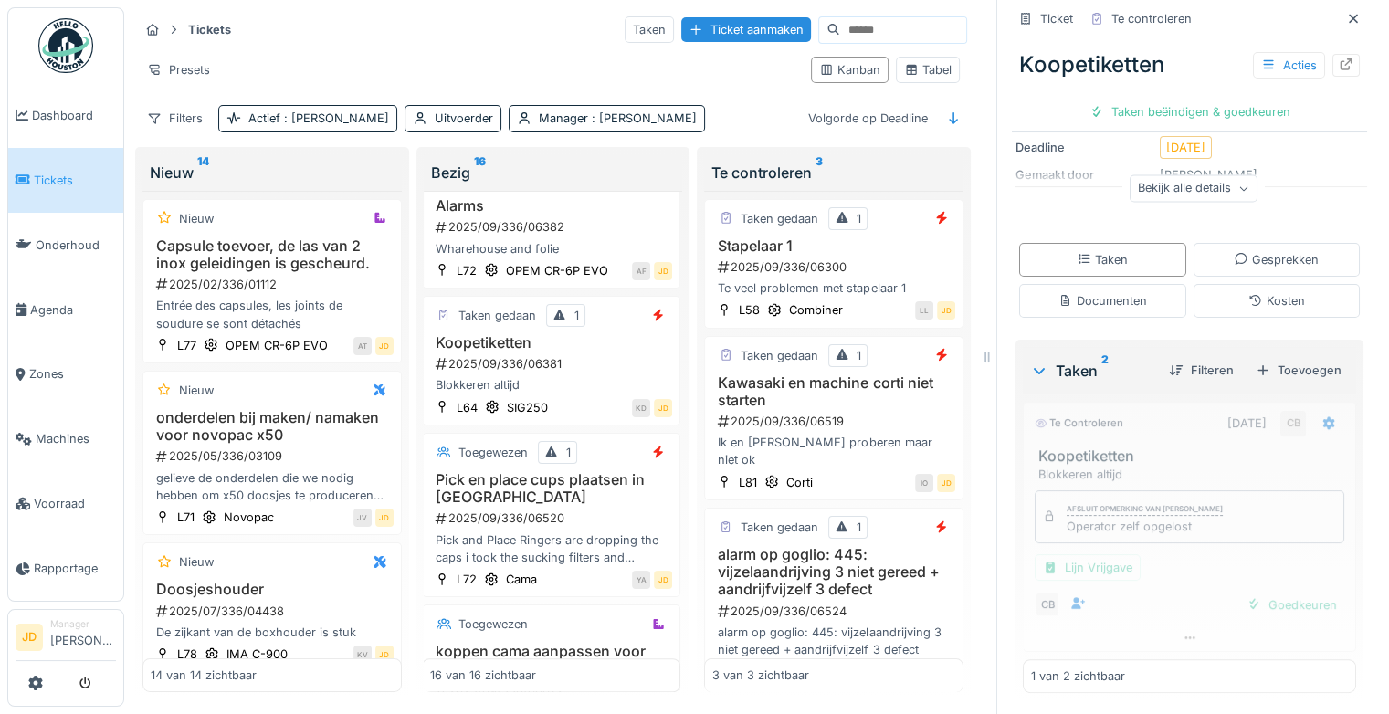
scroll to position [134, 0]
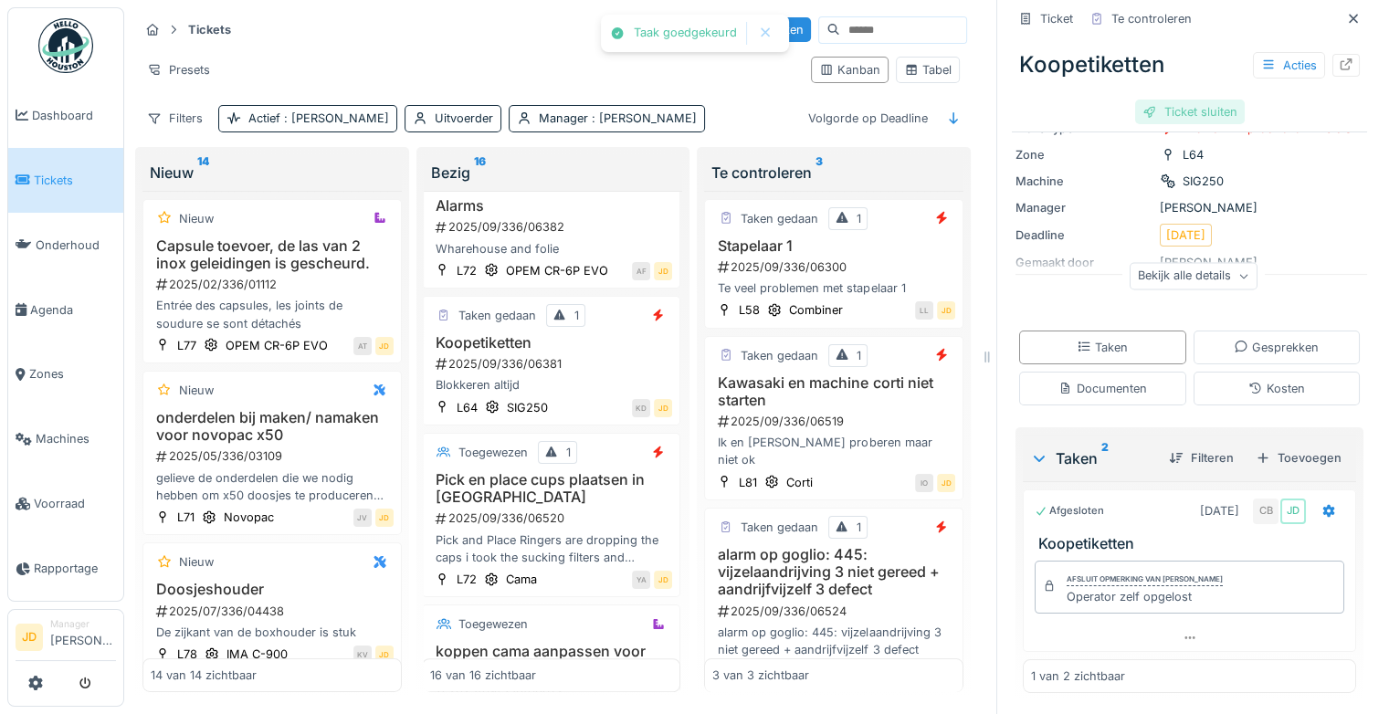
click at [1182, 100] on div "Ticket sluiten" at bounding box center [1190, 112] width 110 height 25
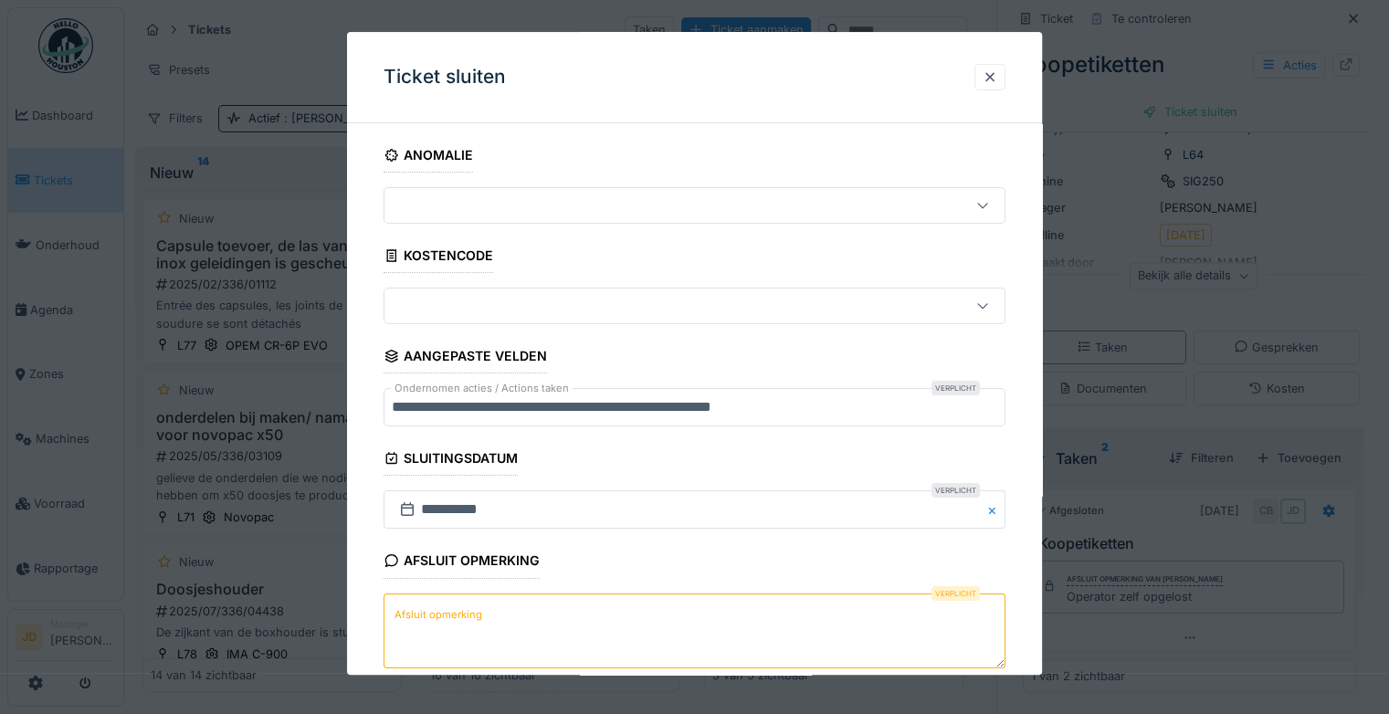
click at [526, 651] on textarea "Afsluit opmerking" at bounding box center [694, 630] width 622 height 75
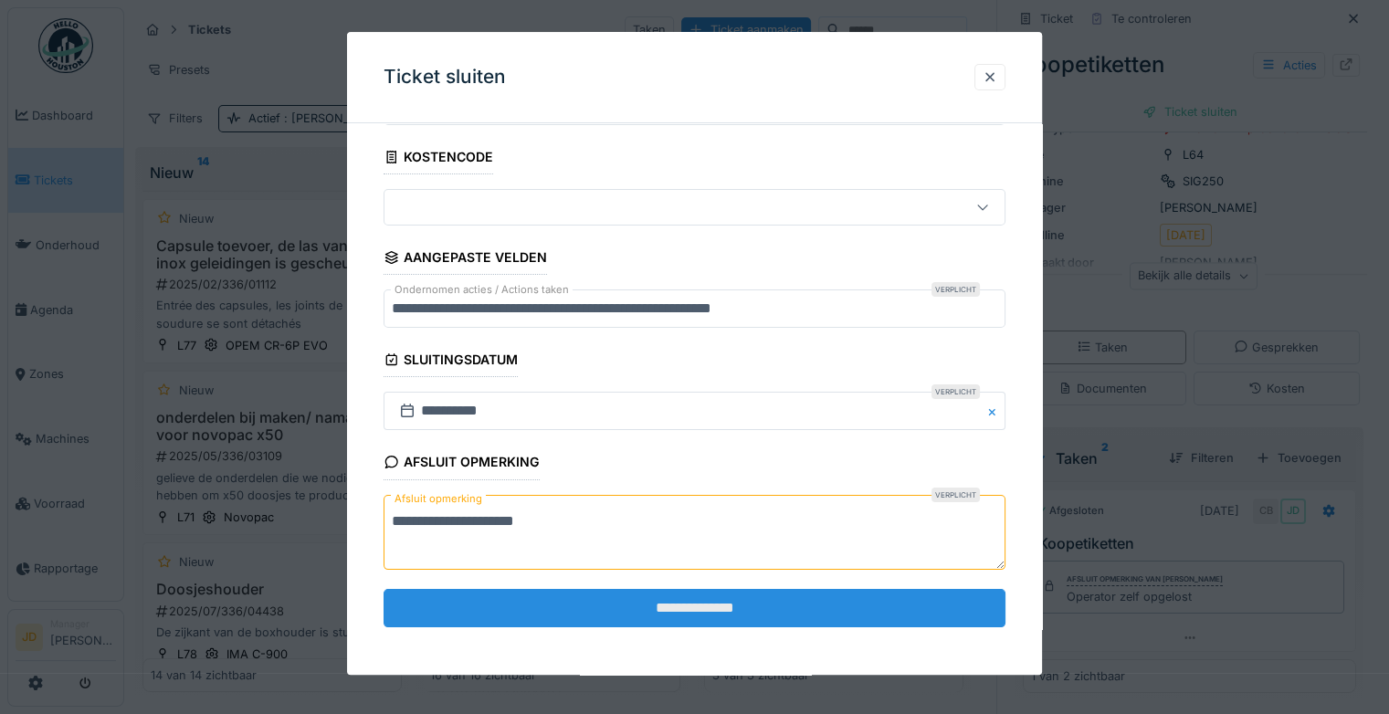
type textarea "**********"
click at [606, 603] on input "**********" at bounding box center [694, 608] width 622 height 38
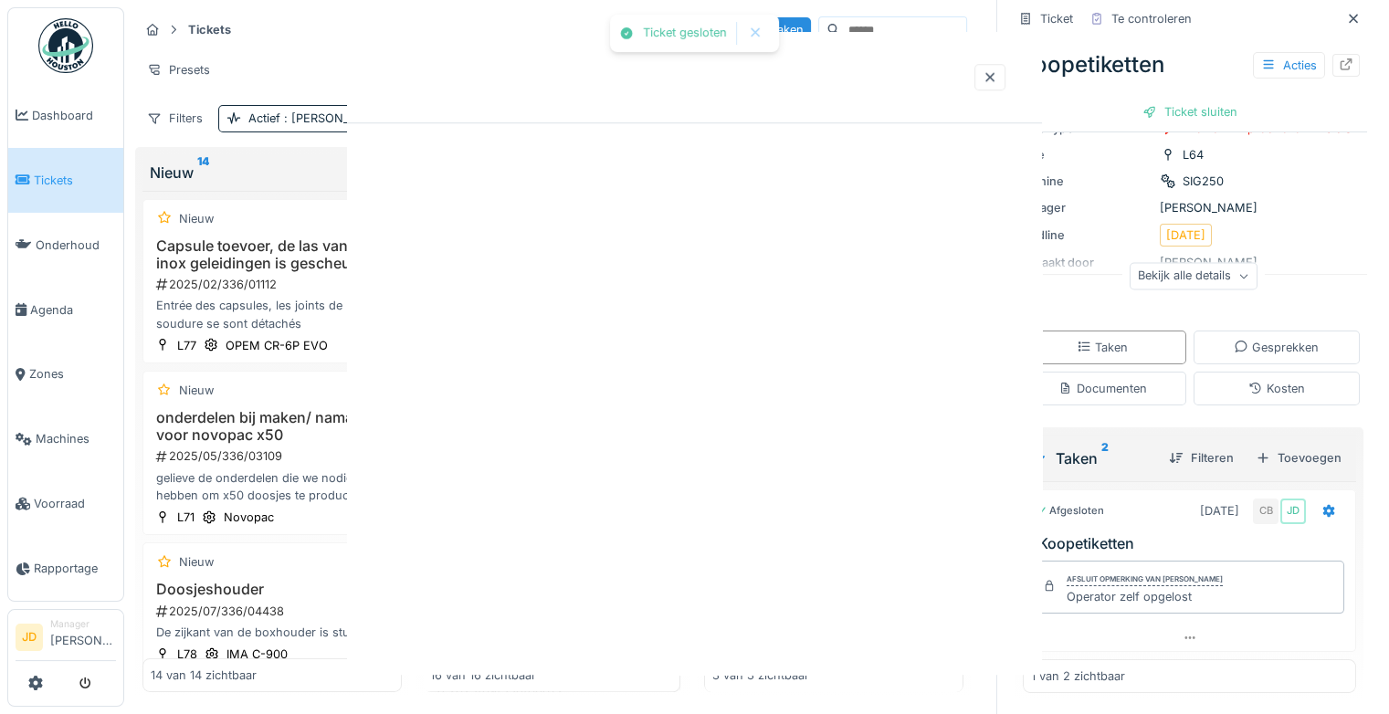
scroll to position [0, 0]
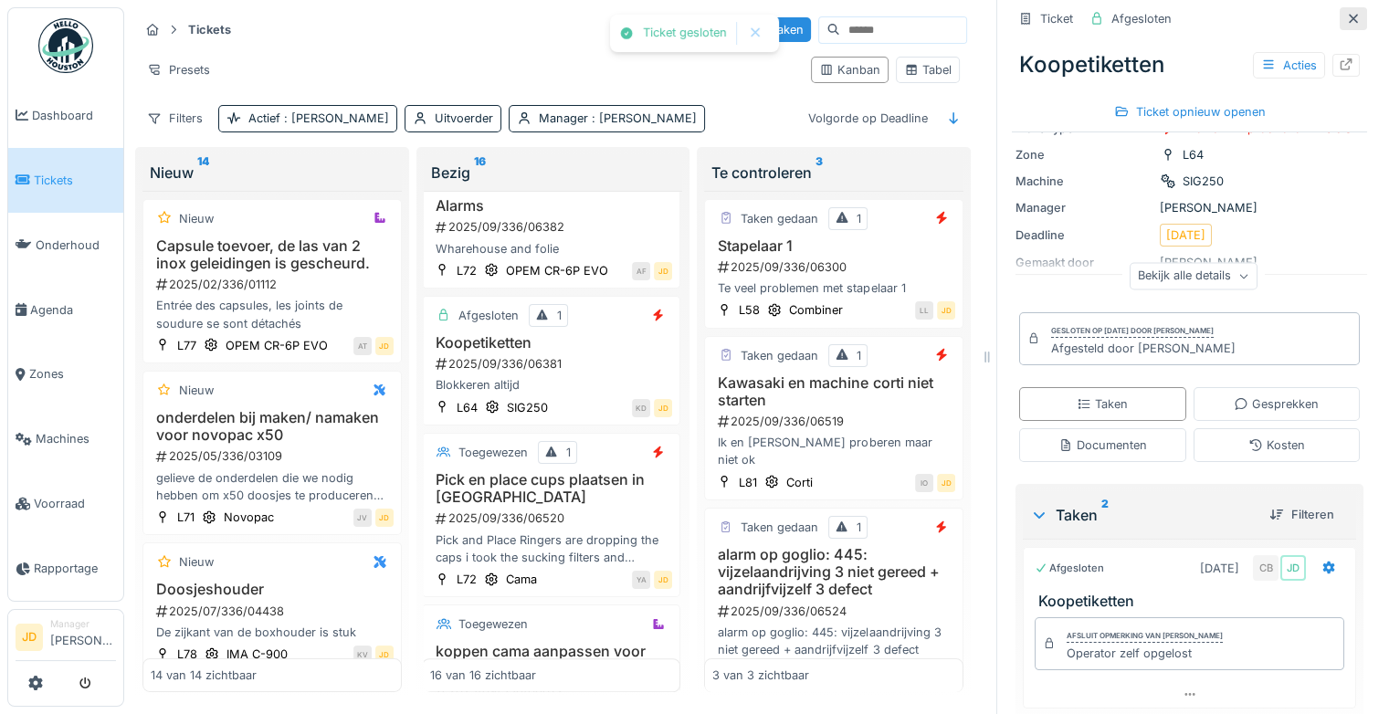
click at [1346, 13] on icon at bounding box center [1353, 19] width 15 height 12
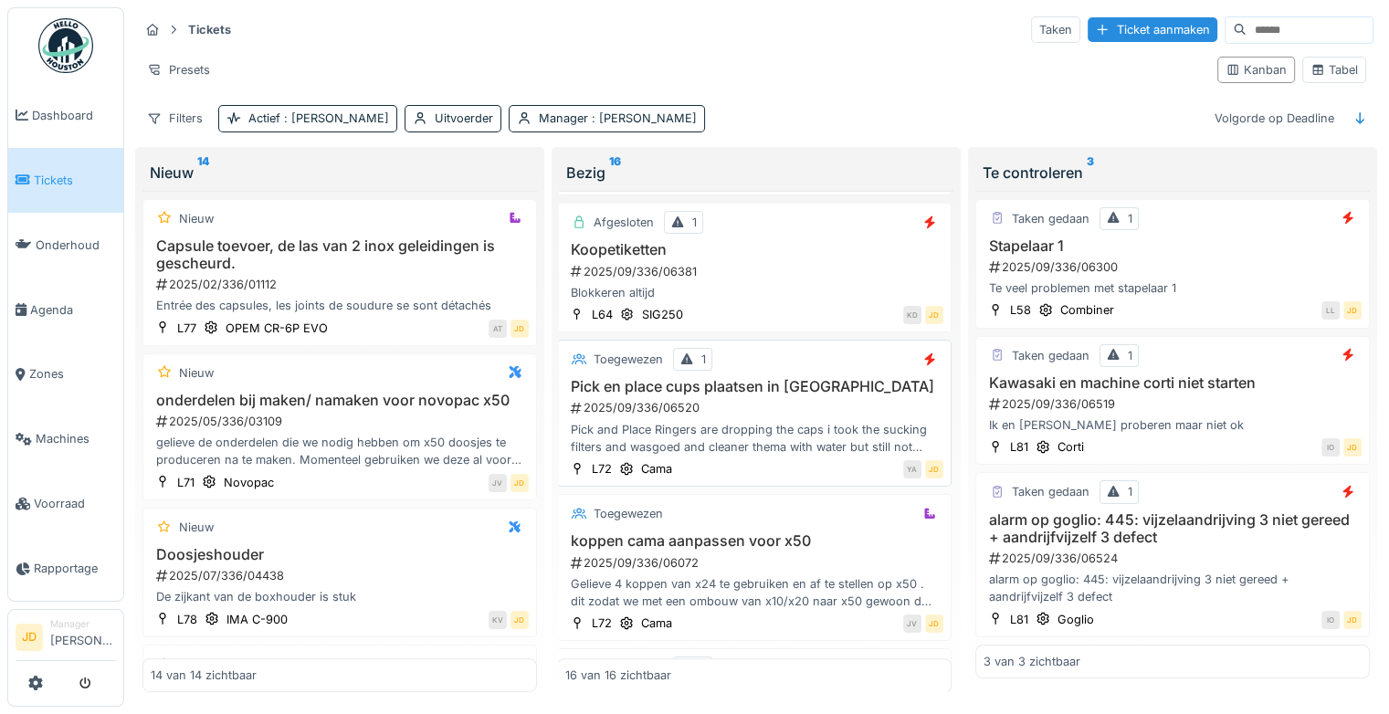
scroll to position [1350, 2]
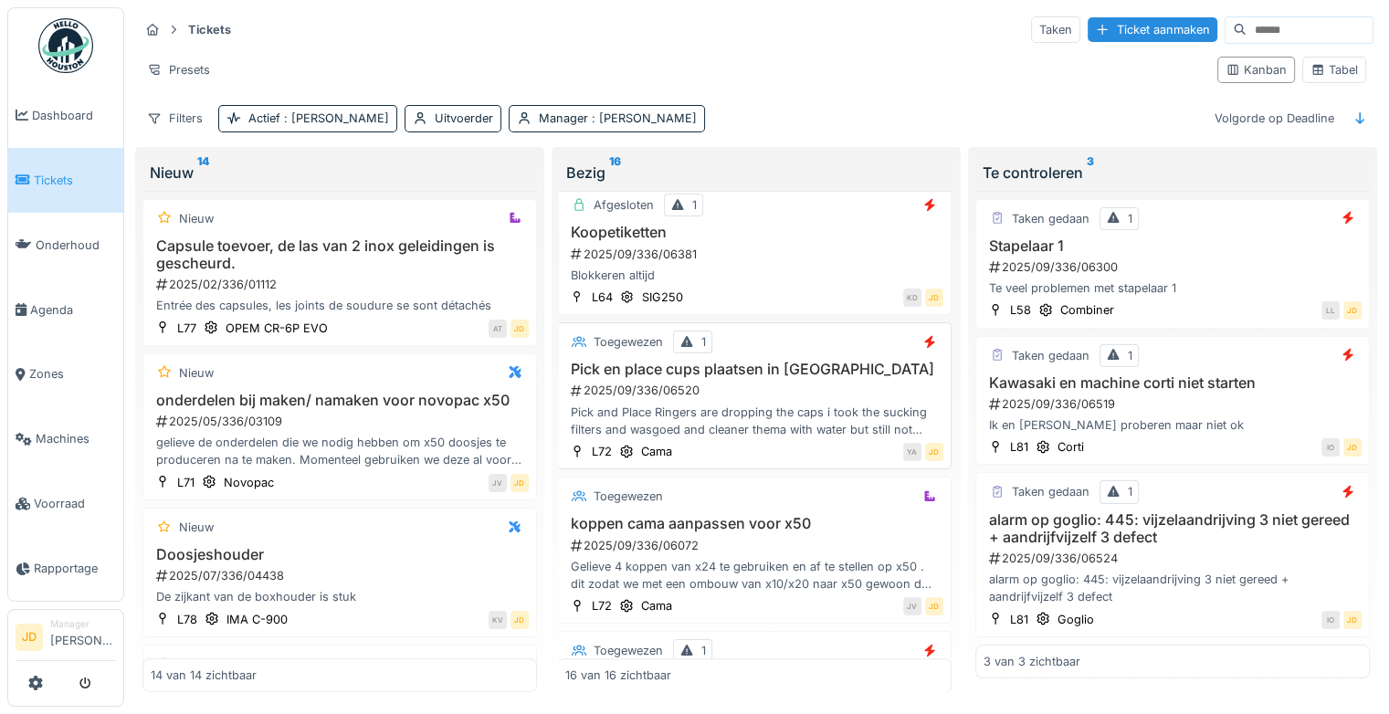
click at [815, 404] on div "Pick and Place Ringers are dropping the caps i took the sucking filters and was…" at bounding box center [754, 421] width 378 height 35
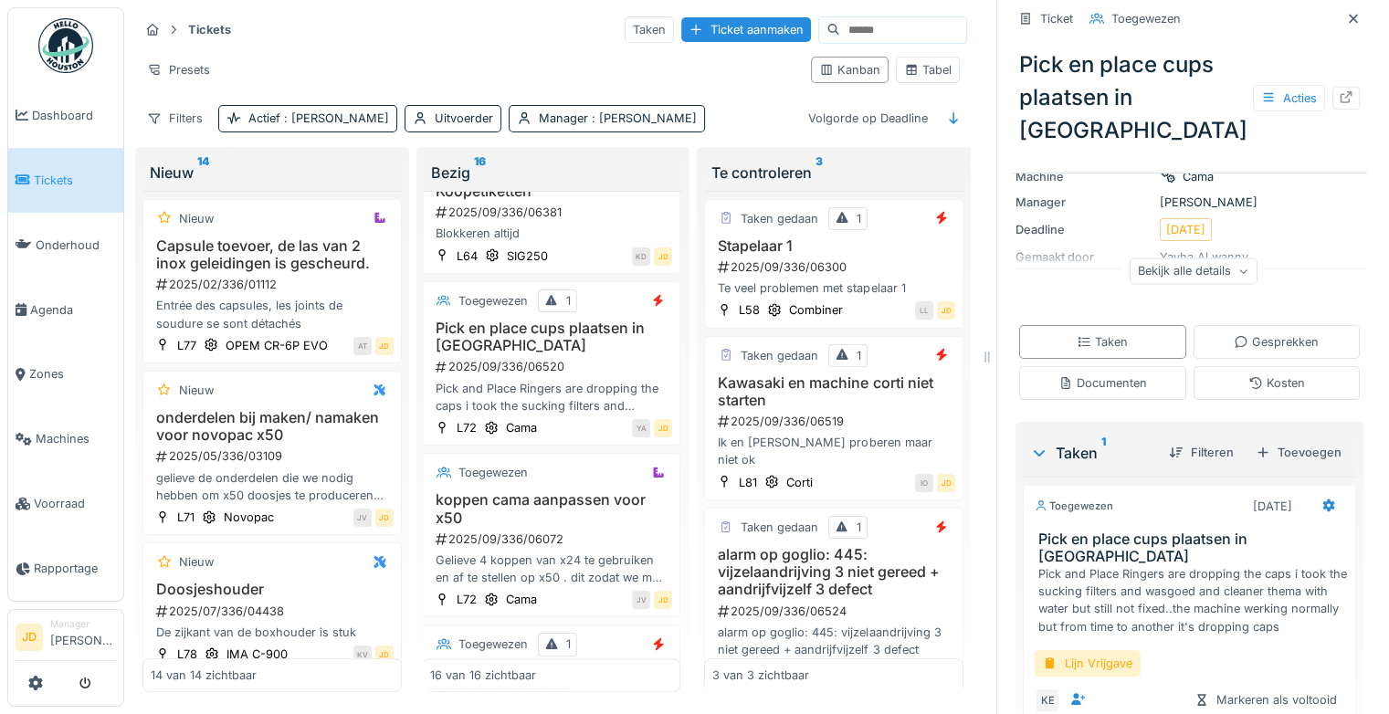
scroll to position [278, 0]
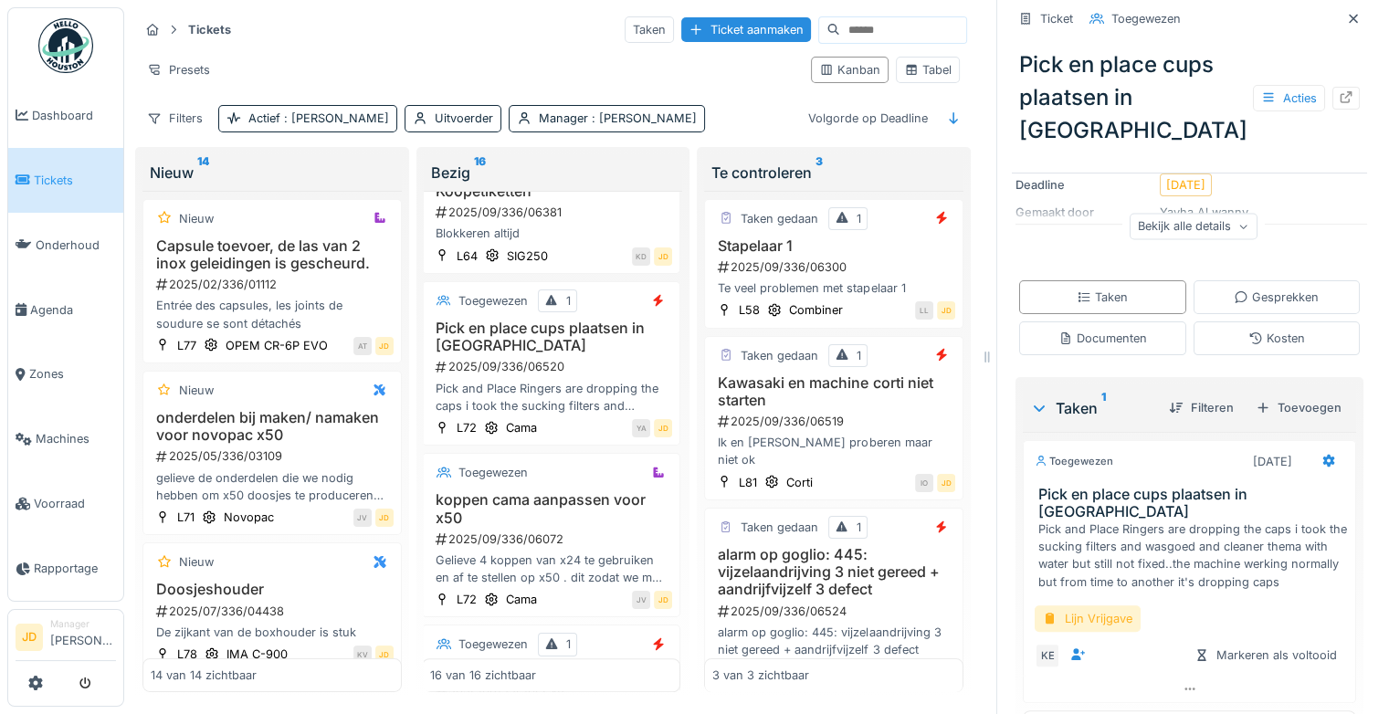
click at [1089, 605] on div "Lijn Vrijgave" at bounding box center [1087, 618] width 106 height 26
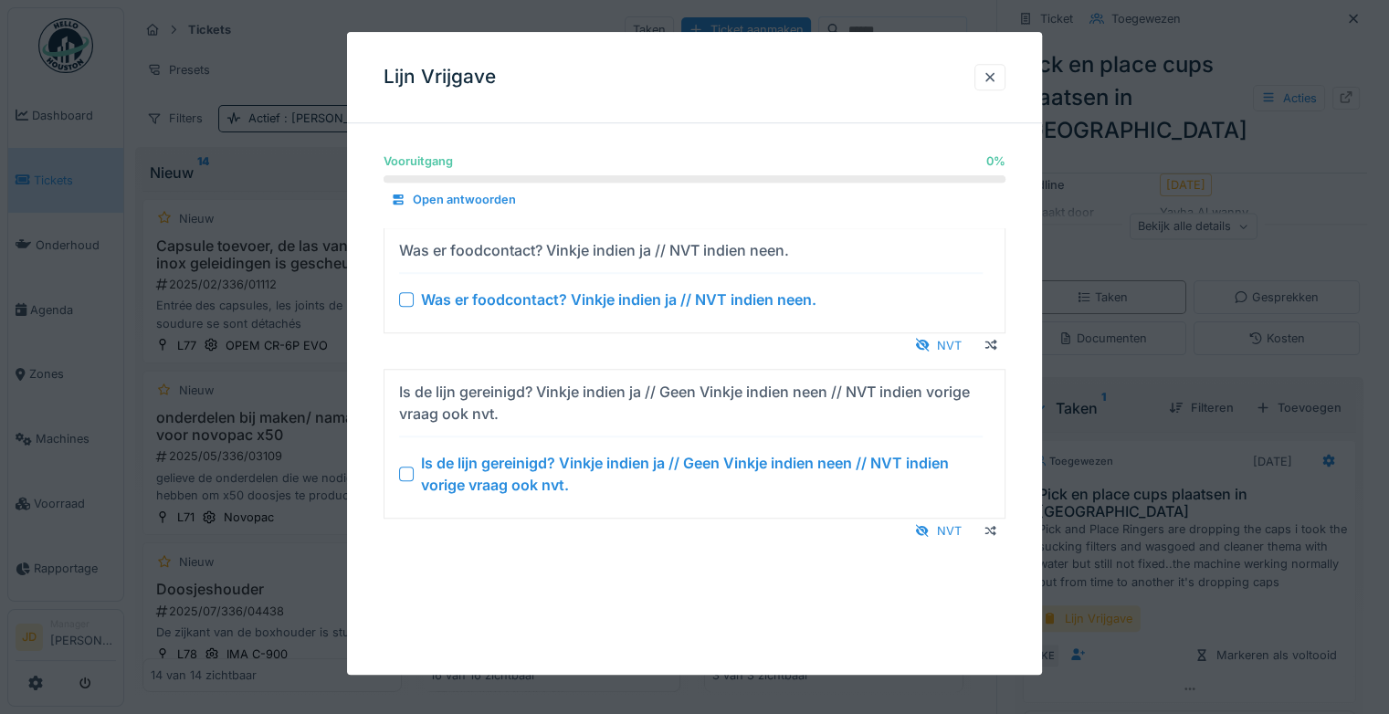
click at [405, 471] on div at bounding box center [406, 474] width 15 height 15
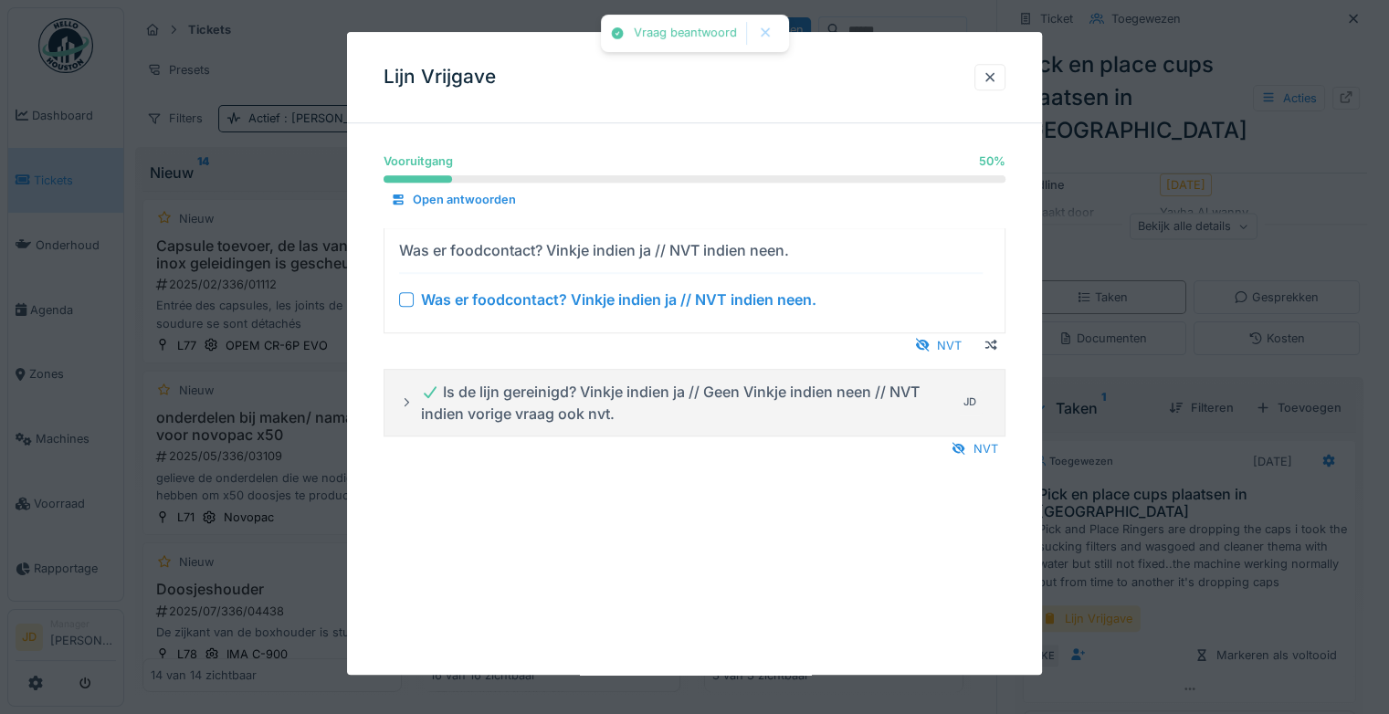
click at [405, 301] on div at bounding box center [406, 299] width 15 height 15
click at [1127, 455] on div at bounding box center [694, 357] width 1389 height 714
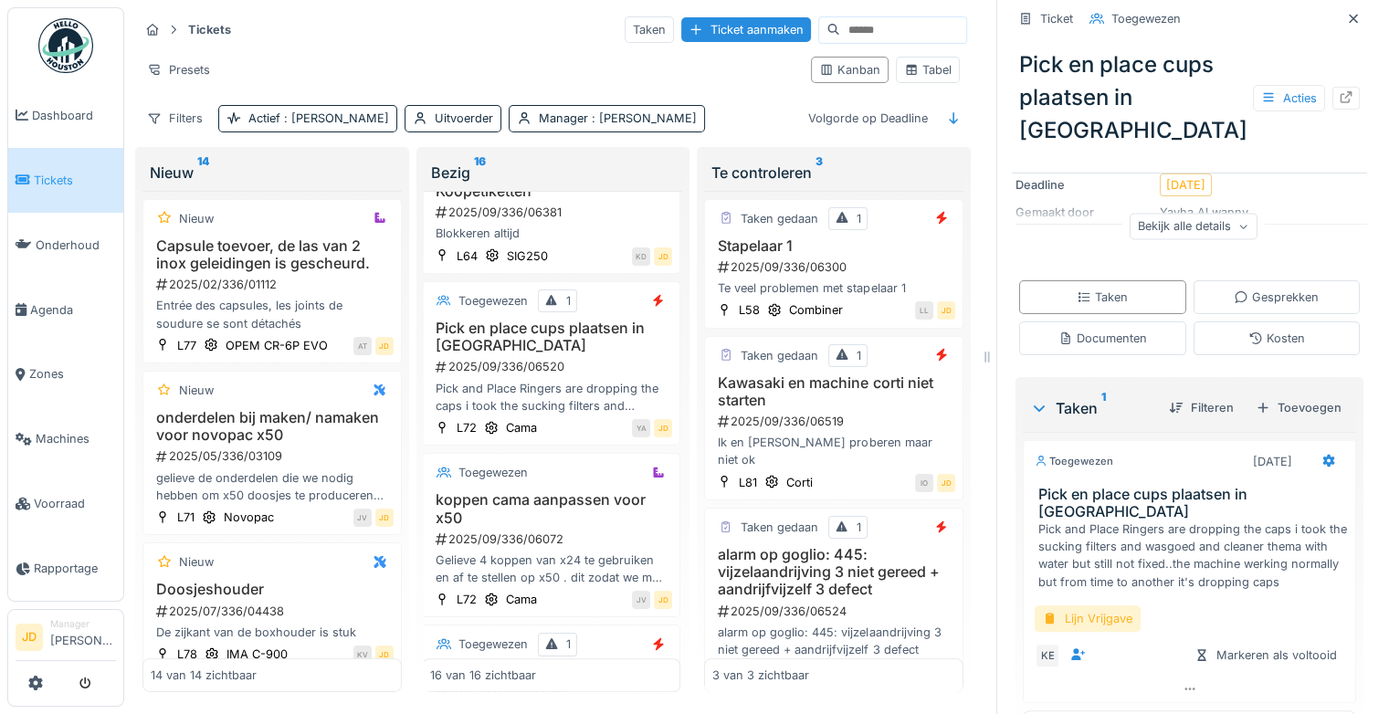
click at [1071, 605] on div "Lijn Vrijgave" at bounding box center [1087, 618] width 106 height 26
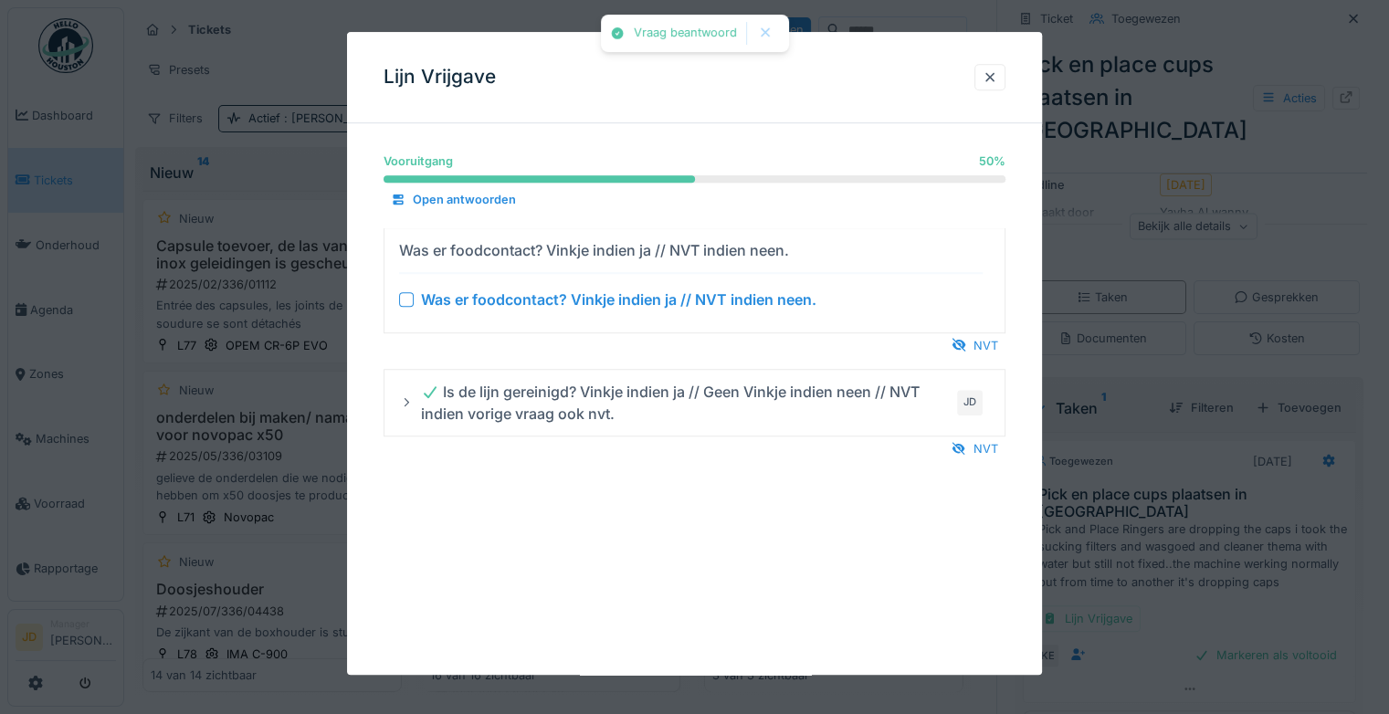
click at [413, 299] on div at bounding box center [406, 299] width 15 height 15
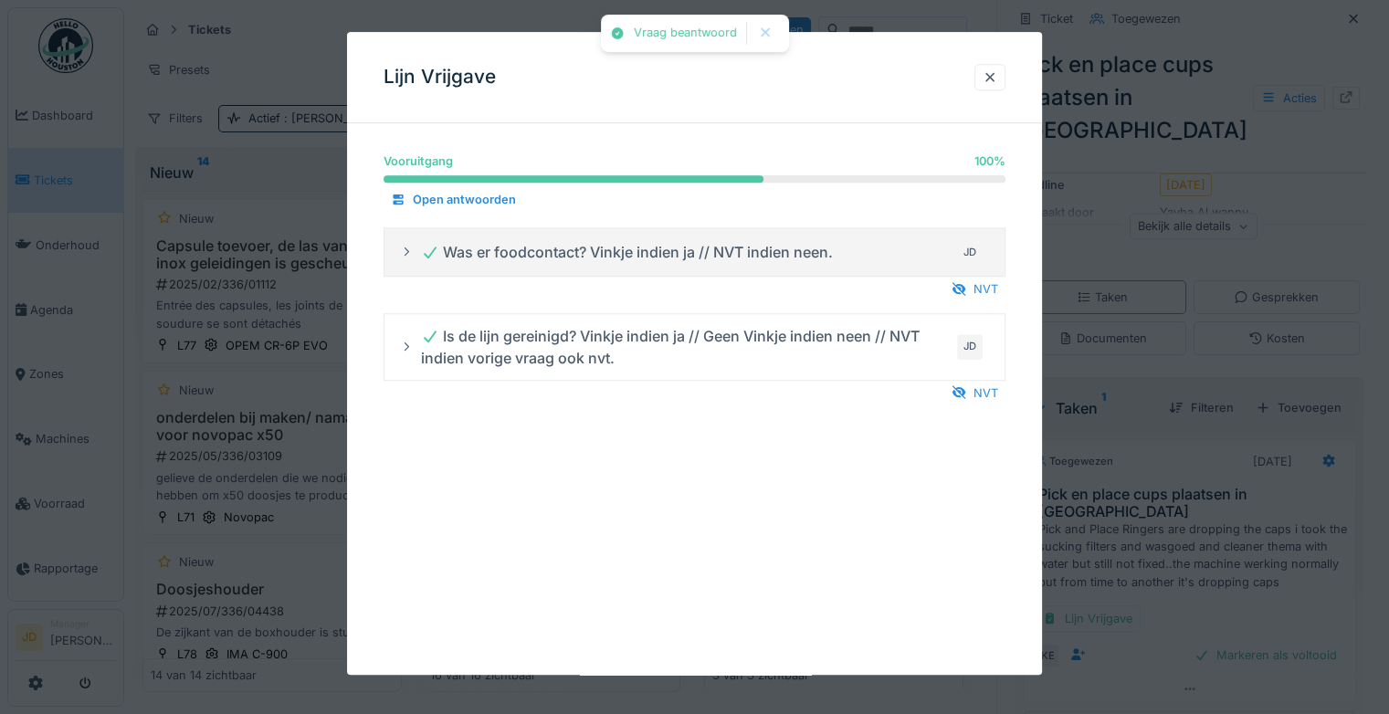
click at [1152, 481] on div at bounding box center [694, 357] width 1389 height 714
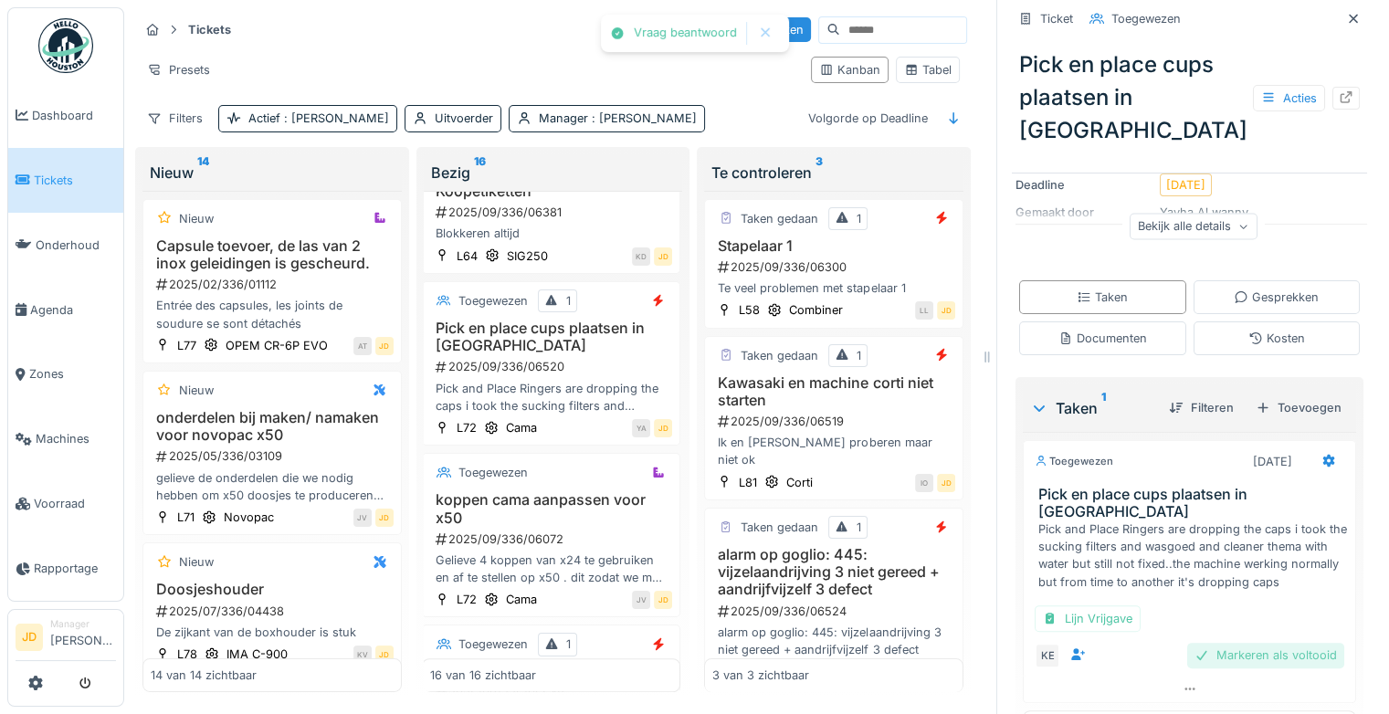
click at [1195, 643] on div "Markeren als voltooid" at bounding box center [1265, 655] width 157 height 25
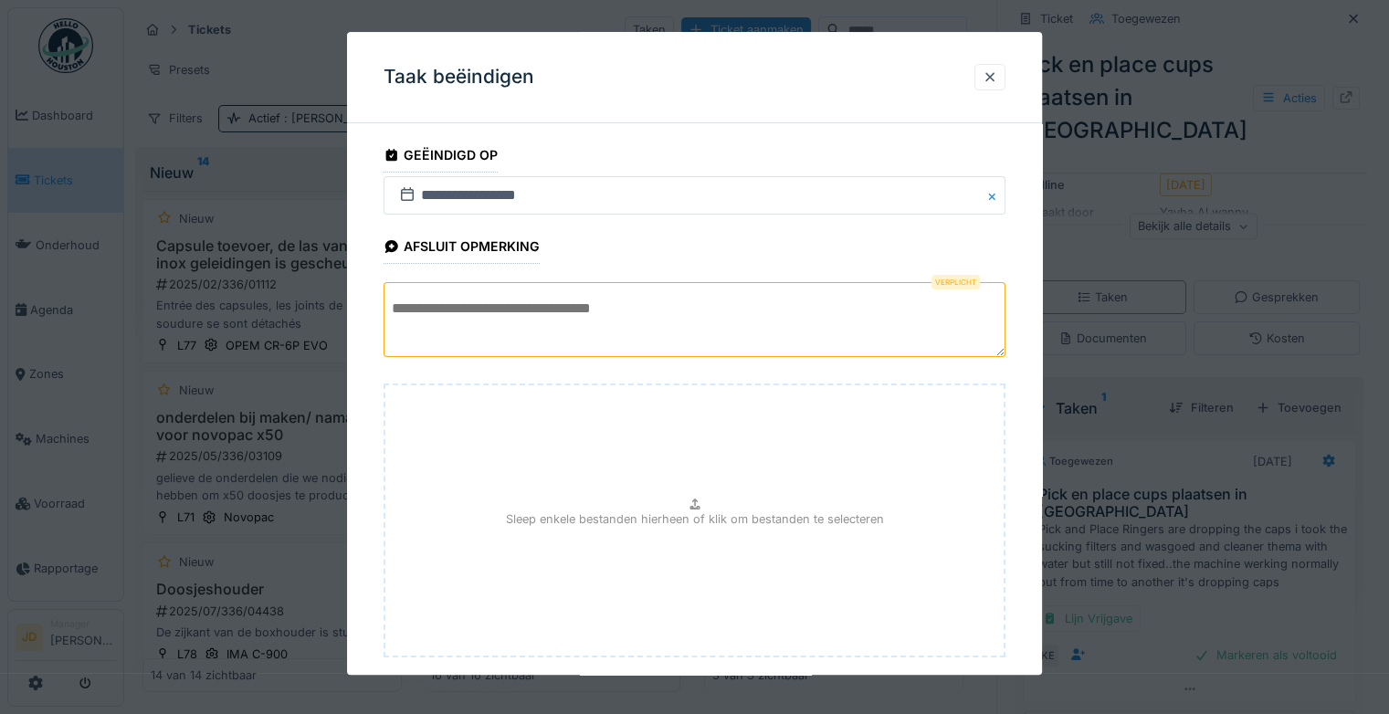
click at [673, 310] on textarea at bounding box center [694, 319] width 622 height 75
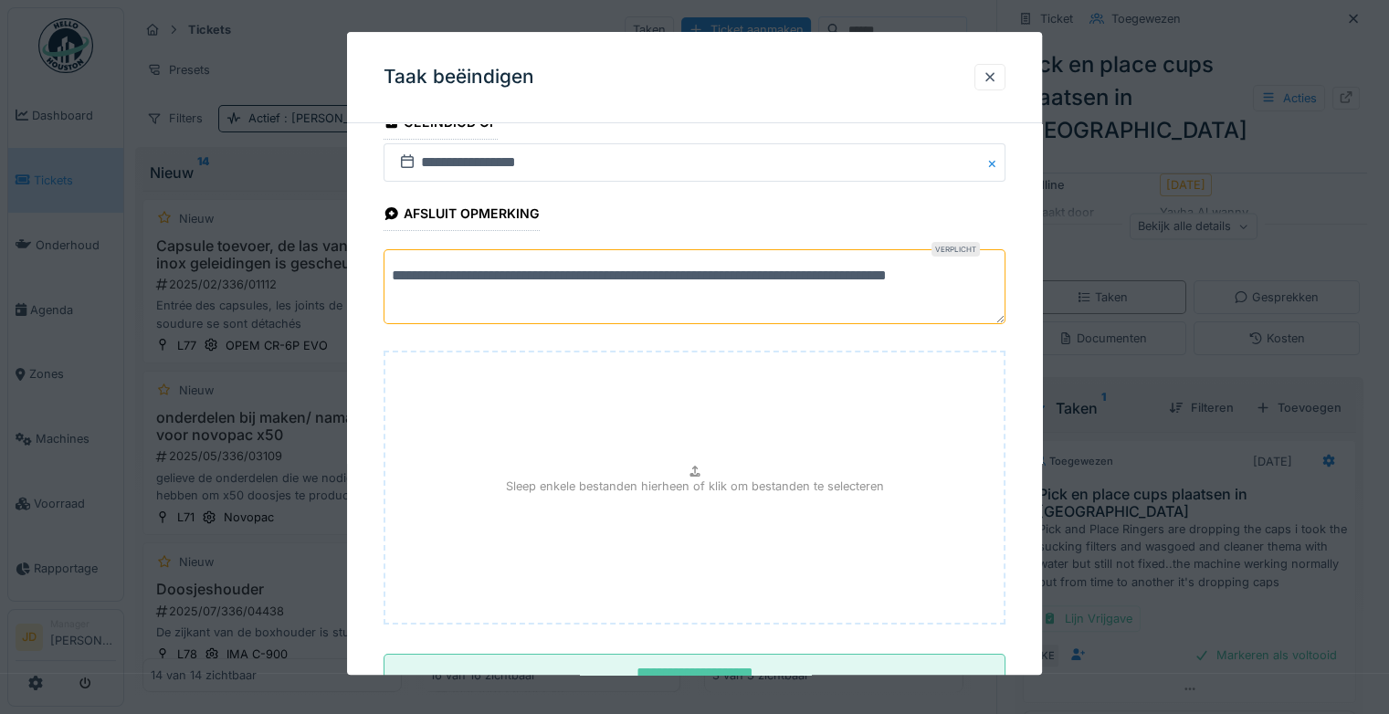
scroll to position [100, 0]
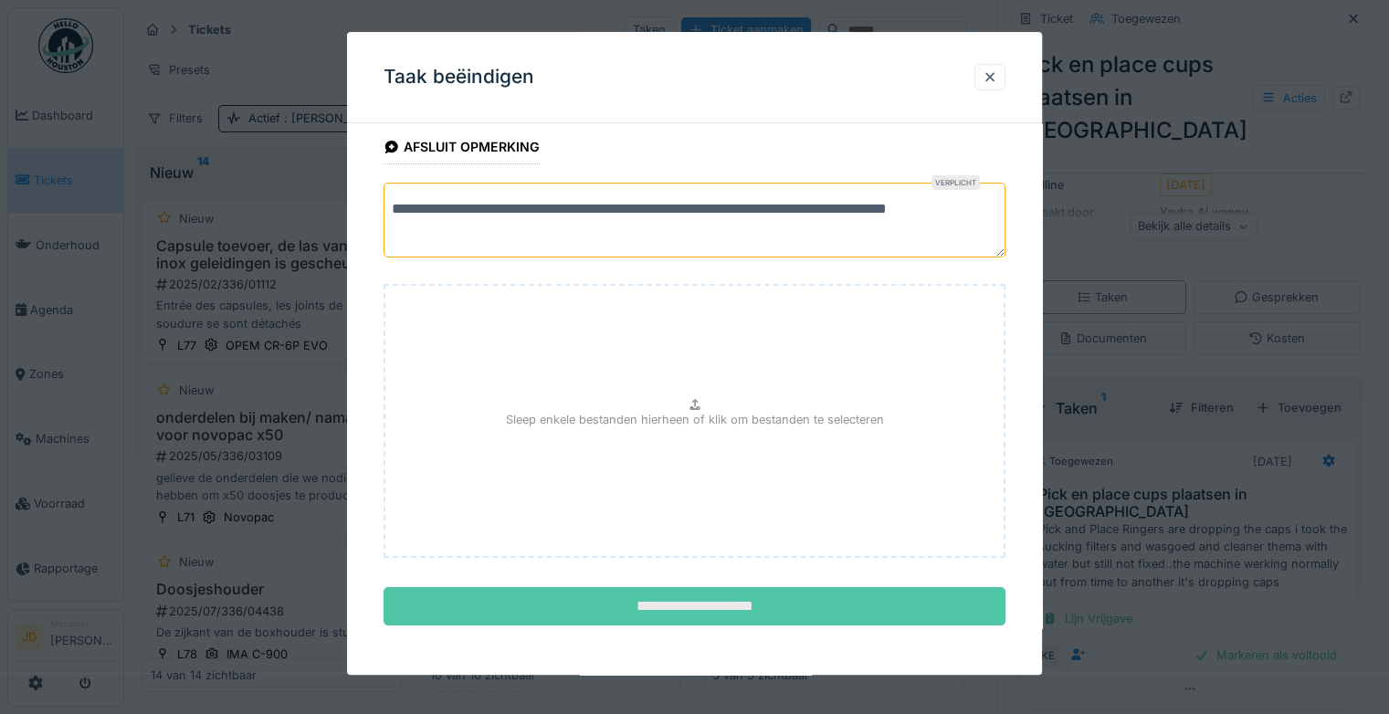
type textarea "**********"
click at [689, 606] on input "**********" at bounding box center [694, 607] width 622 height 38
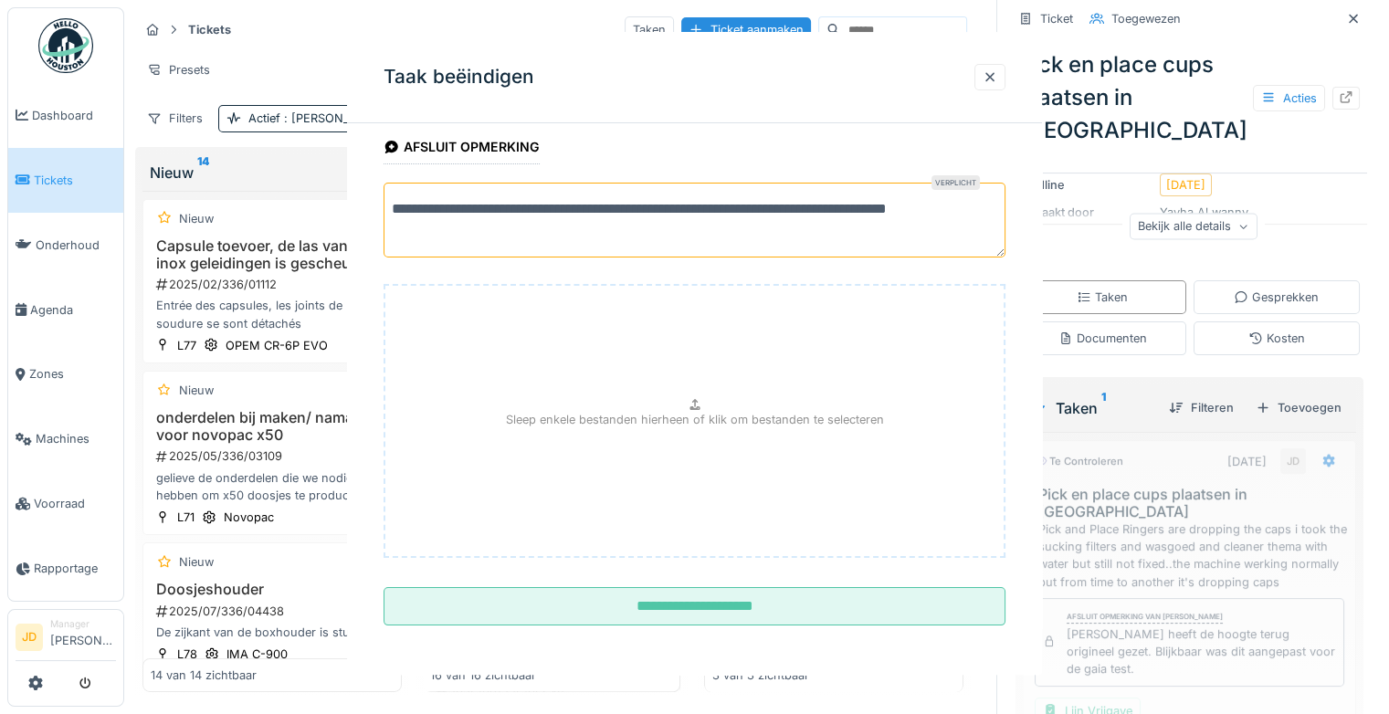
scroll to position [0, 0]
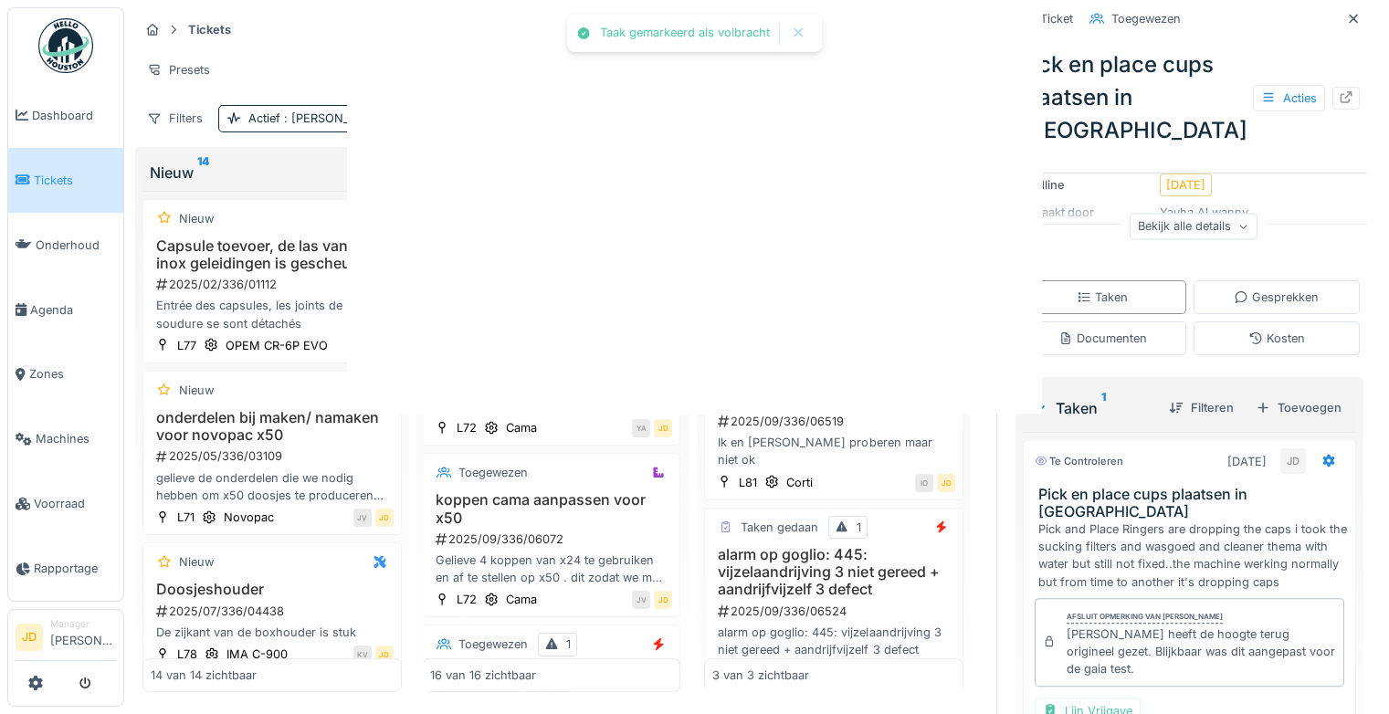
click at [1183, 496] on div at bounding box center [694, 357] width 1389 height 714
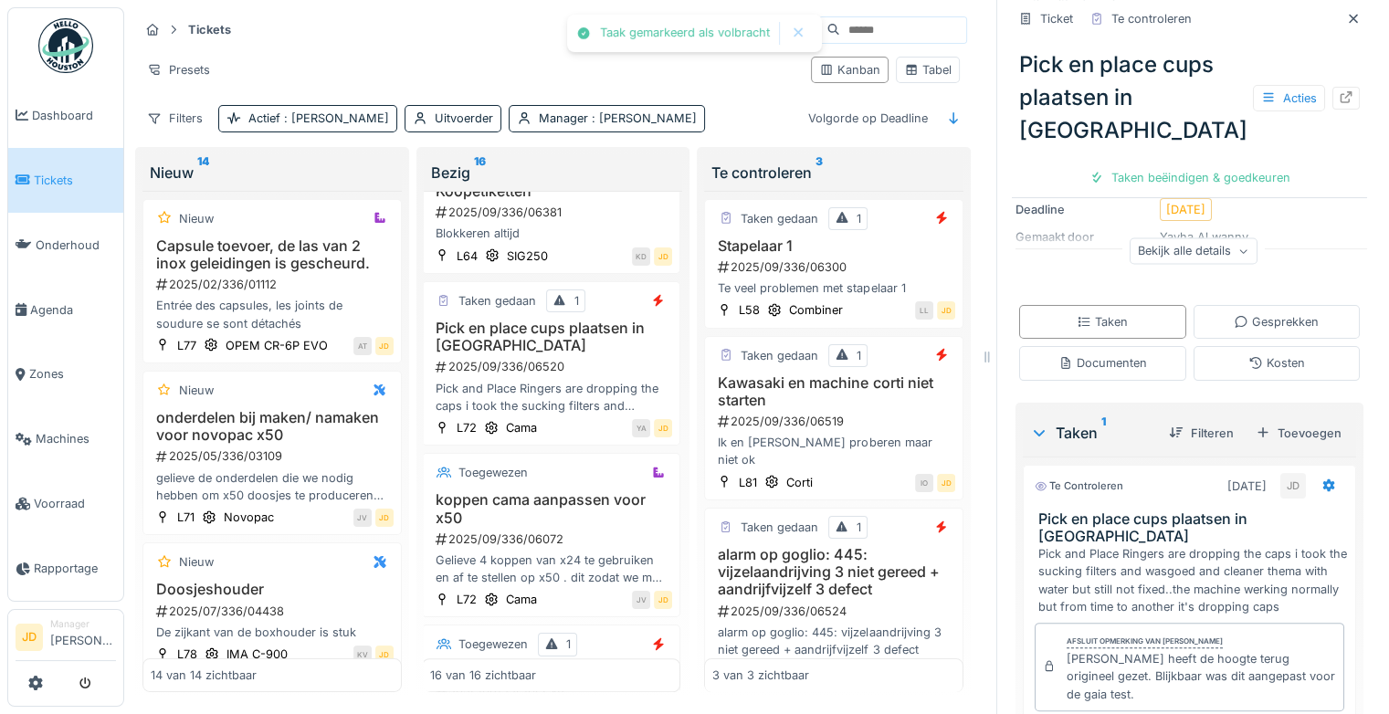
scroll to position [303, 0]
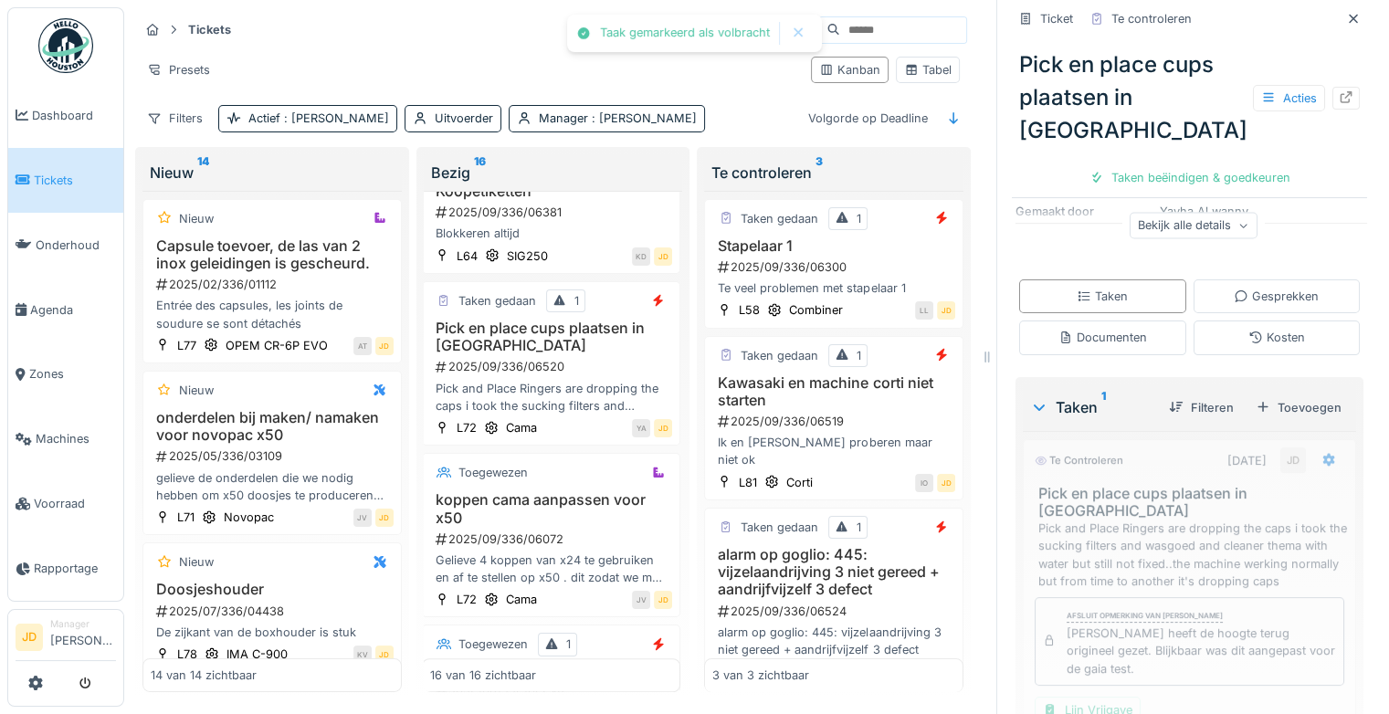
scroll to position [237, 0]
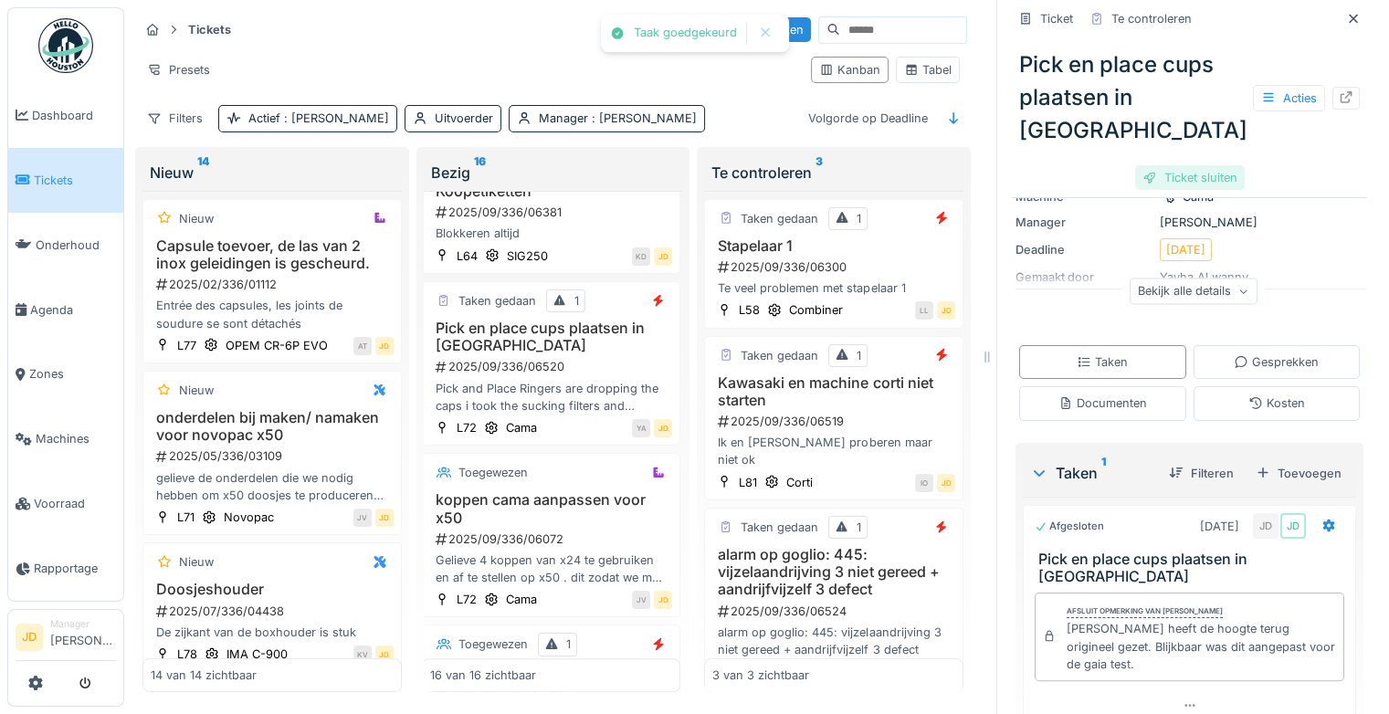
click at [1159, 165] on div "Ticket sluiten" at bounding box center [1190, 177] width 110 height 25
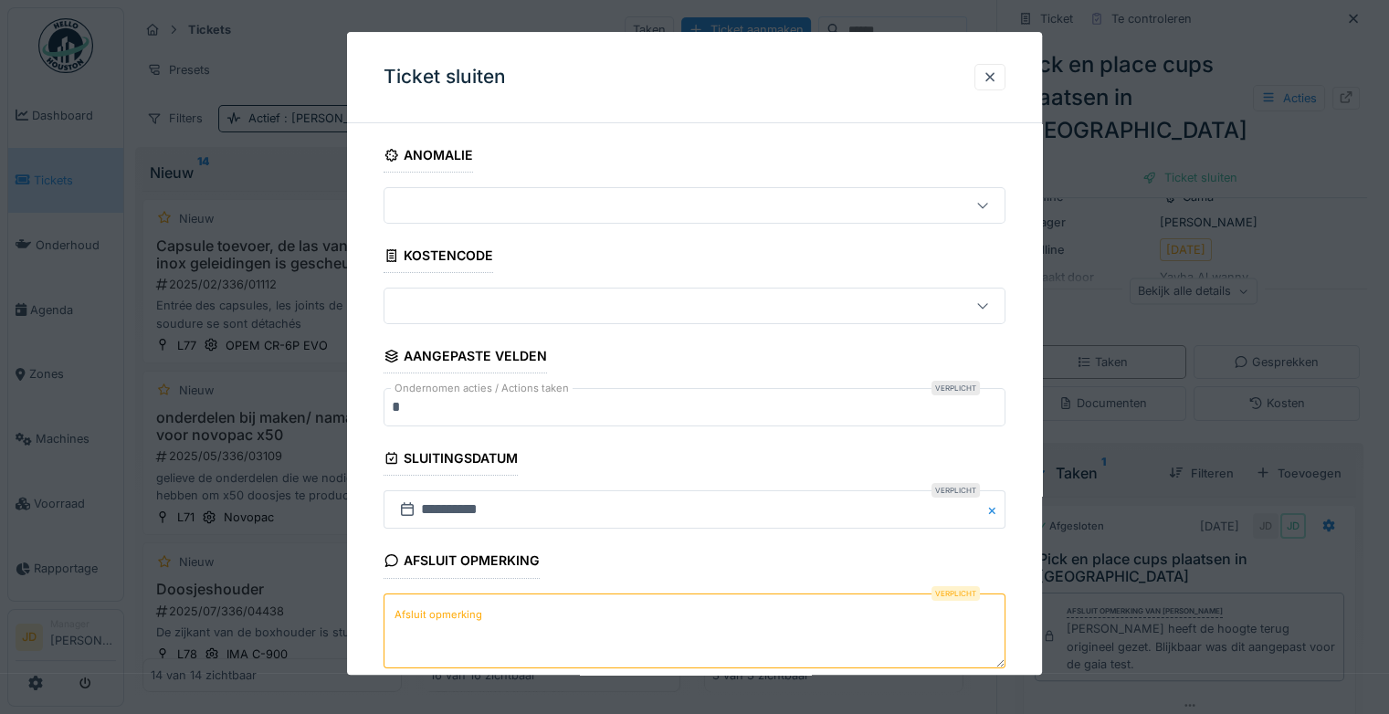
click at [524, 620] on textarea "Afsluit opmerking" at bounding box center [694, 630] width 622 height 75
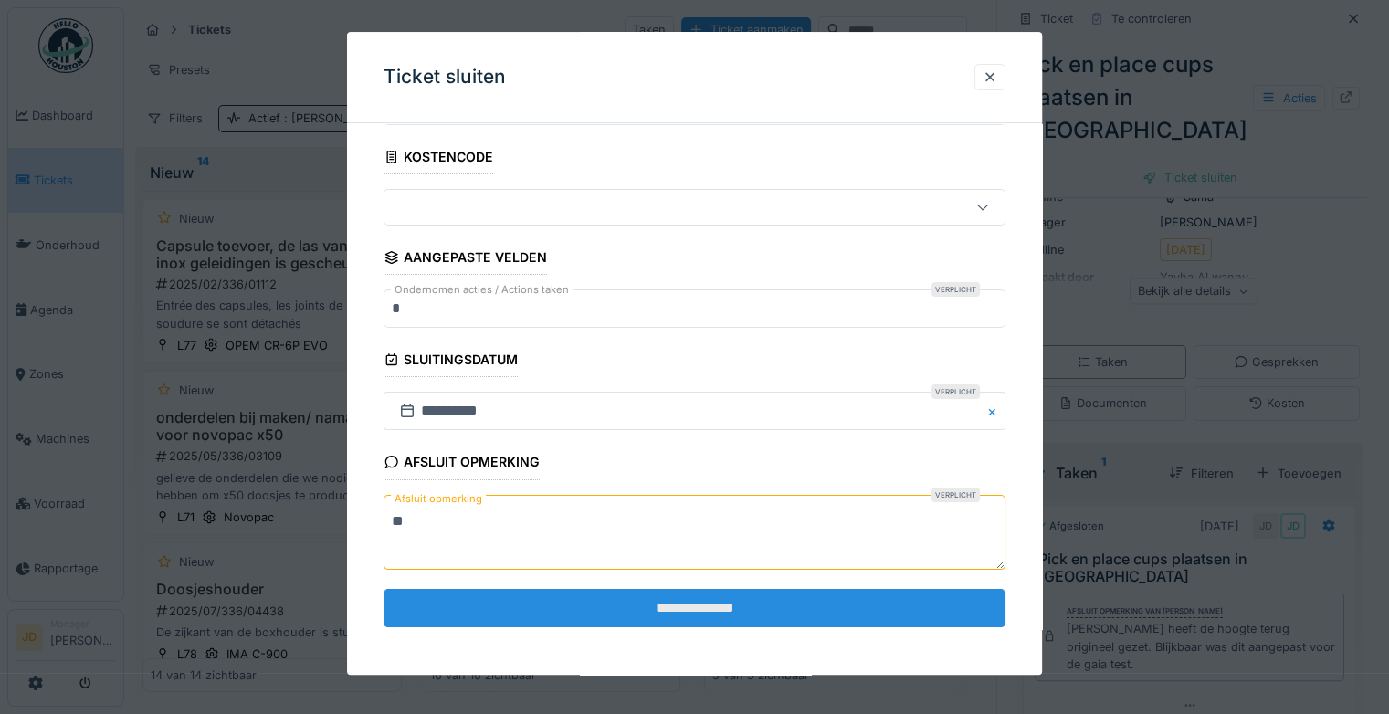
type textarea "**"
click at [544, 608] on input "**********" at bounding box center [694, 608] width 622 height 38
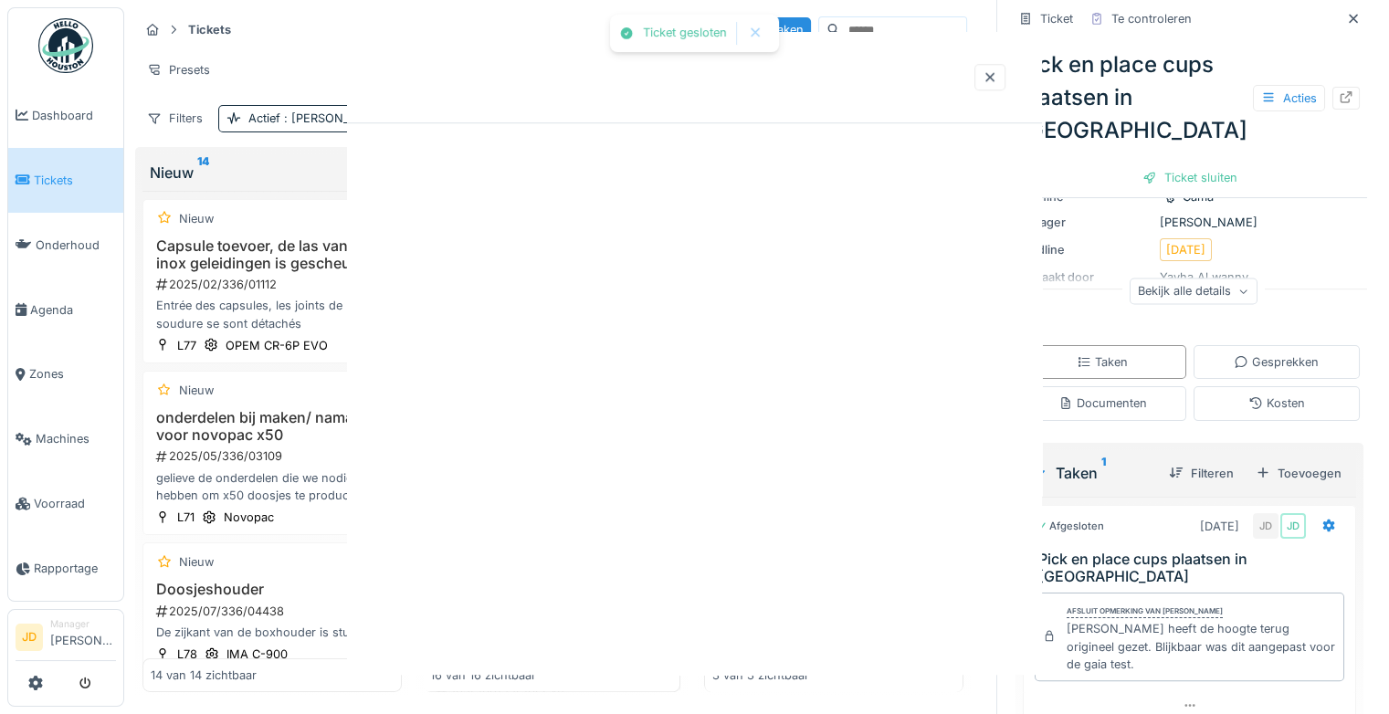
scroll to position [0, 0]
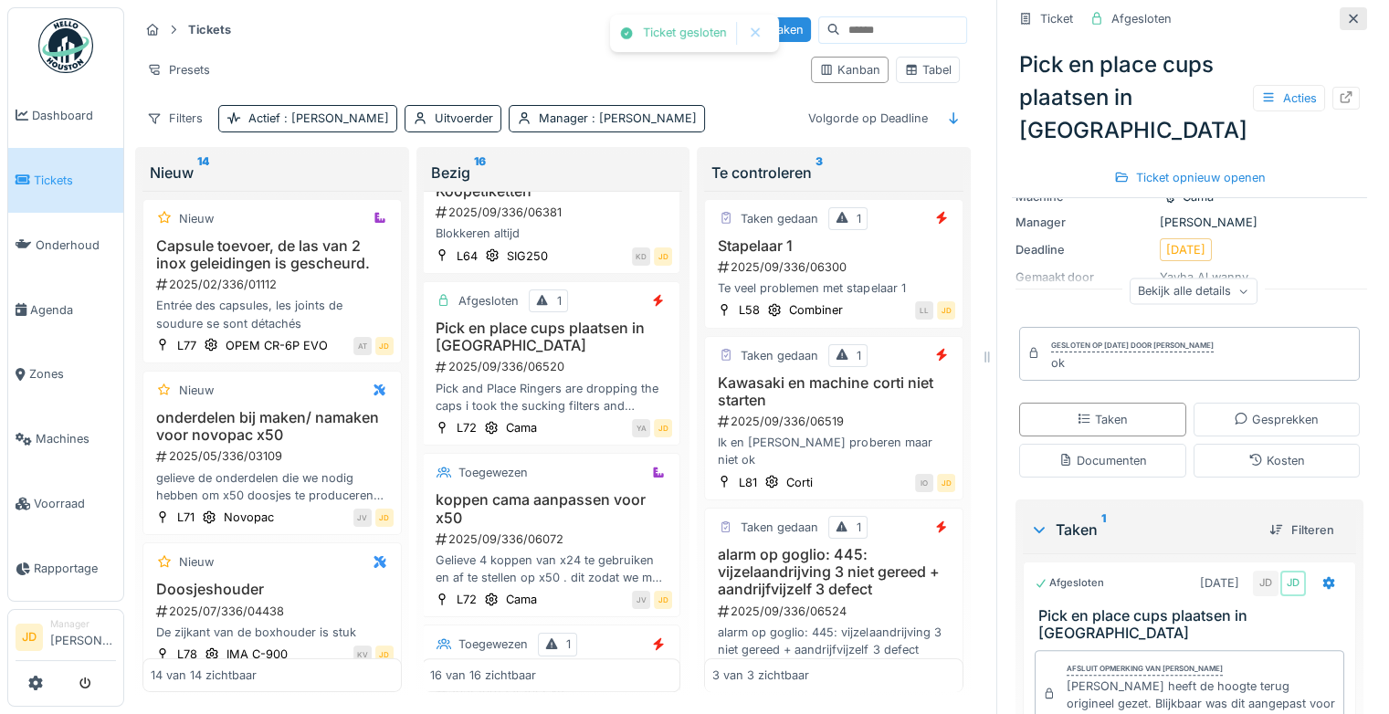
click at [1348, 14] on icon at bounding box center [1352, 18] width 9 height 9
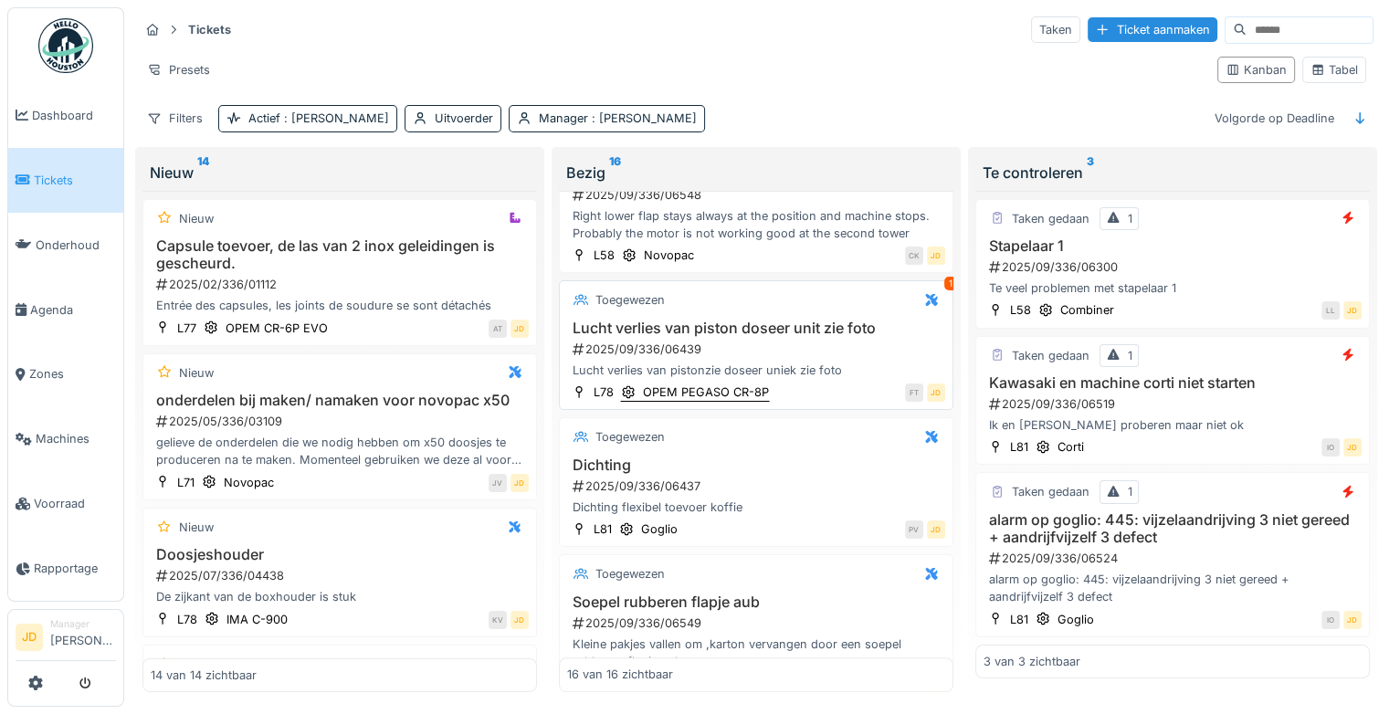
scroll to position [1913, 0]
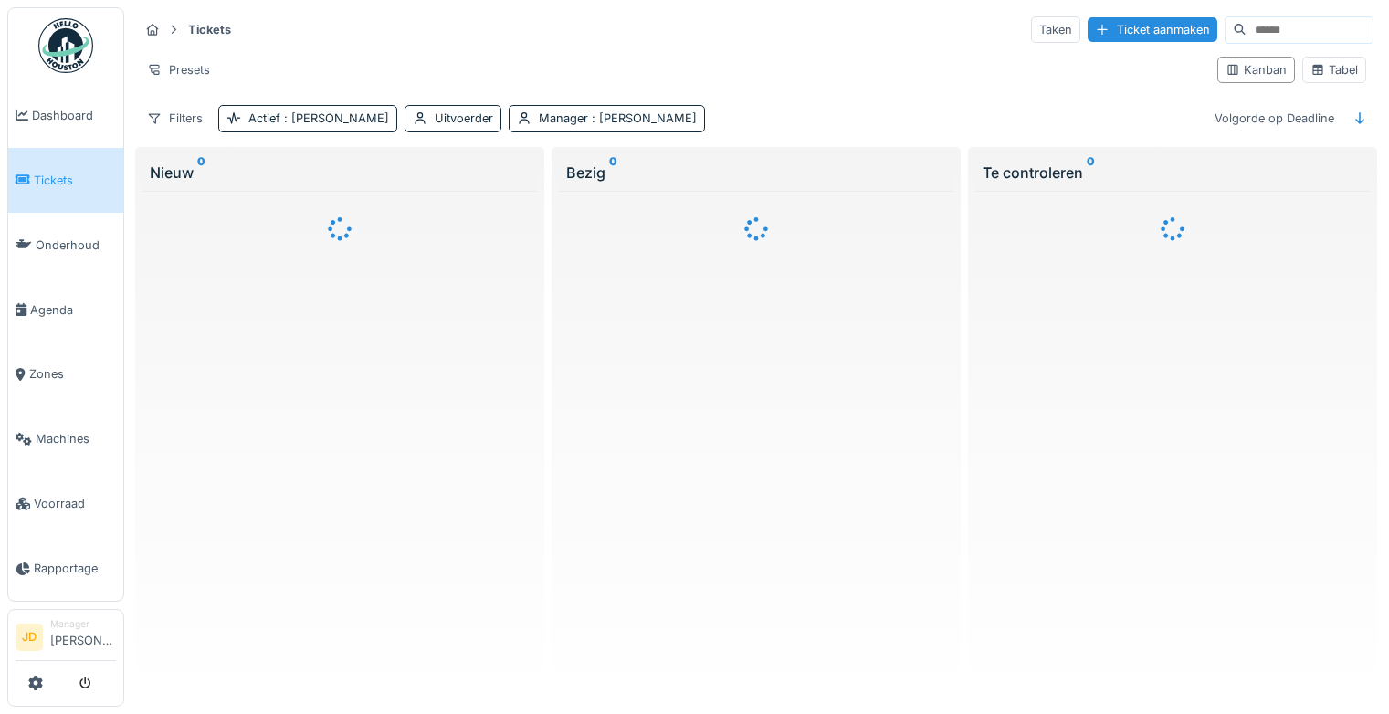
scroll to position [14, 0]
